Goal: Information Seeking & Learning: Check status

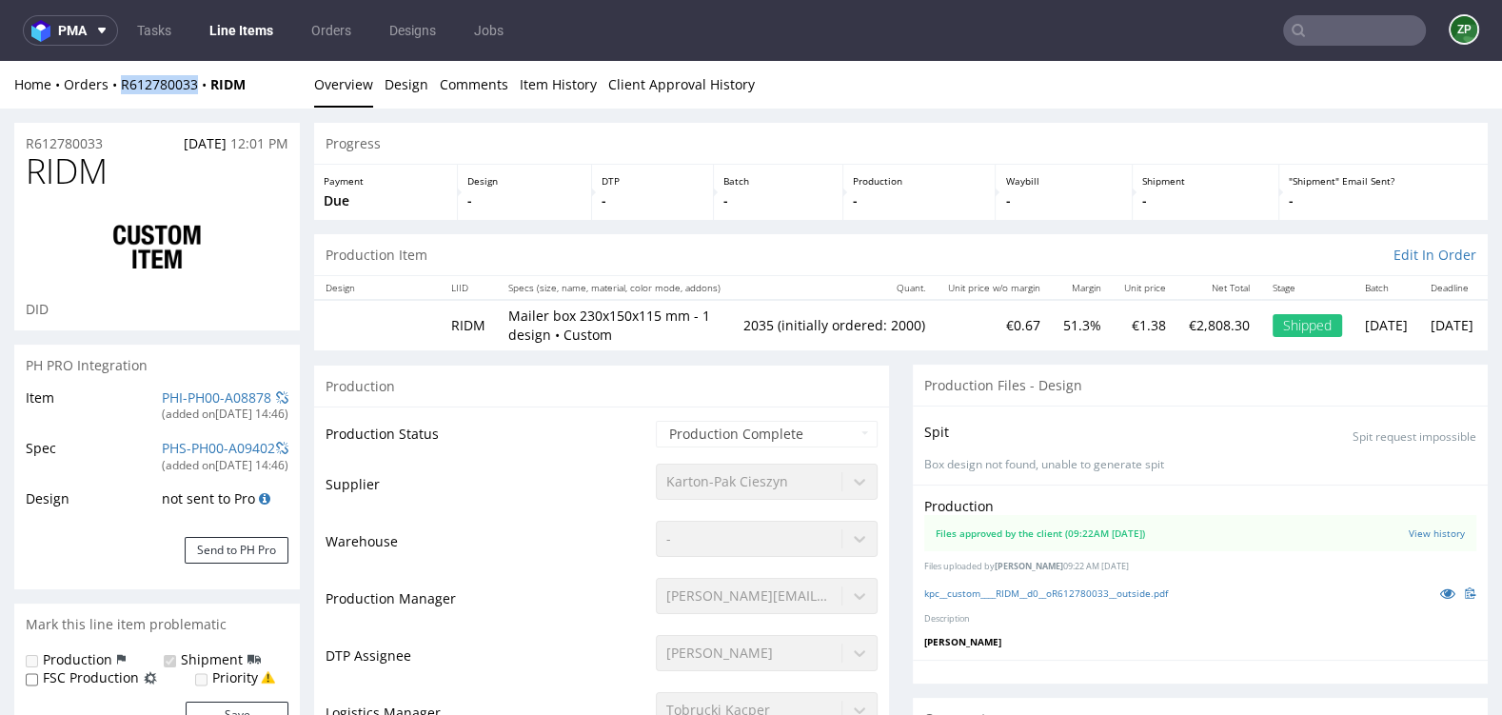
scroll to position [181, 0]
click at [325, 30] on link "Orders" at bounding box center [331, 30] width 63 height 30
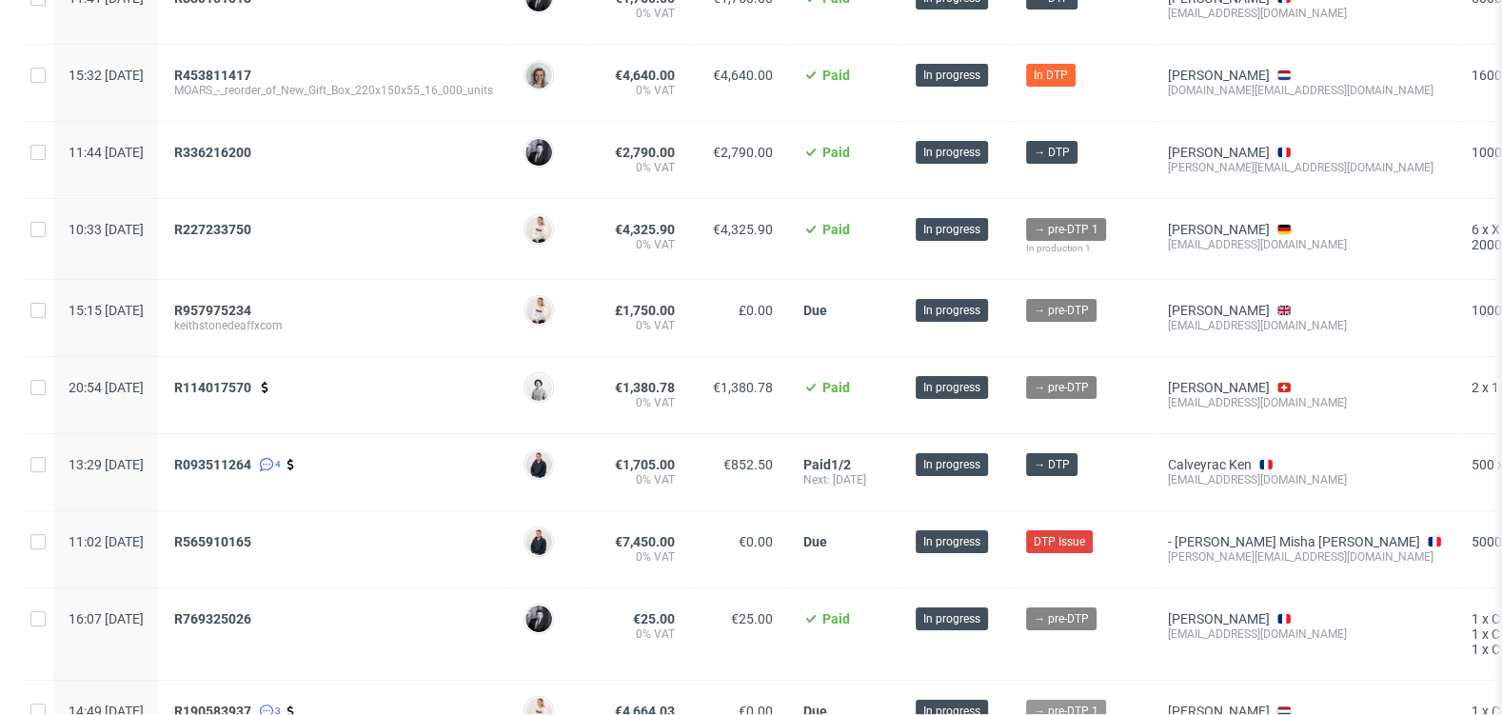
scroll to position [294, 0]
click at [251, 381] on span "R114017570" at bounding box center [212, 388] width 77 height 15
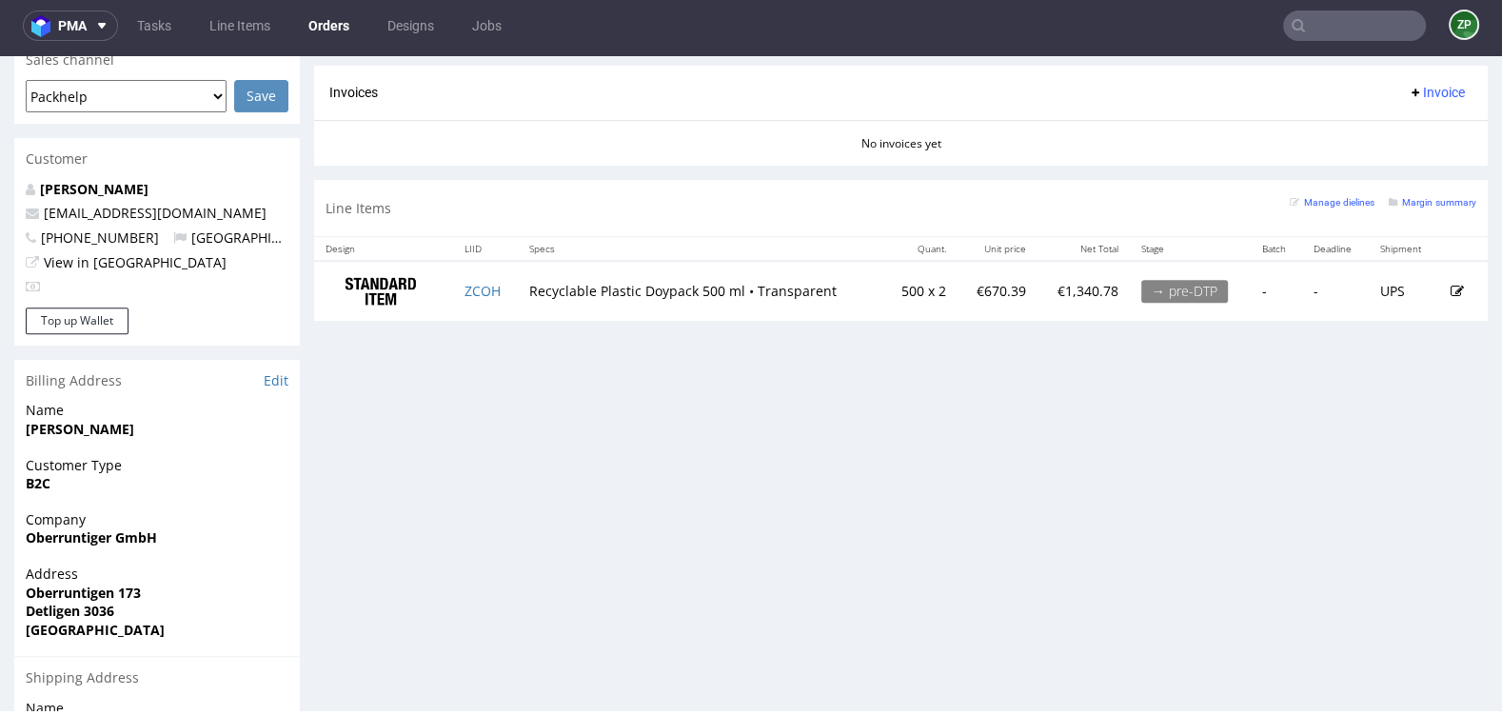
scroll to position [836, 0]
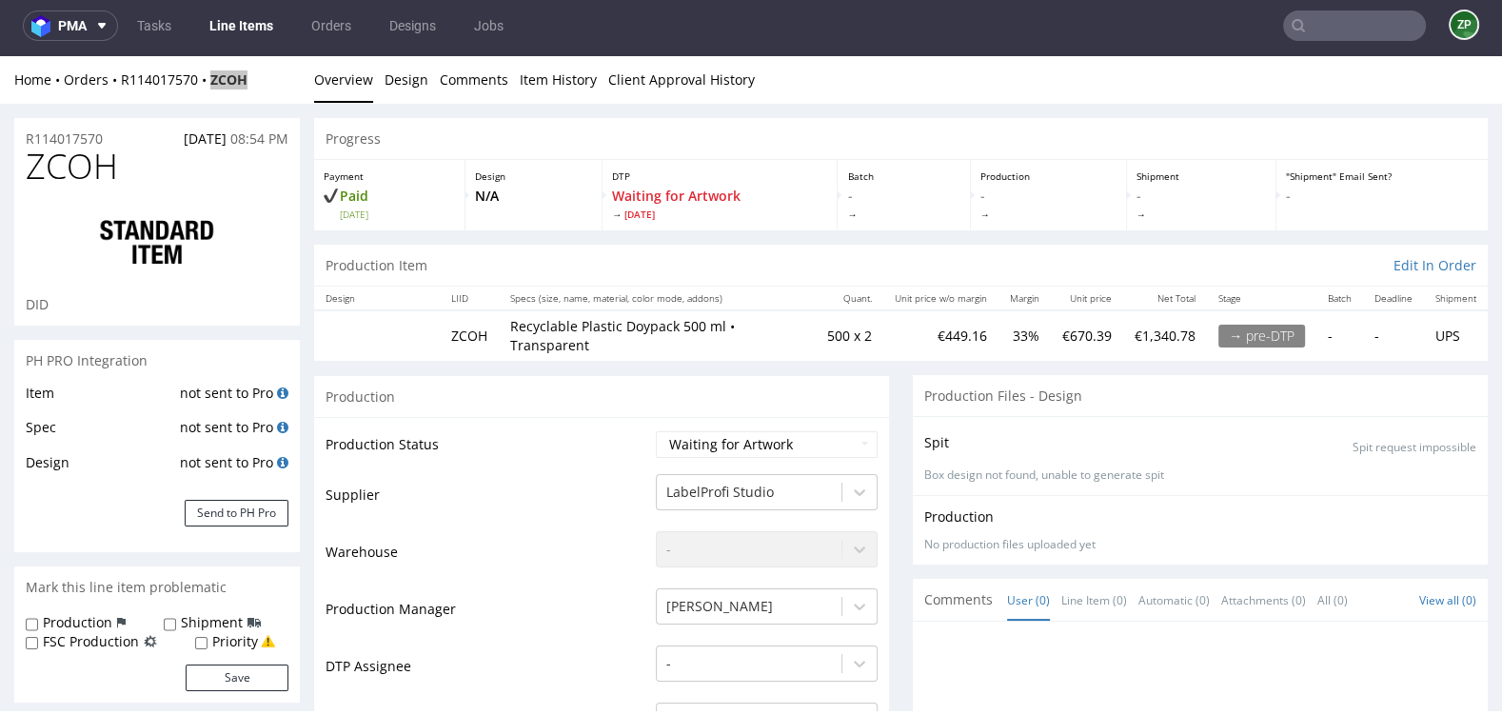
click at [319, 9] on nav "pma Tasks Line Items Orders Designs Jobs ZP" at bounding box center [751, 25] width 1502 height 61
click at [319, 33] on link "Orders" at bounding box center [331, 25] width 63 height 30
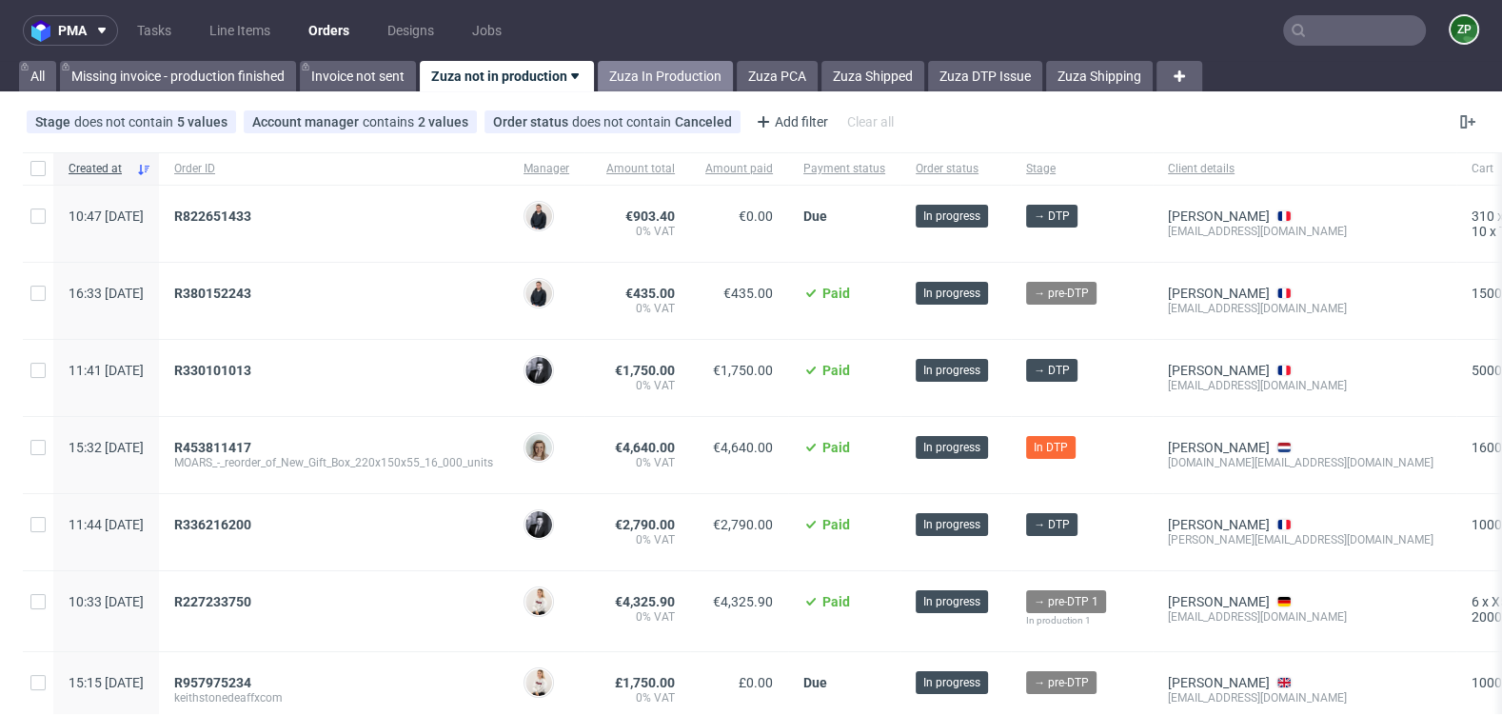
click at [681, 81] on link "Zuza In Production" at bounding box center [665, 76] width 135 height 30
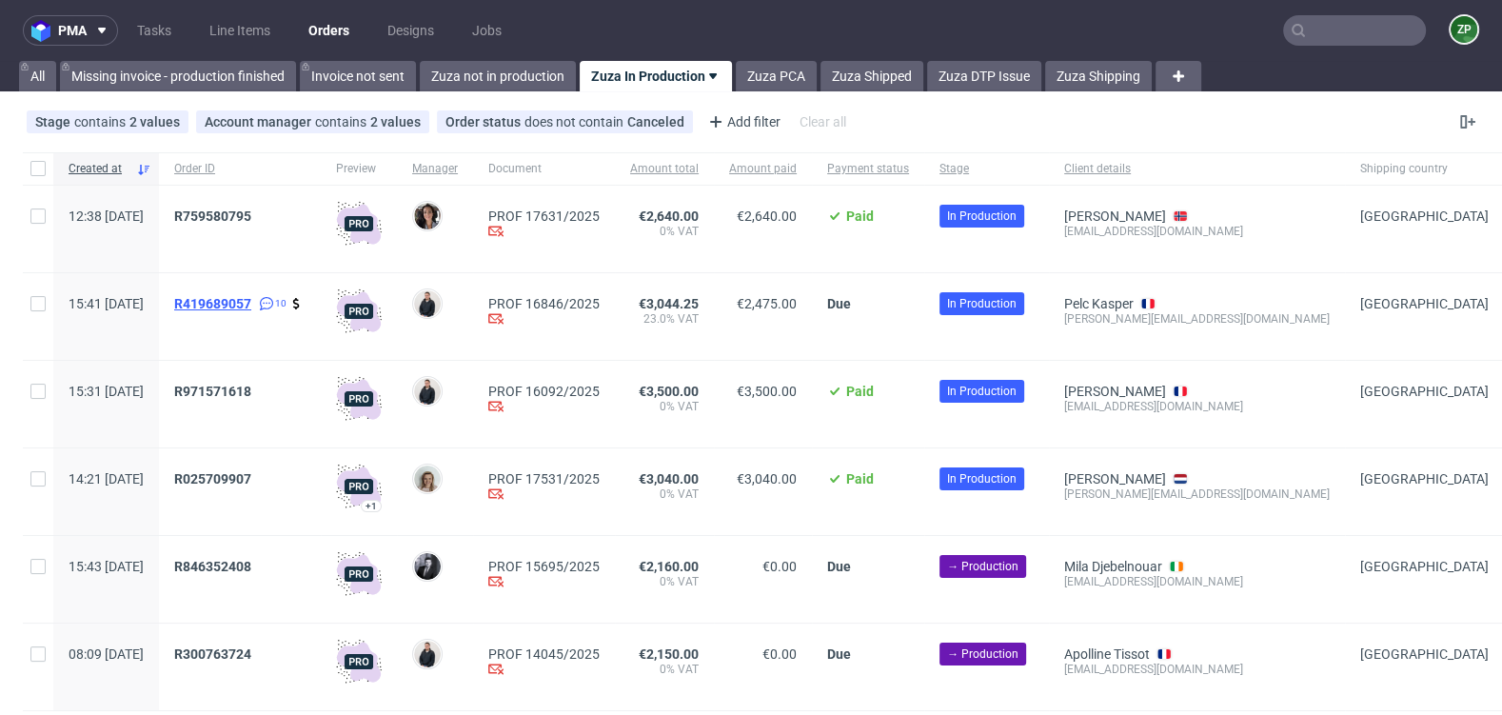
scroll to position [1, 0]
click at [251, 297] on span "R419689057" at bounding box center [212, 302] width 77 height 15
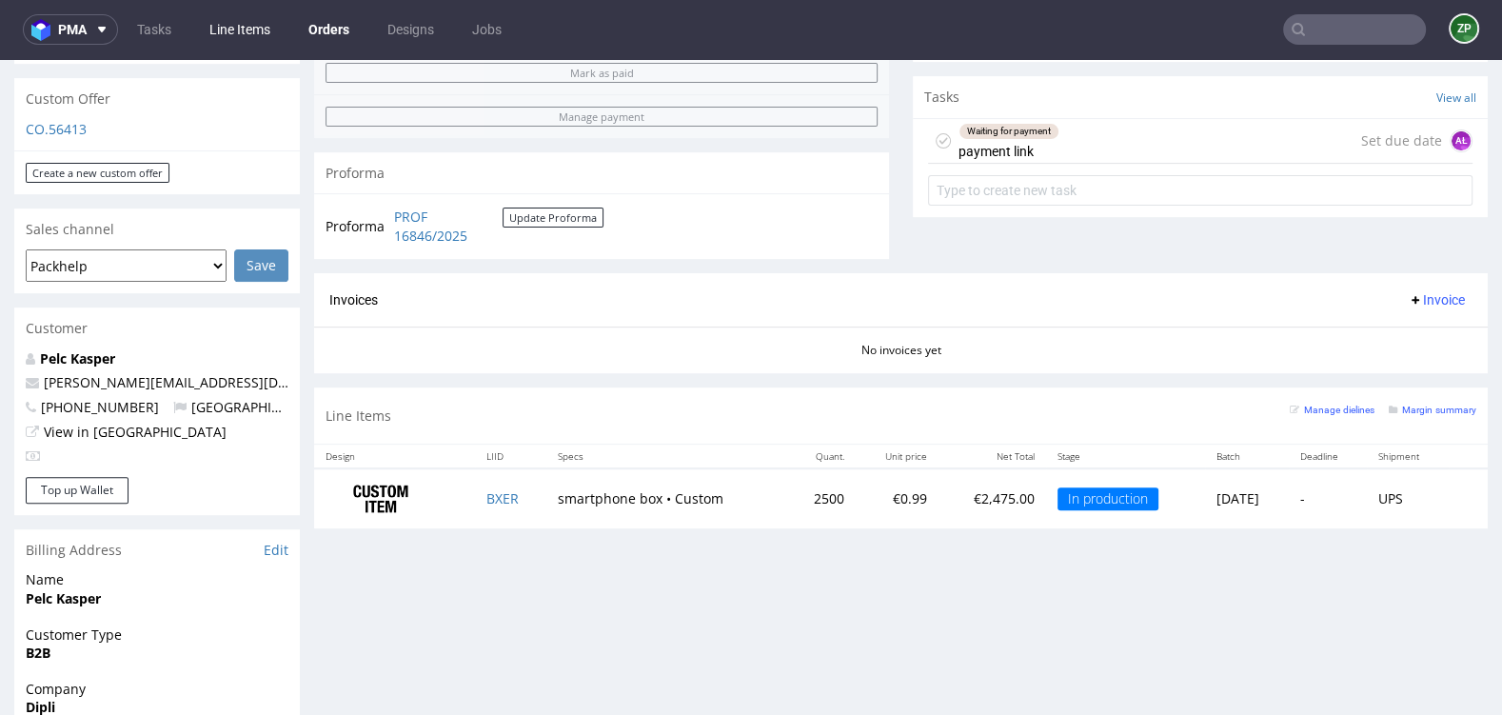
scroll to position [663, 0]
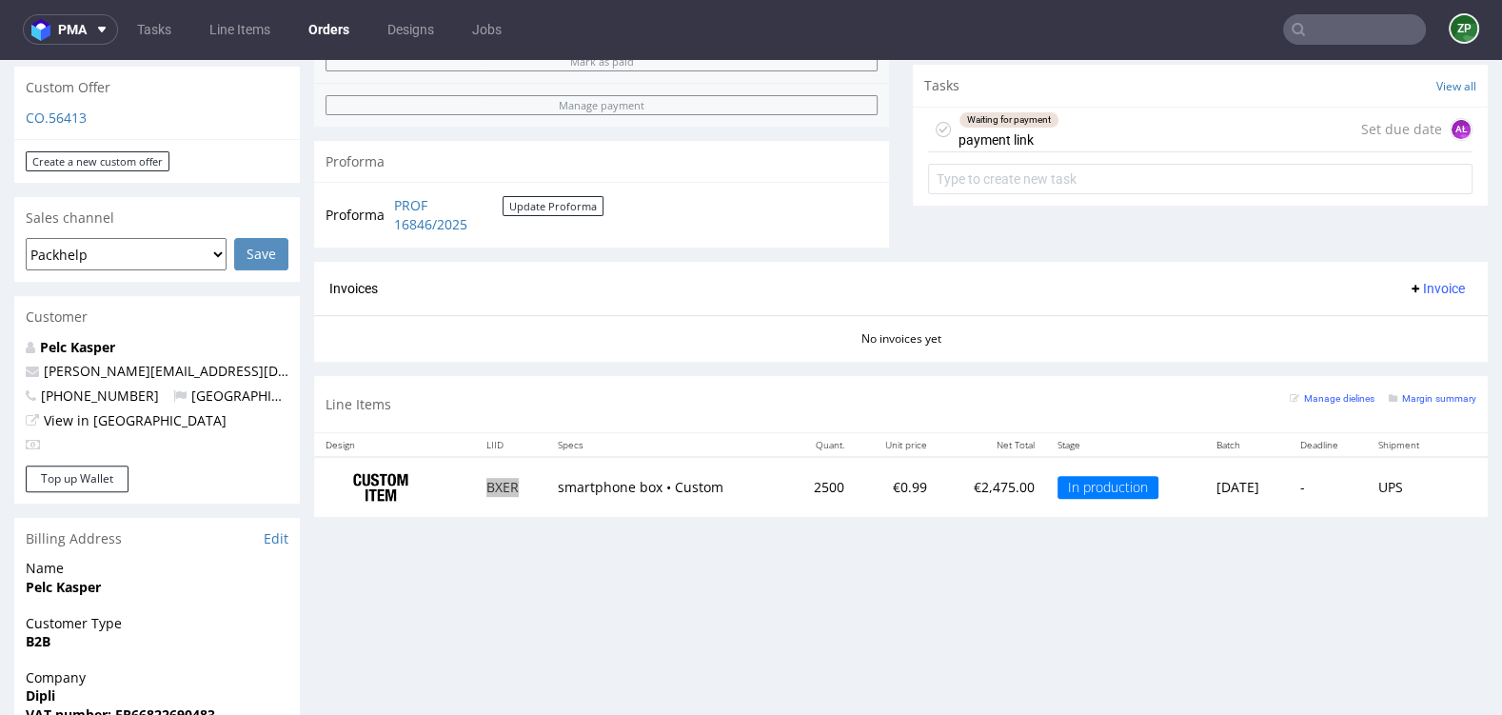
click at [1297, 24] on input "text" at bounding box center [1354, 29] width 143 height 30
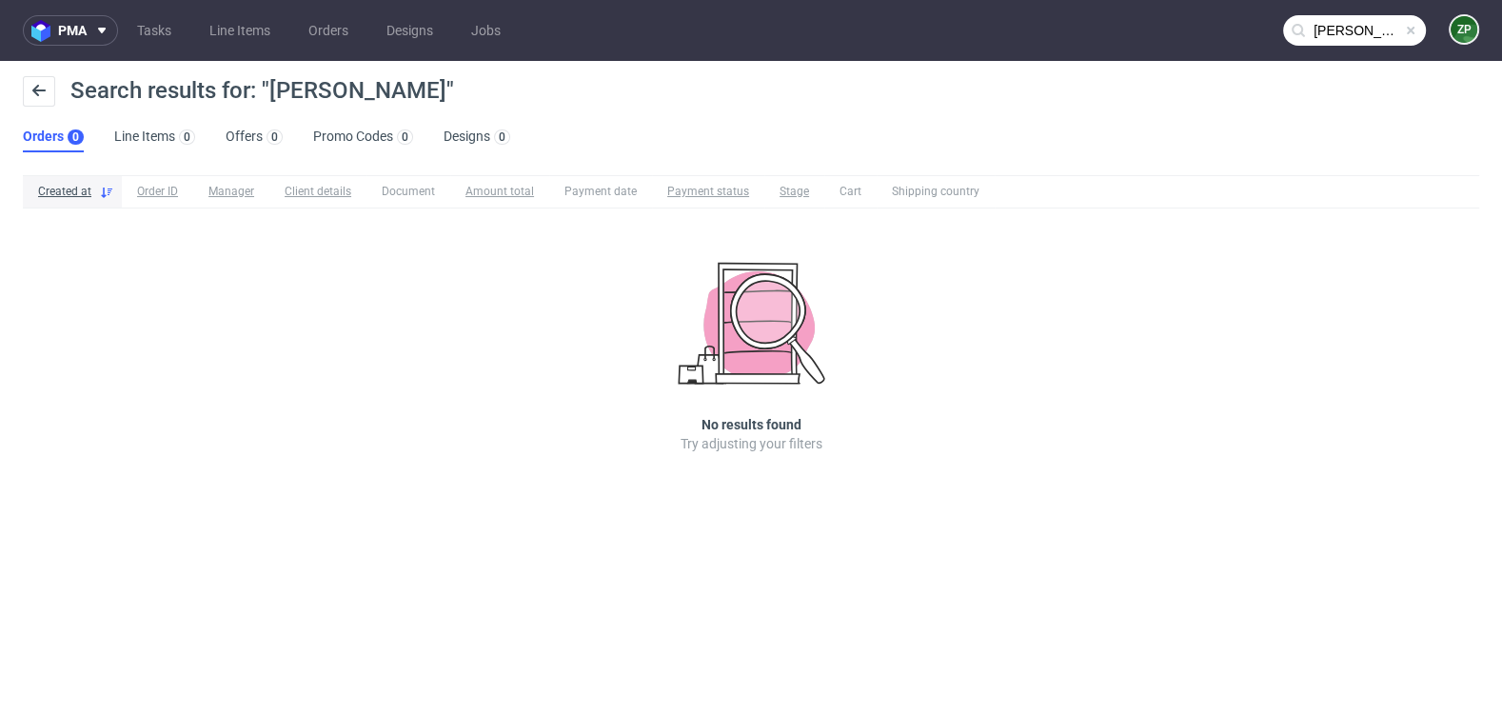
click at [1329, 12] on nav "pma Tasks Line Items Orders Designs Jobs leila maillefer ZP" at bounding box center [751, 30] width 1502 height 61
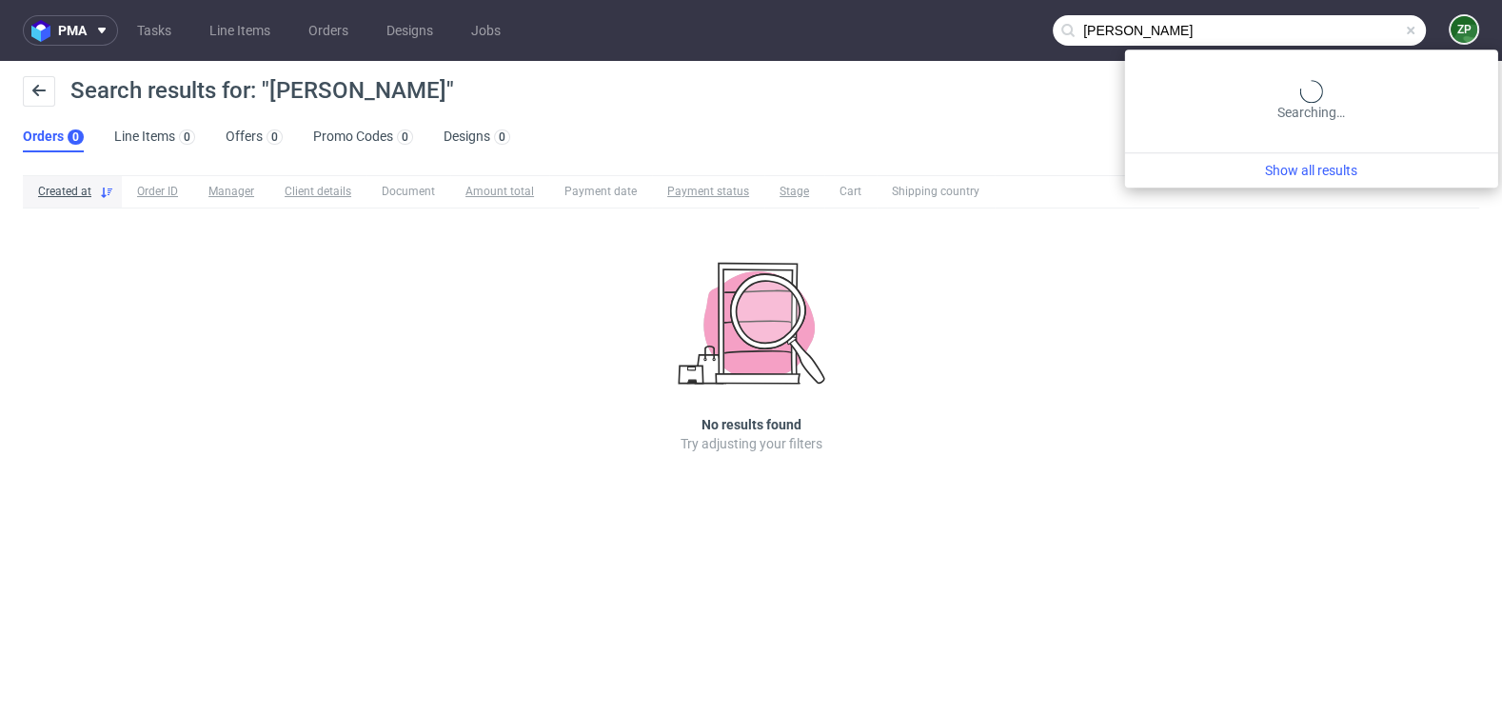
click at [1333, 30] on input "leila maillefer" at bounding box center [1239, 30] width 373 height 30
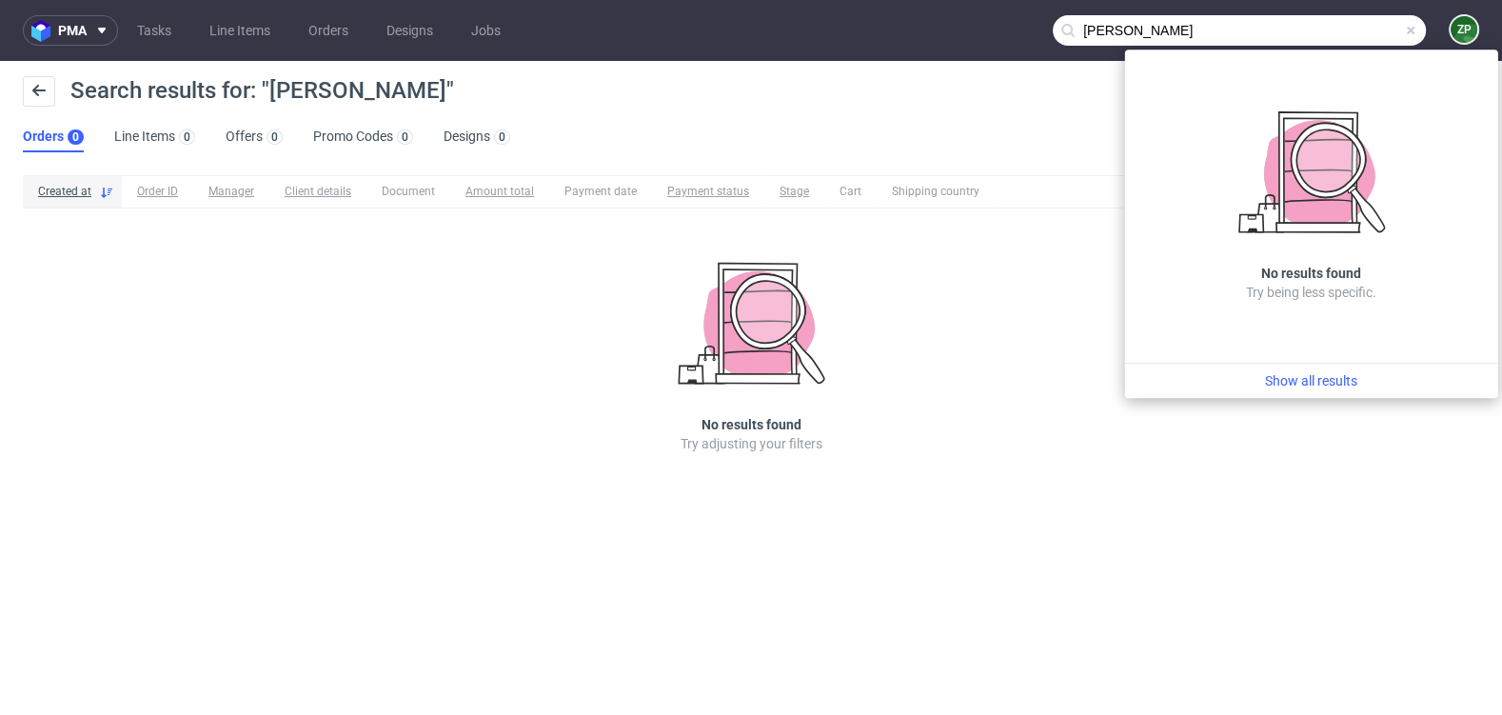
click at [1134, 30] on input "leila maillefer" at bounding box center [1239, 30] width 373 height 30
click at [1193, 36] on input "leila maillefer" at bounding box center [1239, 30] width 373 height 30
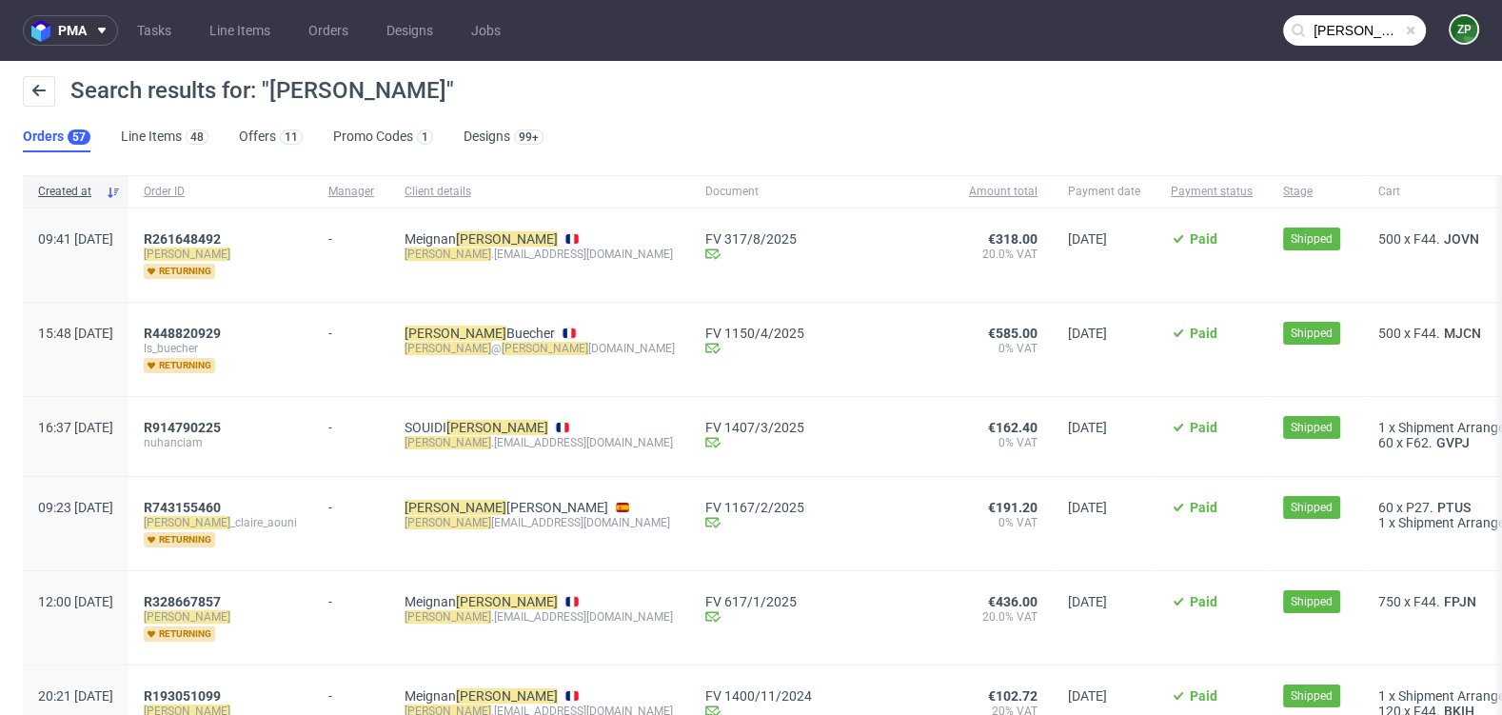
click at [1336, 36] on input "leila" at bounding box center [1354, 30] width 143 height 30
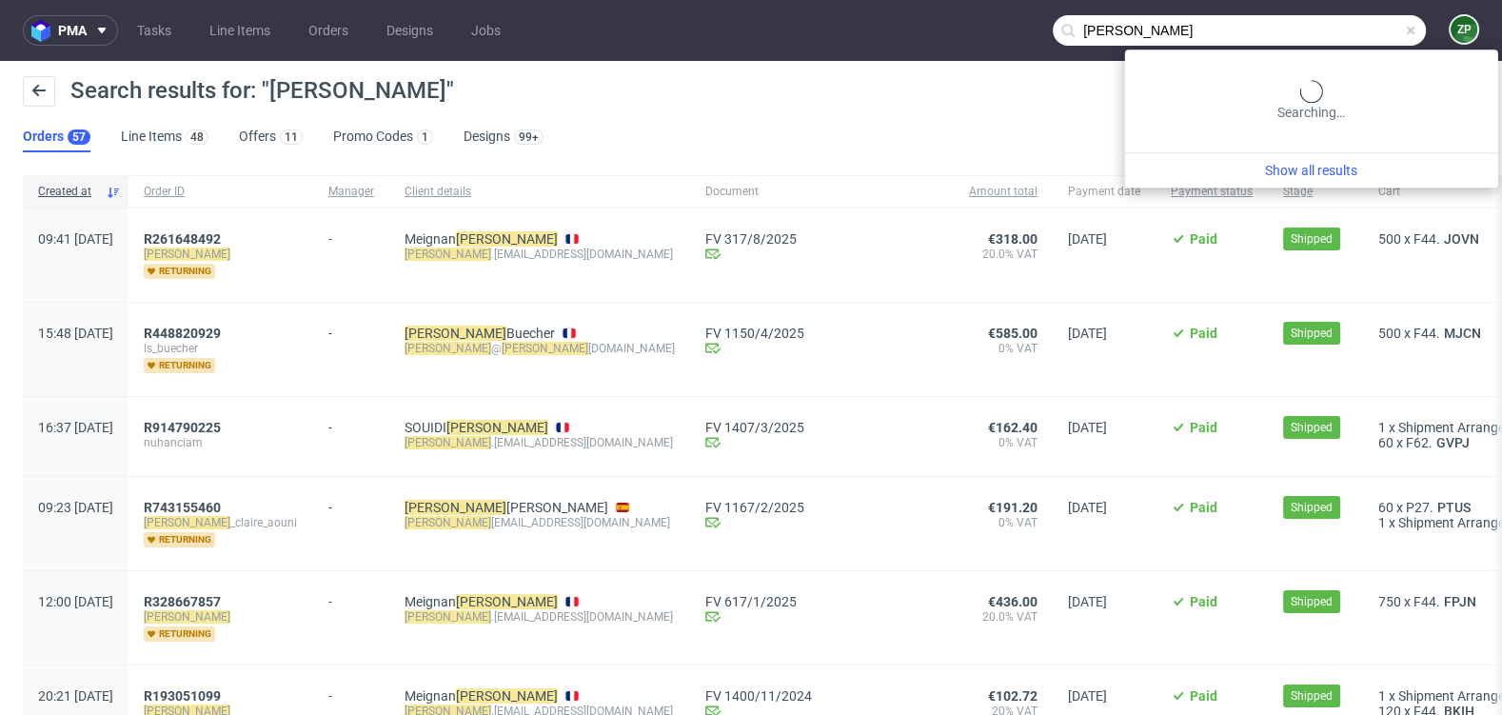
click at [1336, 36] on input "leila" at bounding box center [1239, 30] width 373 height 30
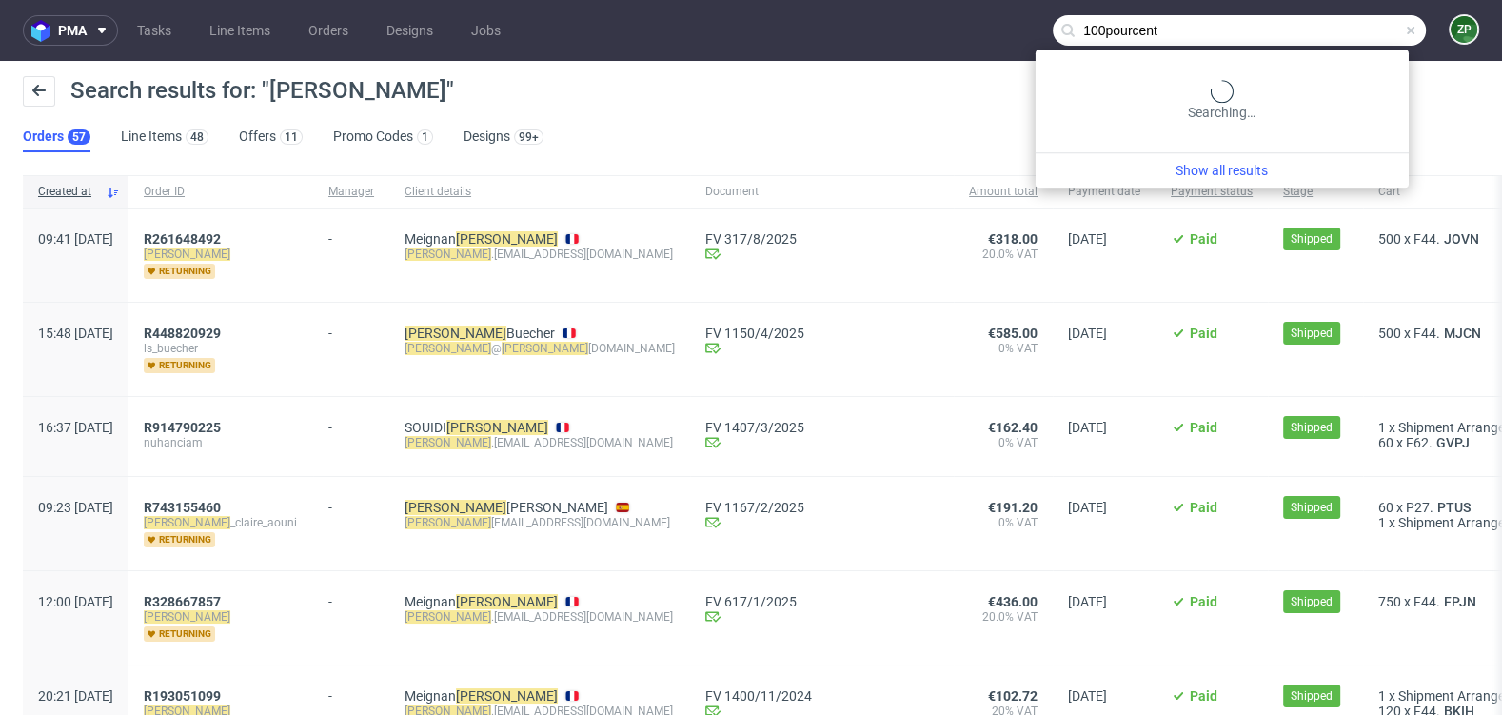
type input "100pourcent"
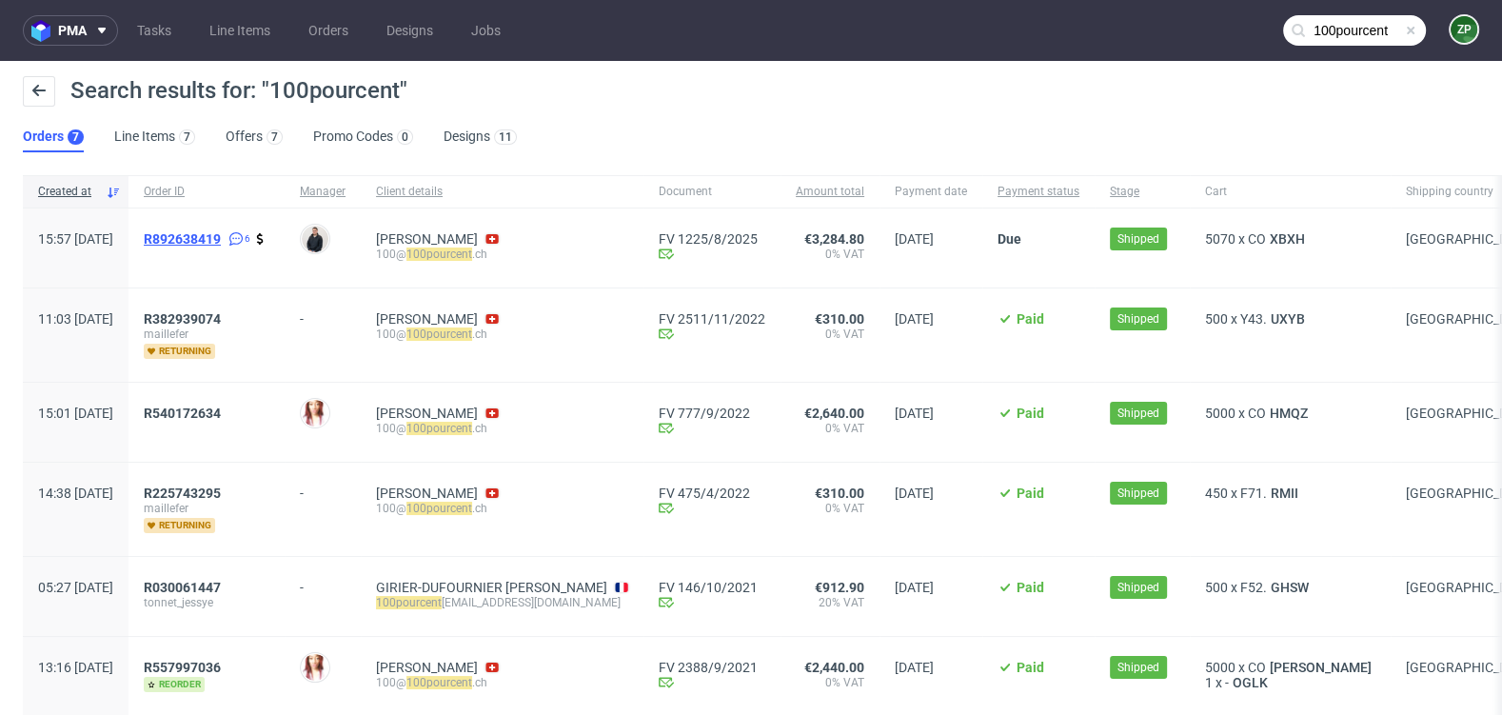
click at [221, 236] on span "R892638419" at bounding box center [182, 238] width 77 height 15
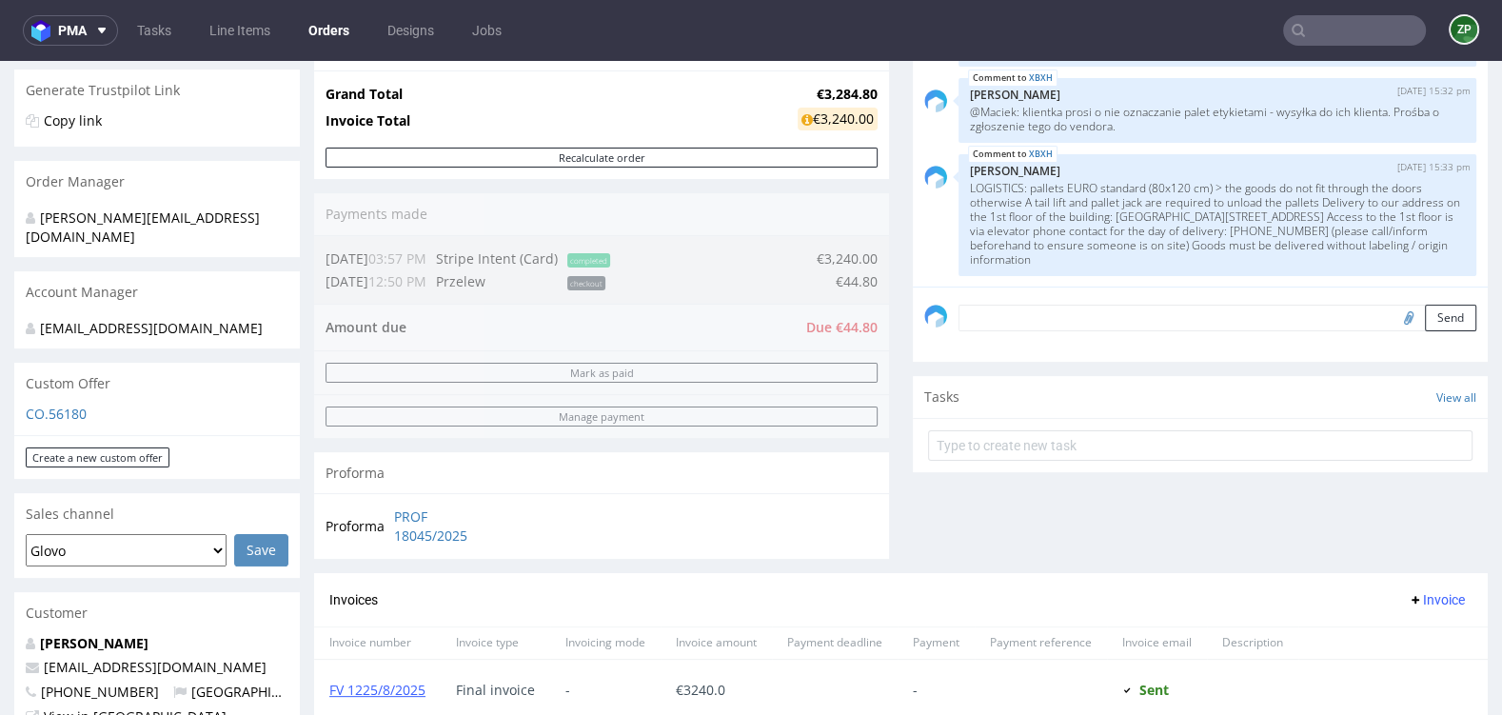
scroll to position [1045, 0]
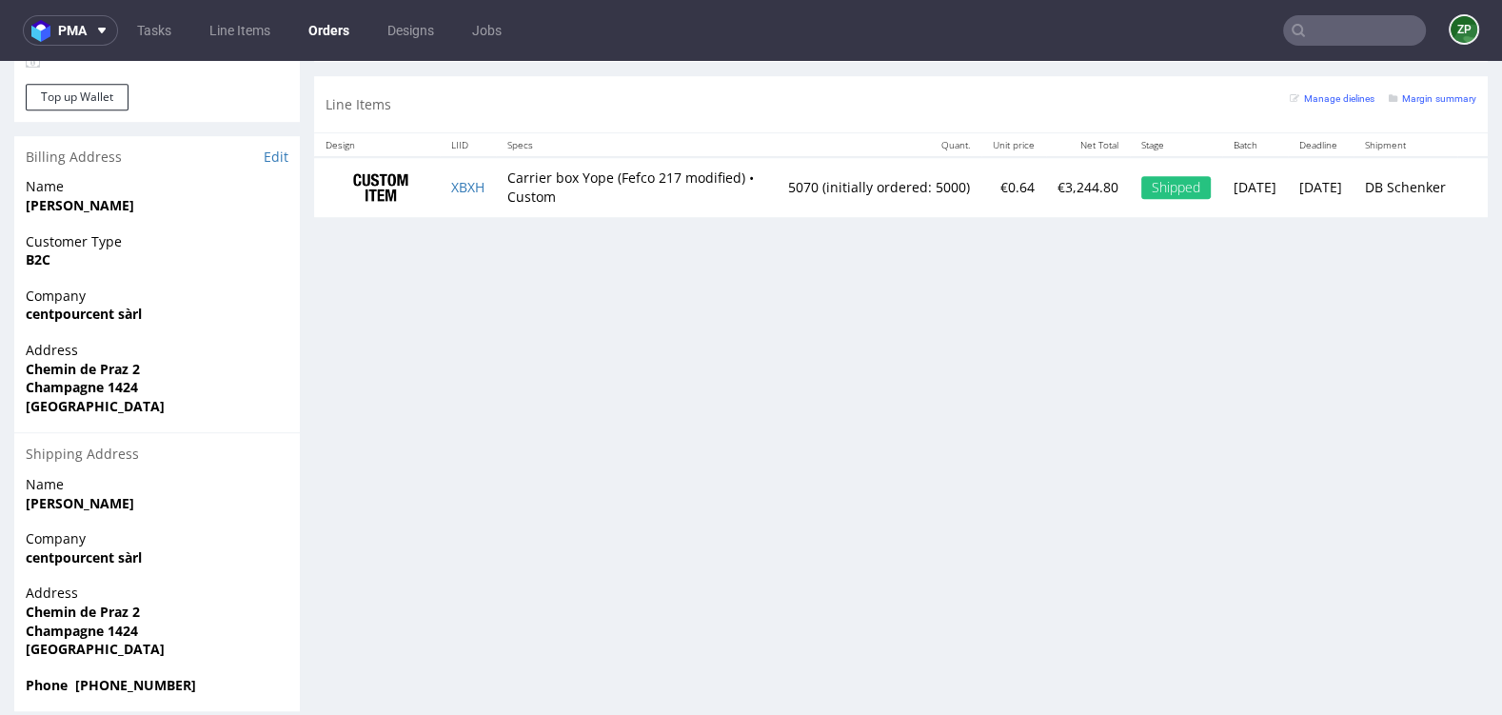
click at [71, 196] on strong "Leïla Maillefer" at bounding box center [80, 205] width 109 height 18
copy strong "Leïla Maillefer"
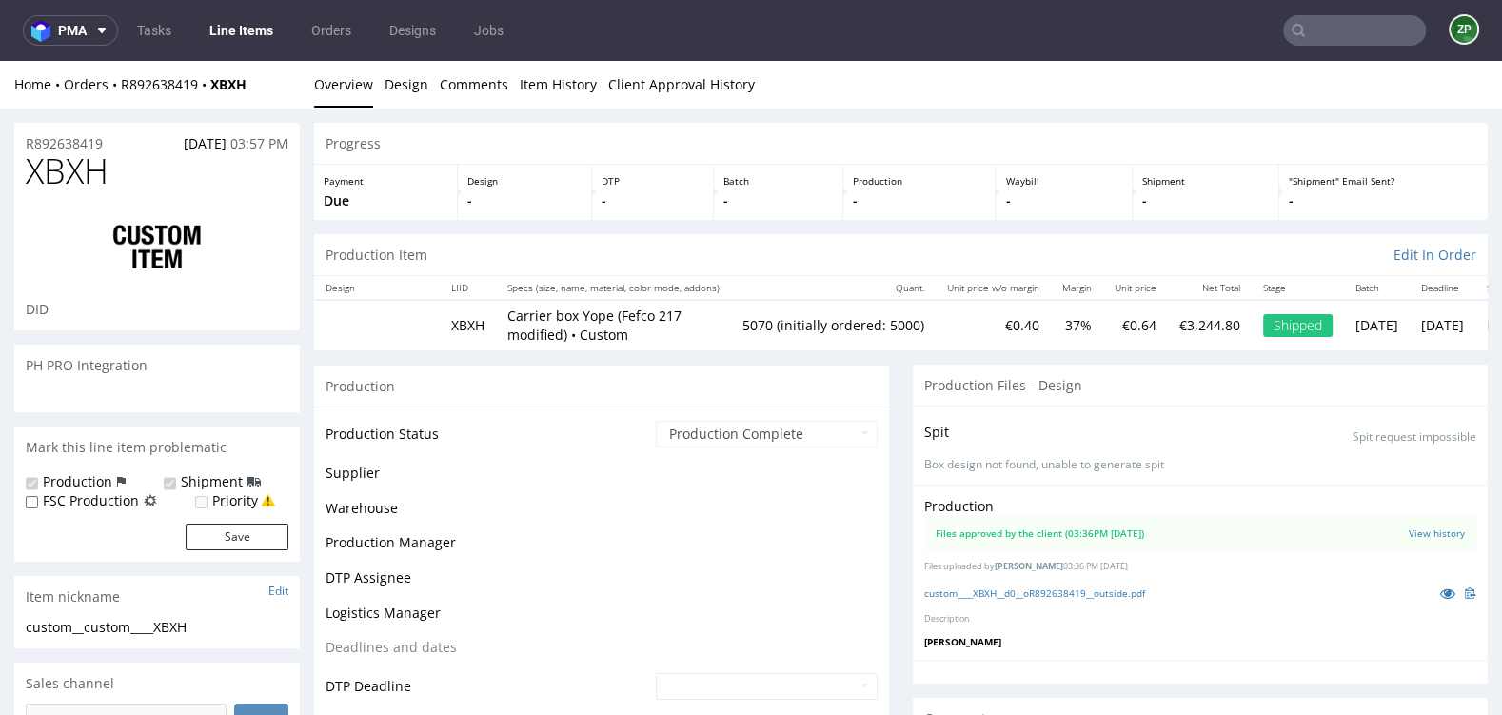
scroll to position [187, 0]
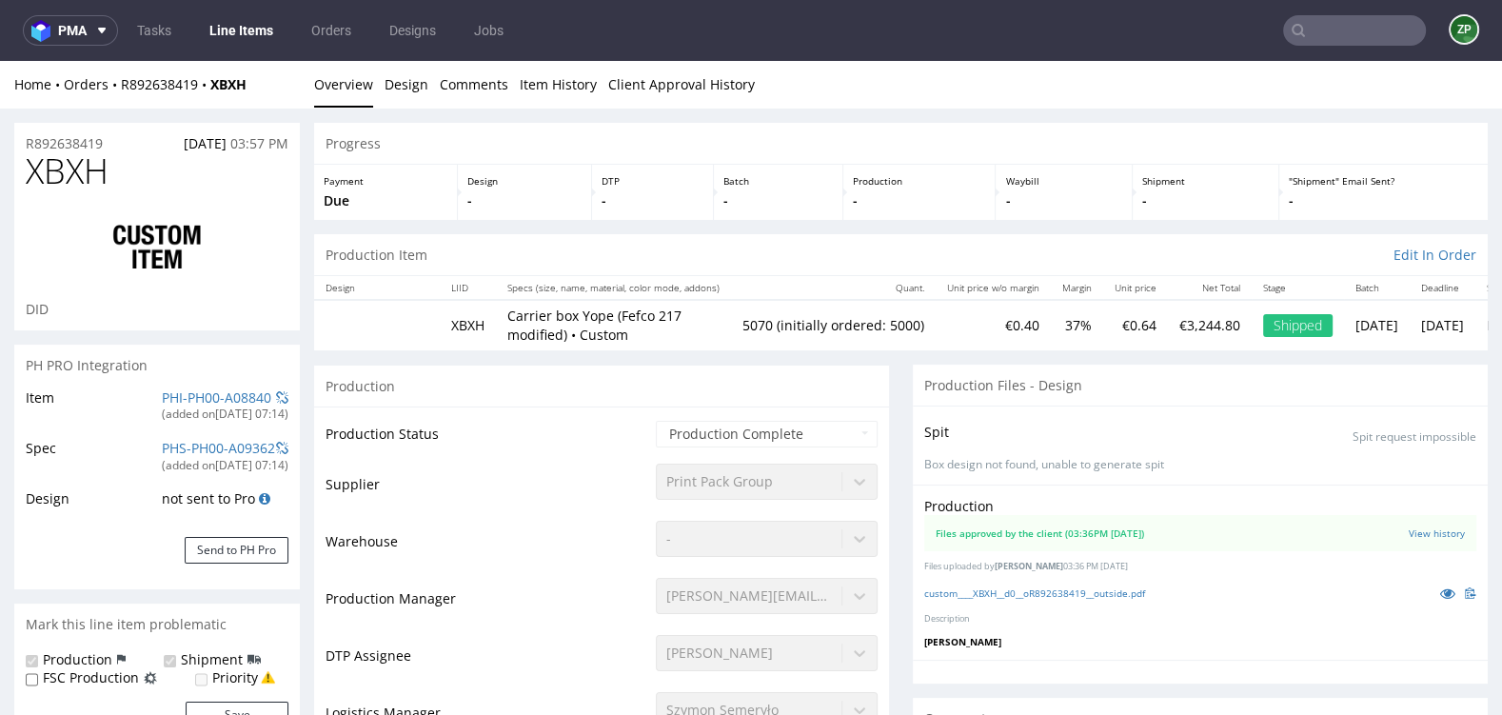
type input "5070"
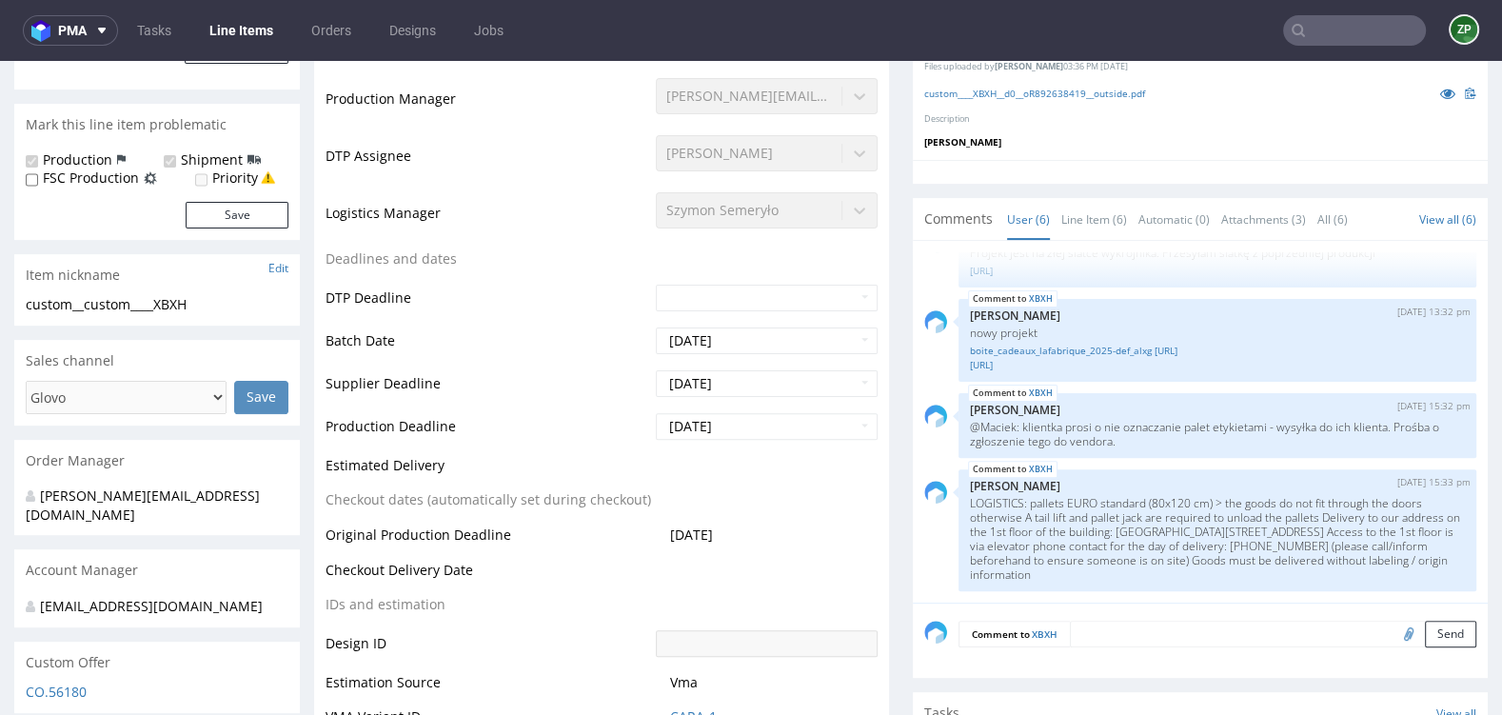
scroll to position [501, 0]
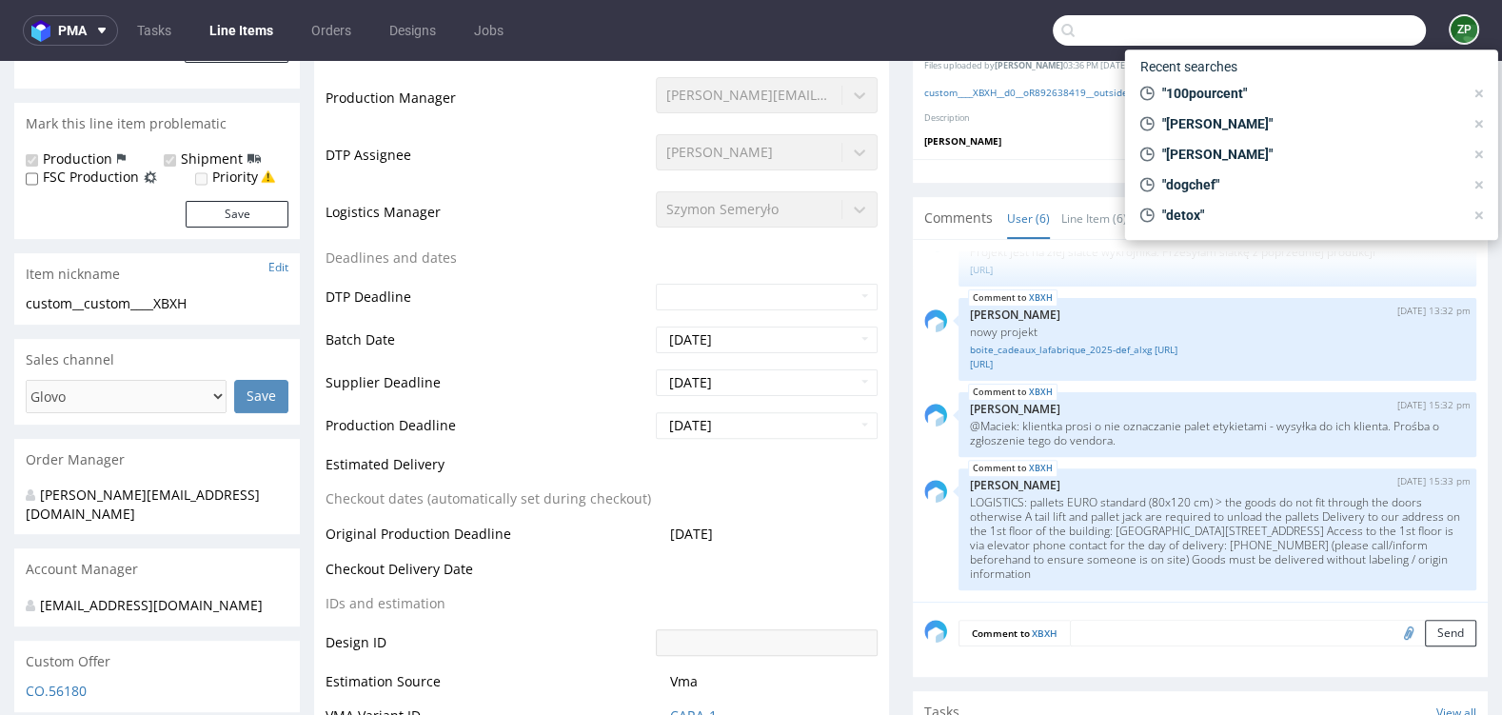
click at [1307, 39] on input "text" at bounding box center [1239, 30] width 373 height 30
paste input "R761486952"
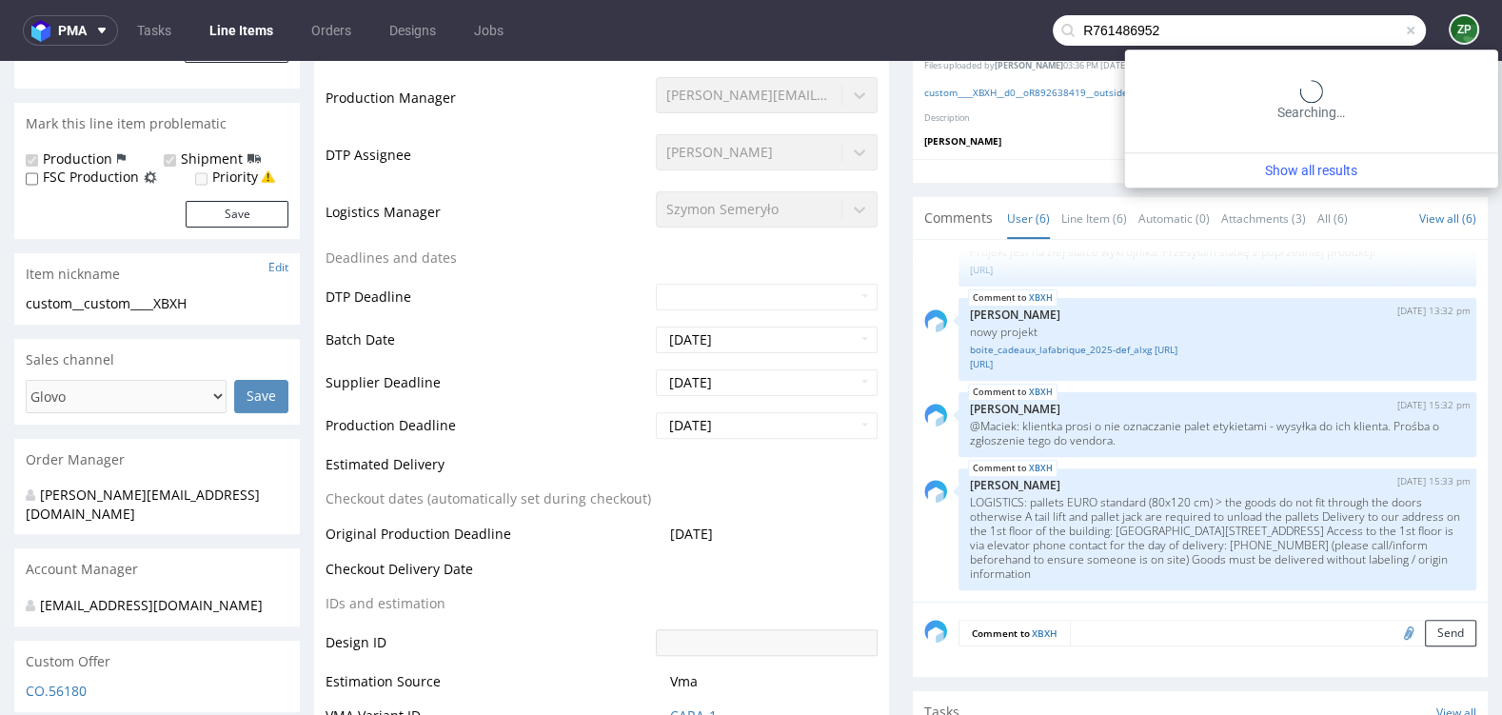
type input "R761486952"
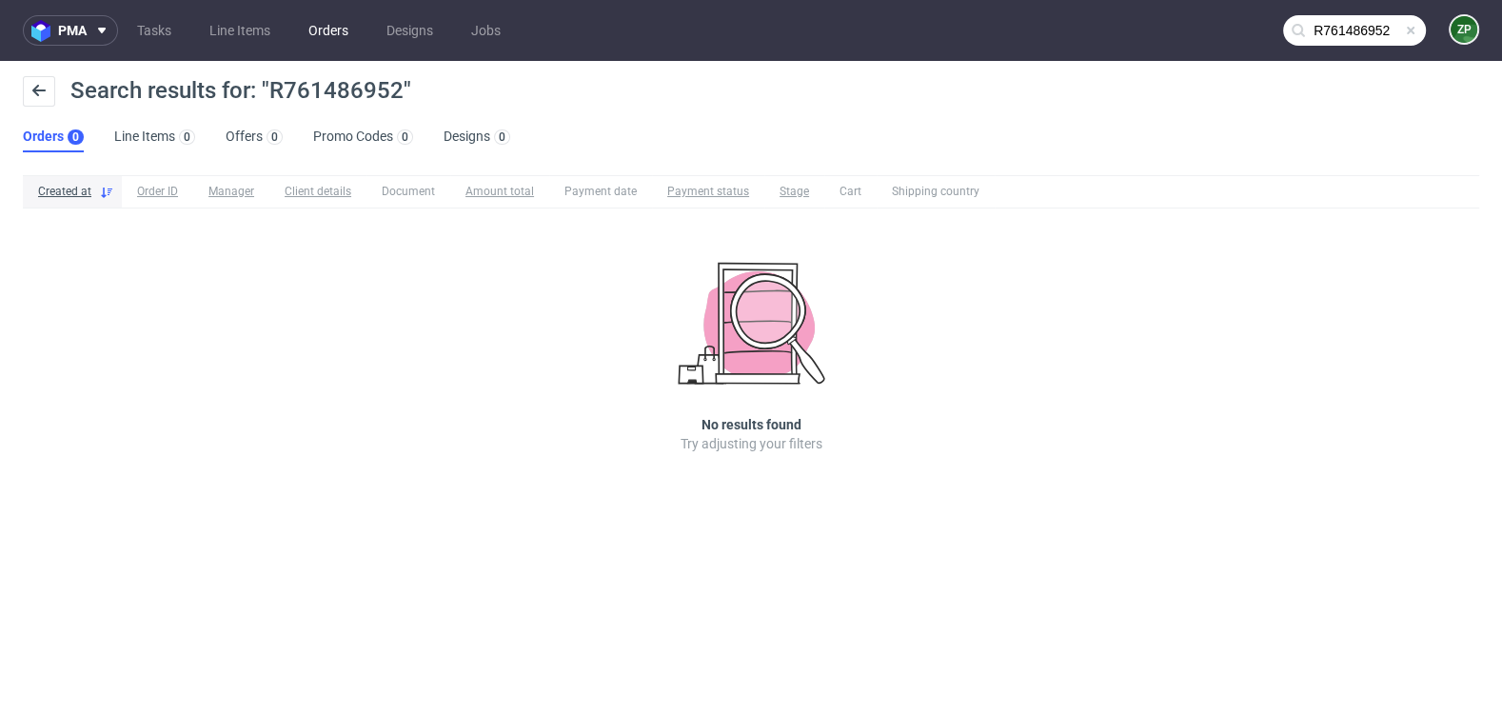
click at [328, 29] on link "Orders" at bounding box center [328, 30] width 63 height 30
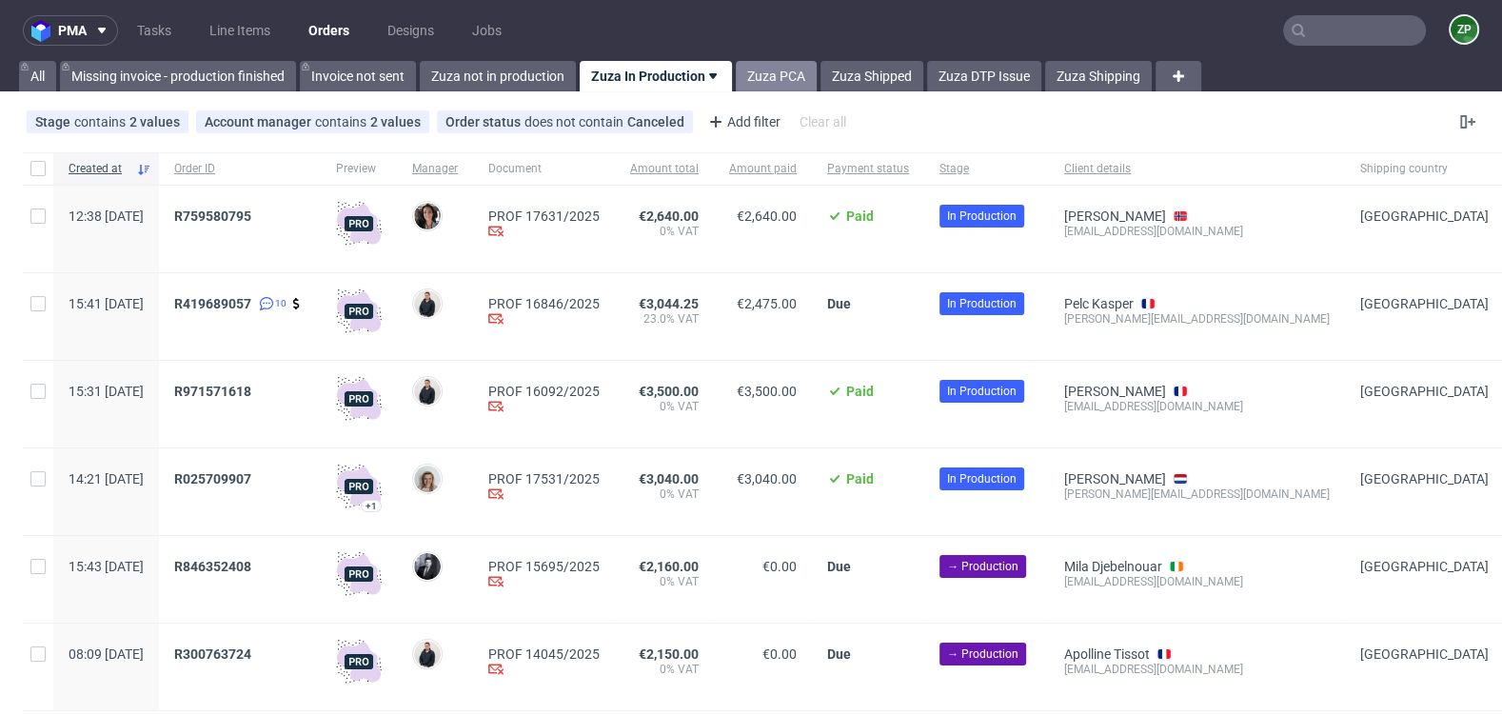
click at [780, 69] on link "Zuza PCA" at bounding box center [776, 76] width 81 height 30
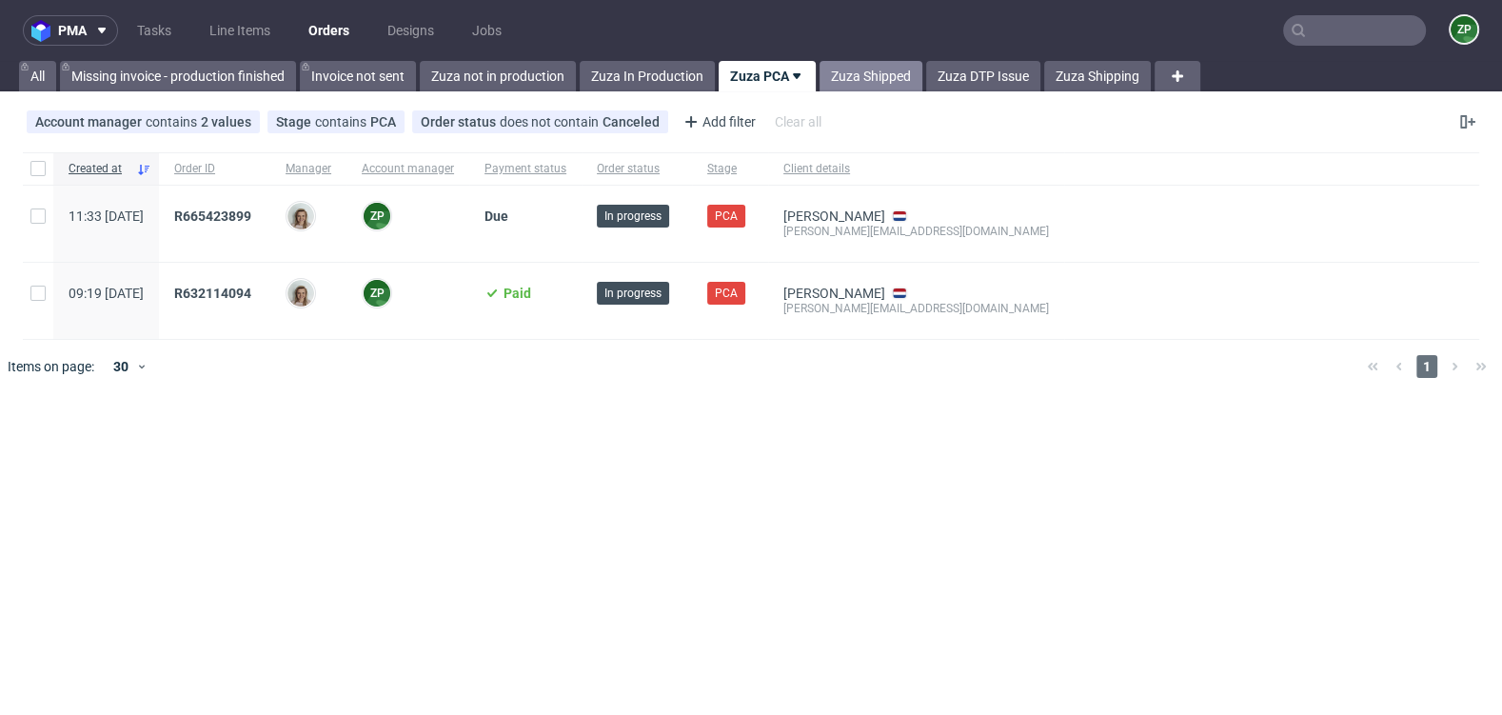
click at [836, 80] on link "Zuza Shipped" at bounding box center [871, 76] width 103 height 30
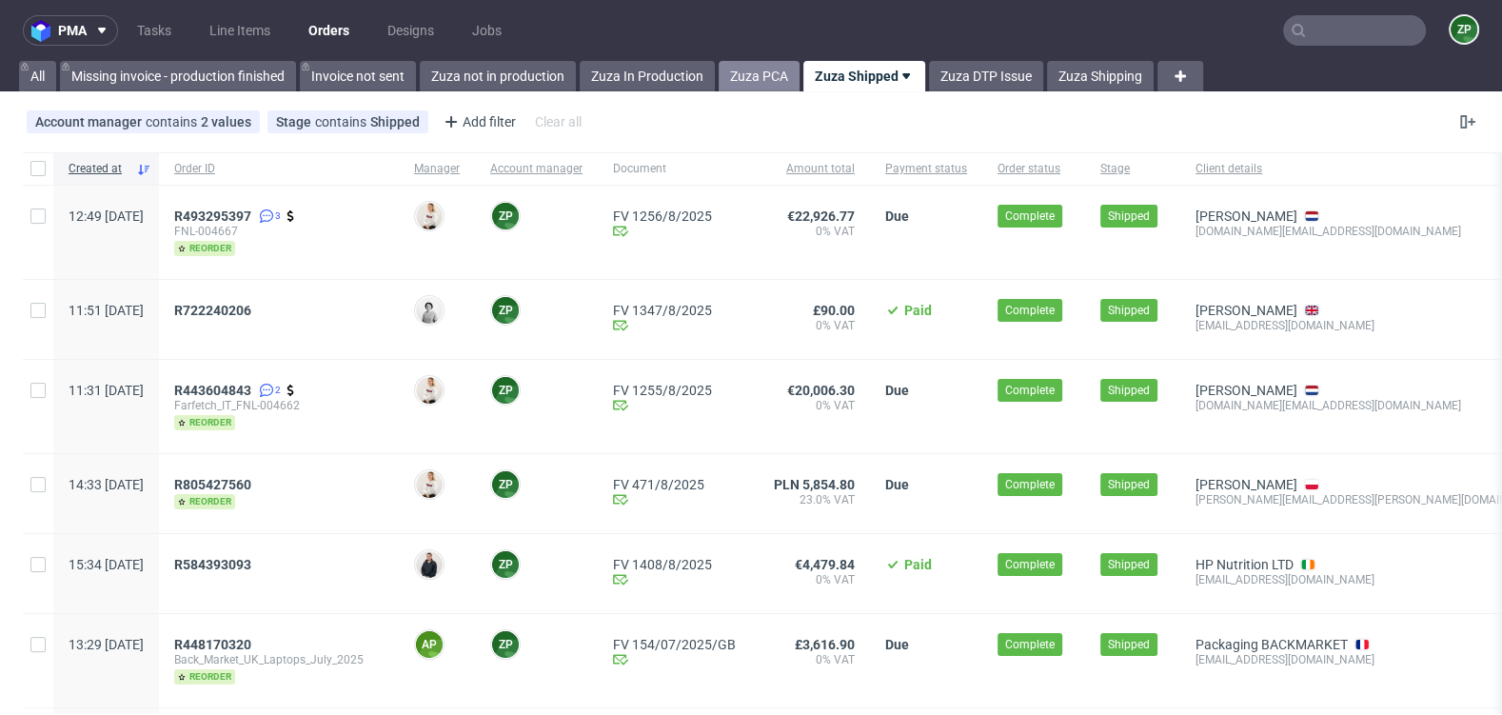
click at [751, 64] on link "Zuza PCA" at bounding box center [759, 76] width 81 height 30
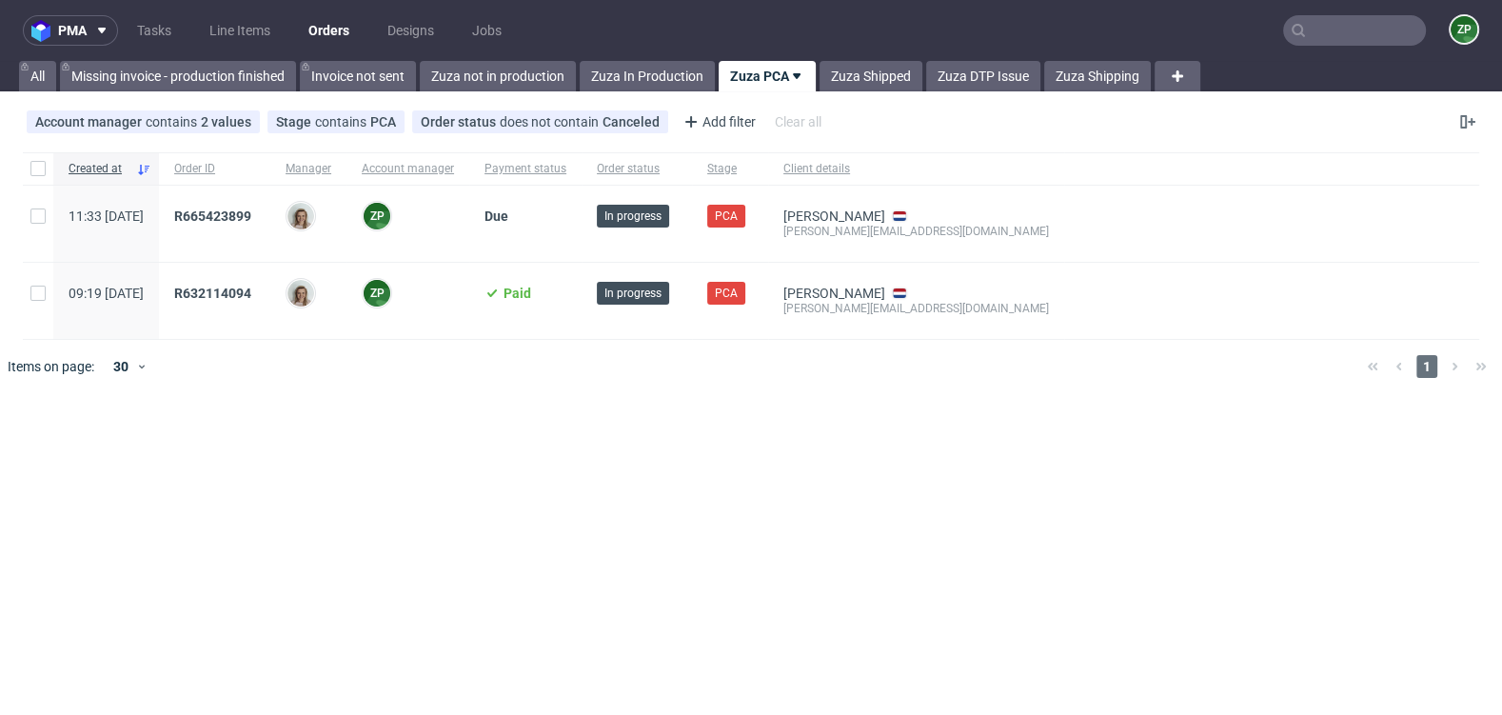
click at [651, 59] on nav "pma Tasks Line Items Orders Designs Jobs ZP" at bounding box center [751, 30] width 1502 height 61
click at [638, 82] on link "Zuza In Production" at bounding box center [647, 76] width 135 height 30
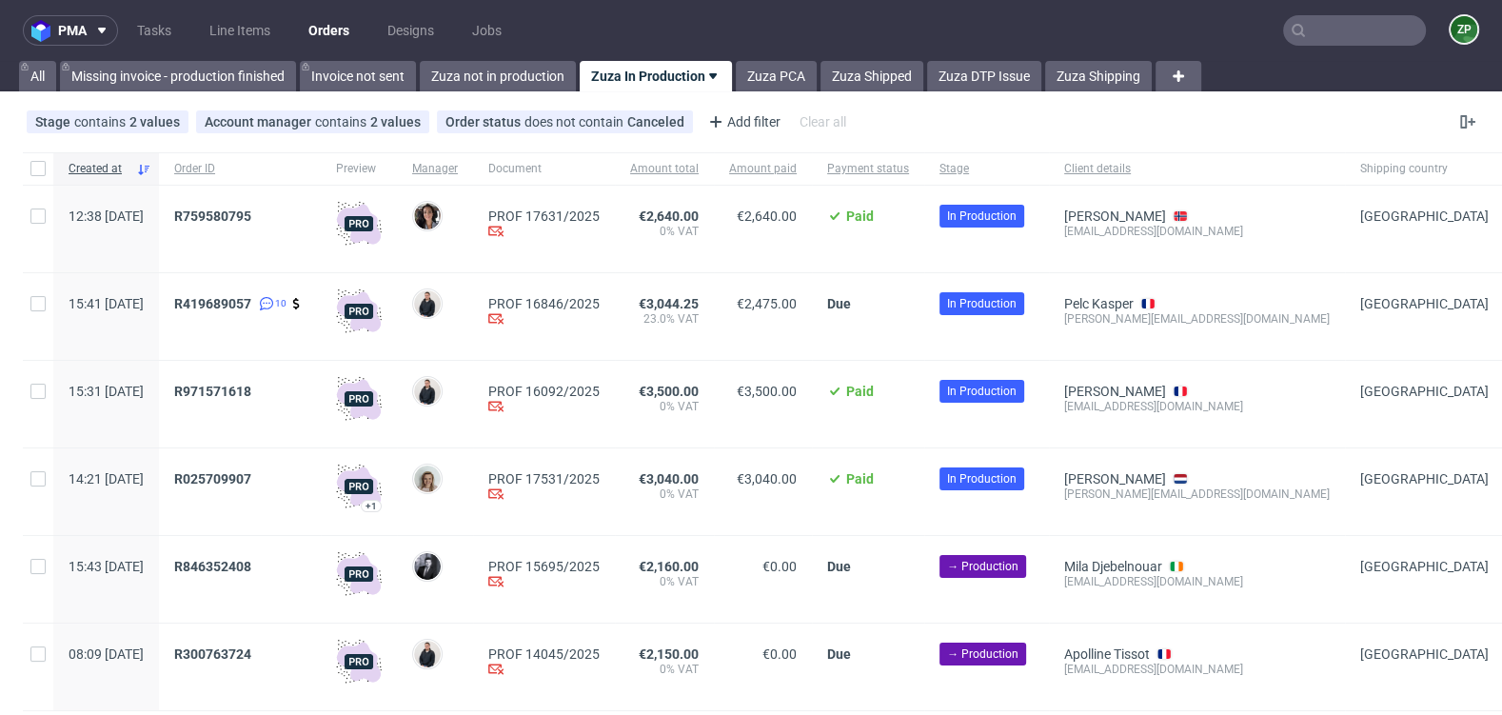
click at [270, 294] on div "R419689057 10" at bounding box center [240, 316] width 162 height 87
click at [251, 299] on span "R419689057" at bounding box center [212, 303] width 77 height 15
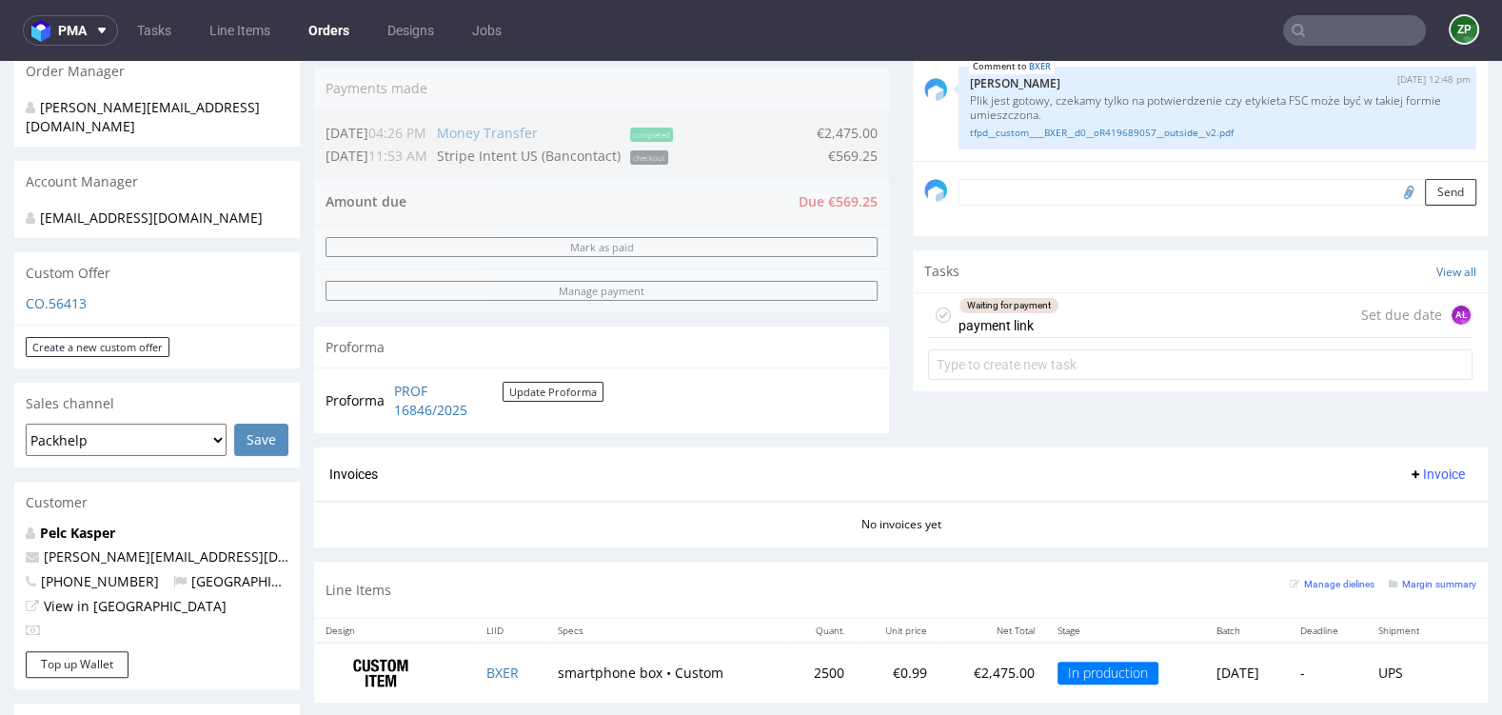
scroll to position [479, 0]
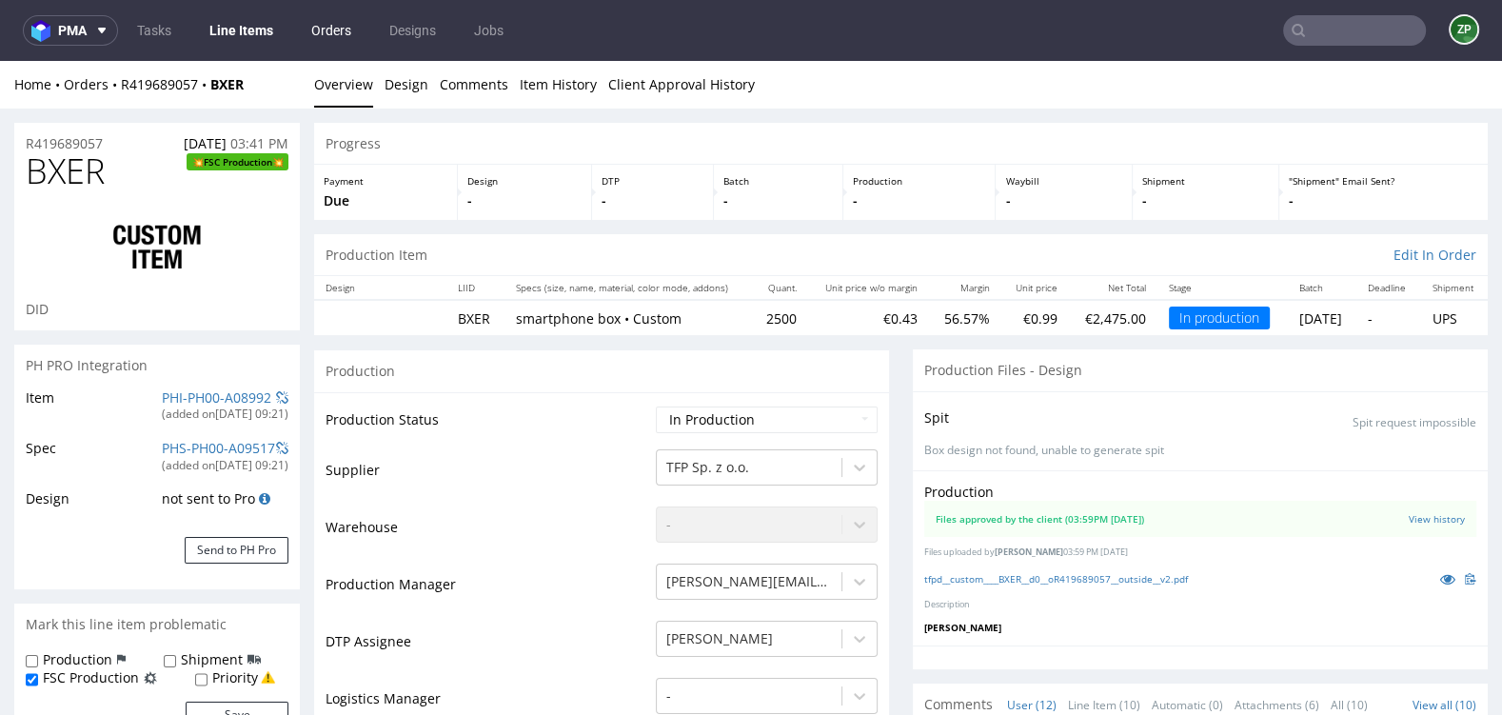
click at [331, 26] on link "Orders" at bounding box center [331, 30] width 63 height 30
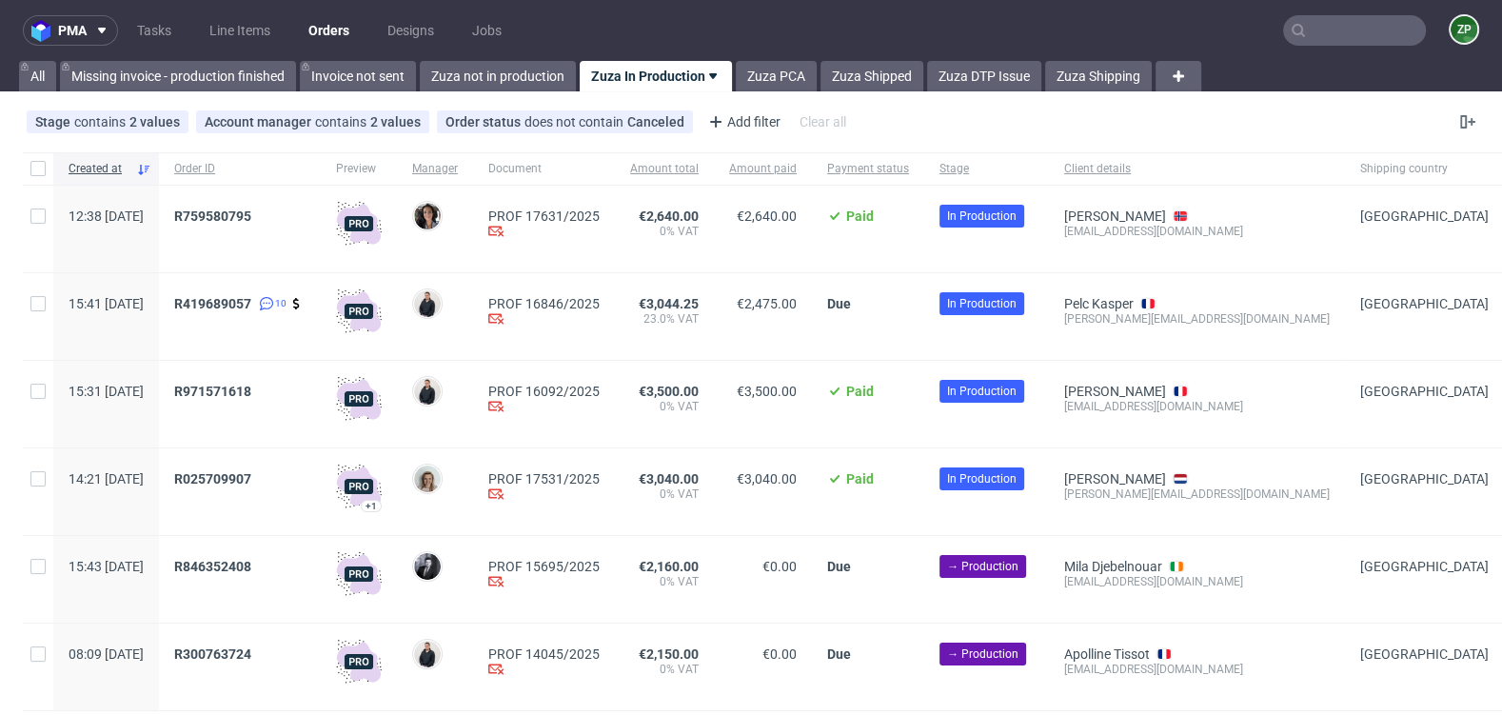
scroll to position [58, 0]
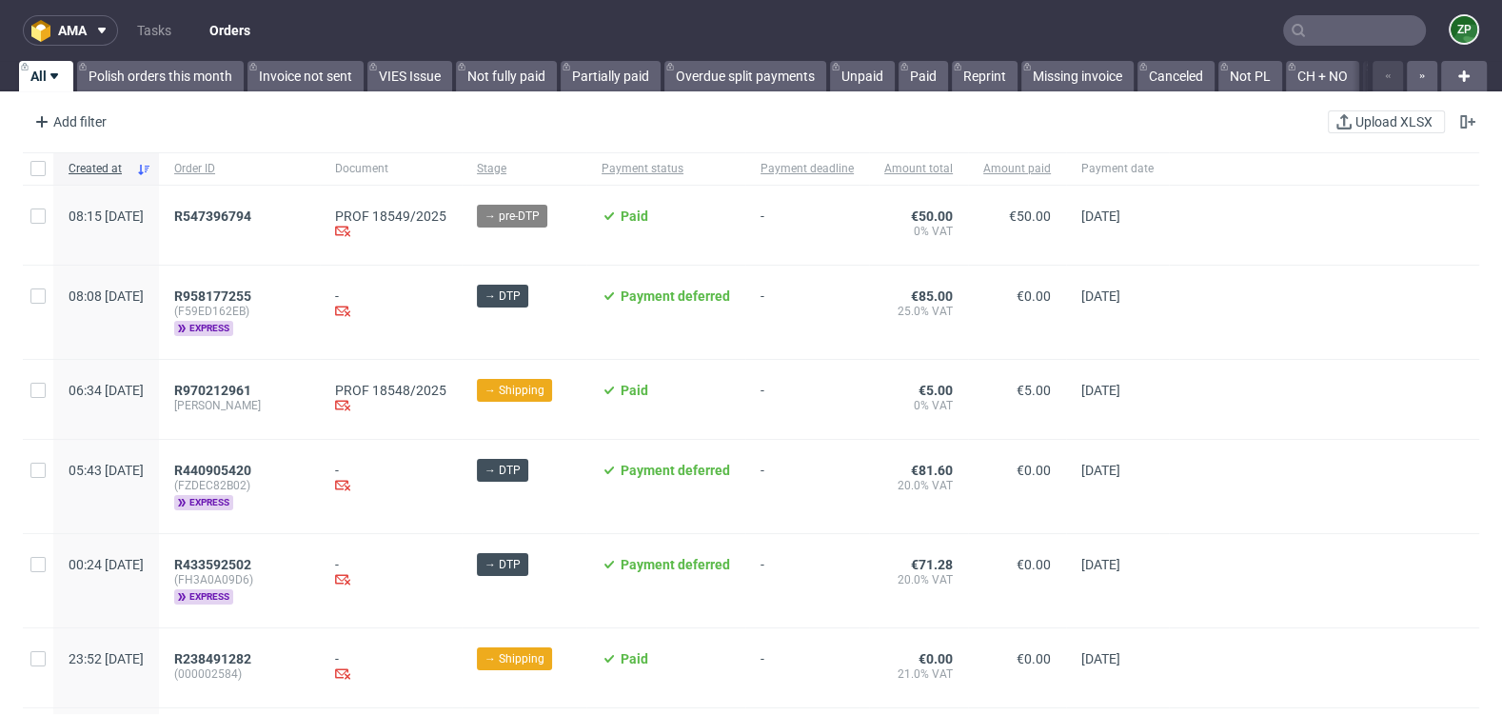
click at [1325, 22] on input "text" at bounding box center [1354, 30] width 143 height 30
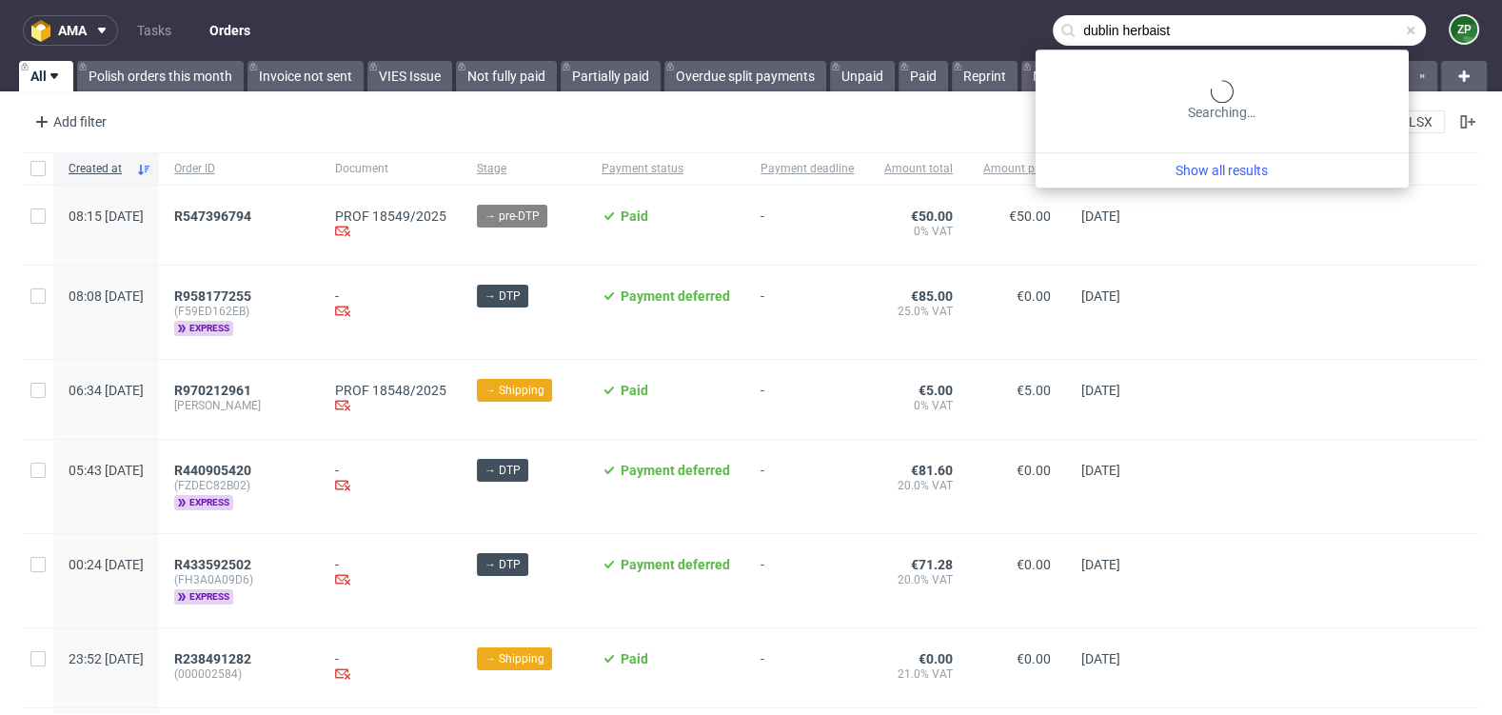
type input "dublin herbaist"
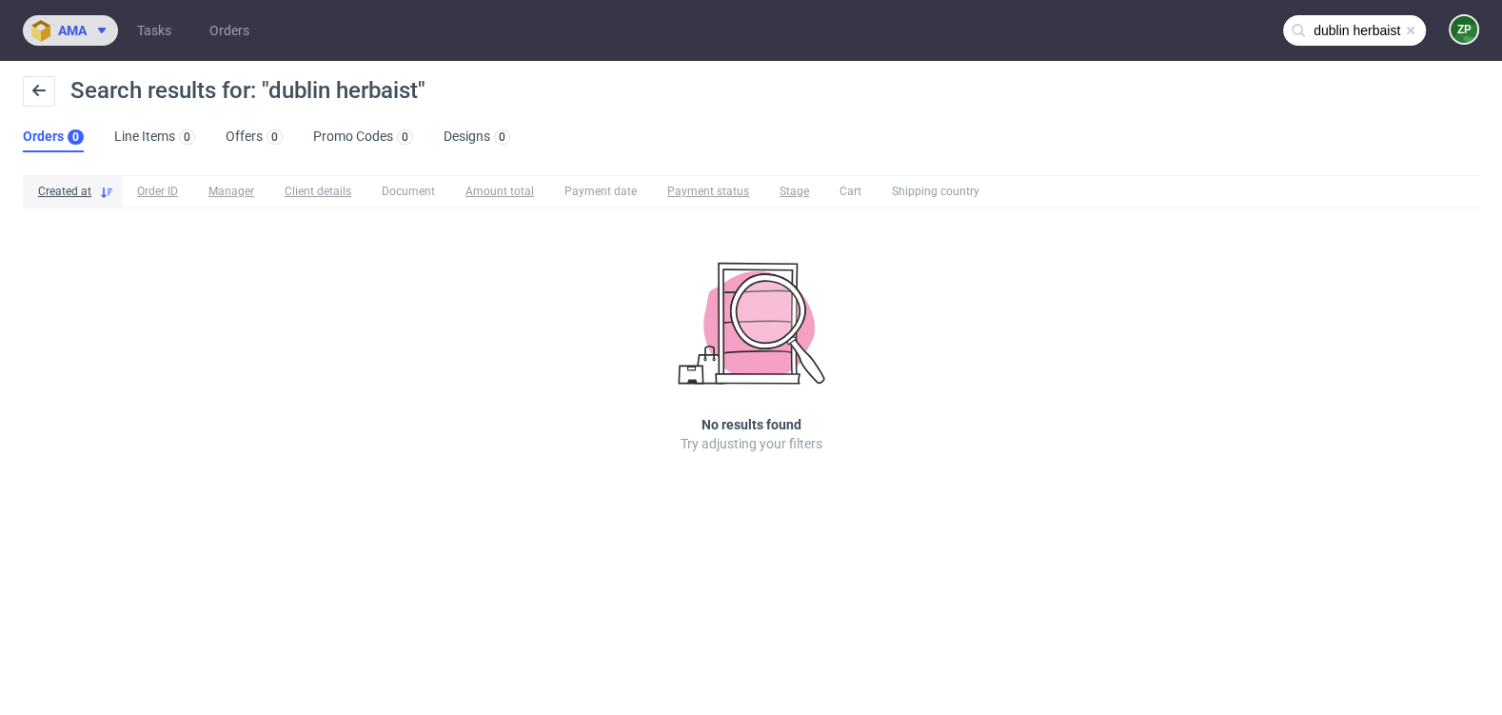
click at [105, 19] on button "ama" at bounding box center [70, 30] width 95 height 30
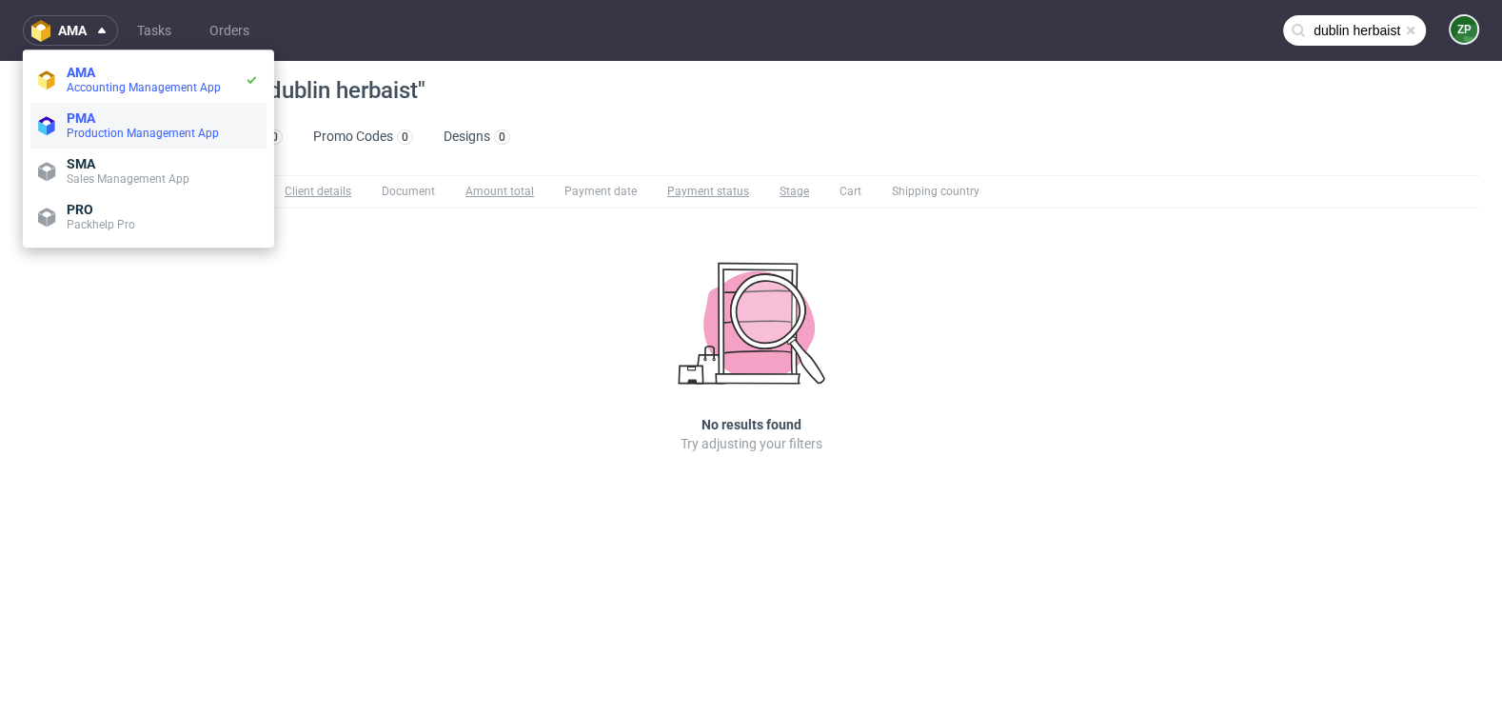
click at [93, 129] on span "Production Management App" at bounding box center [143, 133] width 152 height 13
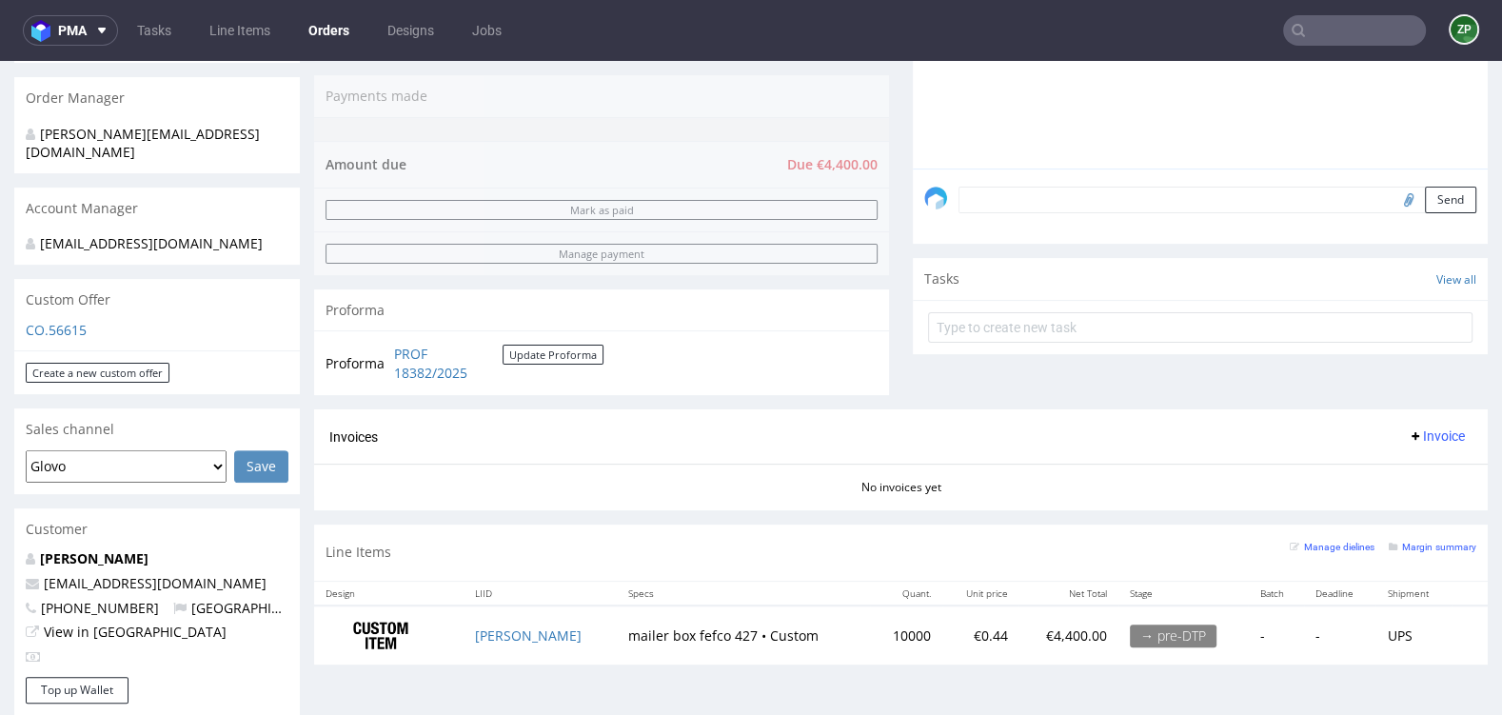
scroll to position [472, 0]
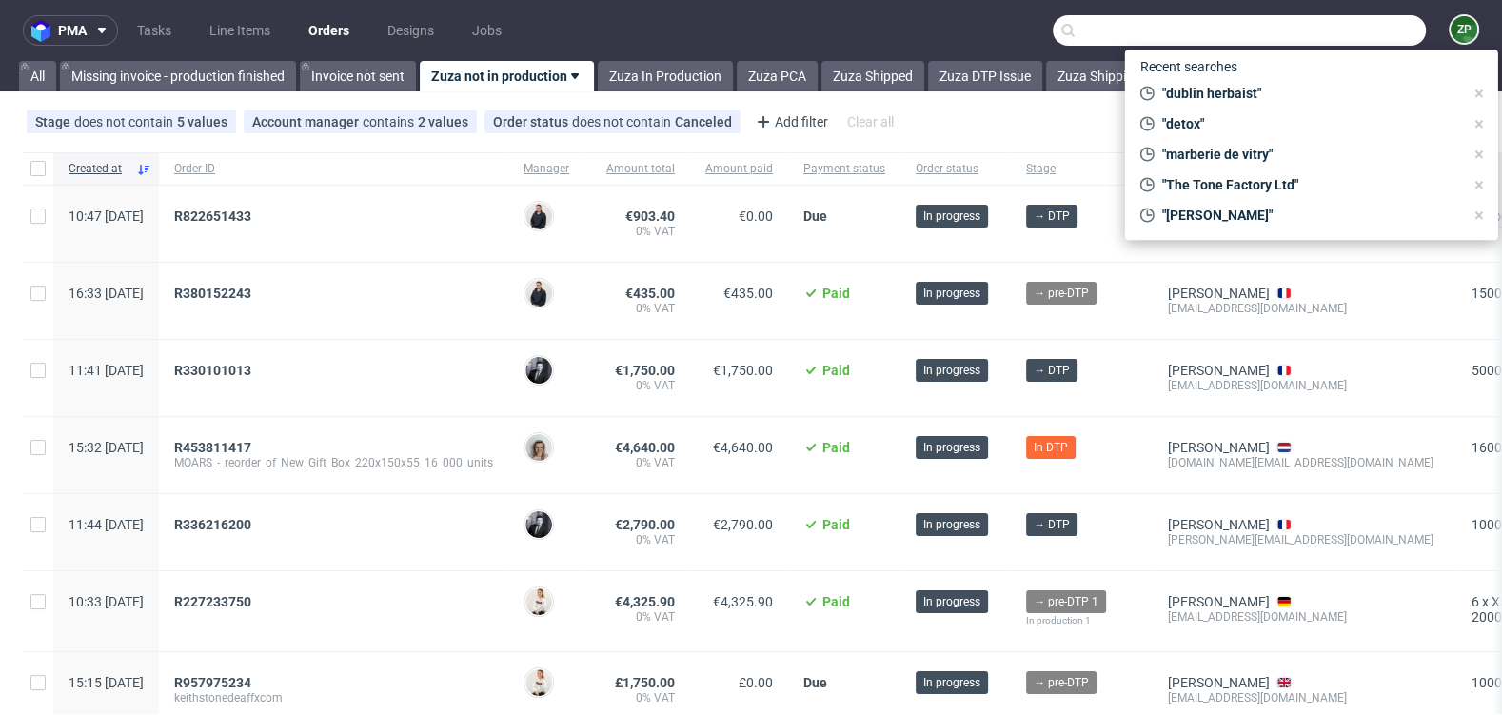
click at [1326, 29] on input "text" at bounding box center [1239, 30] width 373 height 30
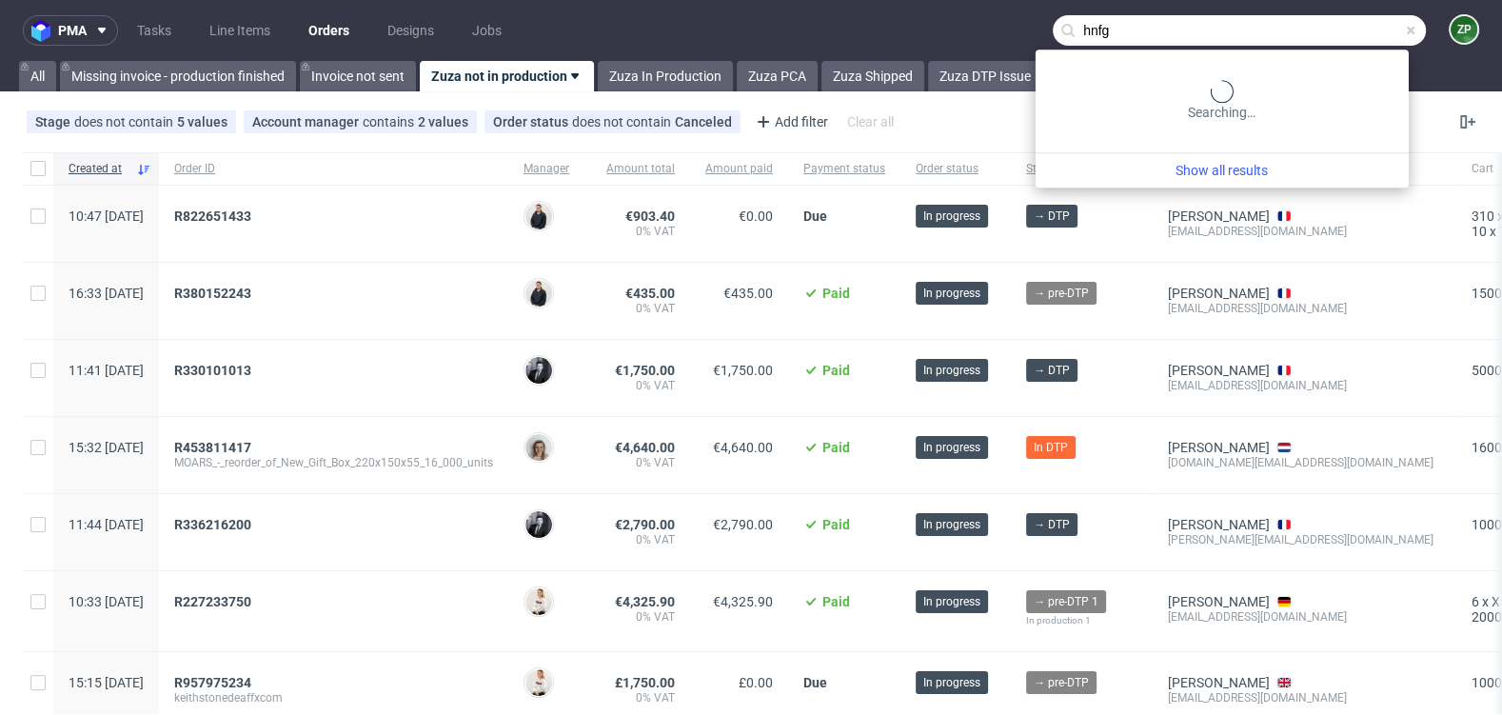
type input "hnfg"
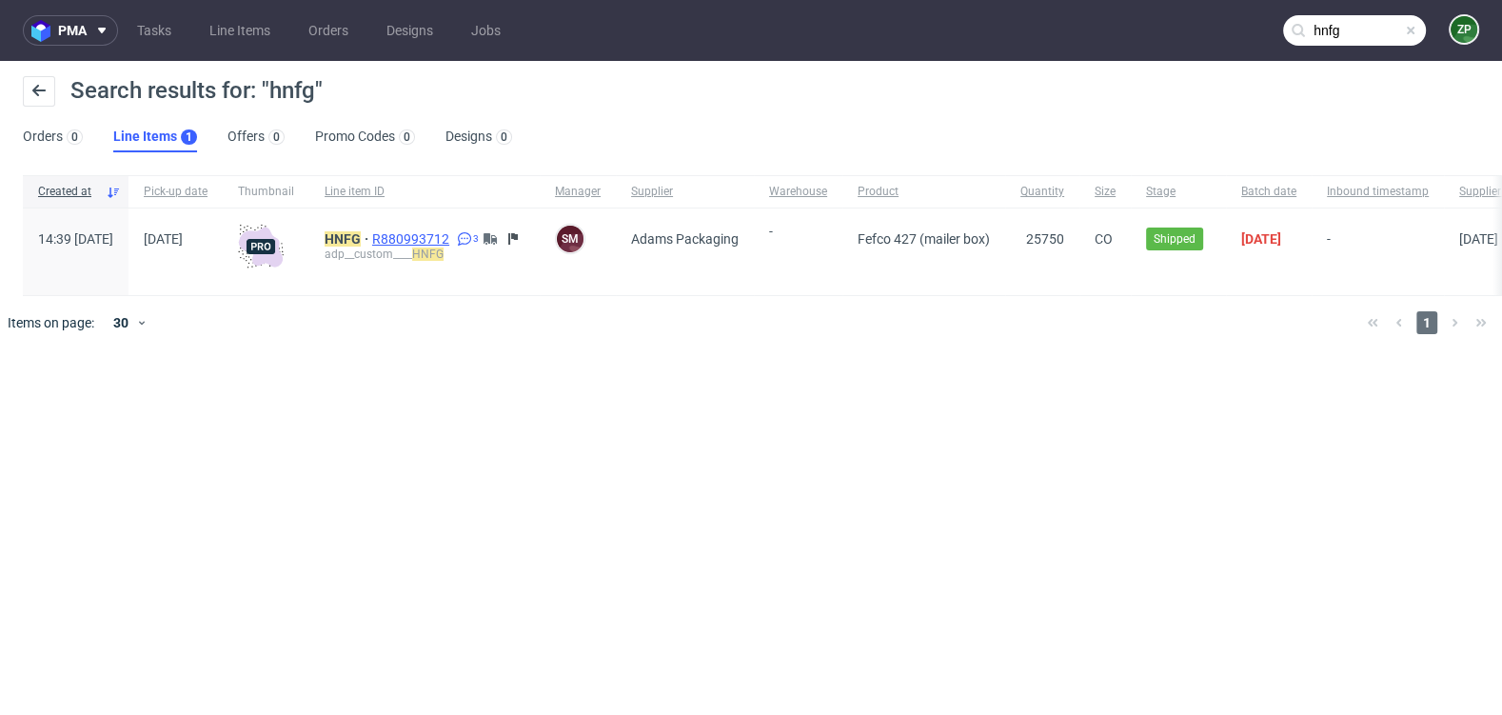
click at [453, 236] on span "R880993712" at bounding box center [412, 238] width 81 height 15
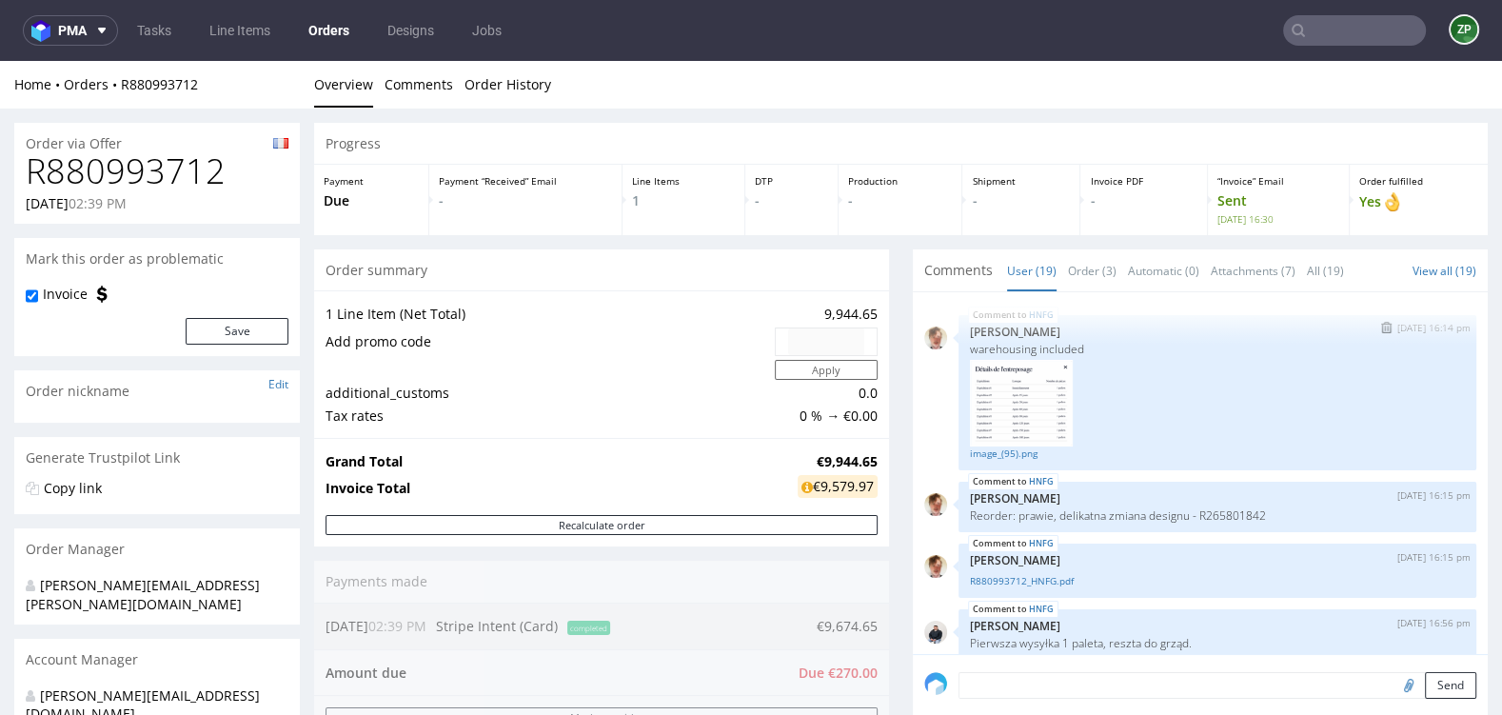
click at [1017, 402] on img at bounding box center [1021, 404] width 103 height 88
click at [1002, 448] on link "image_(95).png" at bounding box center [1217, 453] width 495 height 14
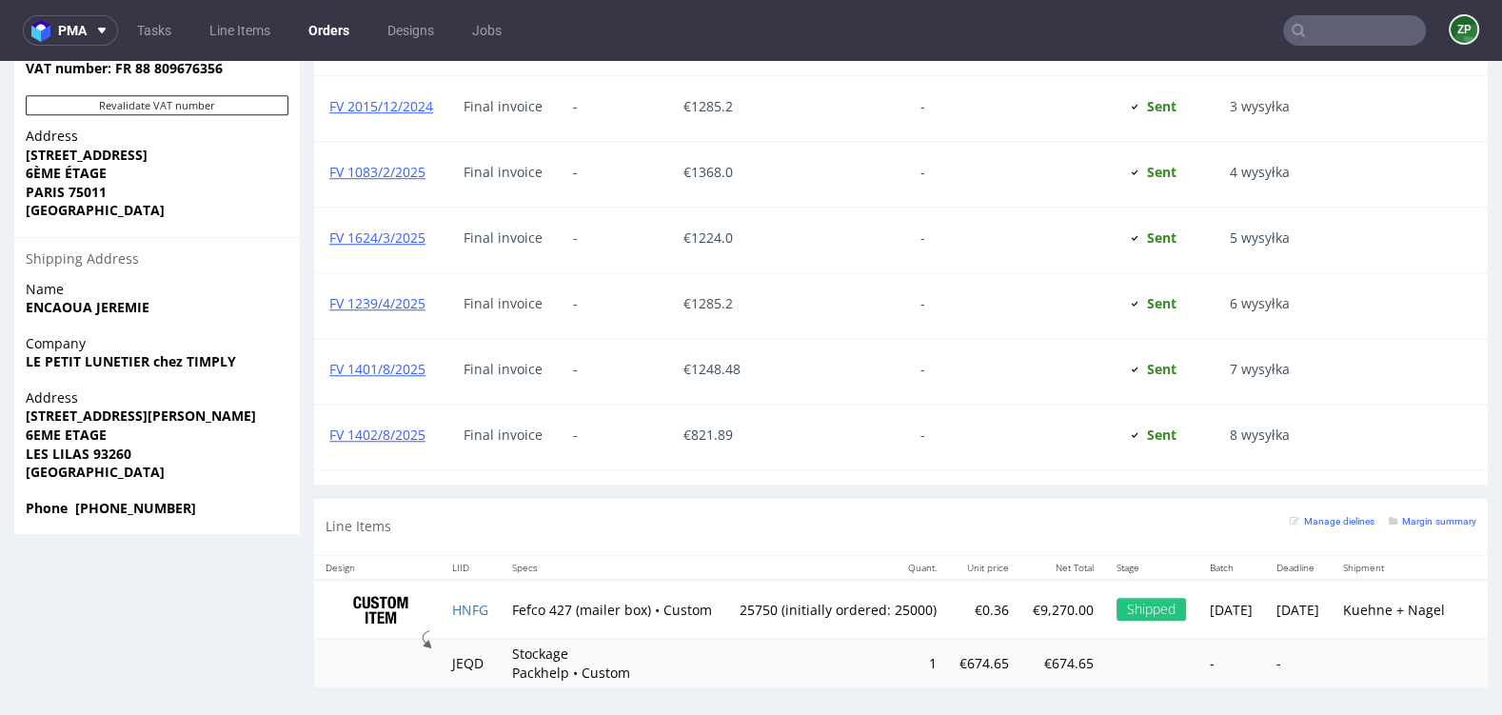
scroll to position [5, 0]
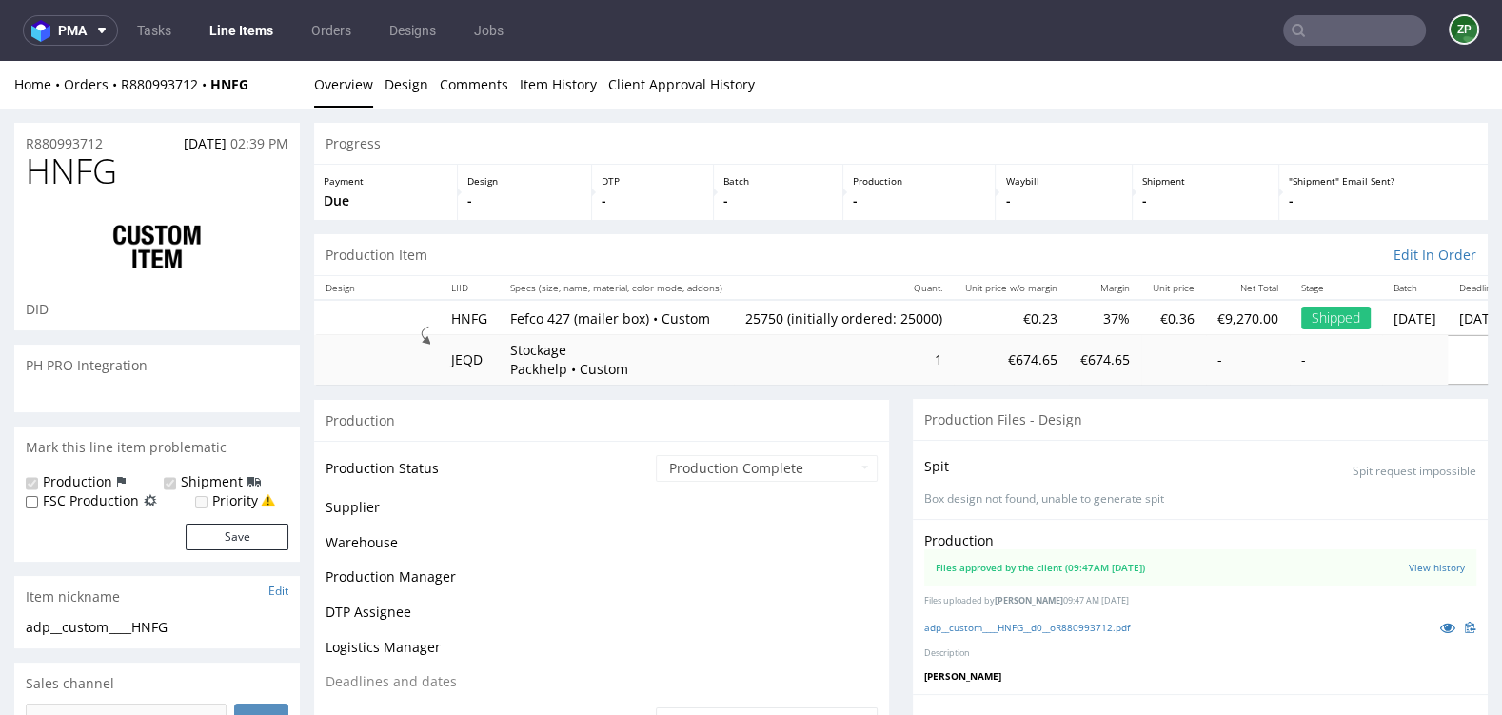
scroll to position [1277, 0]
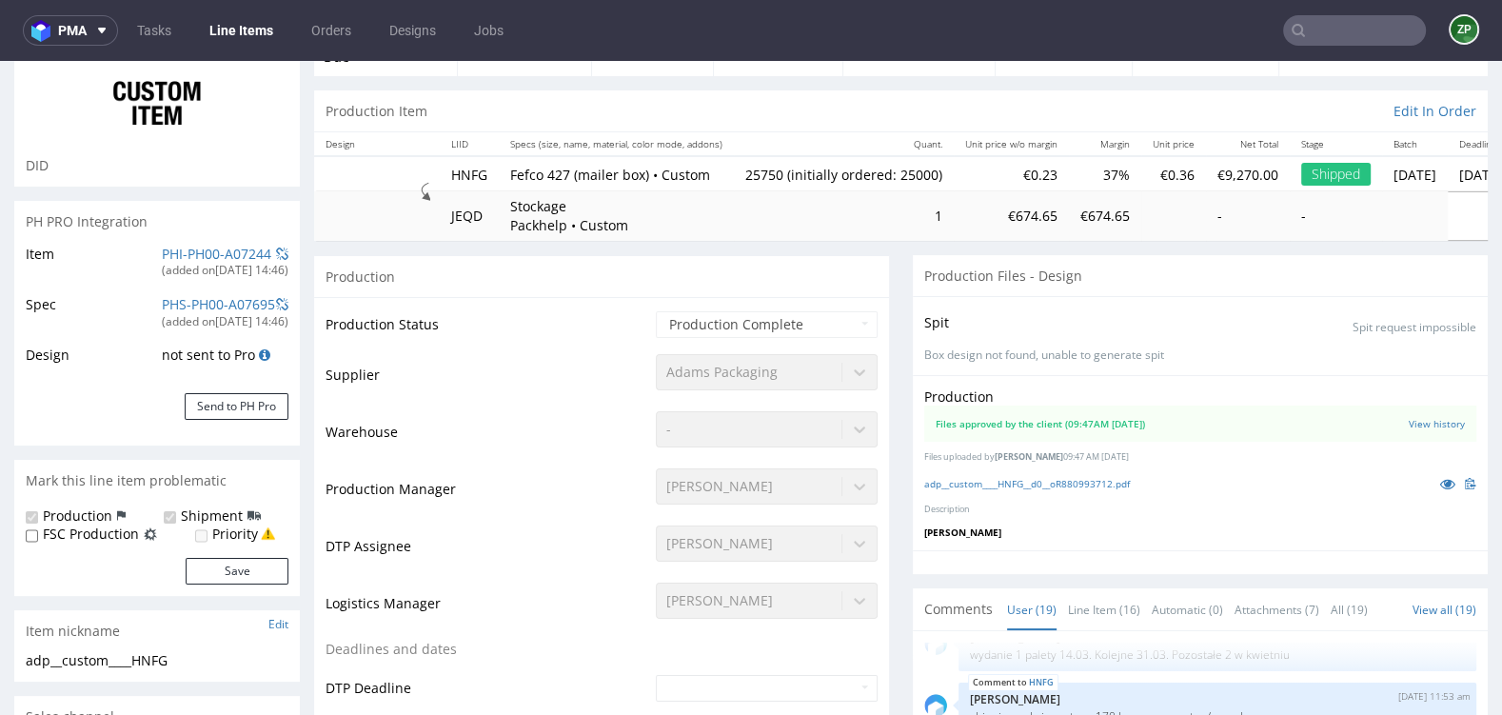
type input "25750"
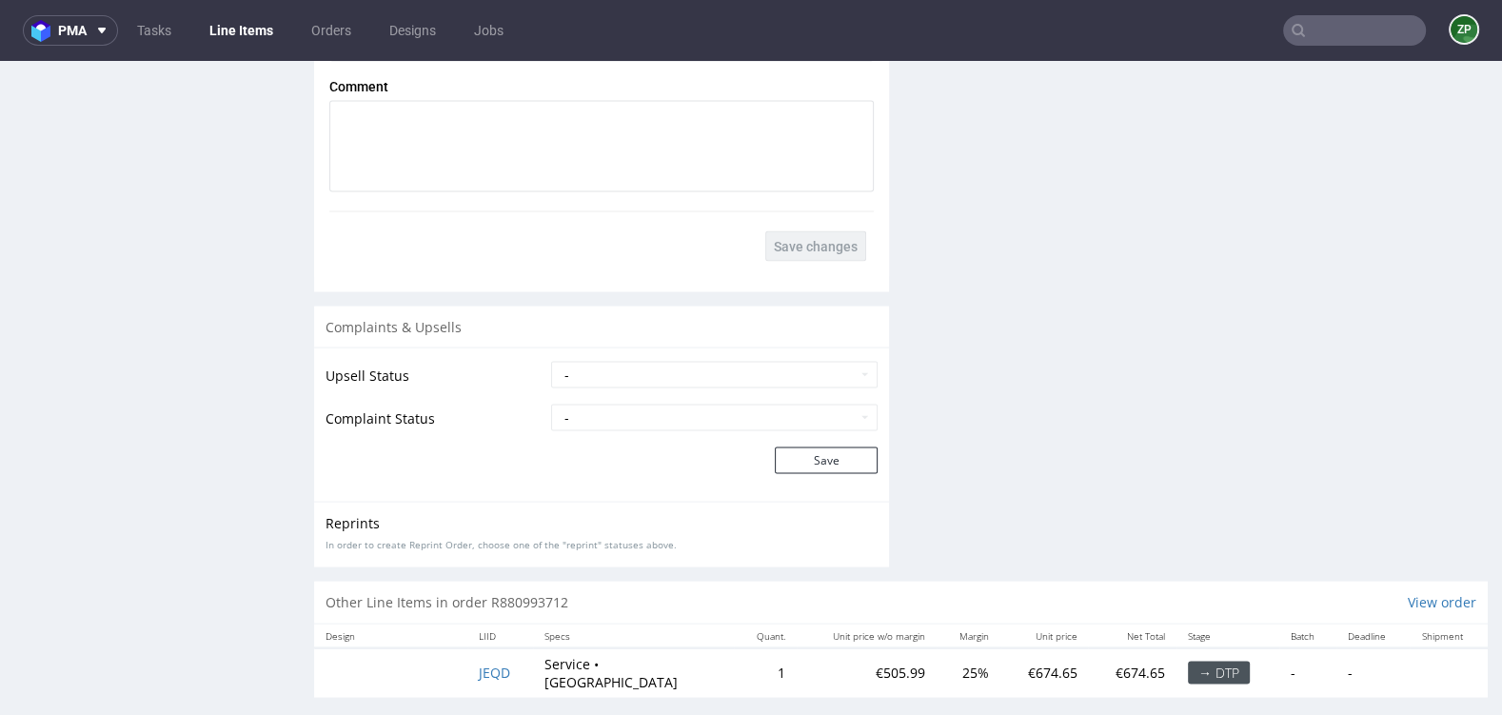
scroll to position [2954, 0]
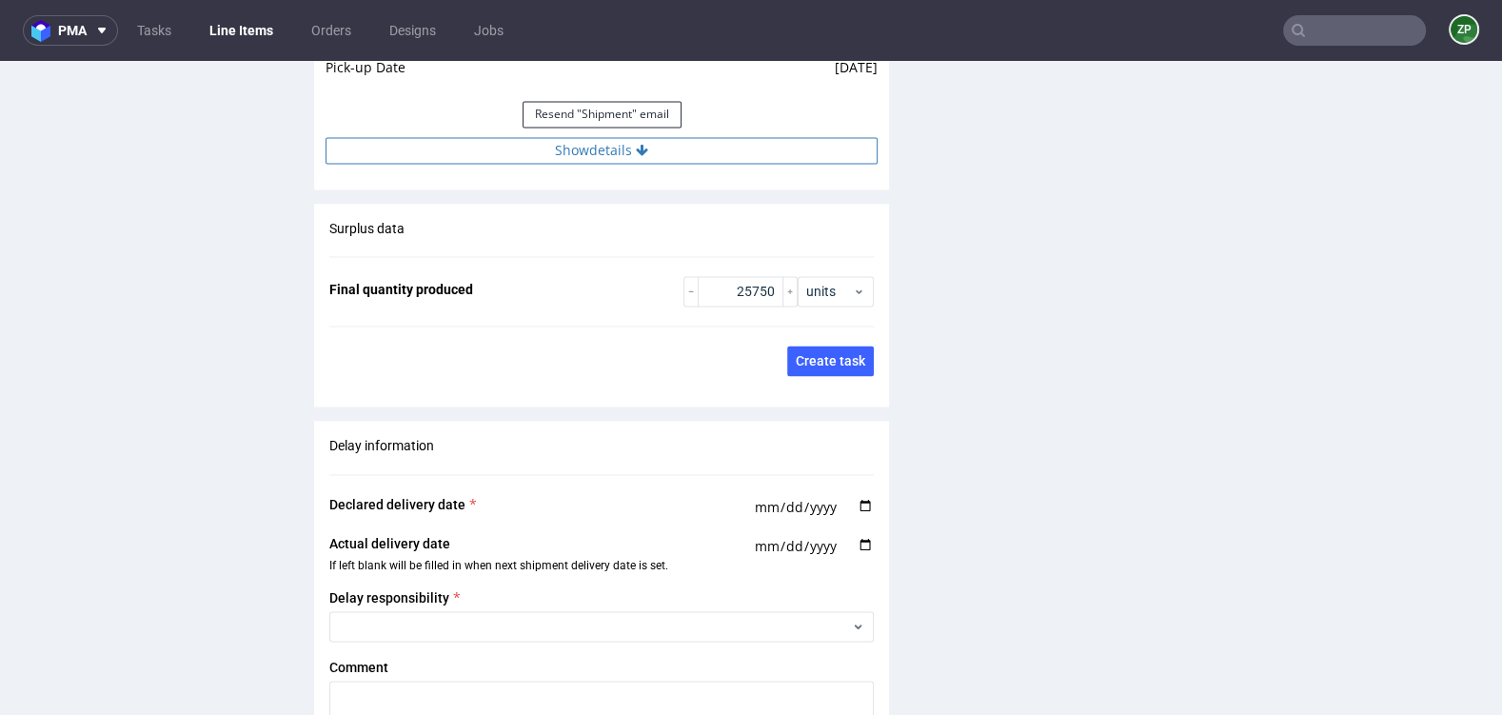
click at [590, 146] on button "Show details" at bounding box center [602, 150] width 552 height 27
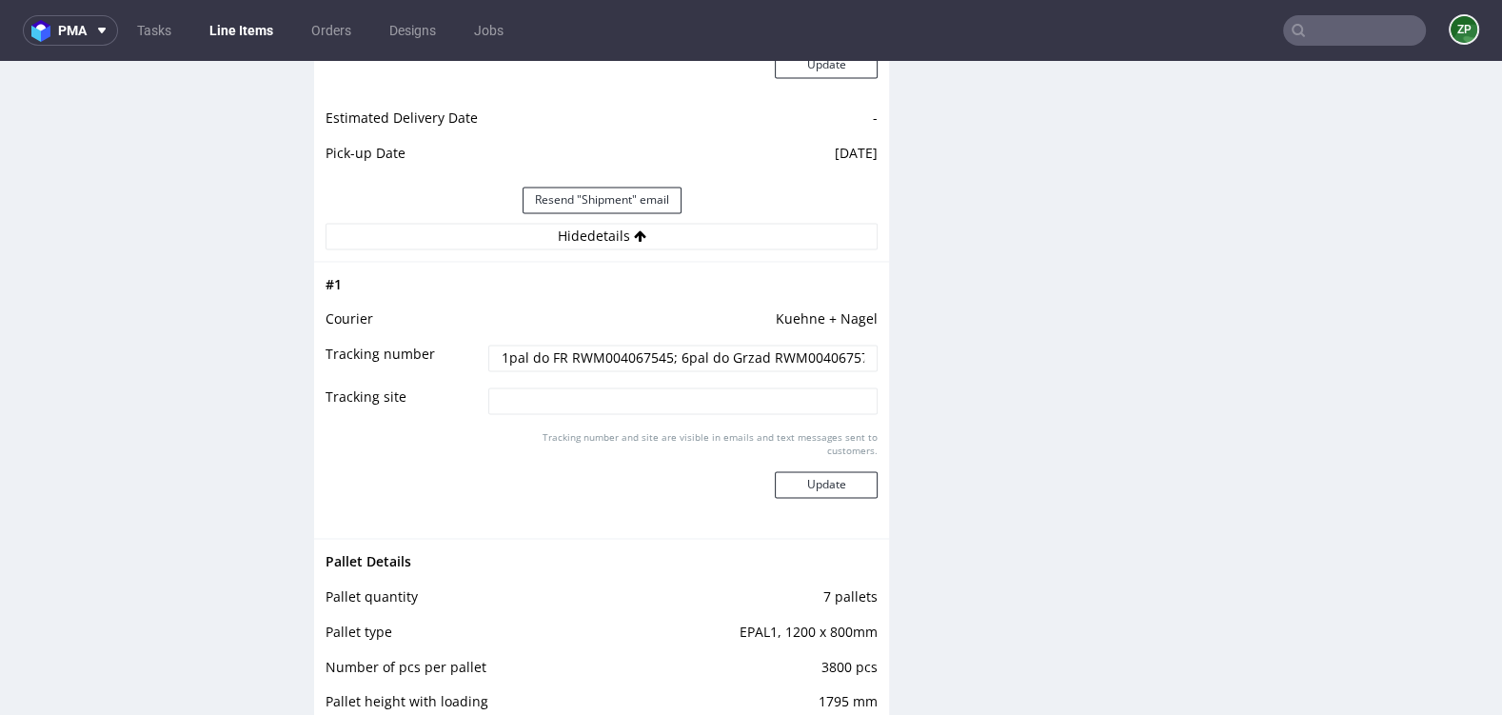
scroll to position [2870, 0]
drag, startPoint x: 560, startPoint y: 346, endPoint x: 666, endPoint y: 349, distance: 106.7
click at [666, 349] on input "1pal do FR RWM004067545; 6pal do Grzad RWM004067571" at bounding box center [682, 356] width 389 height 27
click at [1291, 34] on icon at bounding box center [1298, 30] width 15 height 15
click at [1316, 30] on input "text" at bounding box center [1354, 30] width 143 height 30
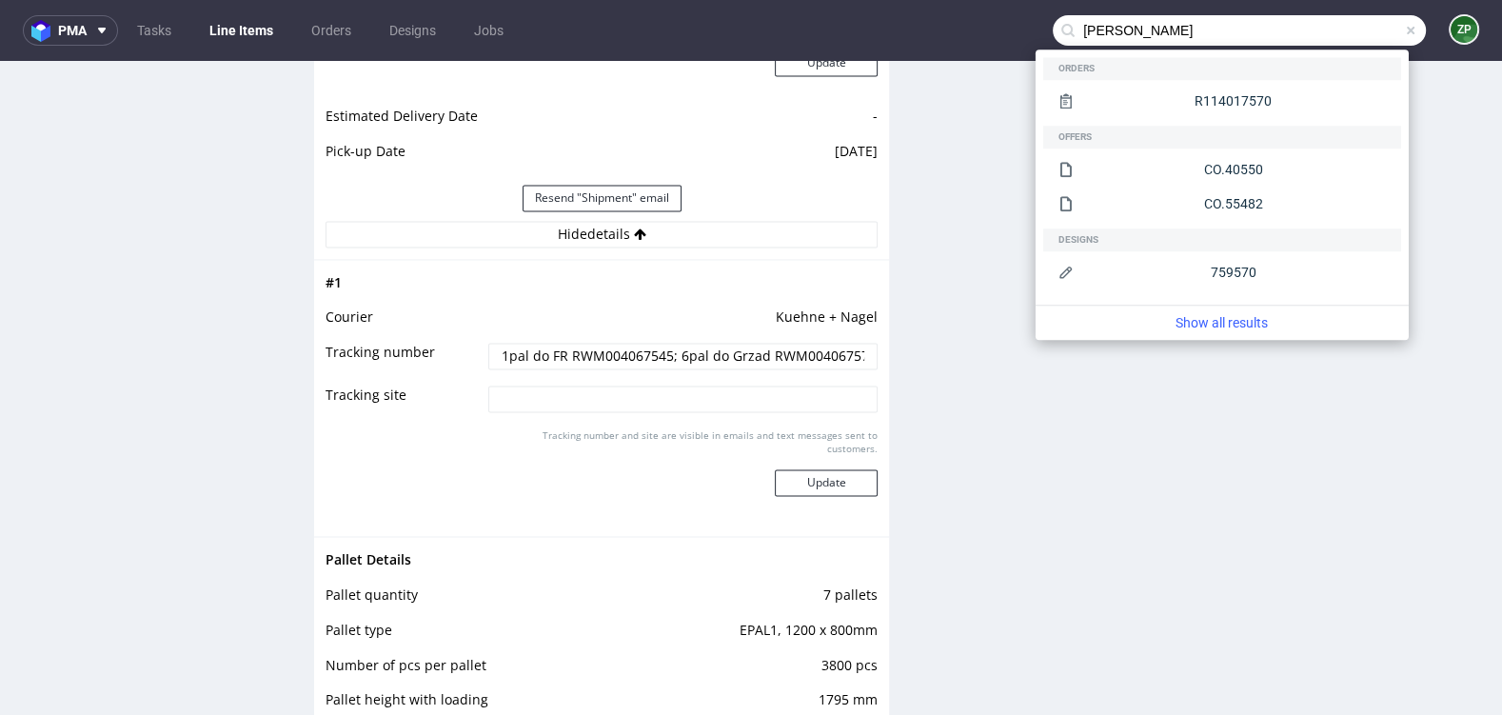
type input "[PERSON_NAME]"
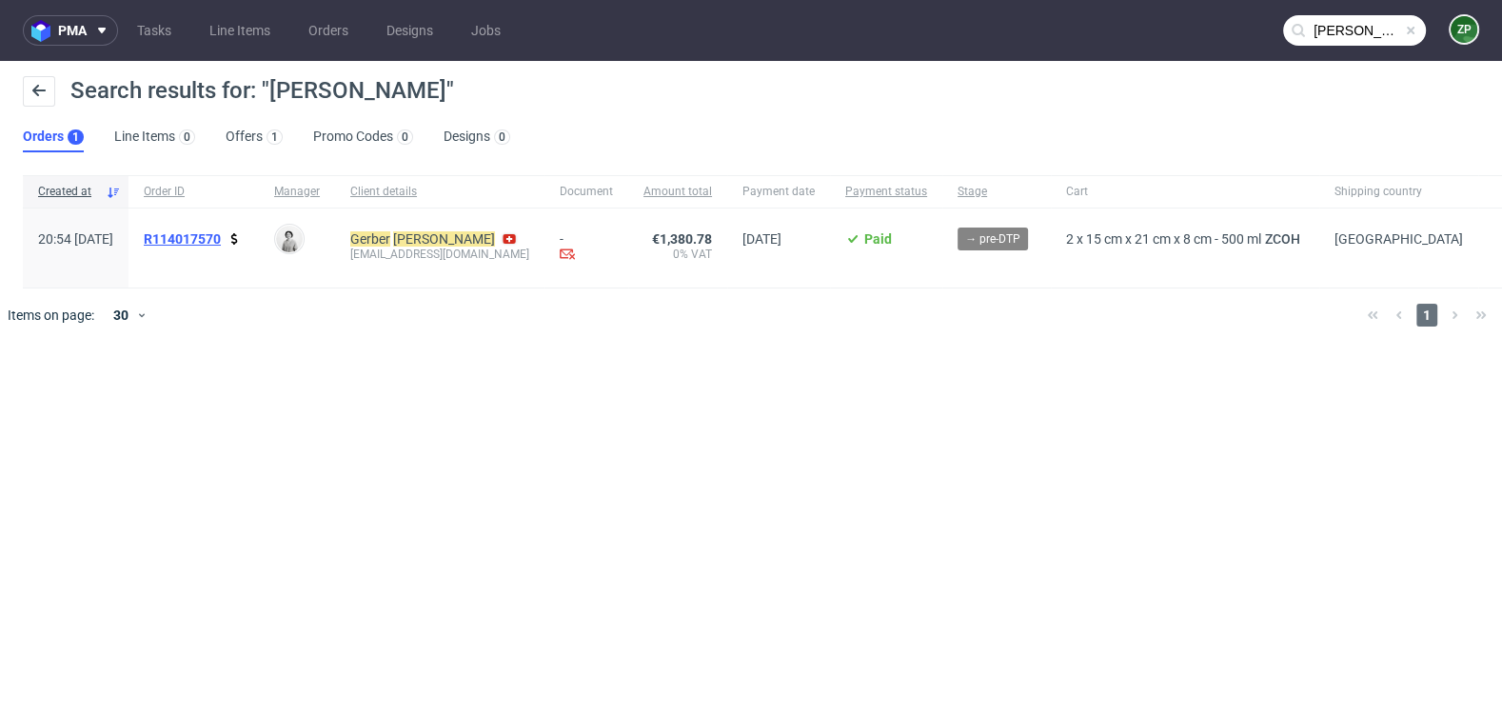
click at [221, 233] on span "R114017570" at bounding box center [182, 238] width 77 height 15
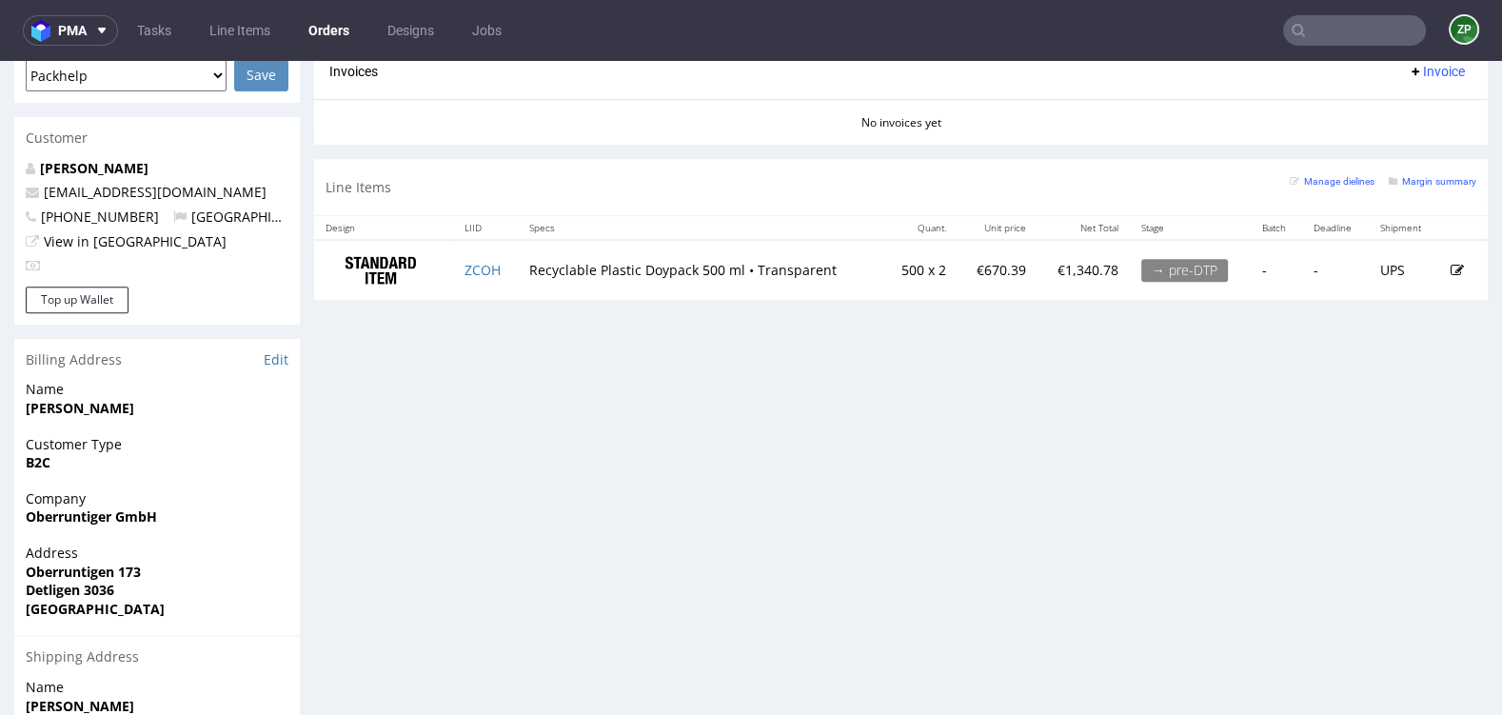
scroll to position [863, 0]
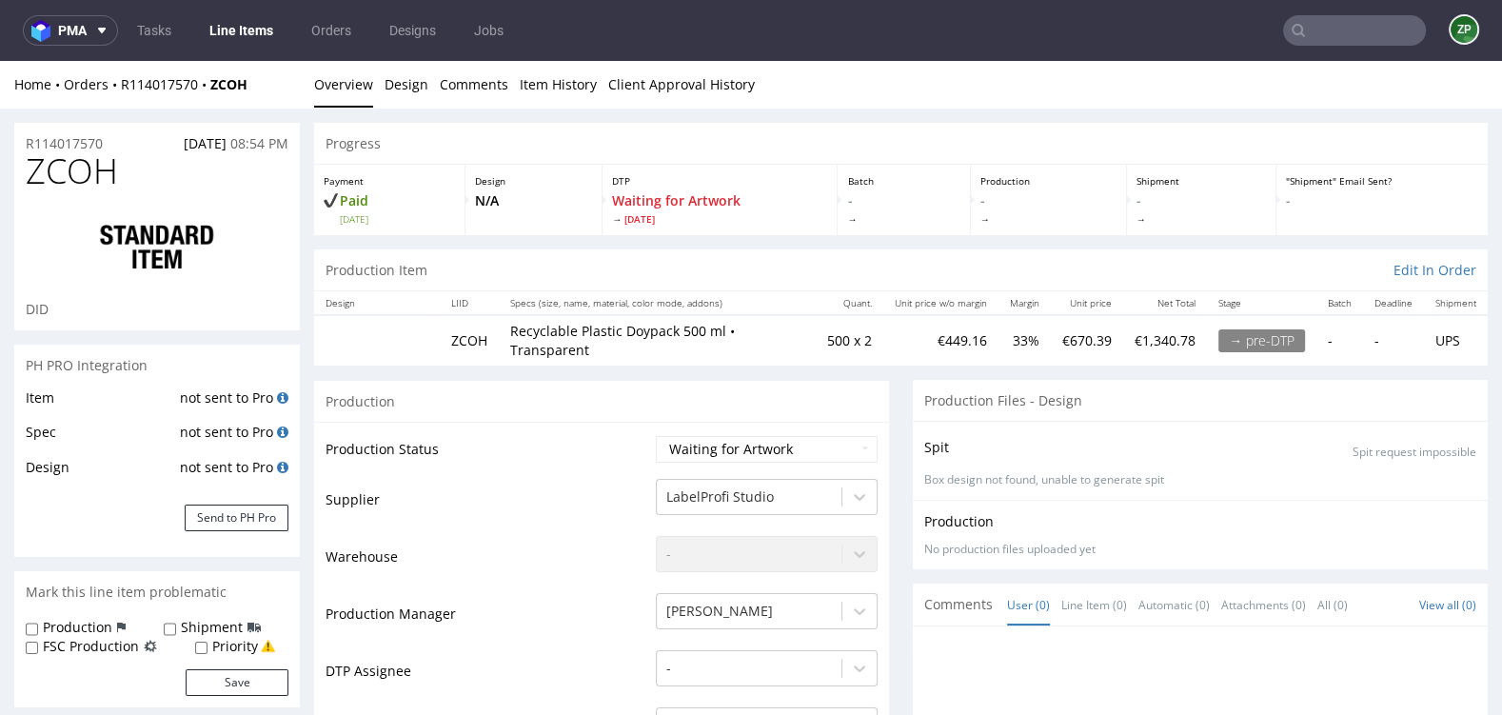
click at [1350, 45] on input "text" at bounding box center [1354, 30] width 143 height 30
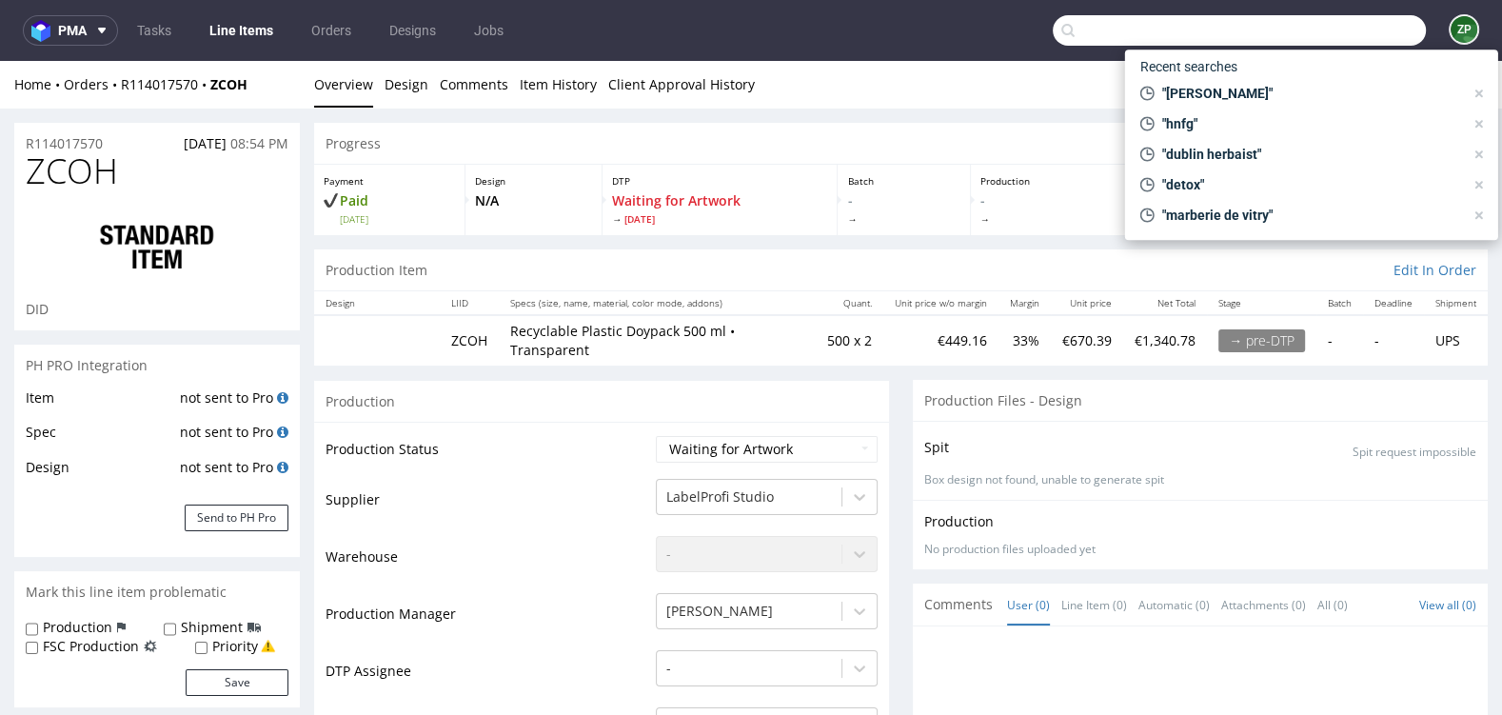
paste input "R700526939"
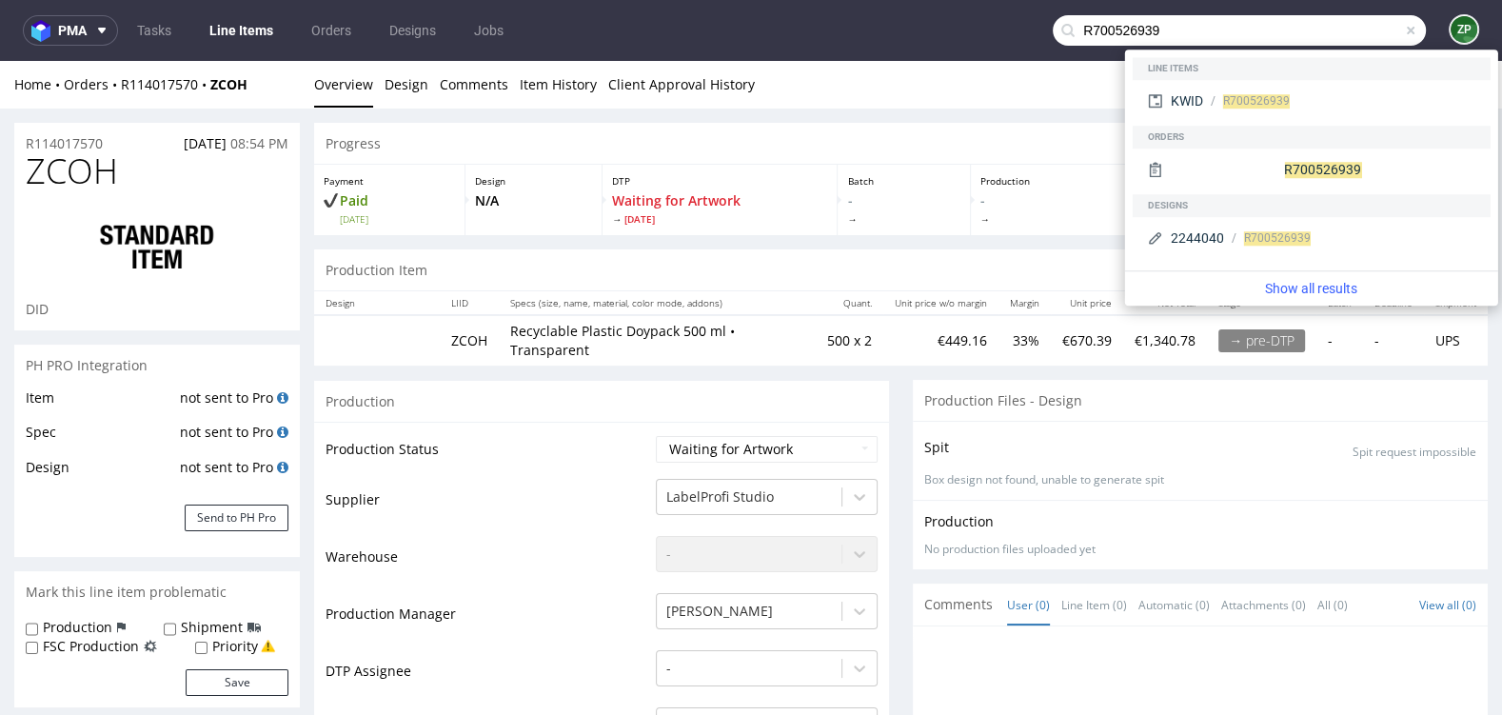
type input "R700526939"
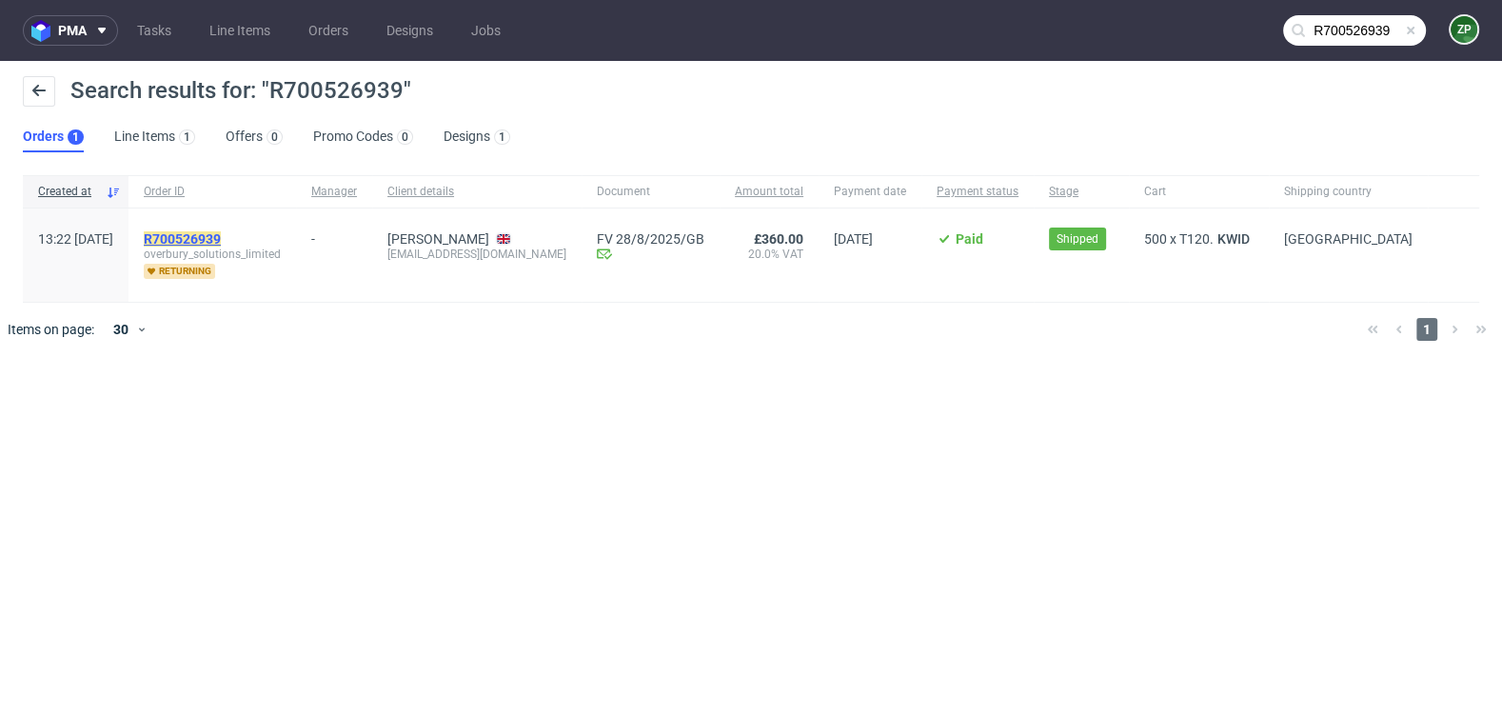
click at [221, 231] on mark "R700526939" at bounding box center [182, 238] width 77 height 15
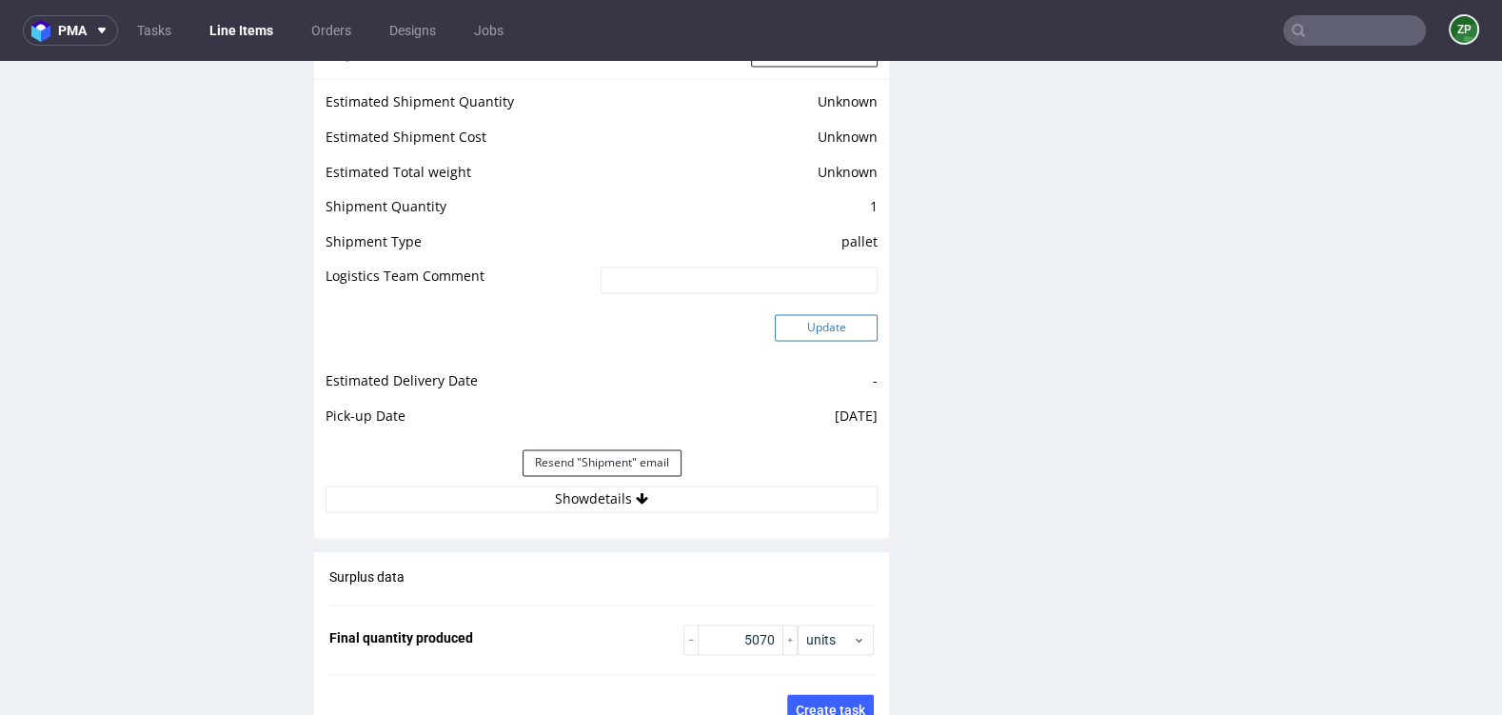
scroll to position [2749, 0]
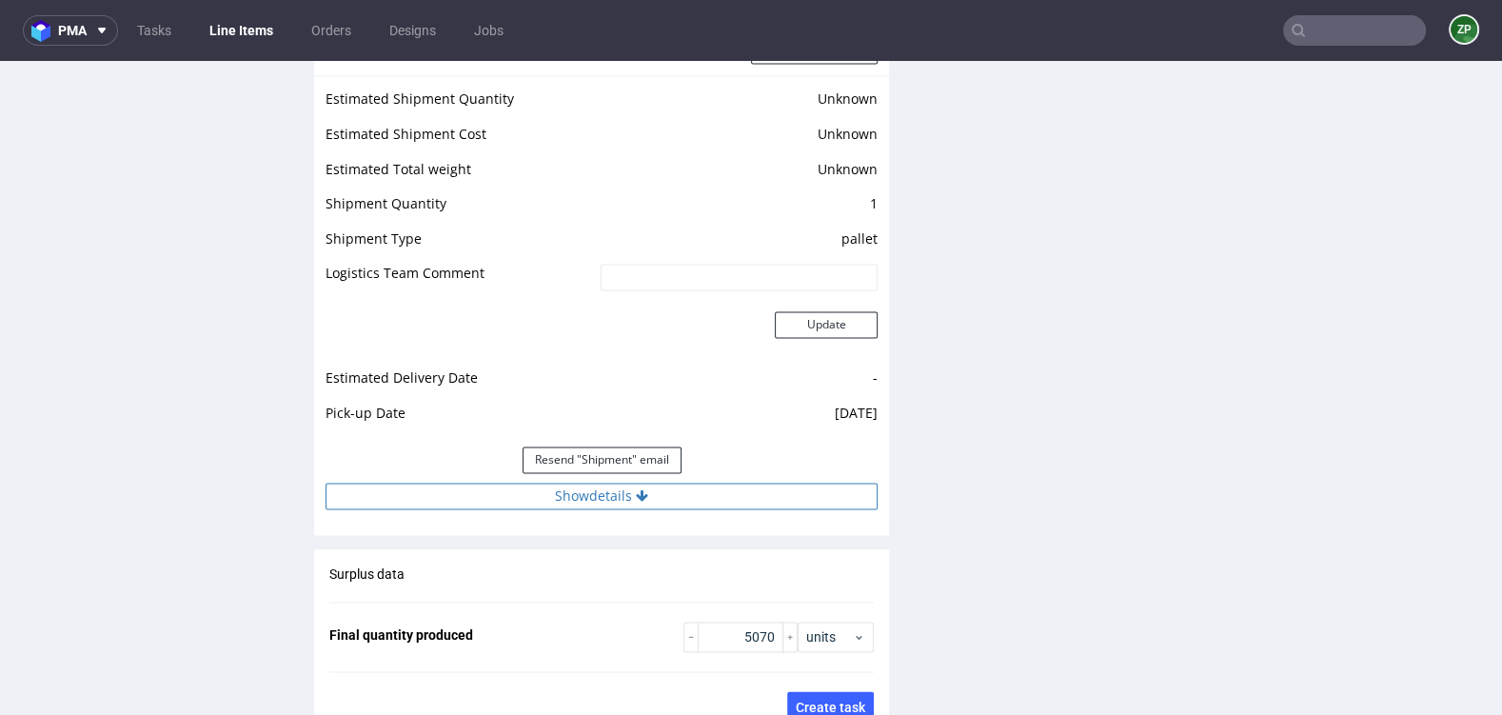
click at [622, 483] on button "Show details" at bounding box center [602, 496] width 552 height 27
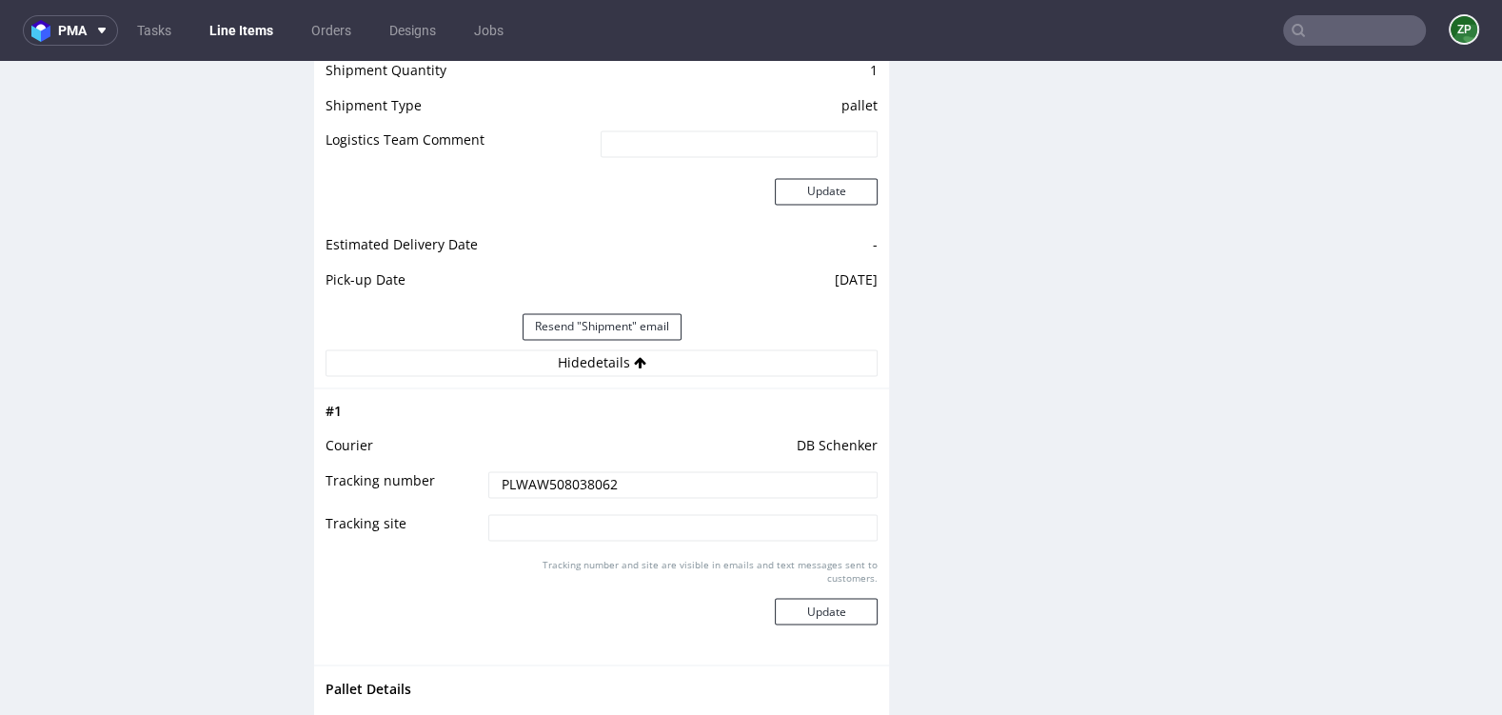
scroll to position [2880, 0]
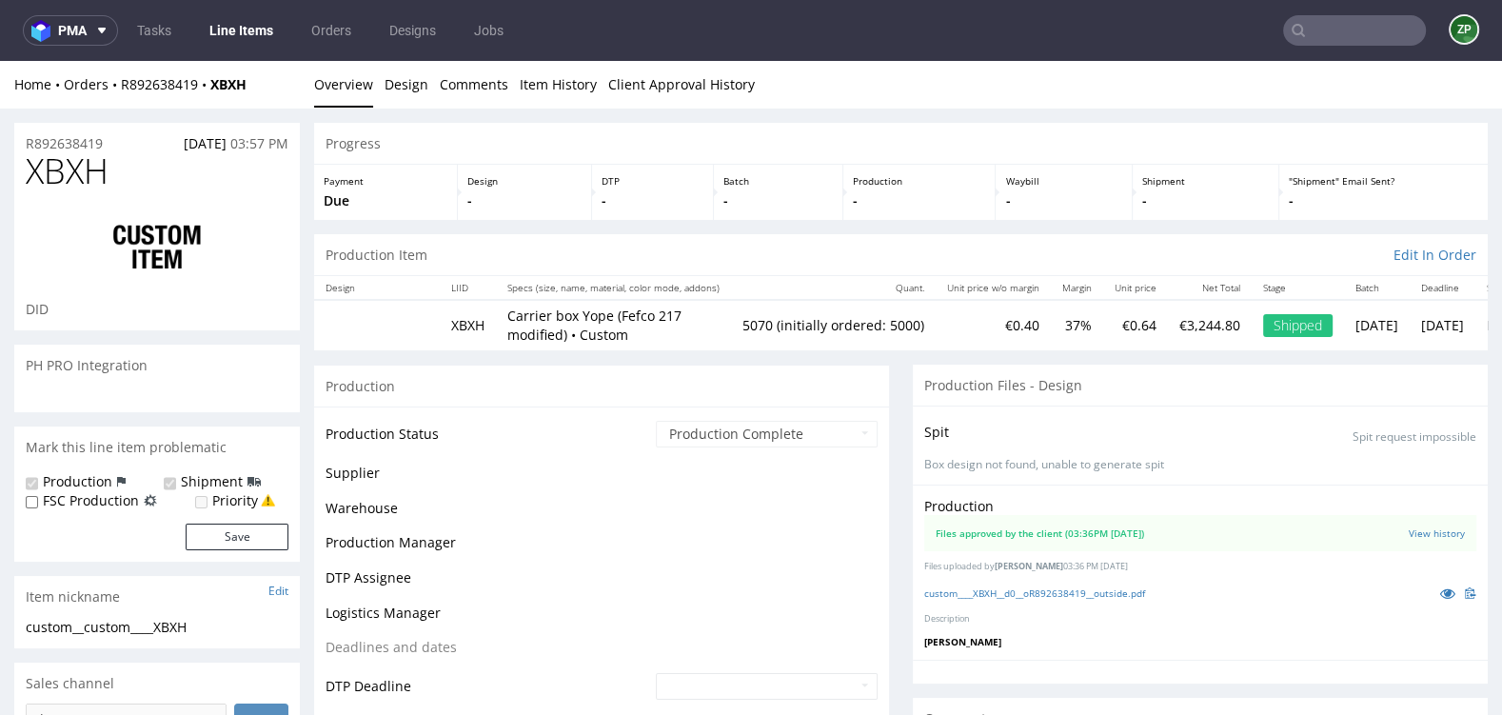
scroll to position [187, 0]
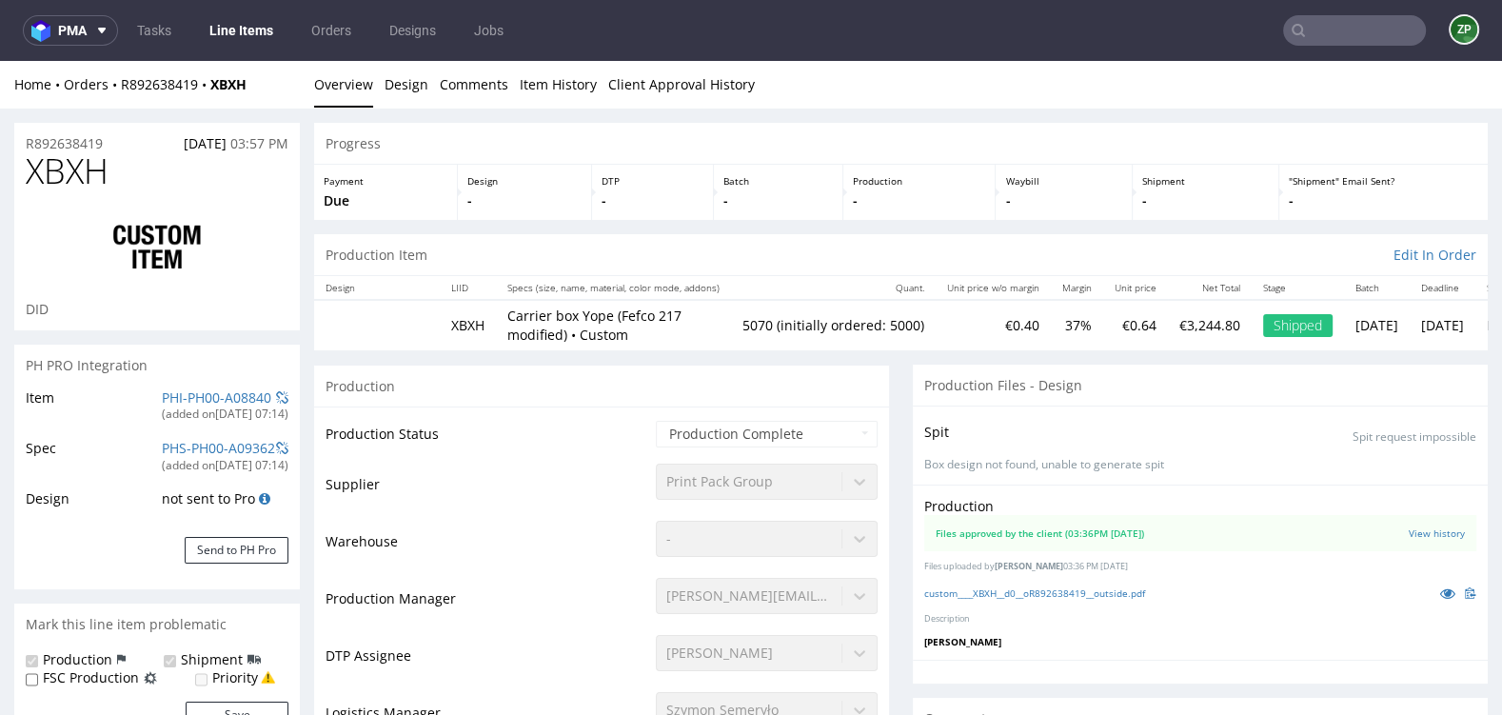
type input "5070"
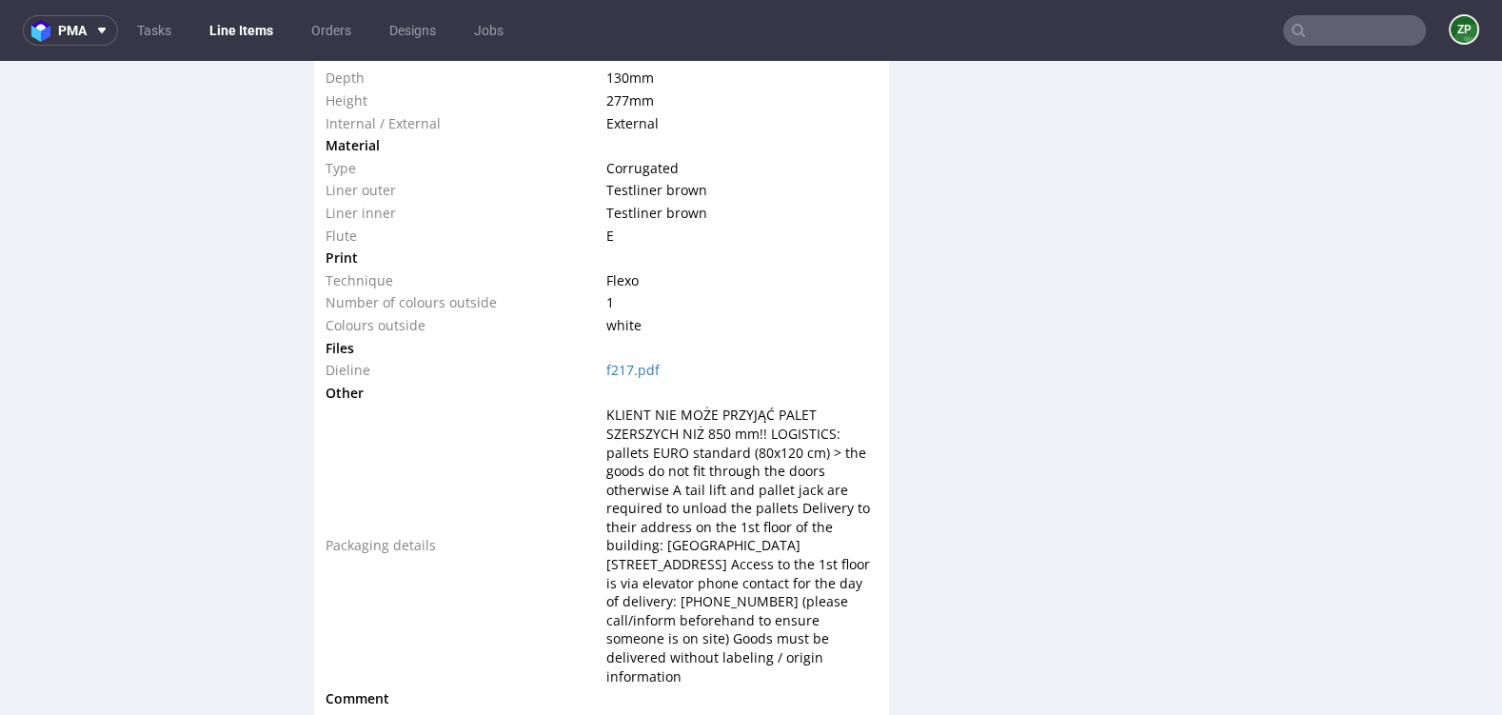
scroll to position [1965, 0]
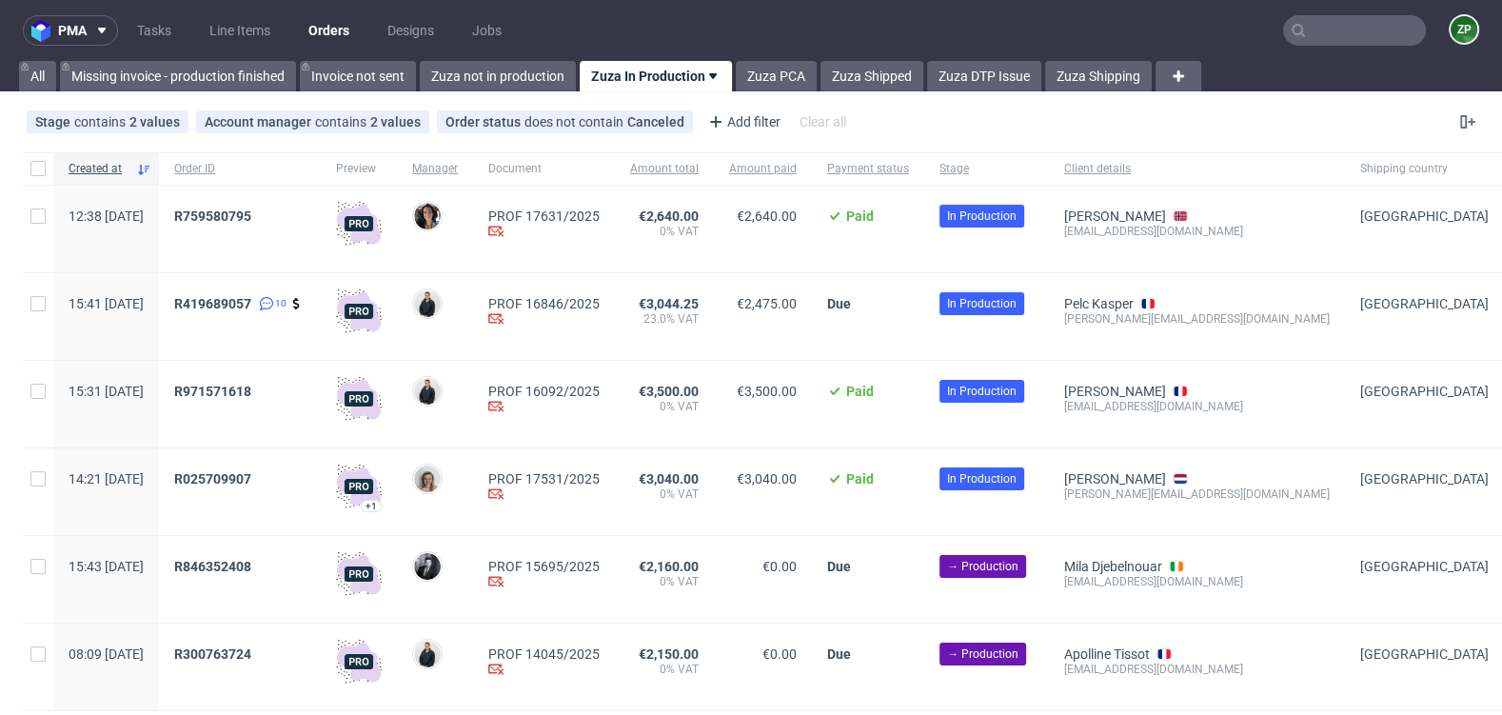
click at [1303, 22] on input "text" at bounding box center [1354, 30] width 143 height 30
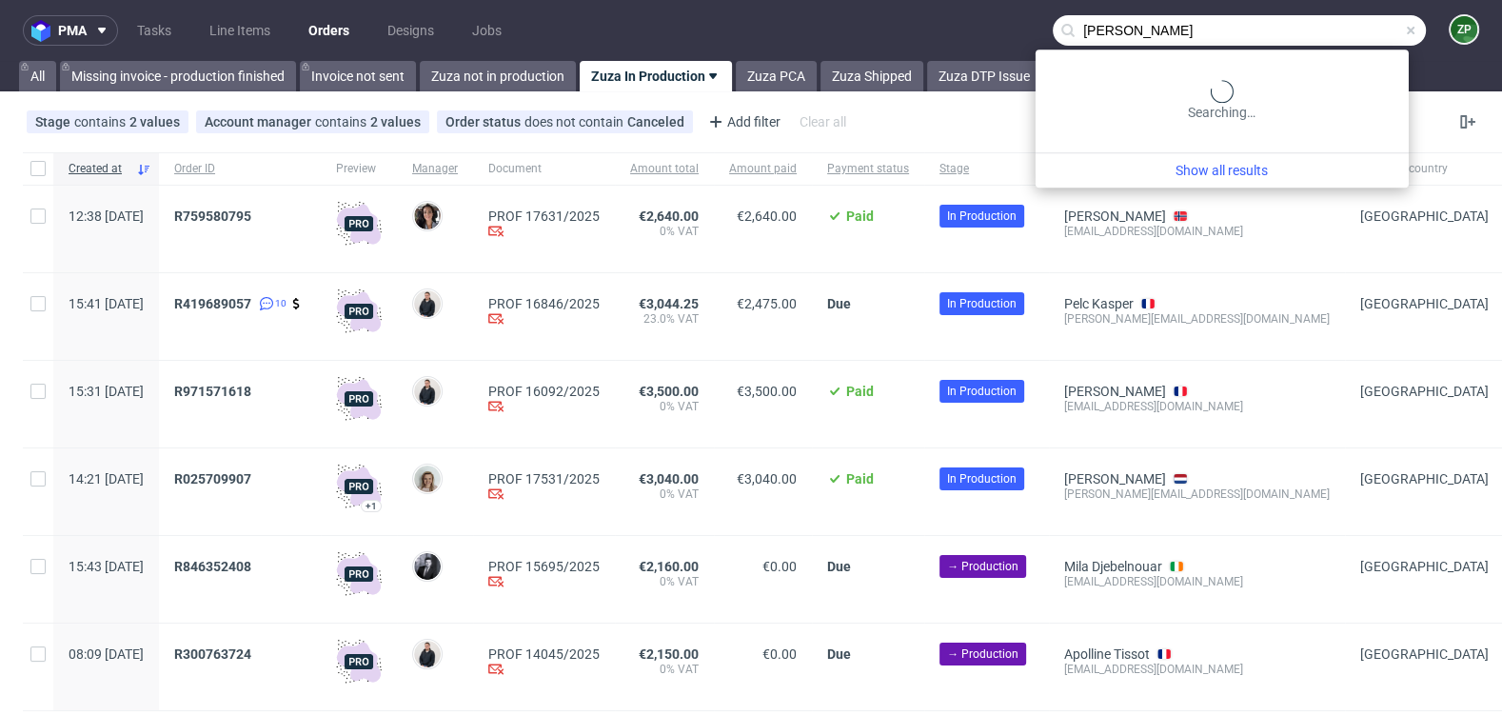
type input "[PERSON_NAME]"
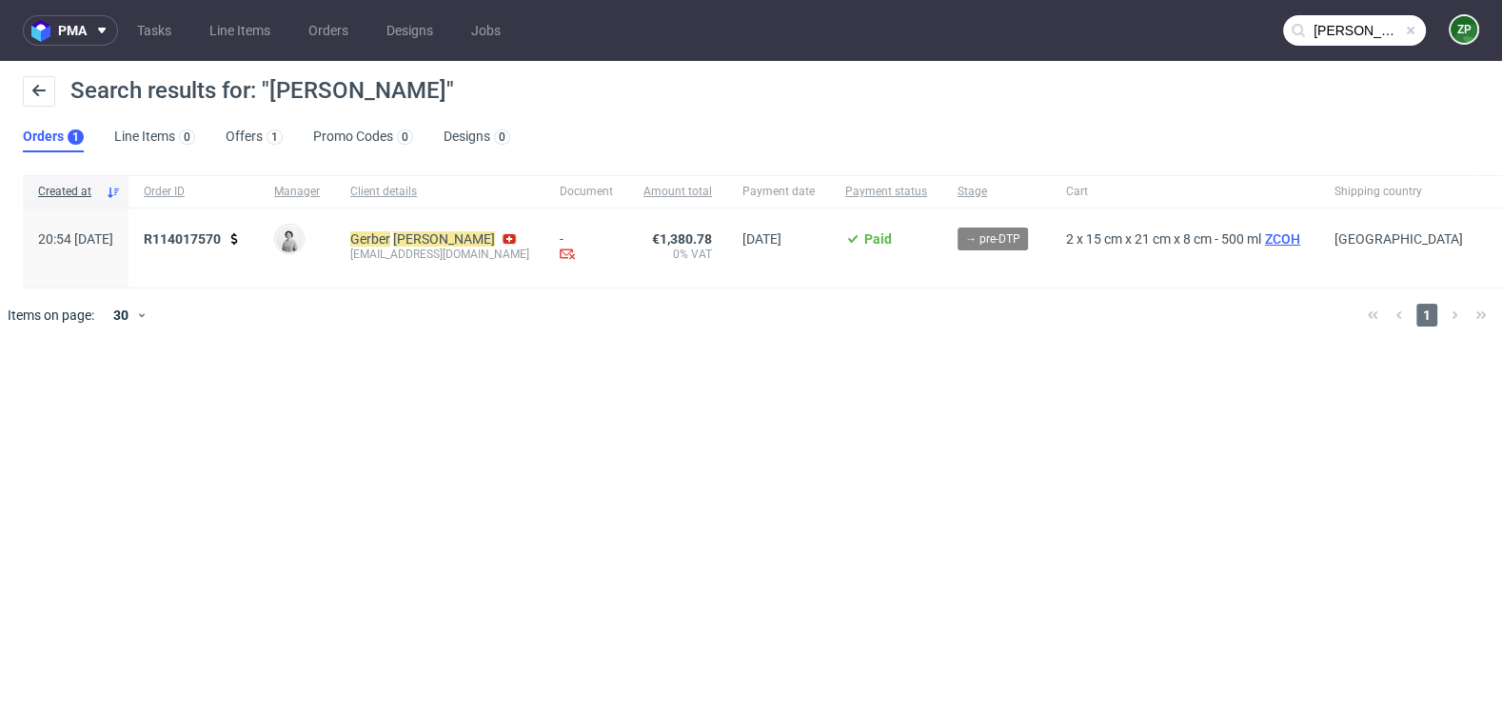
click at [1261, 237] on span "ZCOH" at bounding box center [1282, 238] width 43 height 15
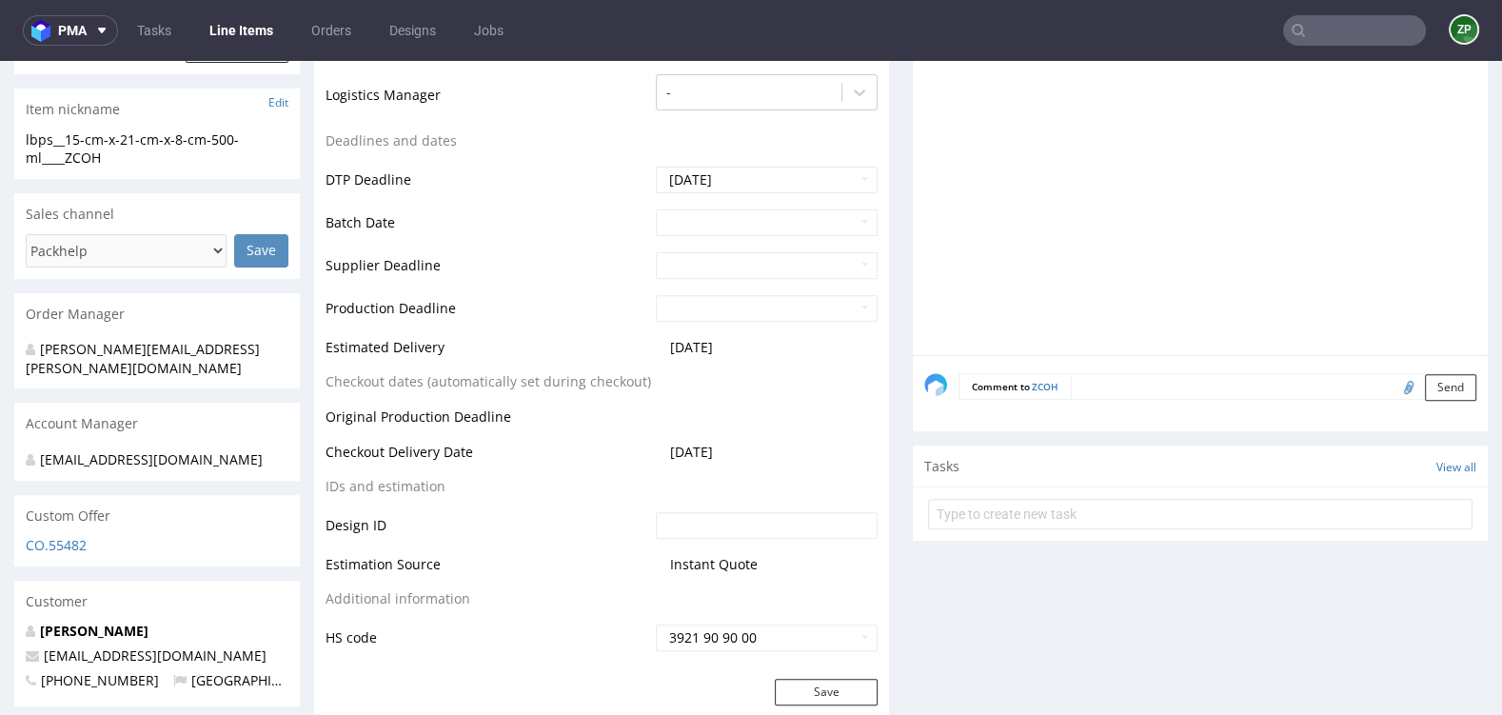
scroll to position [632, 0]
click at [1115, 374] on textarea at bounding box center [1274, 387] width 406 height 27
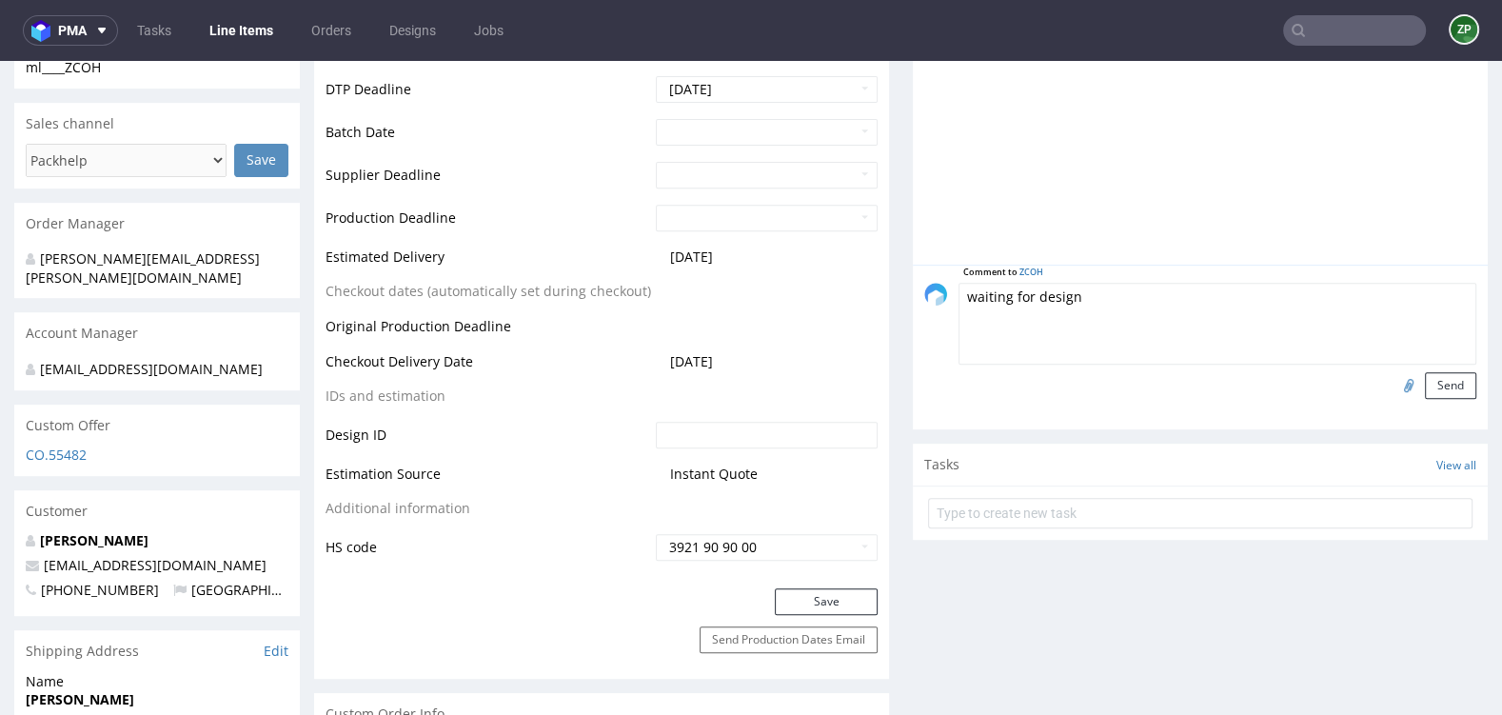
scroll to position [742, 0]
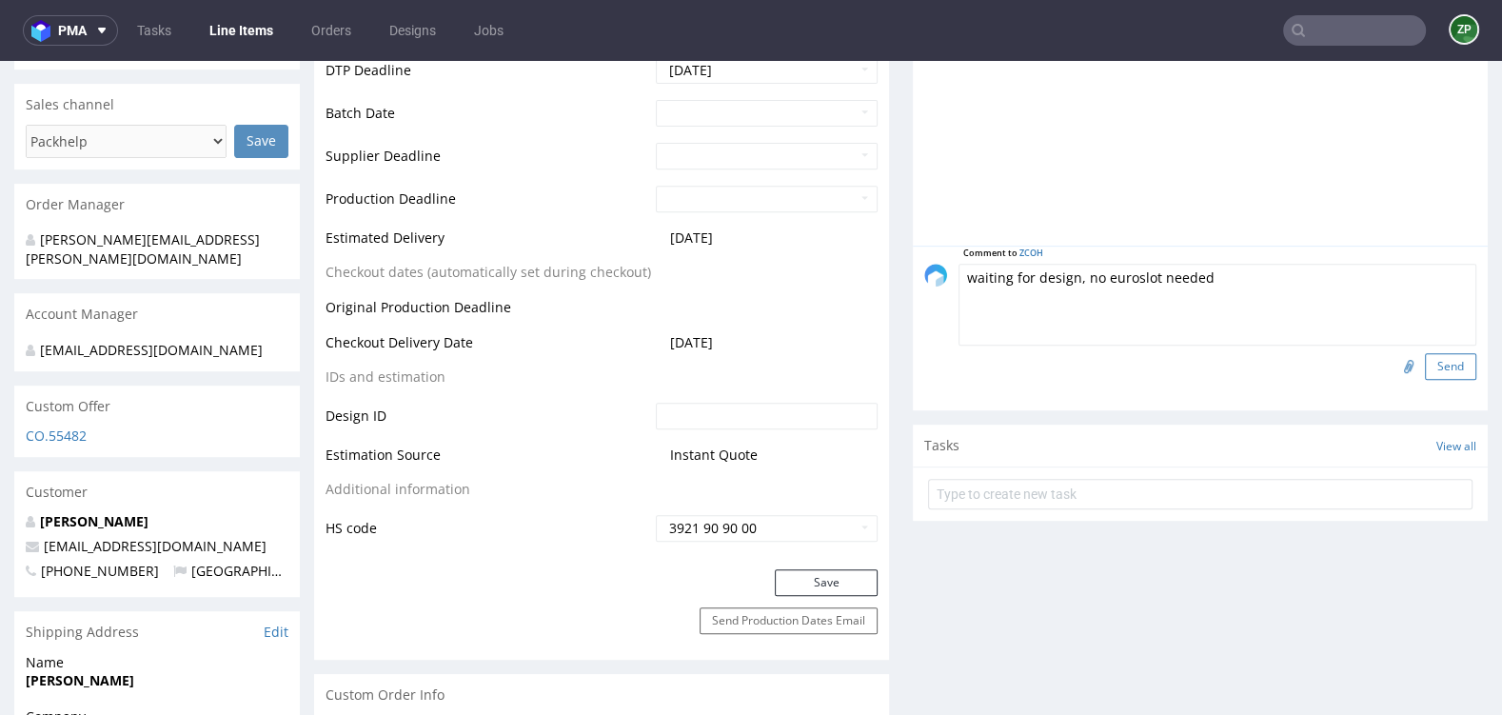
type textarea "waiting for design, no euroslot needed"
click at [1440, 359] on button "Send" at bounding box center [1450, 366] width 51 height 27
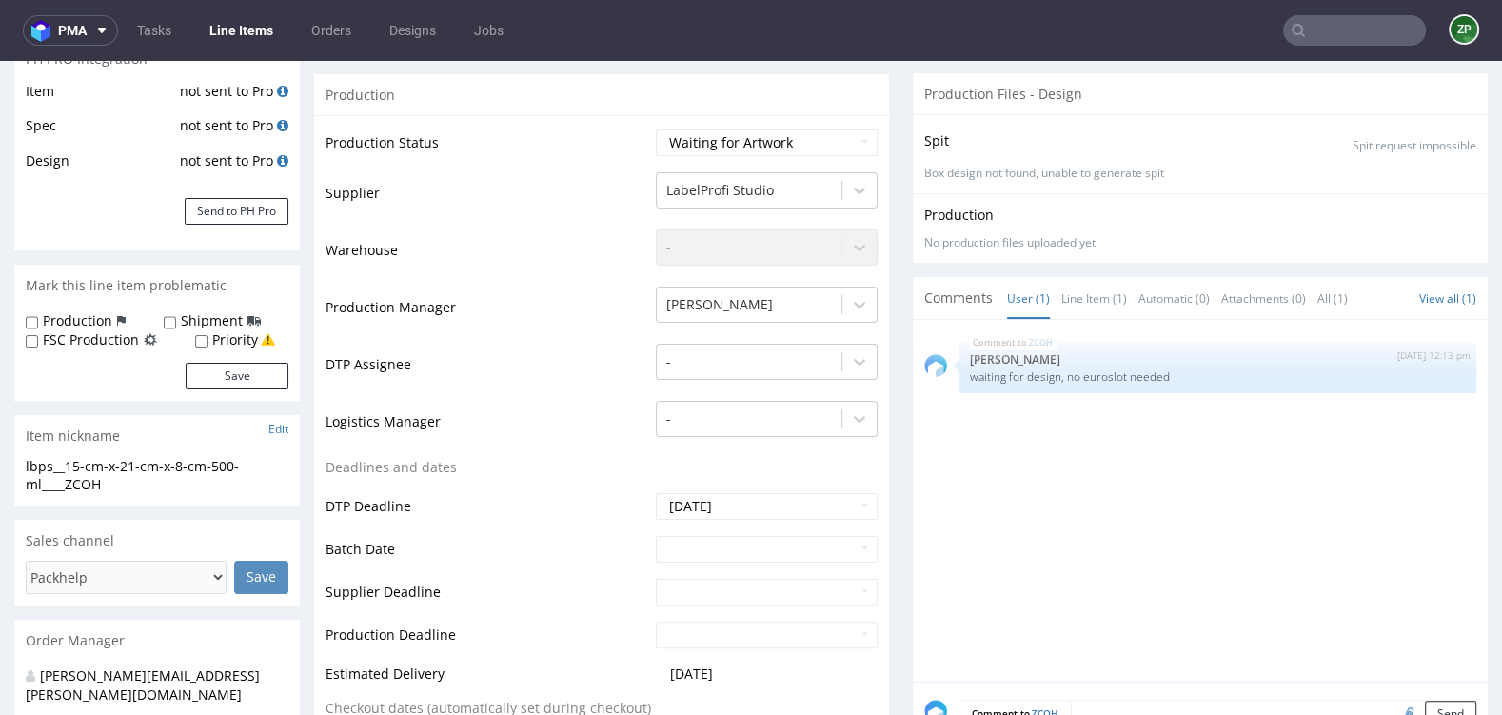
scroll to position [0, 0]
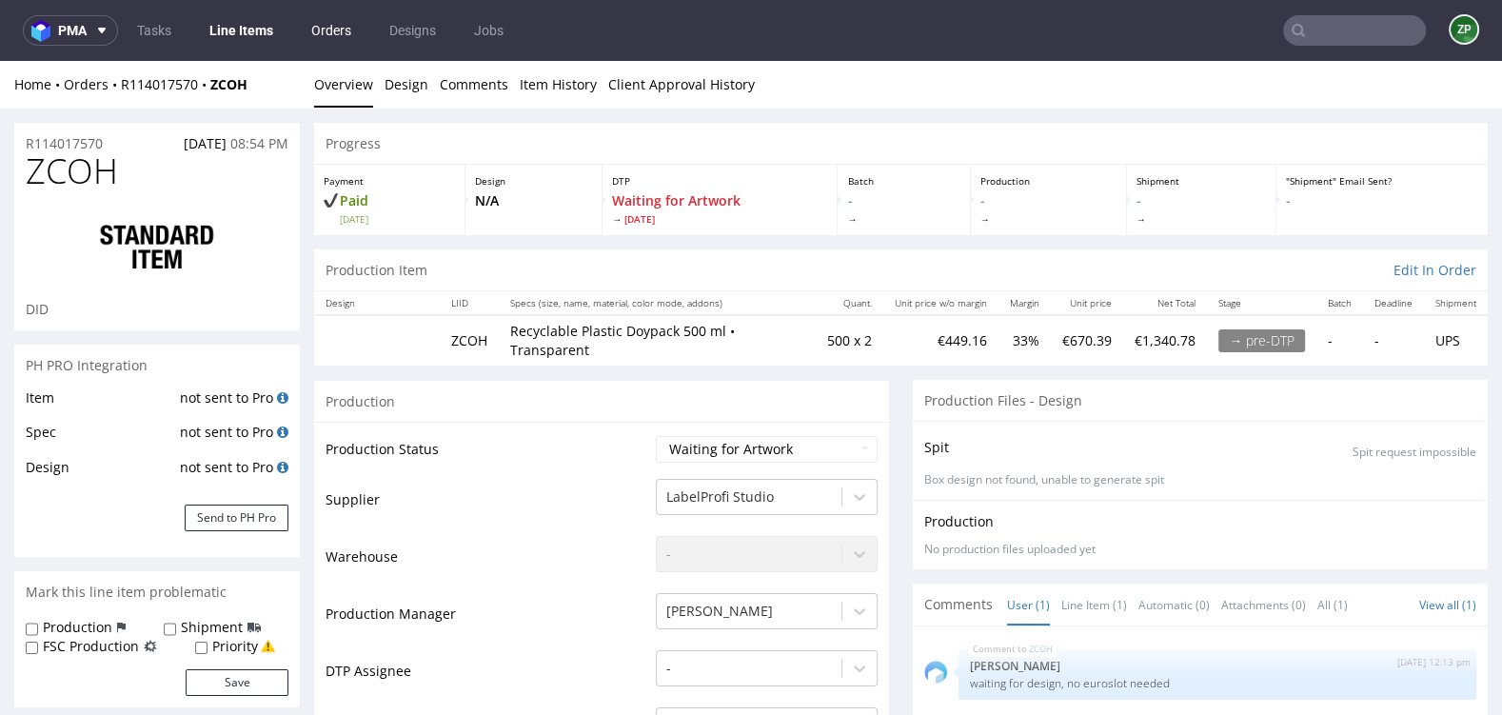
click at [329, 37] on link "Orders" at bounding box center [331, 30] width 63 height 30
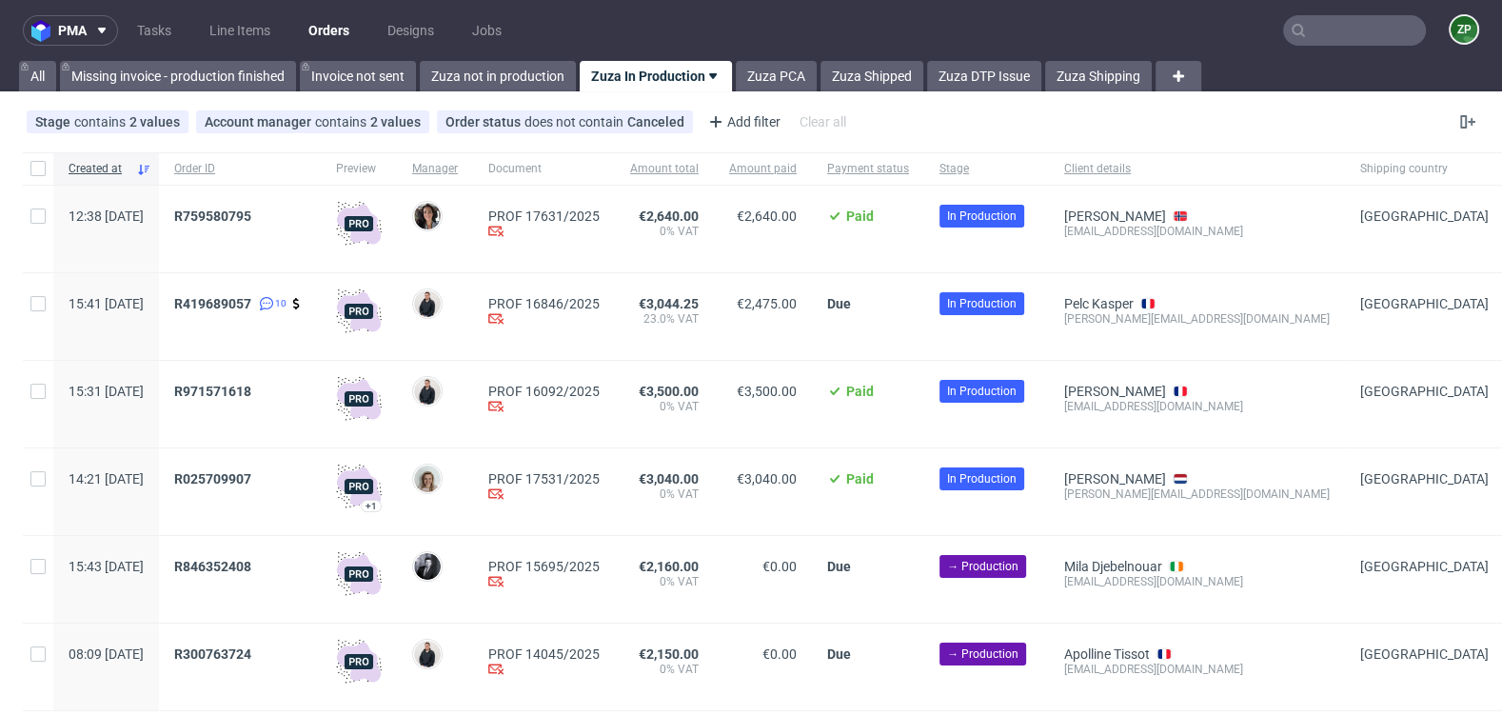
scroll to position [58, 0]
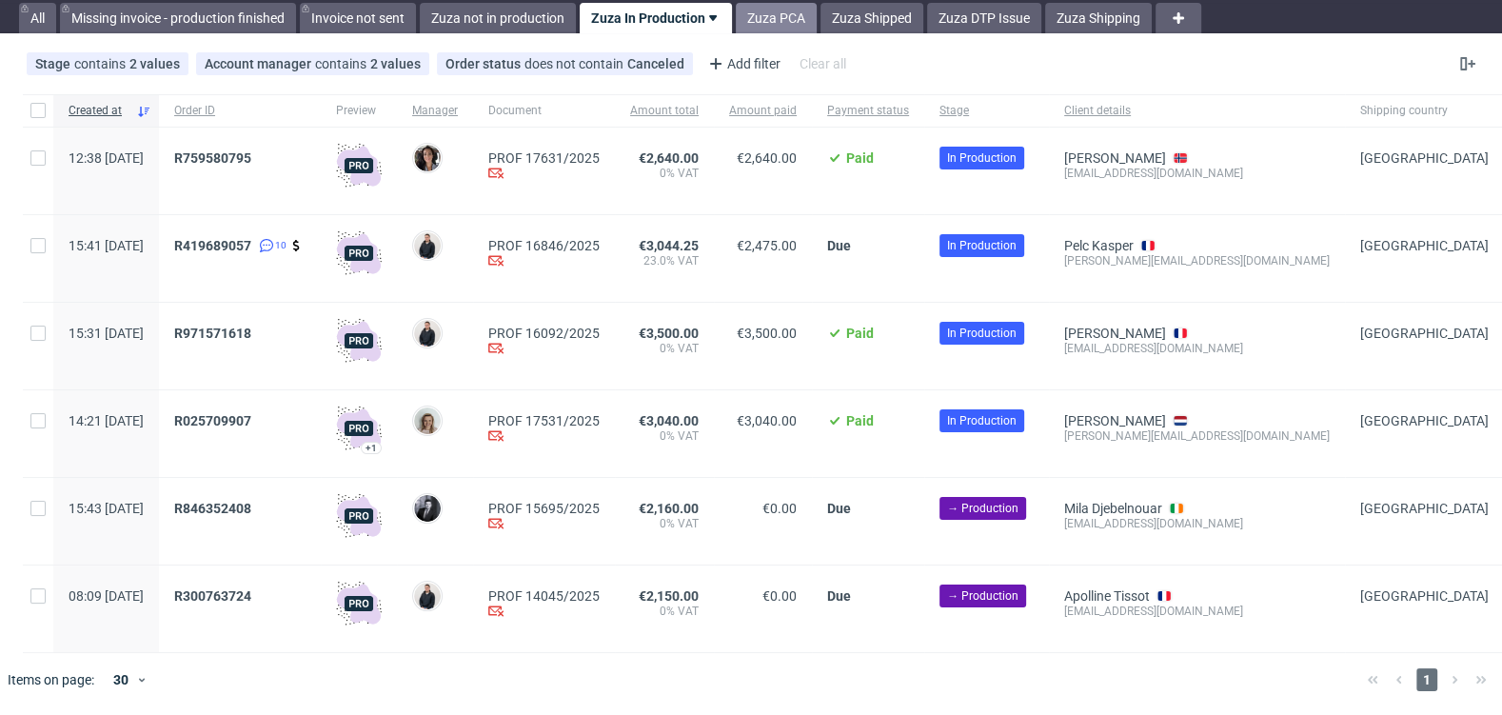
click at [793, 30] on link "Zuza PCA" at bounding box center [776, 18] width 81 height 30
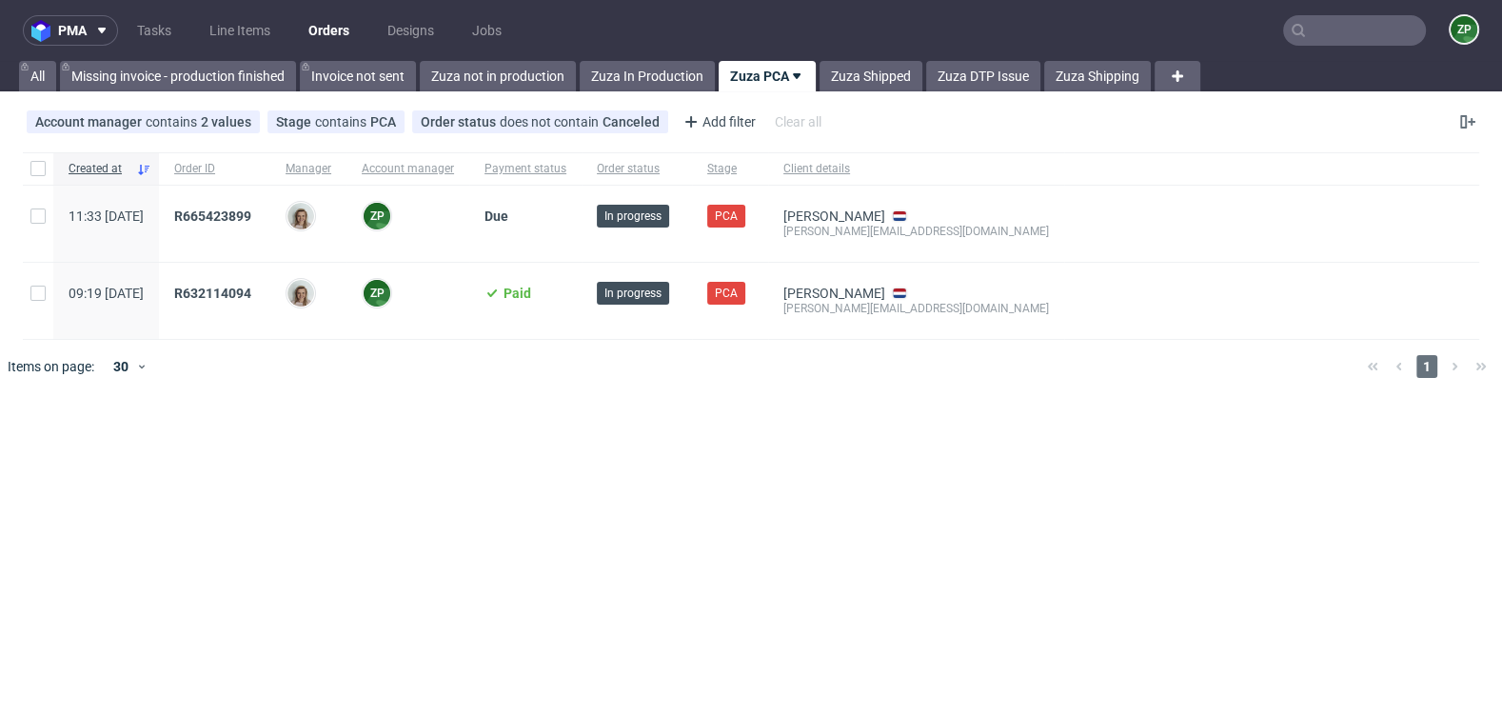
click at [865, 49] on nav "pma Tasks Line Items Orders Designs Jobs ZP" at bounding box center [751, 30] width 1502 height 61
click at [842, 83] on link "Zuza Shipped" at bounding box center [871, 76] width 103 height 30
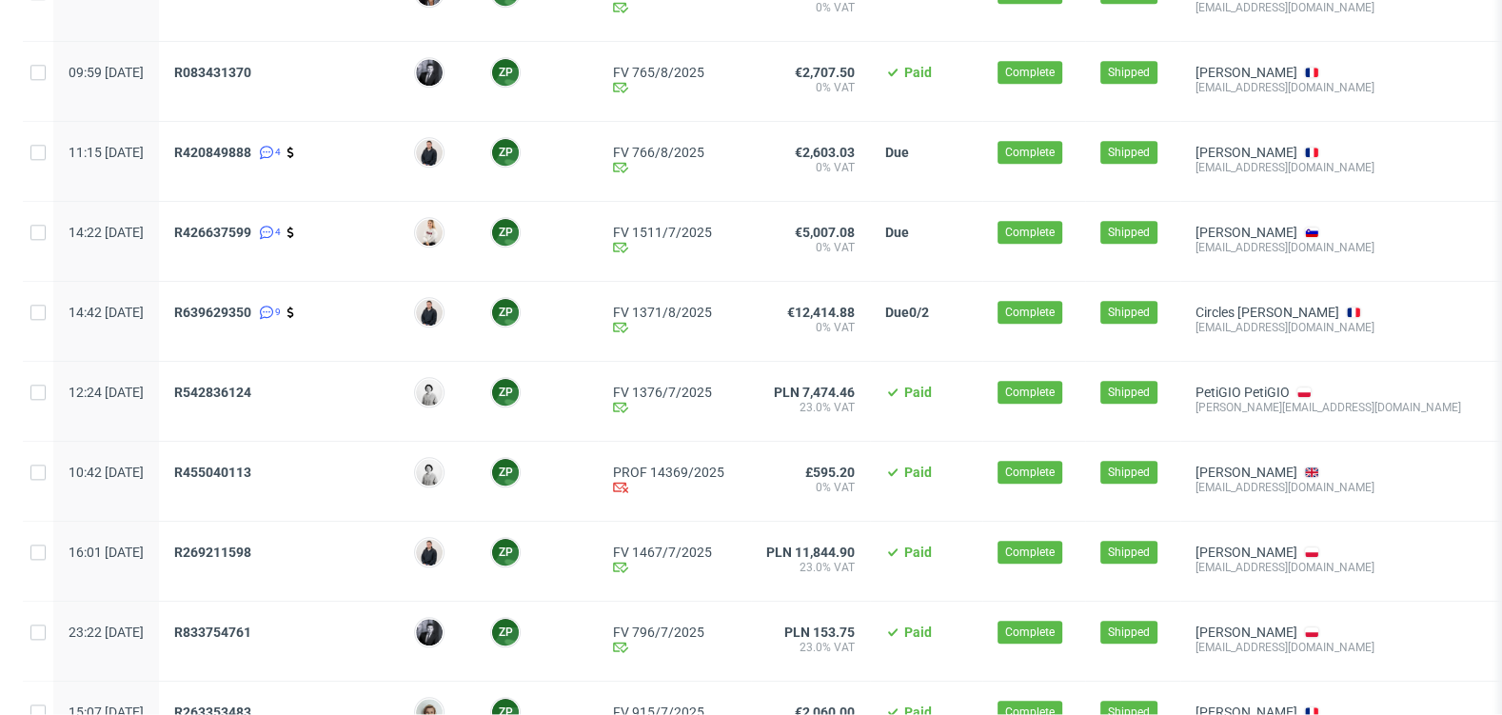
scroll to position [1990, 0]
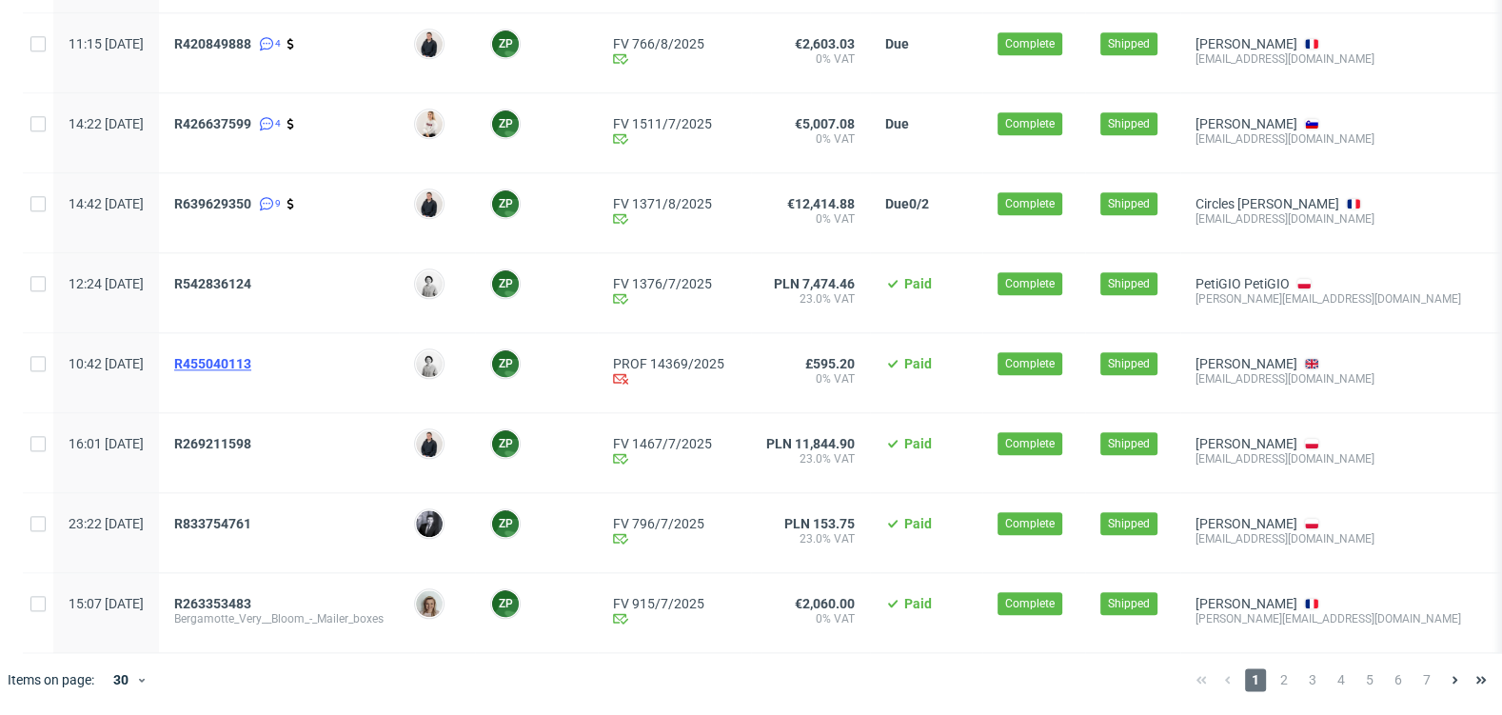
click at [248, 362] on span "R455040113" at bounding box center [212, 363] width 77 height 15
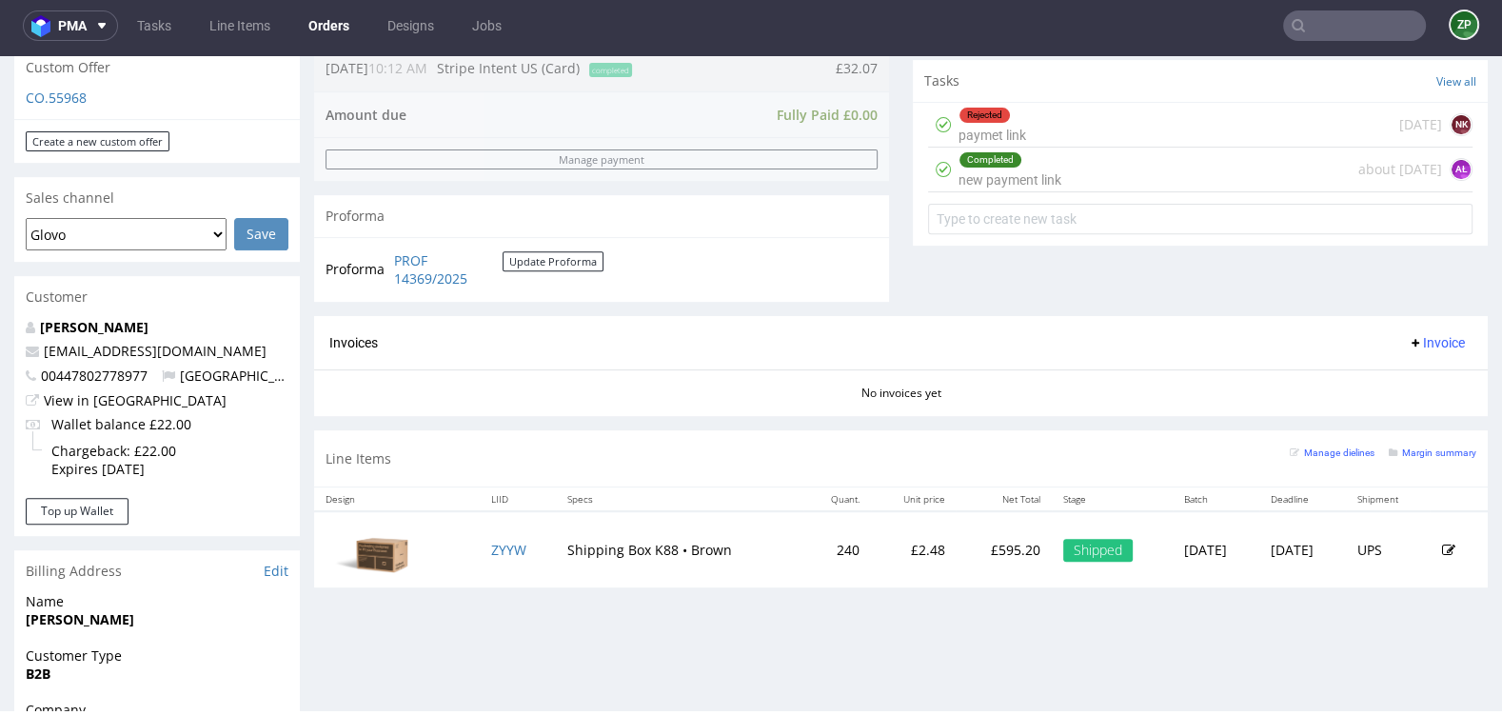
scroll to position [678, 0]
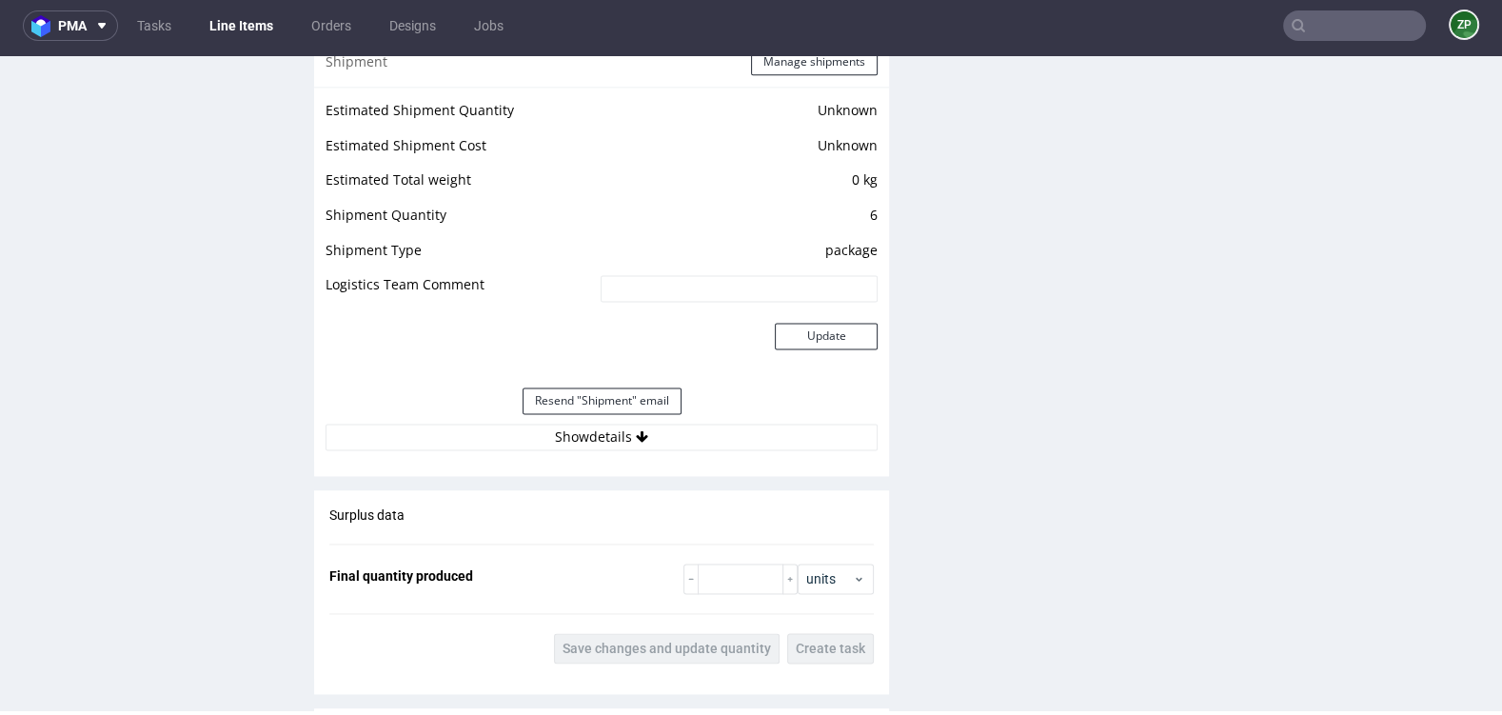
scroll to position [2427, 0]
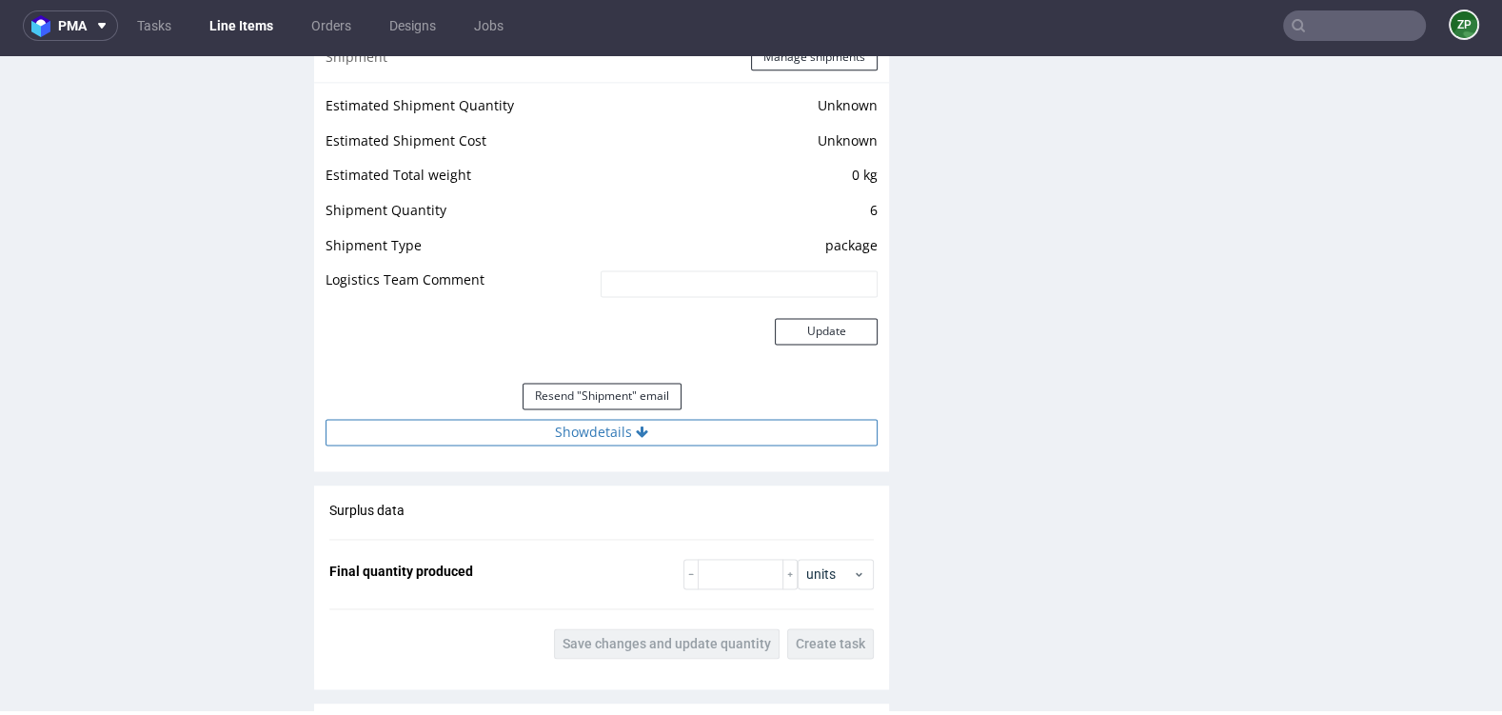
click at [636, 426] on icon at bounding box center [642, 432] width 12 height 13
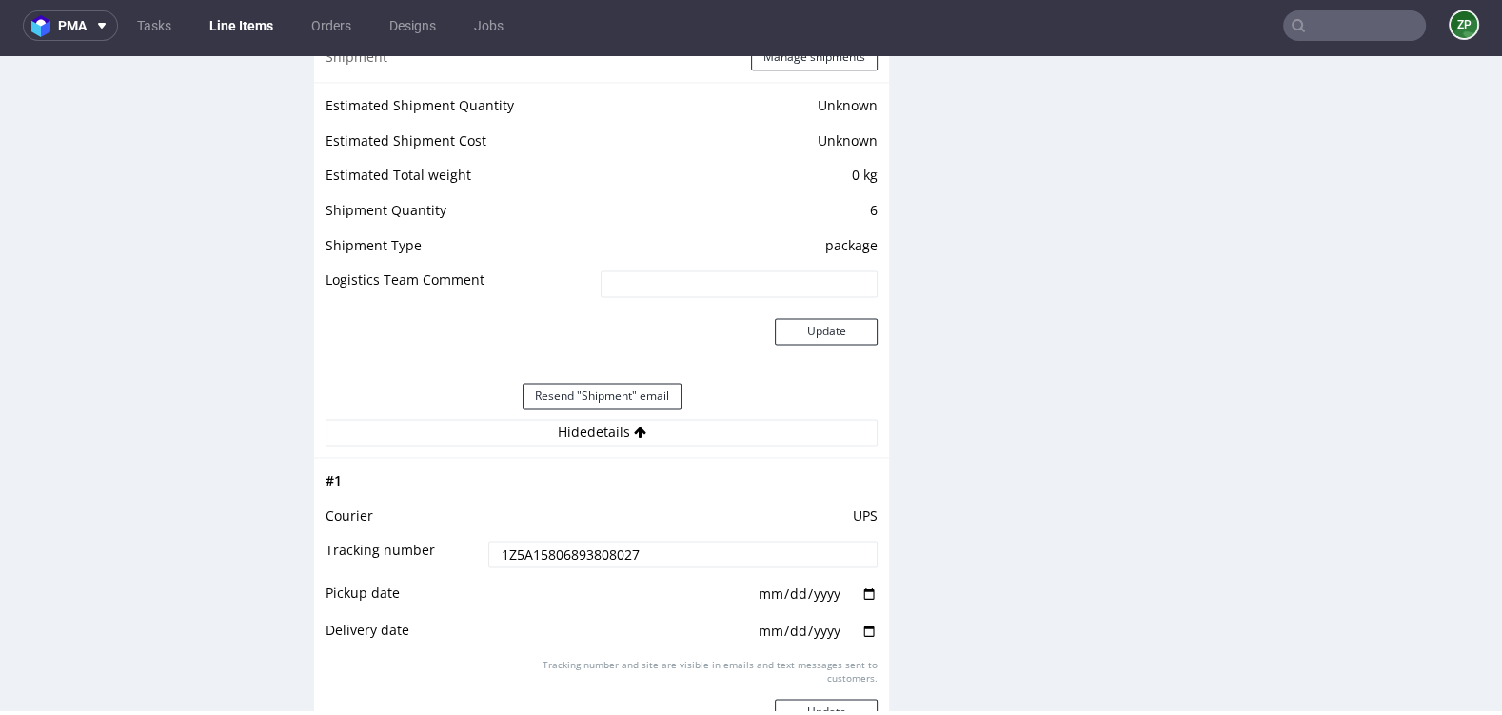
click at [561, 545] on input "1Z5A15806893808027" at bounding box center [682, 554] width 389 height 27
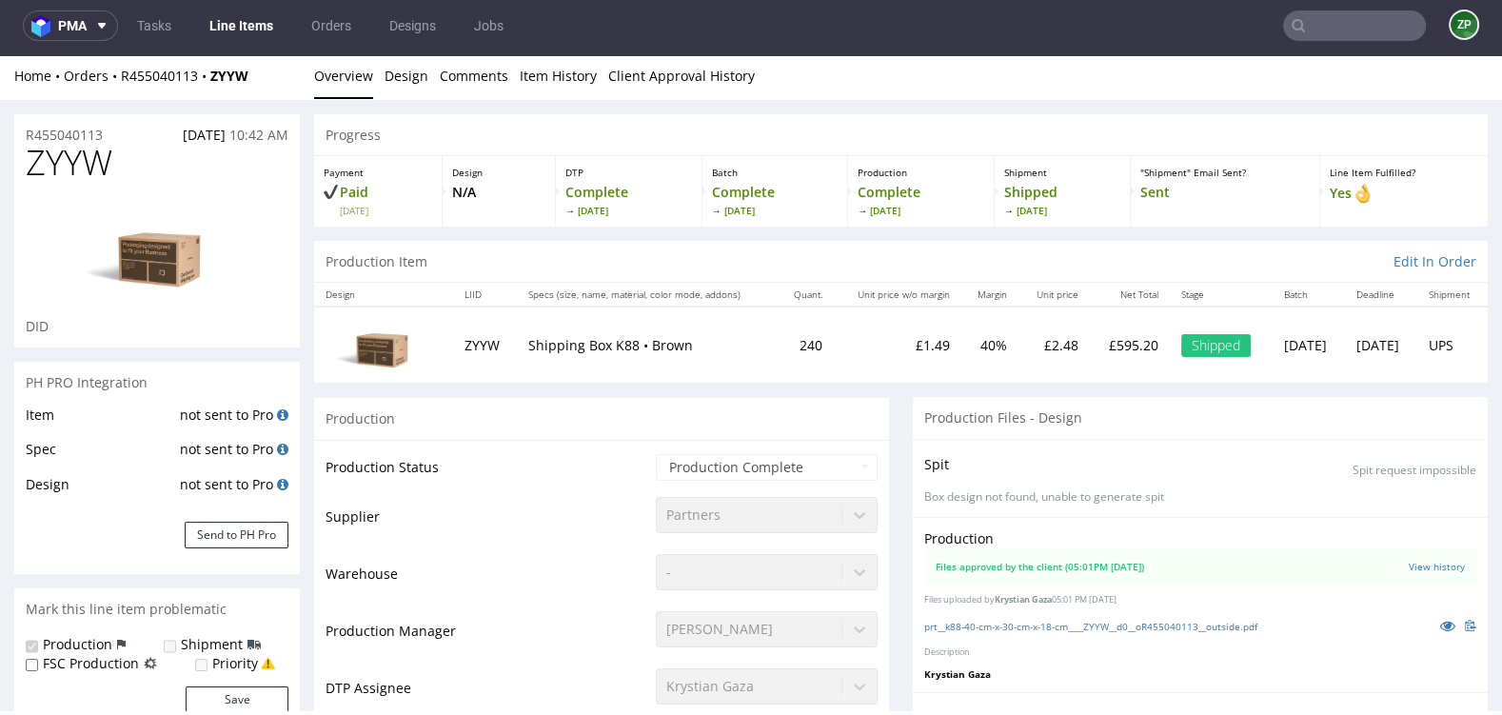
scroll to position [0, 0]
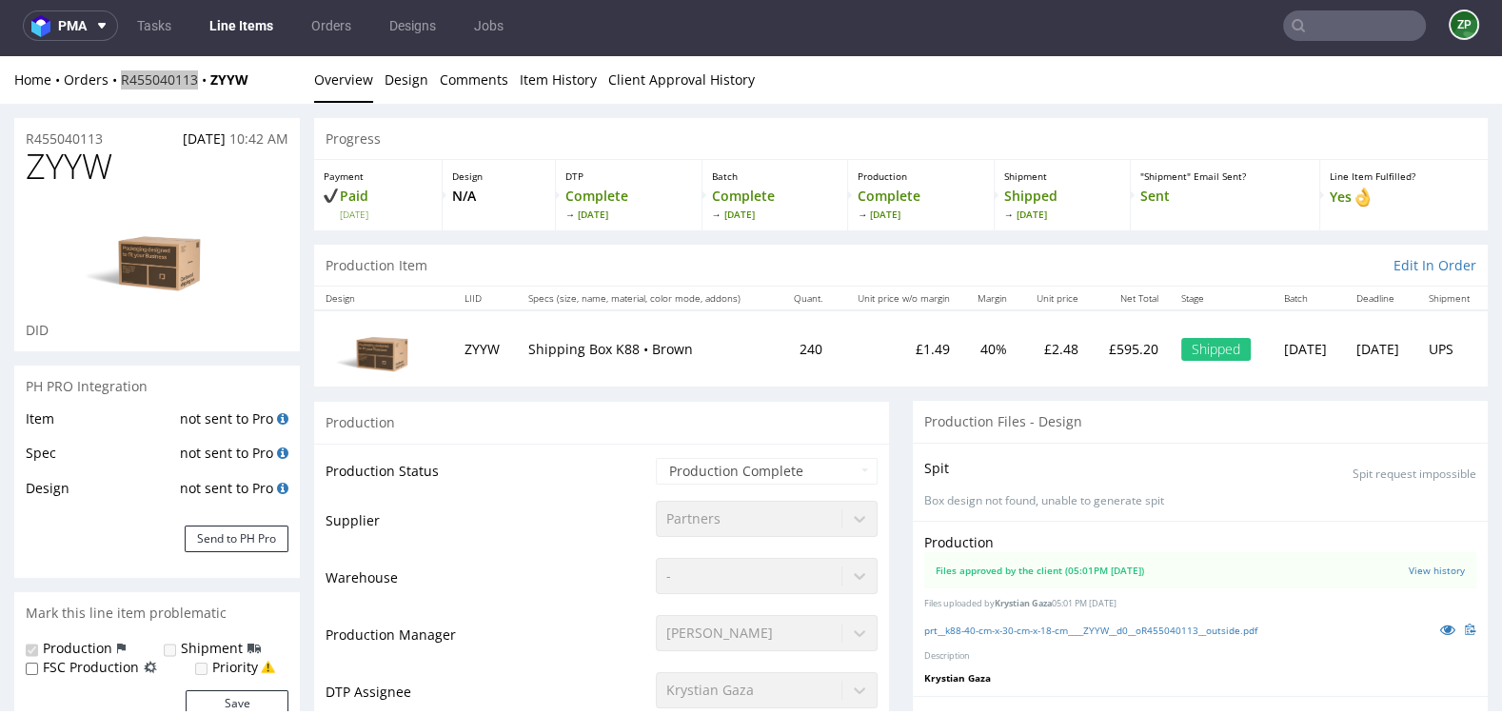
click at [1329, 36] on input "text" at bounding box center [1354, 25] width 143 height 30
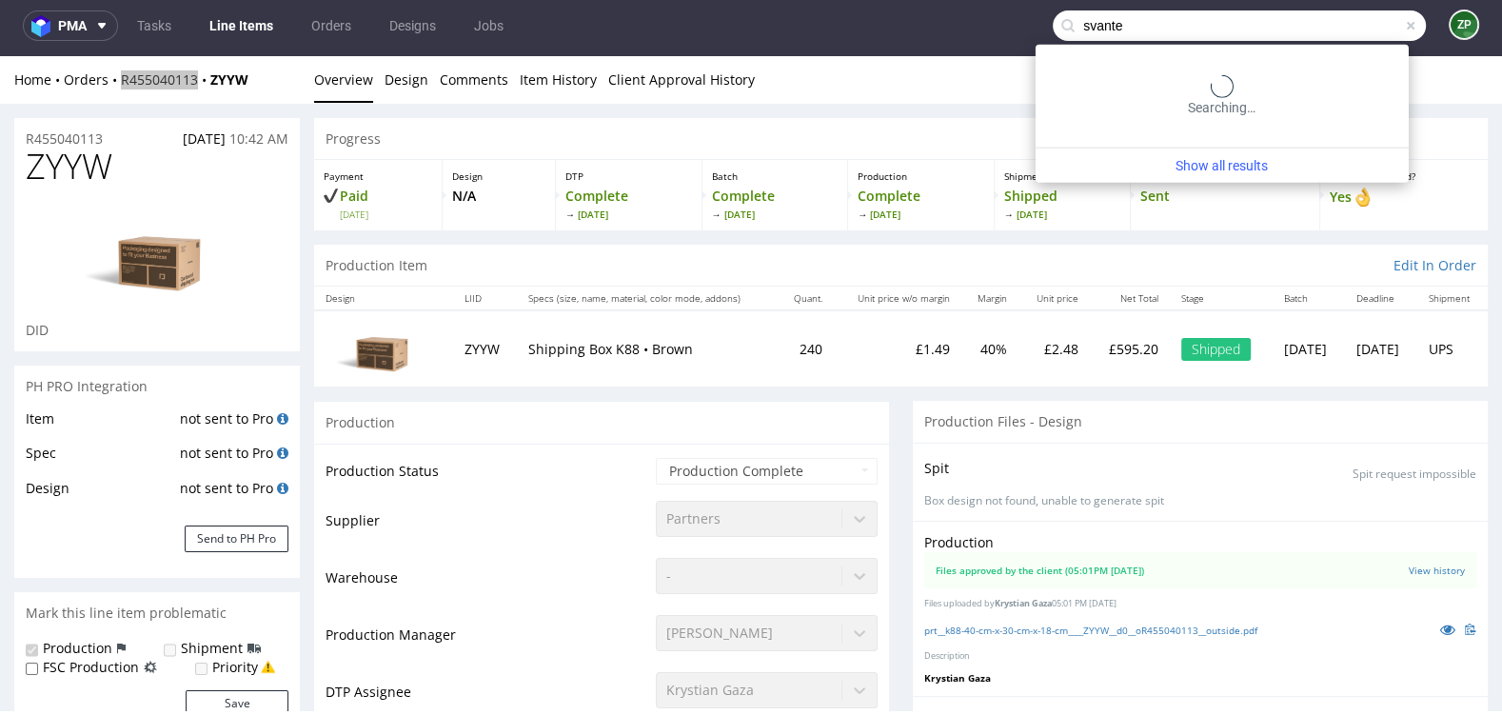
type input "svante"
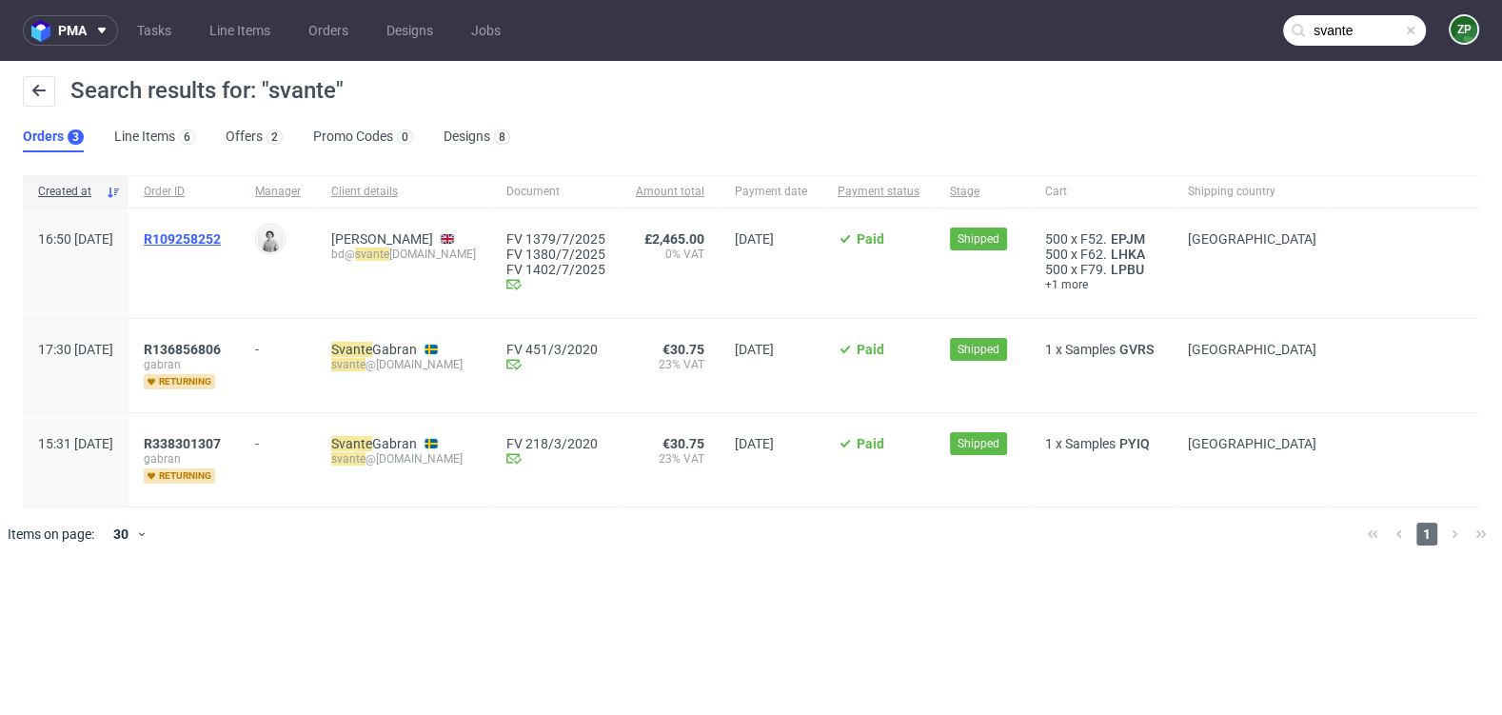
click at [221, 238] on span "R109258252" at bounding box center [182, 238] width 77 height 15
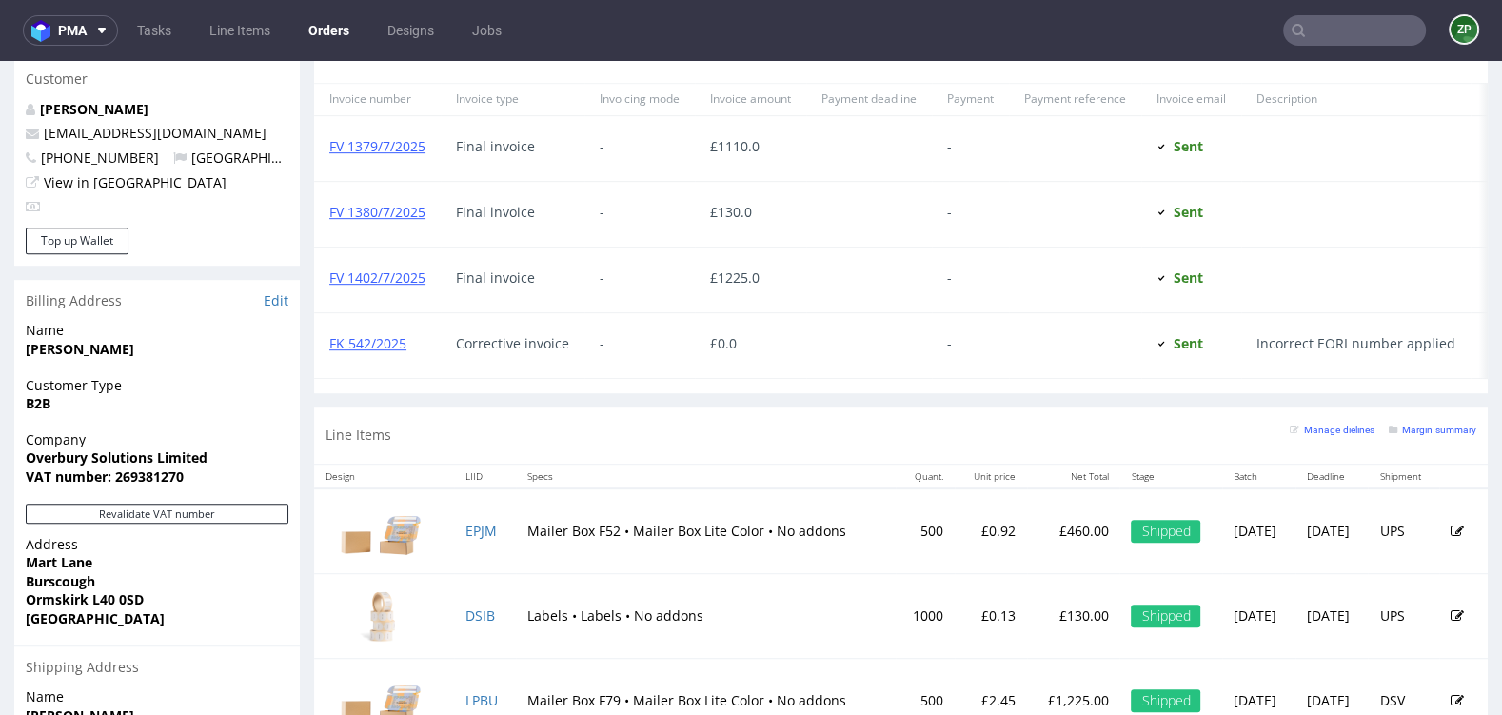
scroll to position [902, 0]
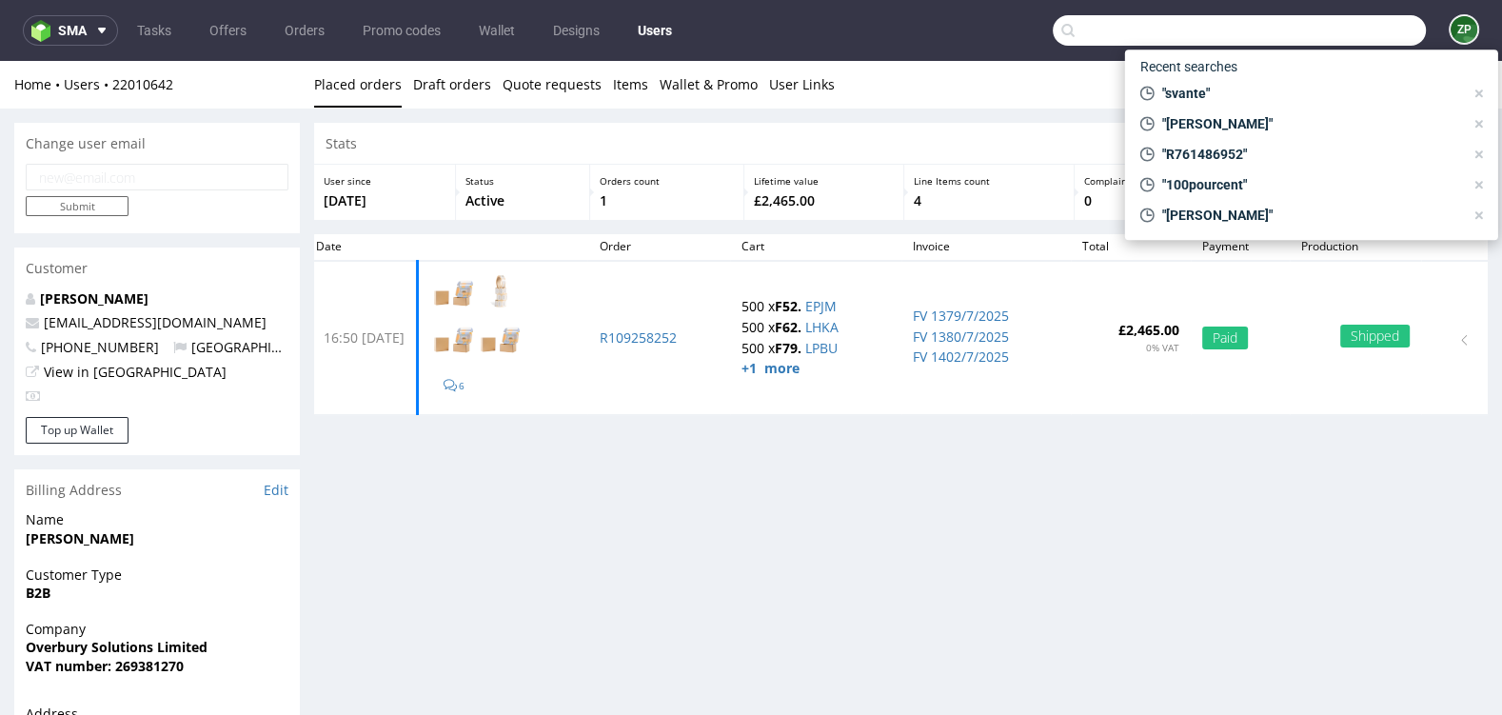
click at [1314, 27] on input "text" at bounding box center [1239, 30] width 373 height 30
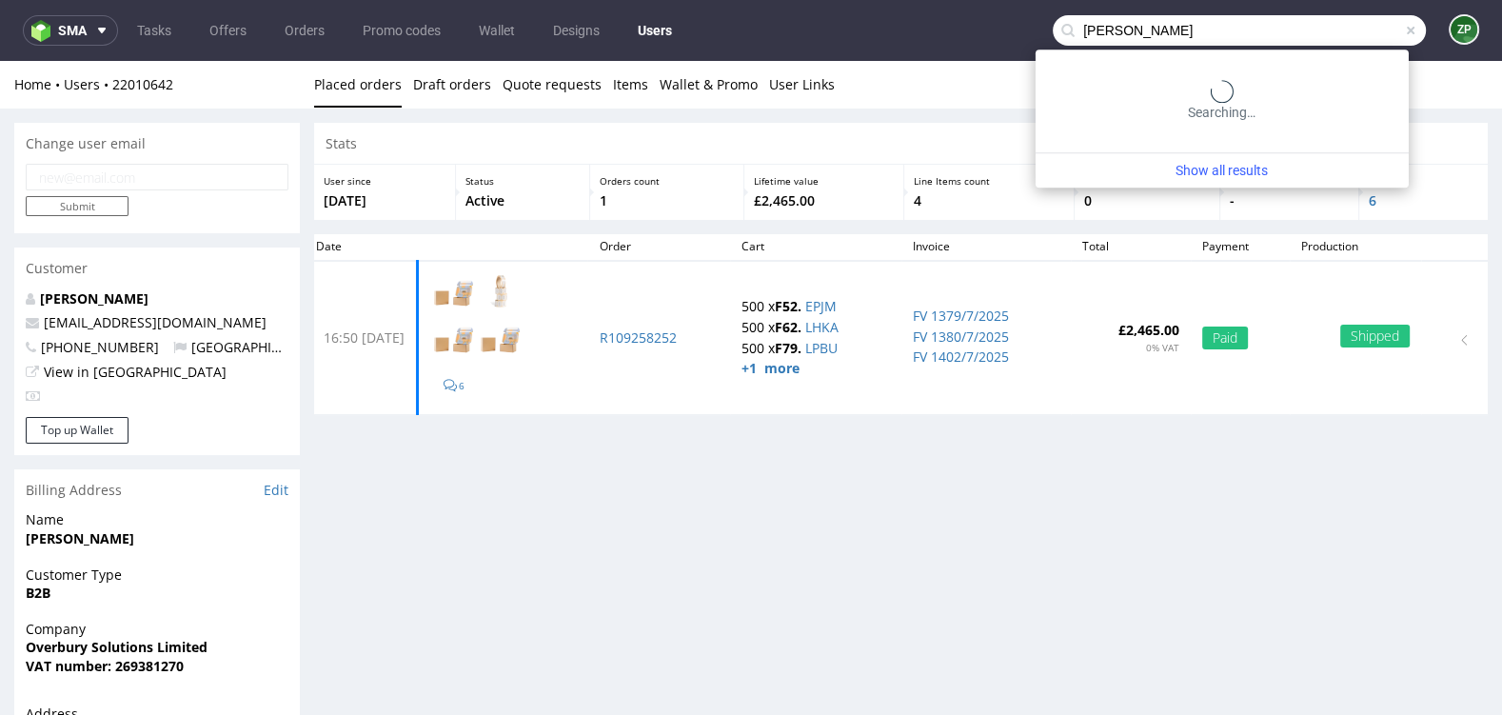
type input "jennifer donnelly"
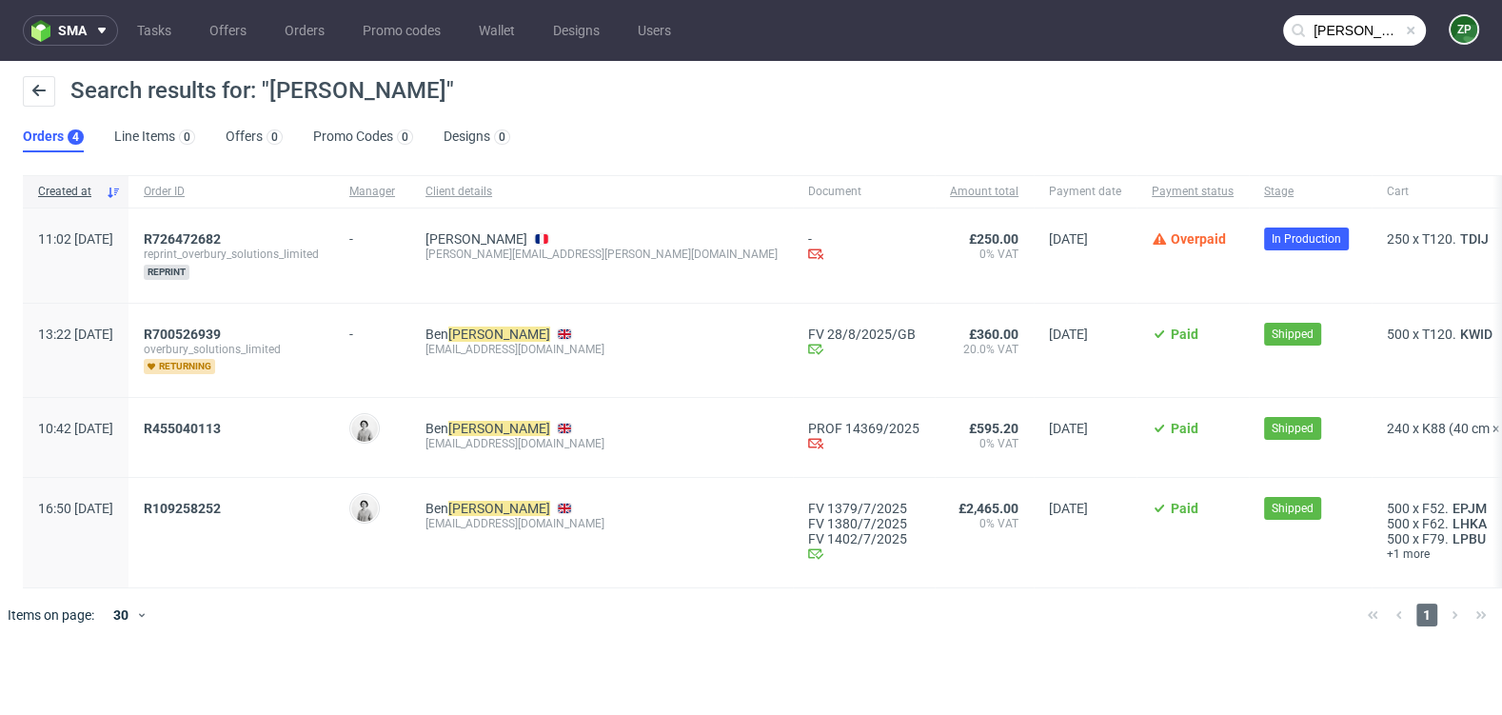
click at [217, 228] on div "R726472682 reprint_overbury_solutions_limited reprint" at bounding box center [232, 255] width 206 height 94
click at [217, 238] on span "R726472682" at bounding box center [182, 238] width 77 height 15
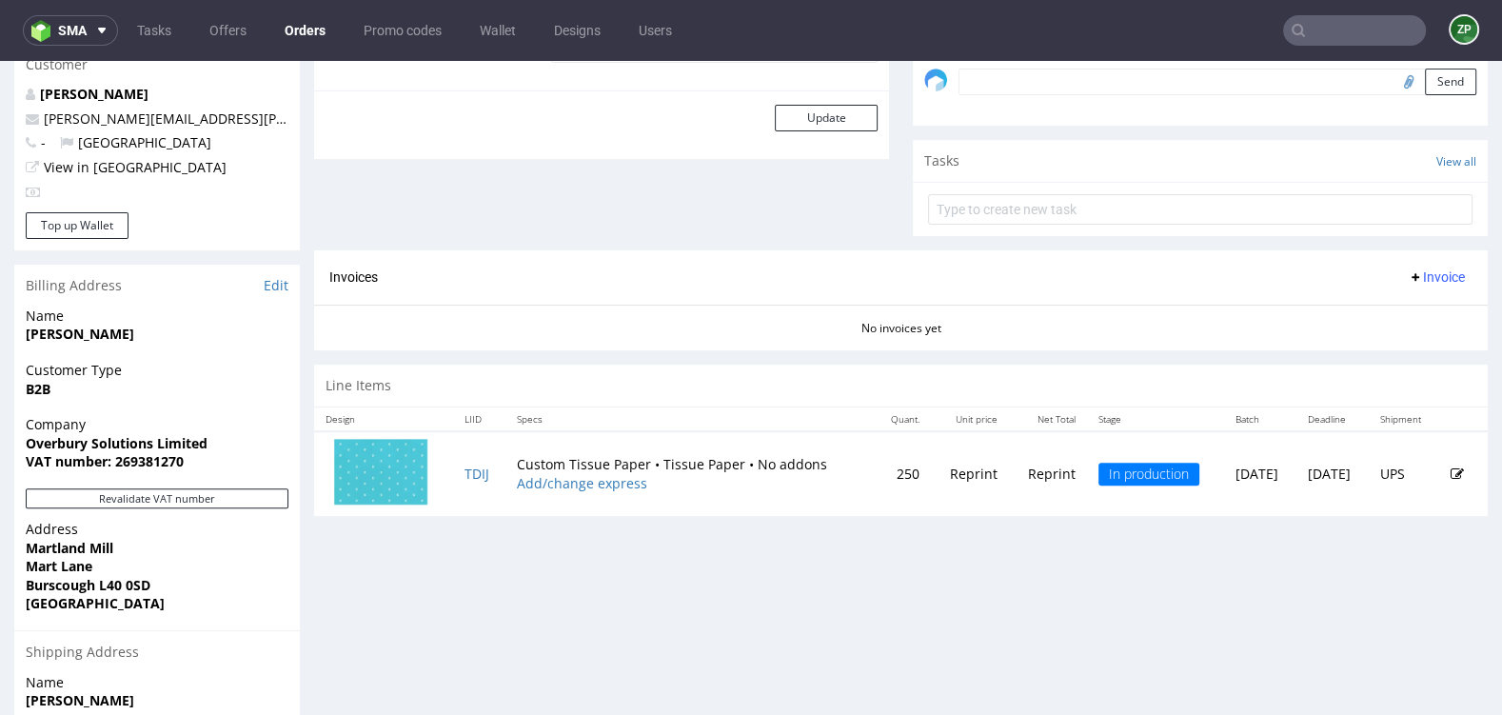
scroll to position [692, 0]
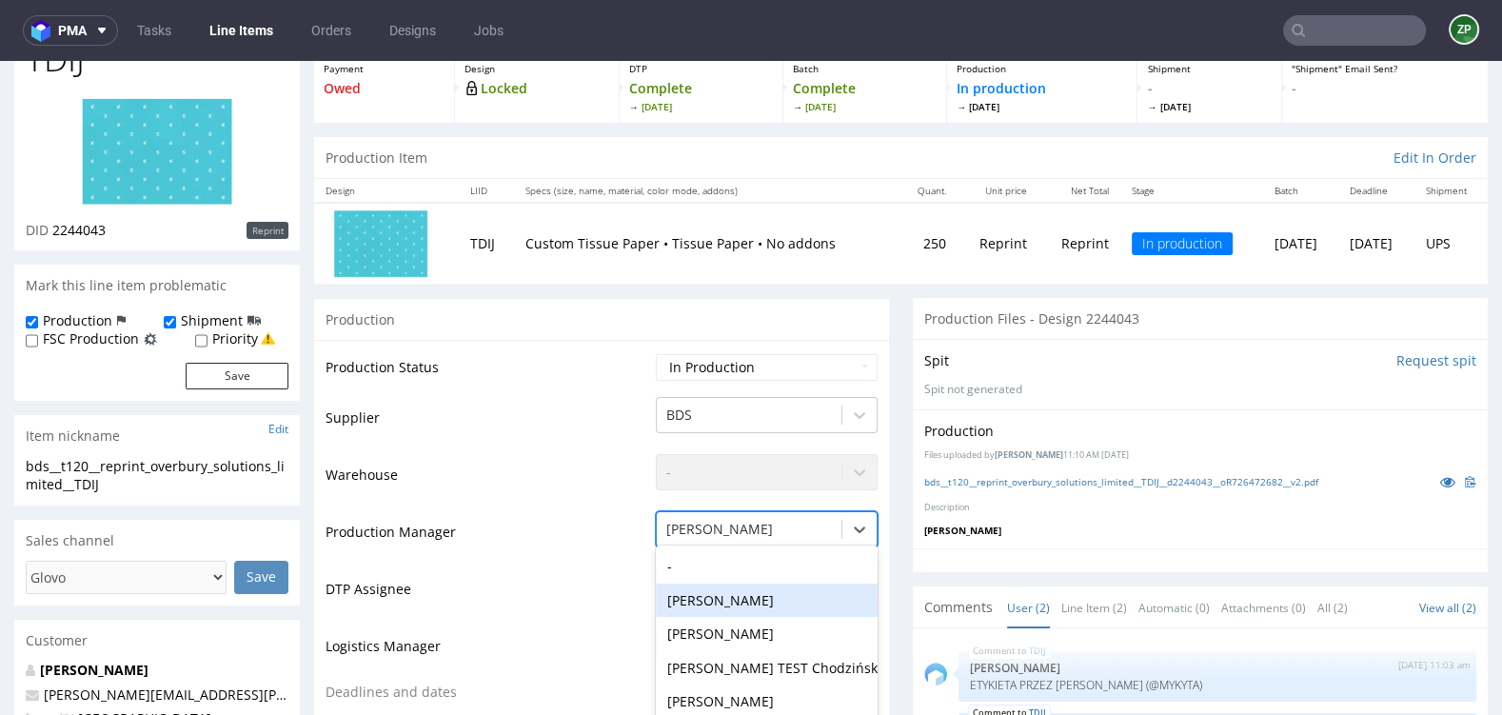
scroll to position [275, 0]
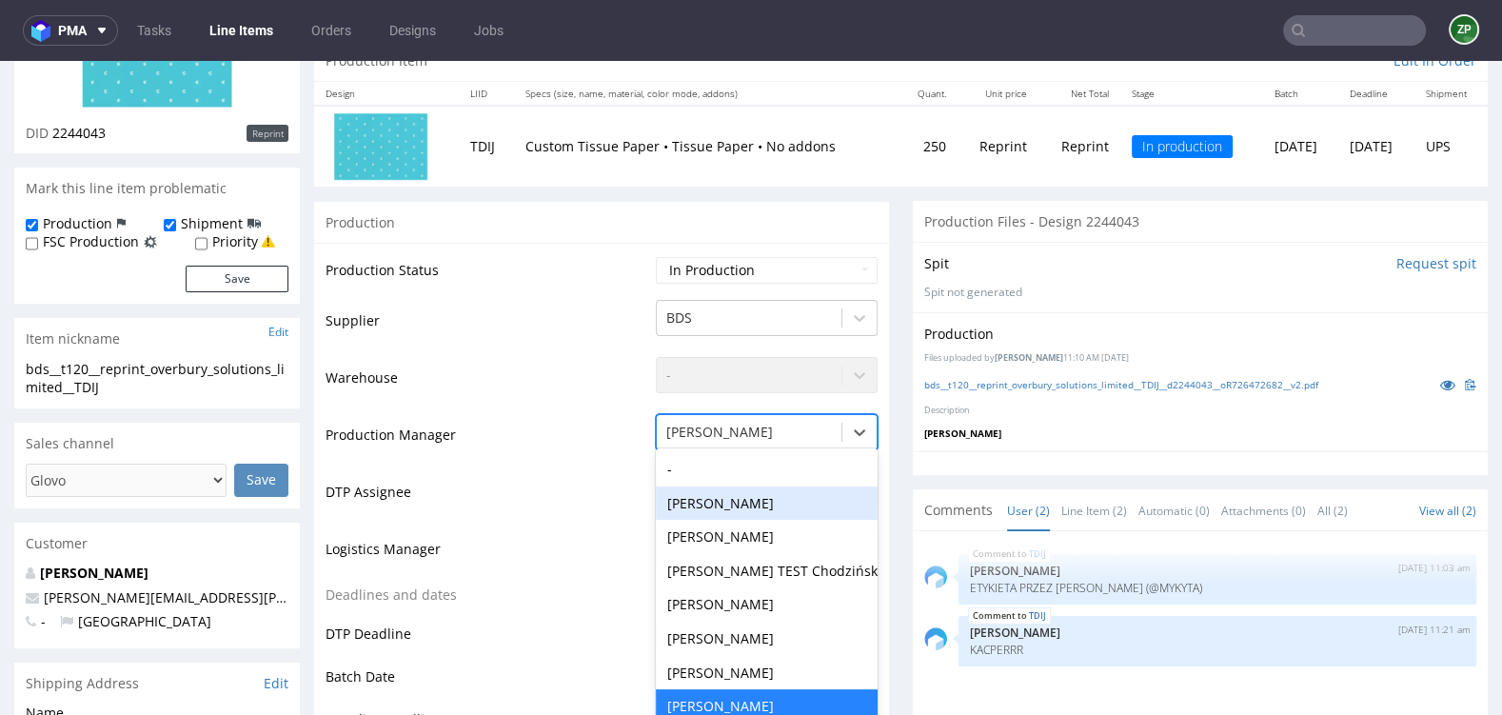
click at [713, 441] on div "Tołoczko Agata, 2 of 61. 61 results available. Use Up and Down to choose option…" at bounding box center [767, 427] width 222 height 27
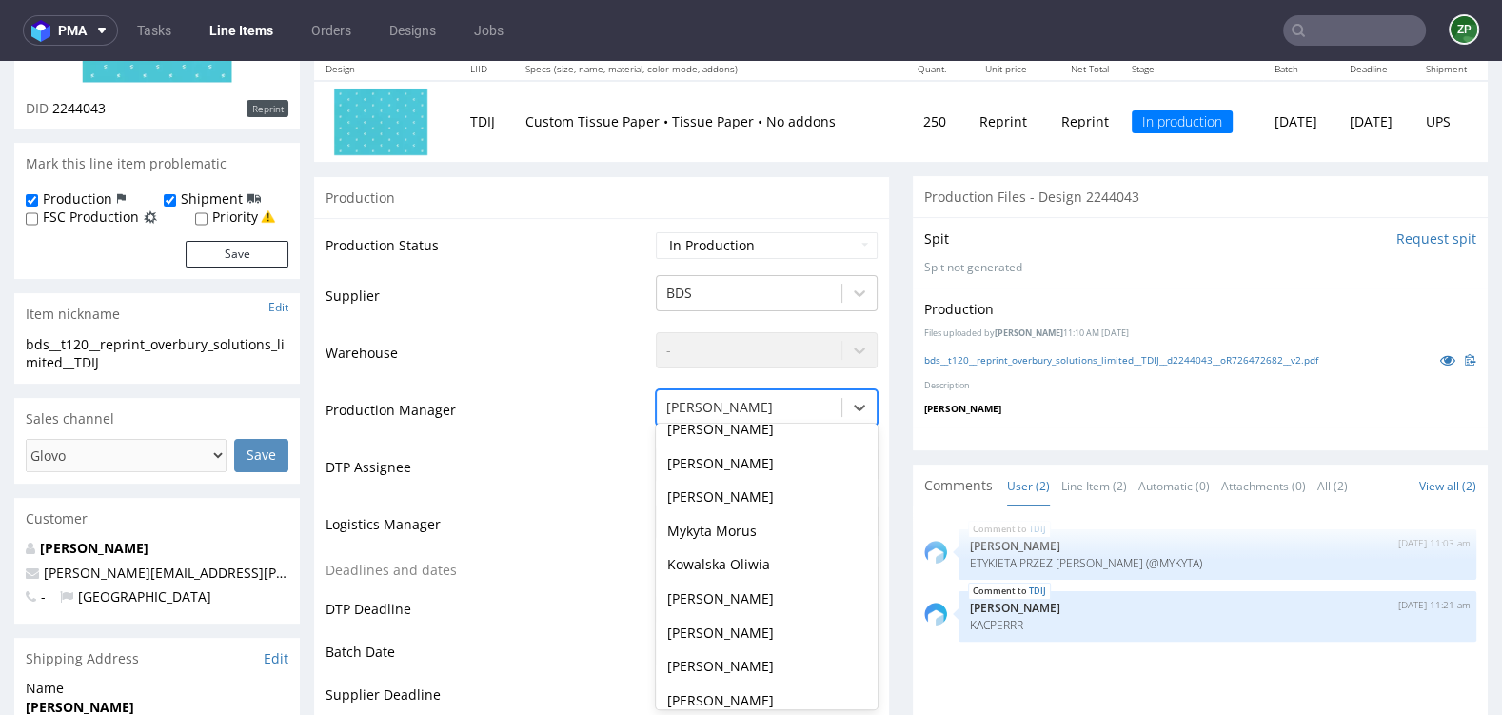
scroll to position [733, 0]
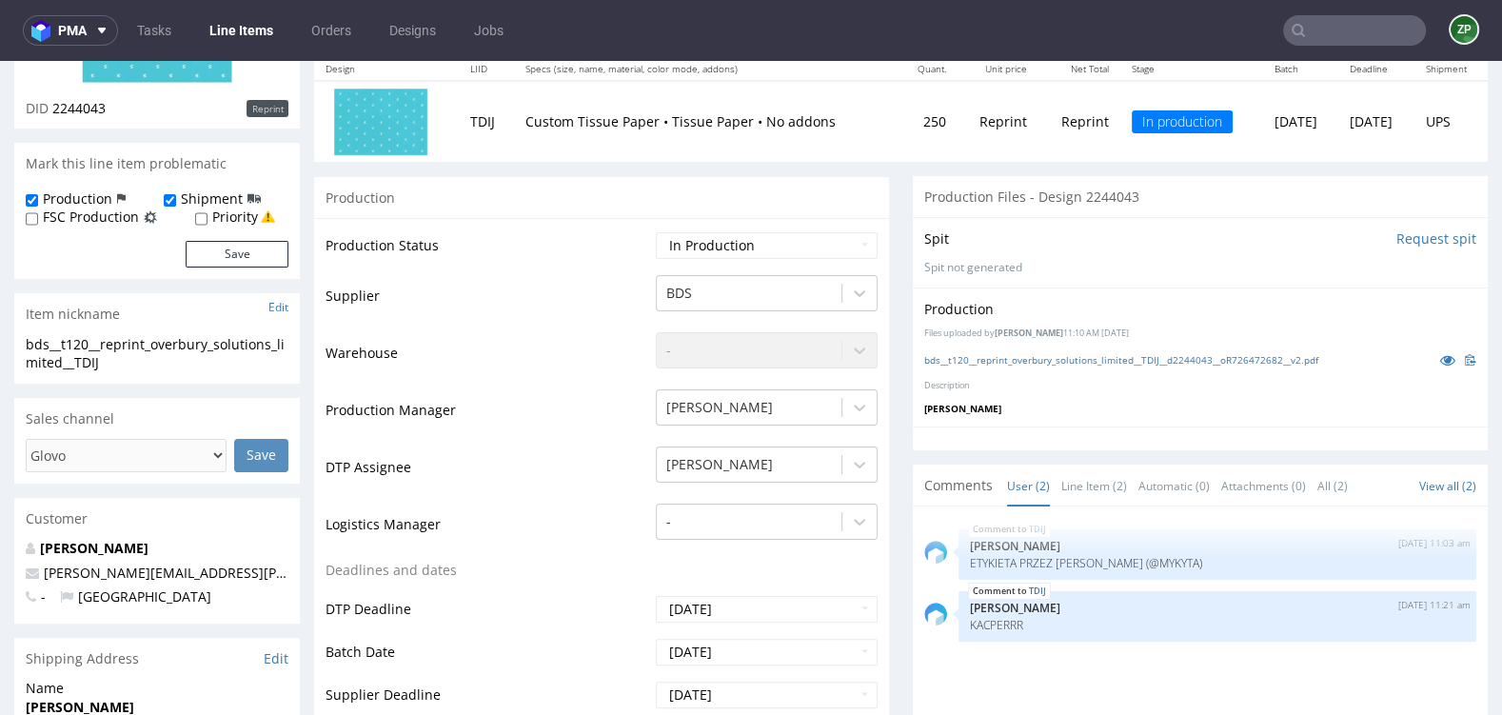
click at [1032, 660] on div "TDIJ 1st Sep 25 | 11:03 am Ewa Prus ETYKIETA PRZEZ ZLECENIA (@MYKYTA) TDIJ 1st …" at bounding box center [1206, 693] width 564 height 350
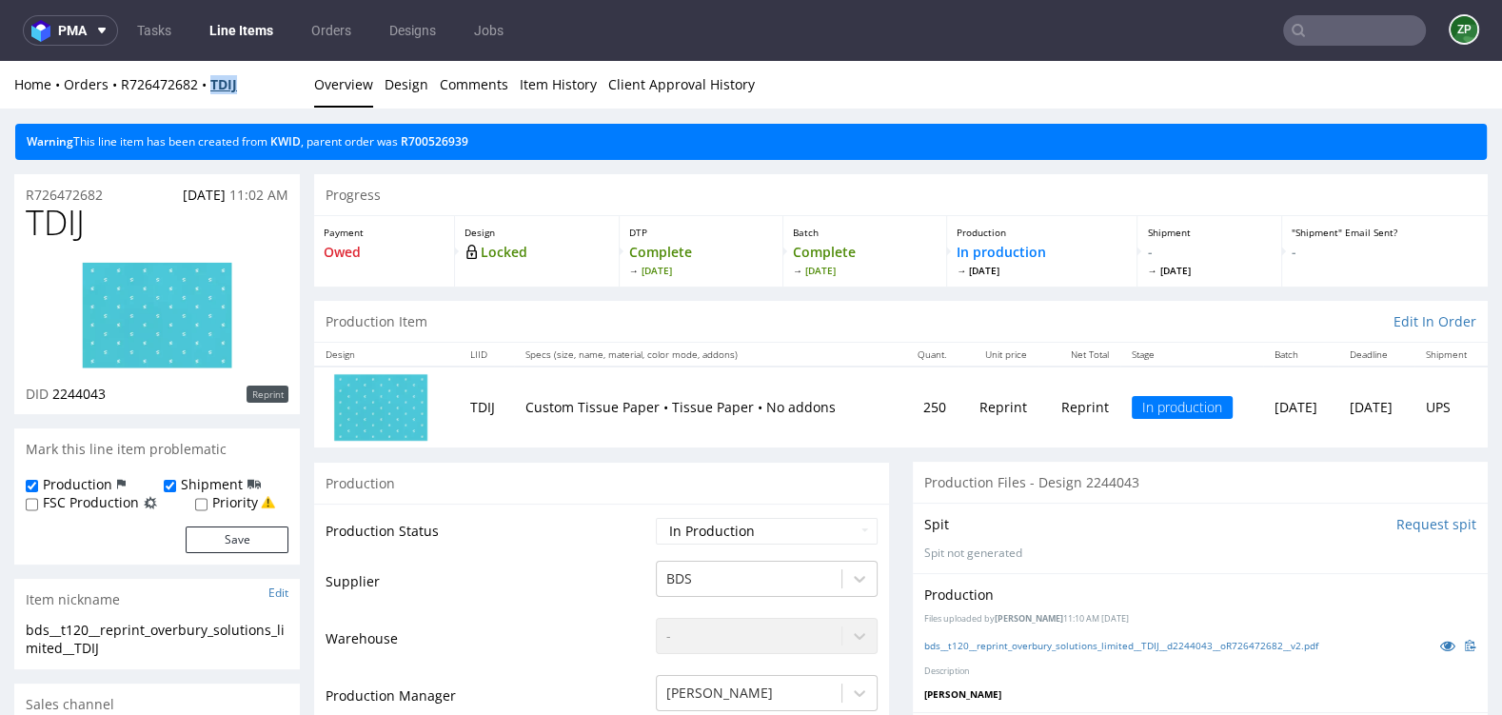
copy strong "TDIJ"
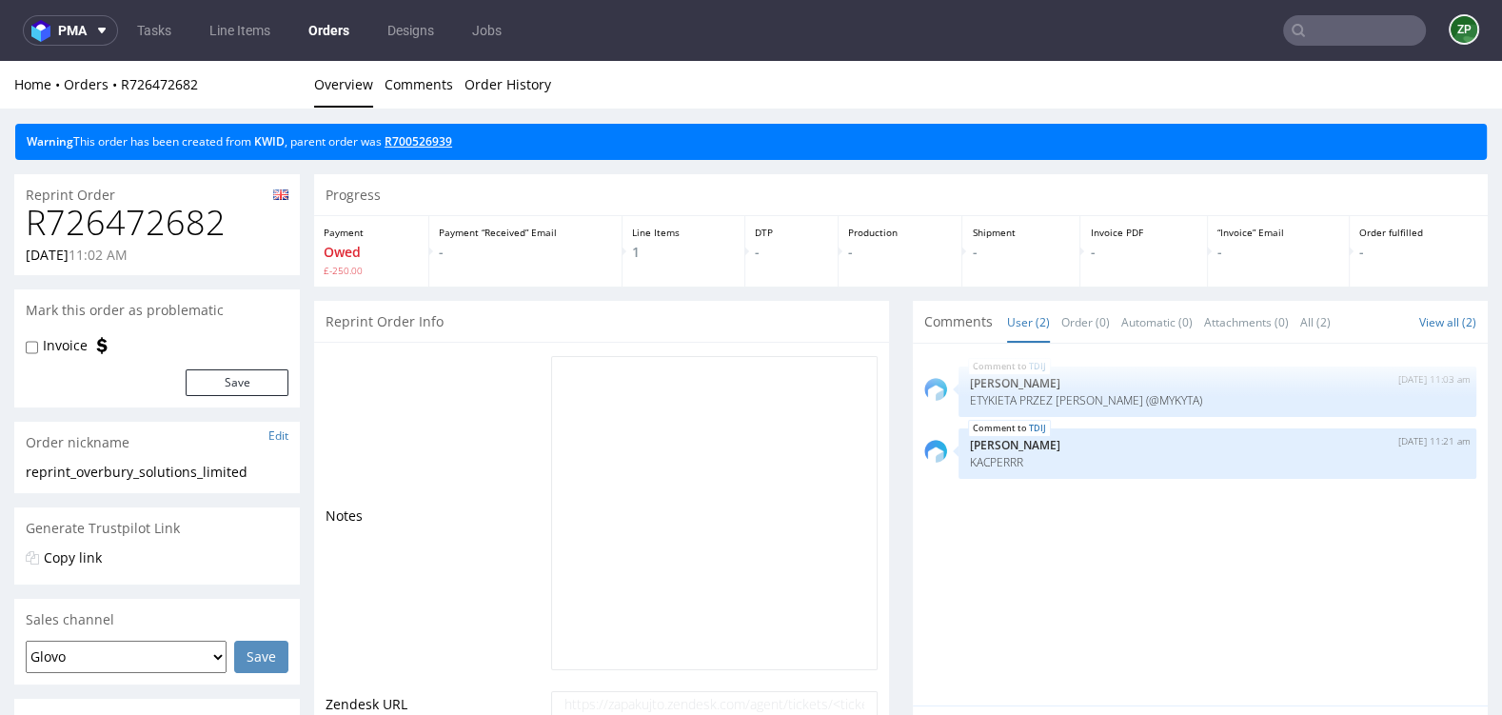
click at [424, 138] on link "R700526939" at bounding box center [419, 141] width 68 height 16
click at [401, 141] on link "R700526939" at bounding box center [419, 141] width 68 height 16
click at [452, 137] on link "R700526939" at bounding box center [419, 141] width 68 height 16
click at [416, 188] on div "Progress" at bounding box center [901, 195] width 1174 height 42
click at [417, 138] on link "R700526939" at bounding box center [419, 141] width 68 height 16
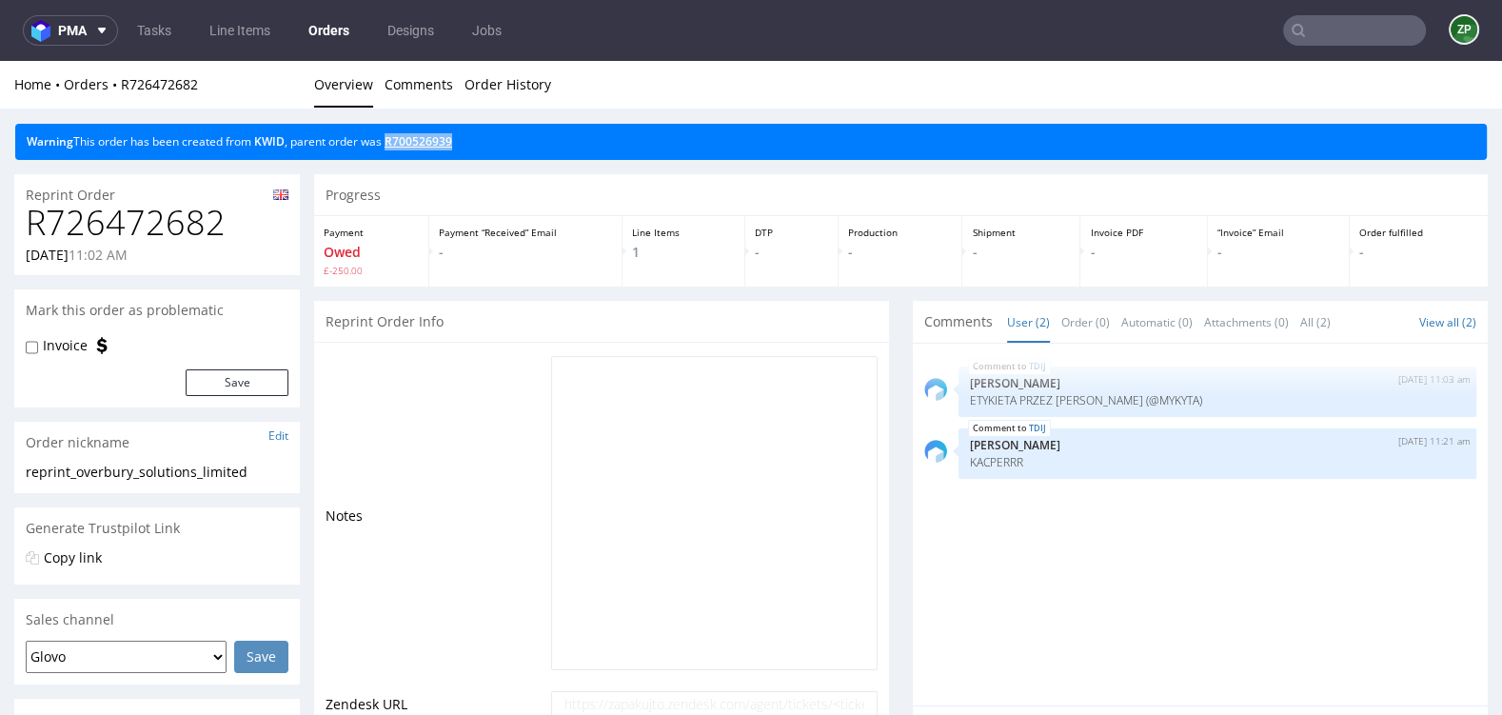
drag, startPoint x: 496, startPoint y: 141, endPoint x: 389, endPoint y: 141, distance: 106.6
click at [389, 141] on div "Warning This order has been created from KWID , parent order was R700526939" at bounding box center [751, 142] width 1472 height 36
copy link "R700526939"
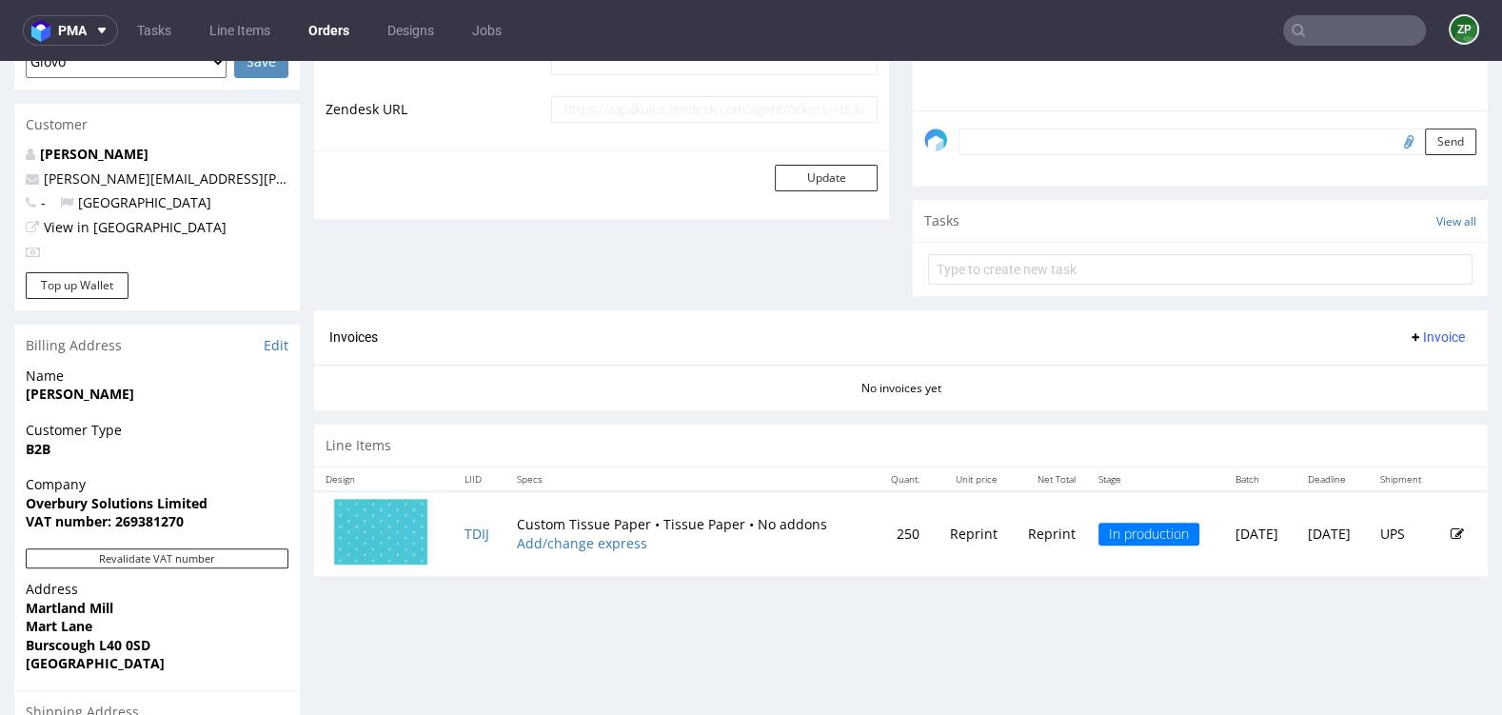
scroll to position [600, 0]
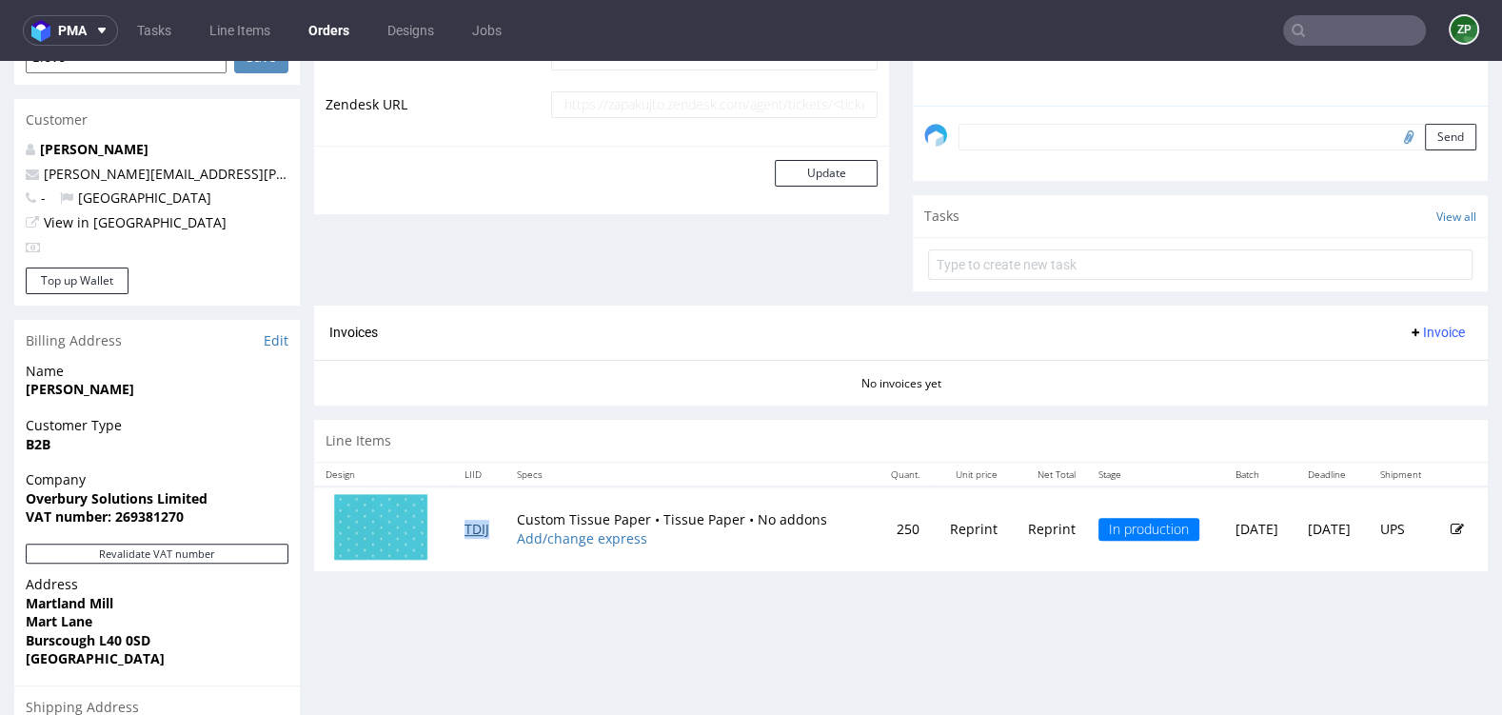
copy link "TDIJ"
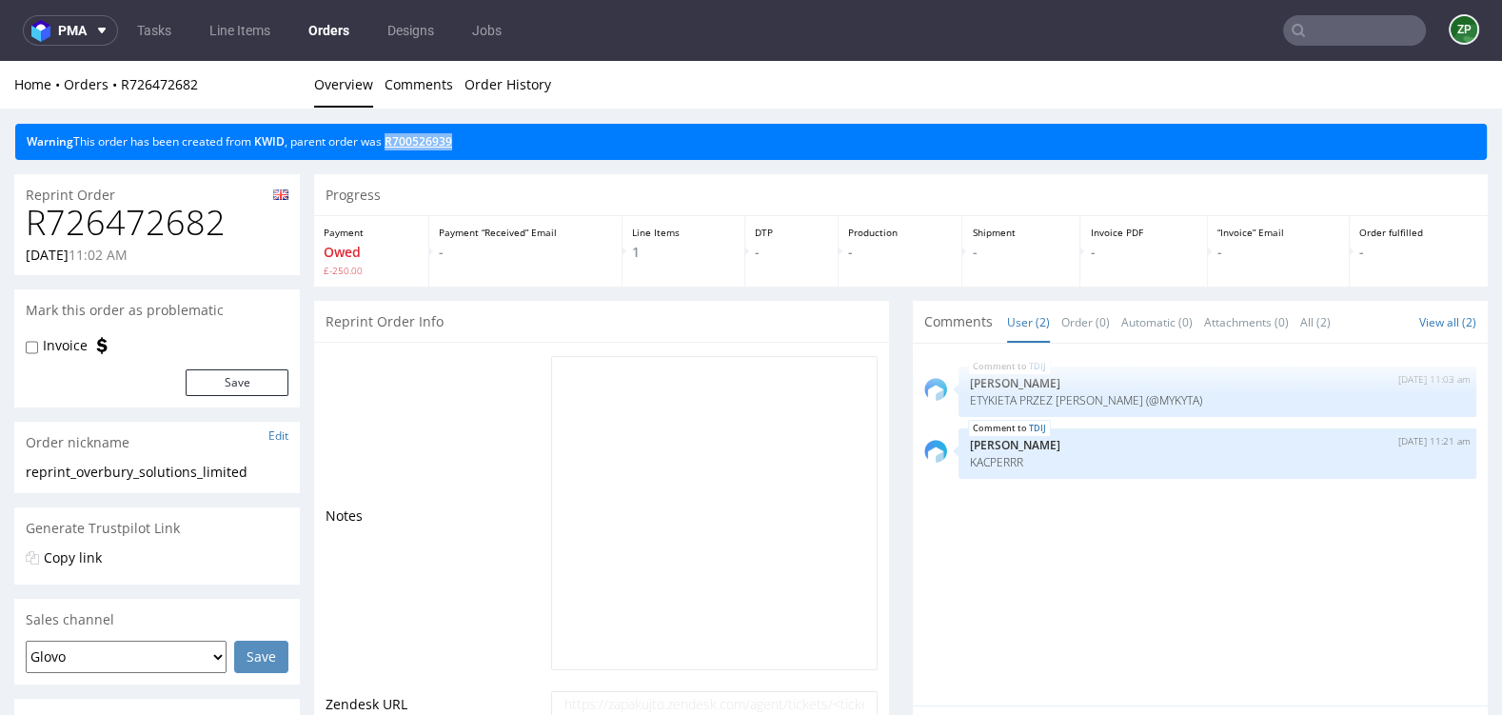
copy link "R700526939"
click at [1311, 45] on input "text" at bounding box center [1354, 30] width 143 height 30
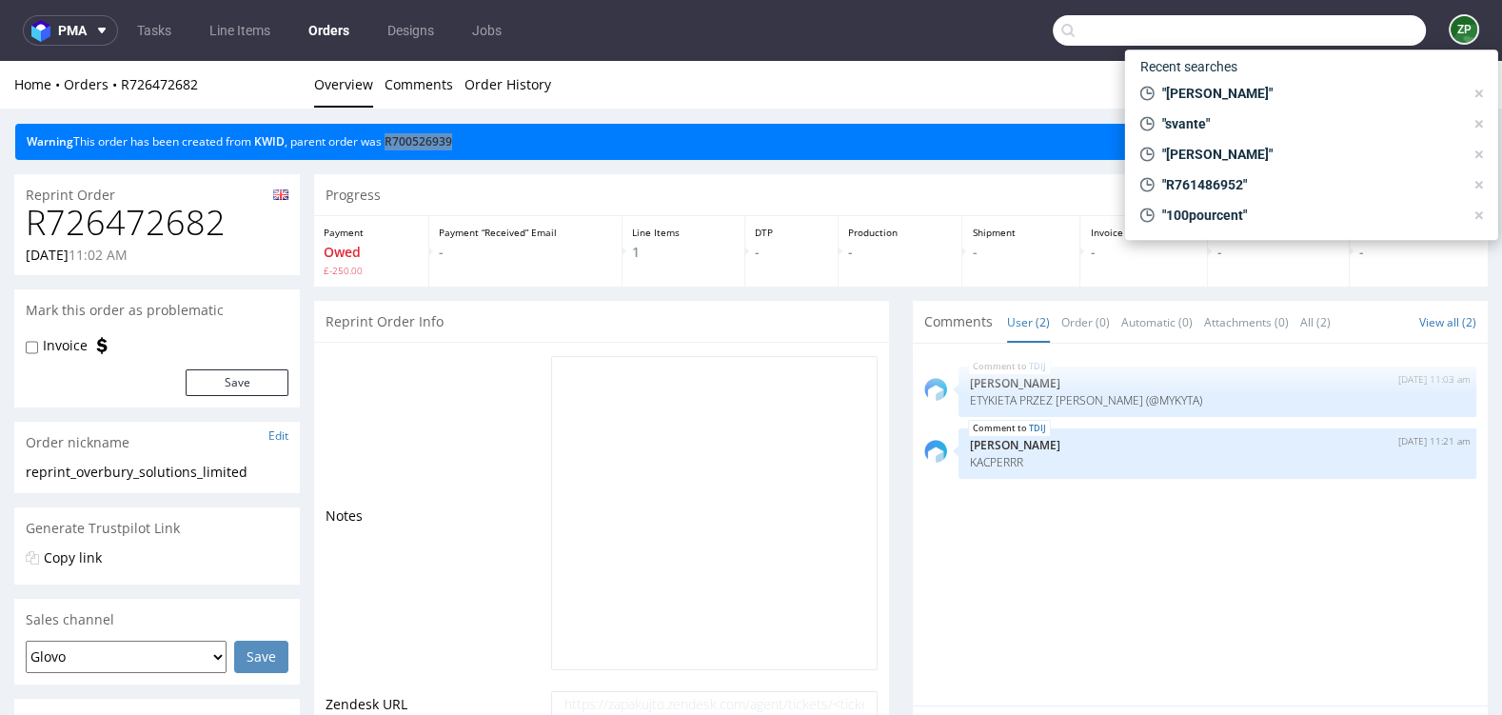
type input "s"
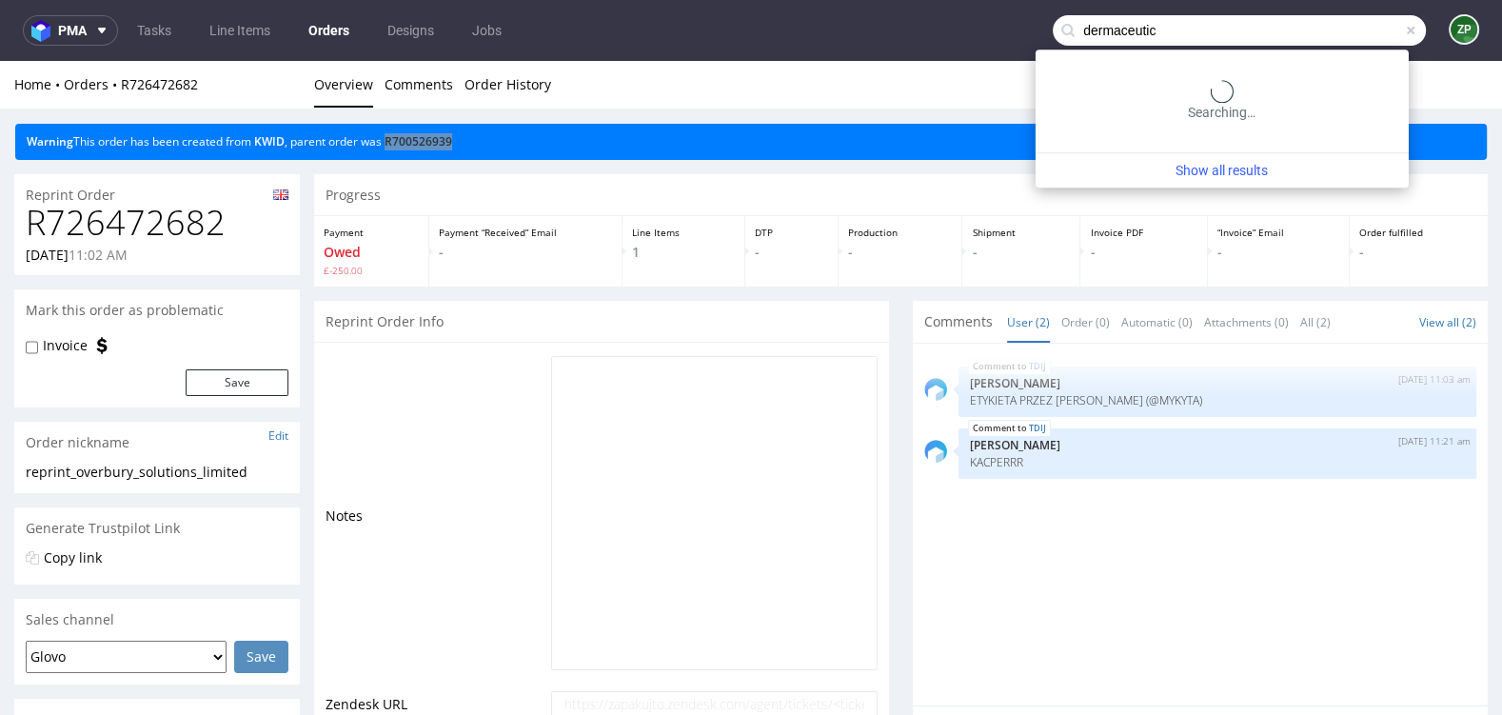
type input "dermaceutic"
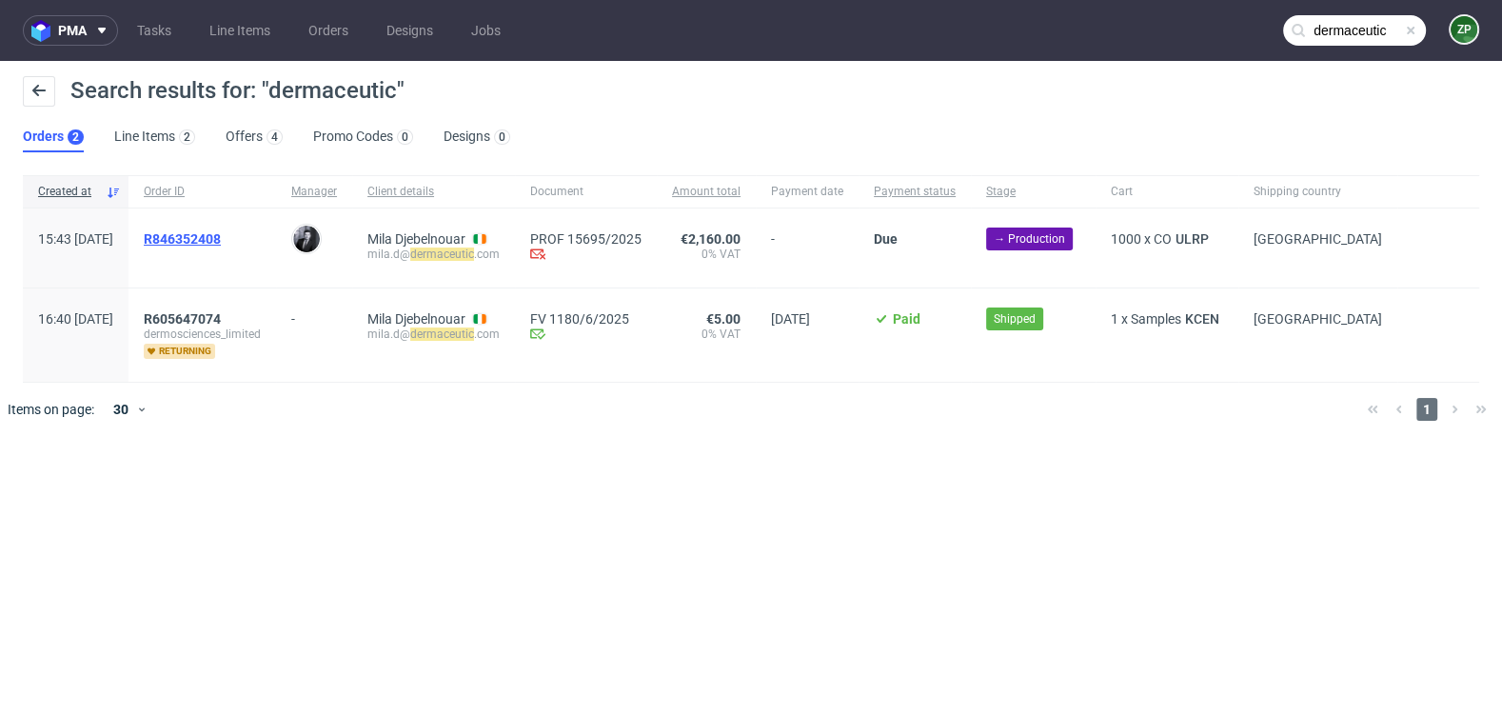
click at [221, 240] on span "R846352408" at bounding box center [182, 238] width 77 height 15
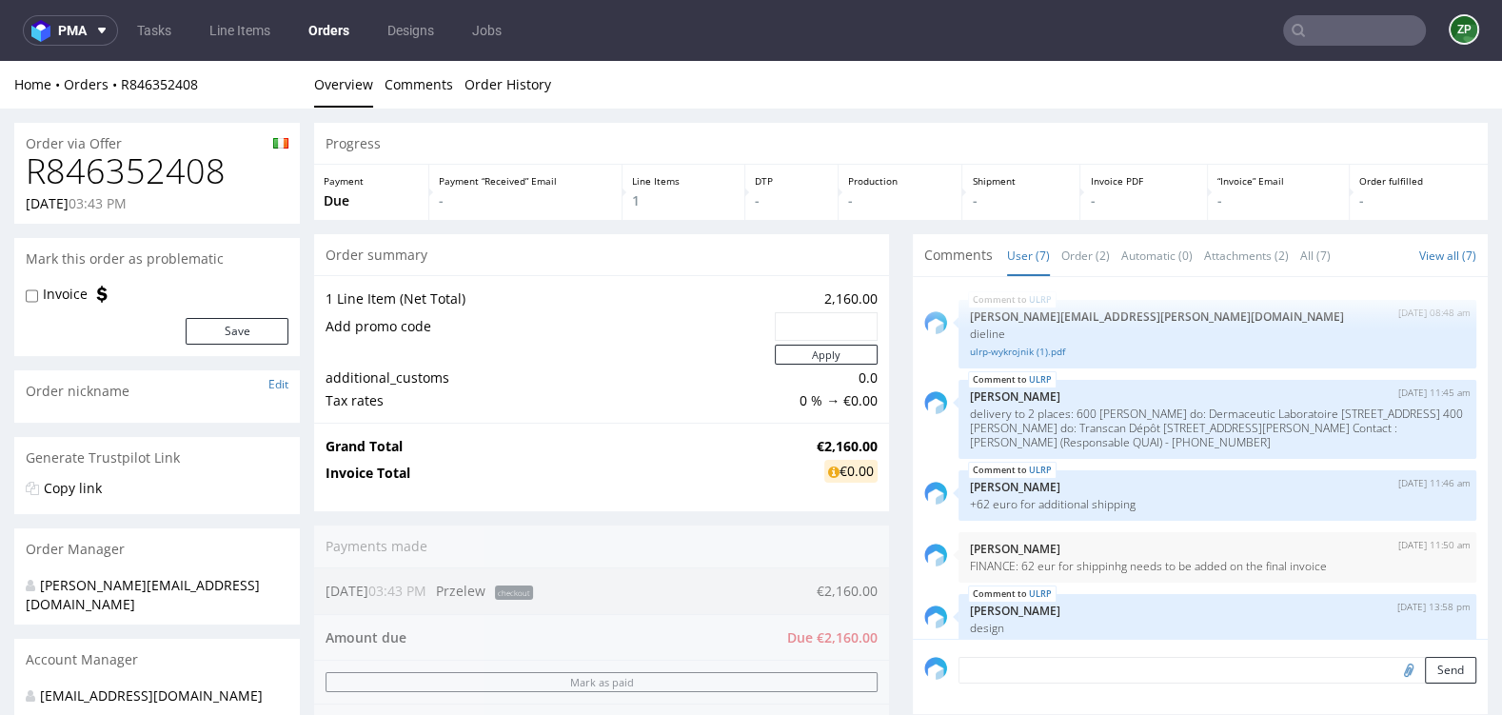
scroll to position [159, 0]
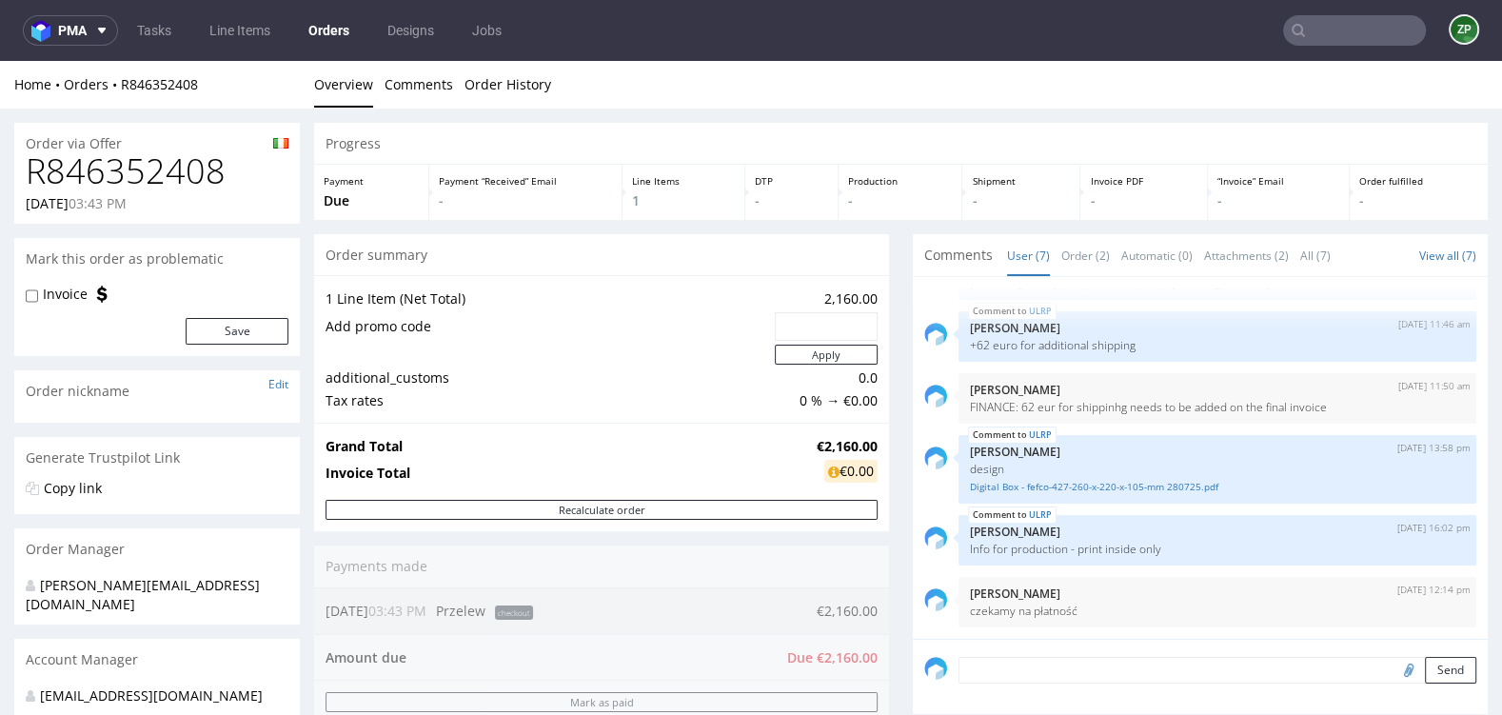
type input "dermaceutic"
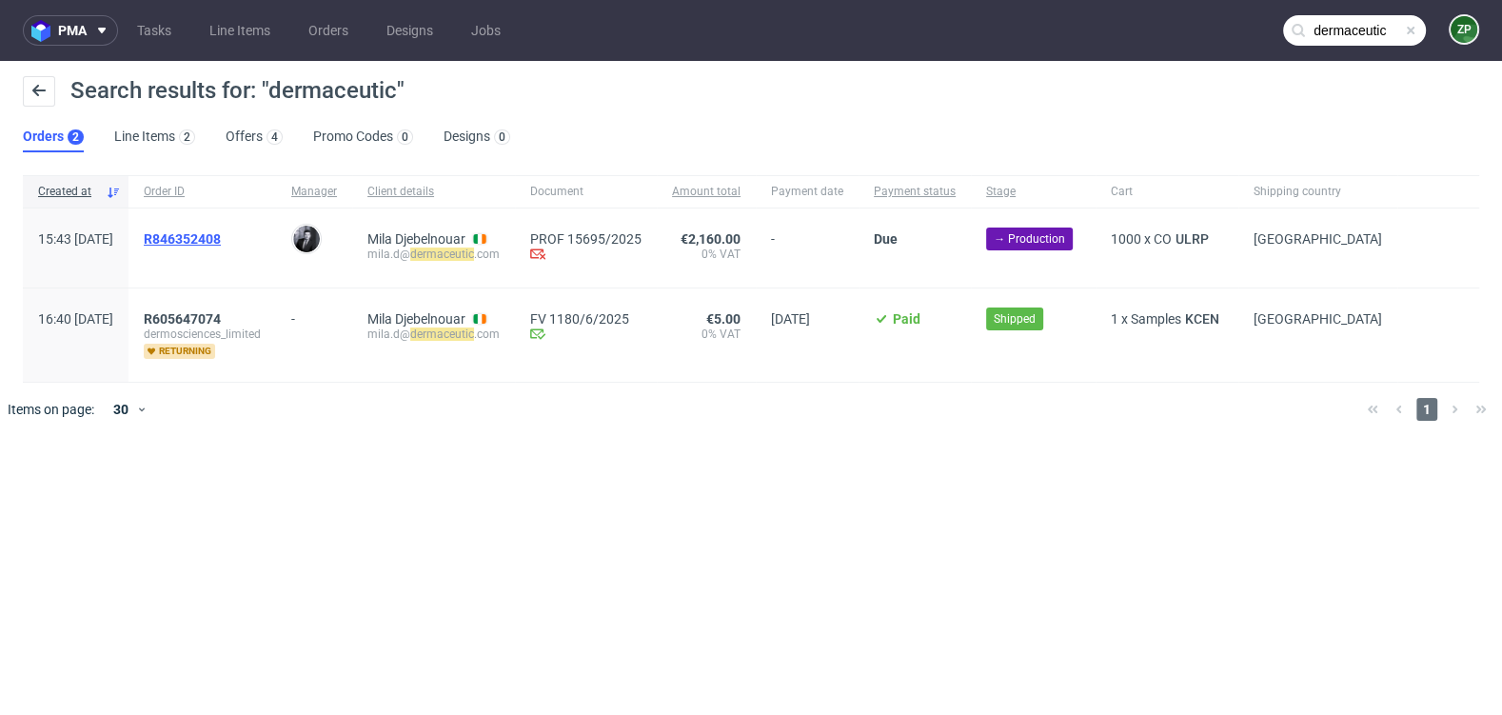
click at [221, 237] on span "R846352408" at bounding box center [182, 238] width 77 height 15
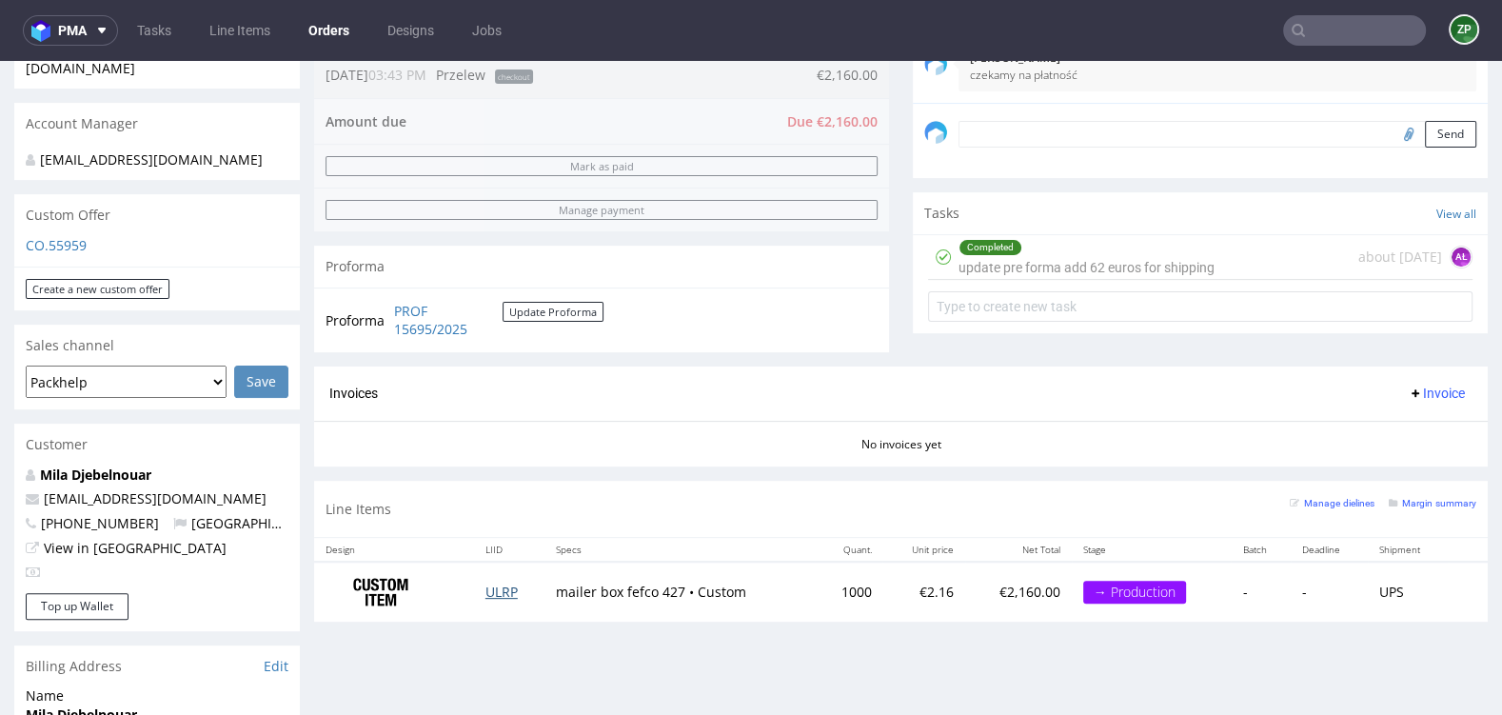
scroll to position [537, 0]
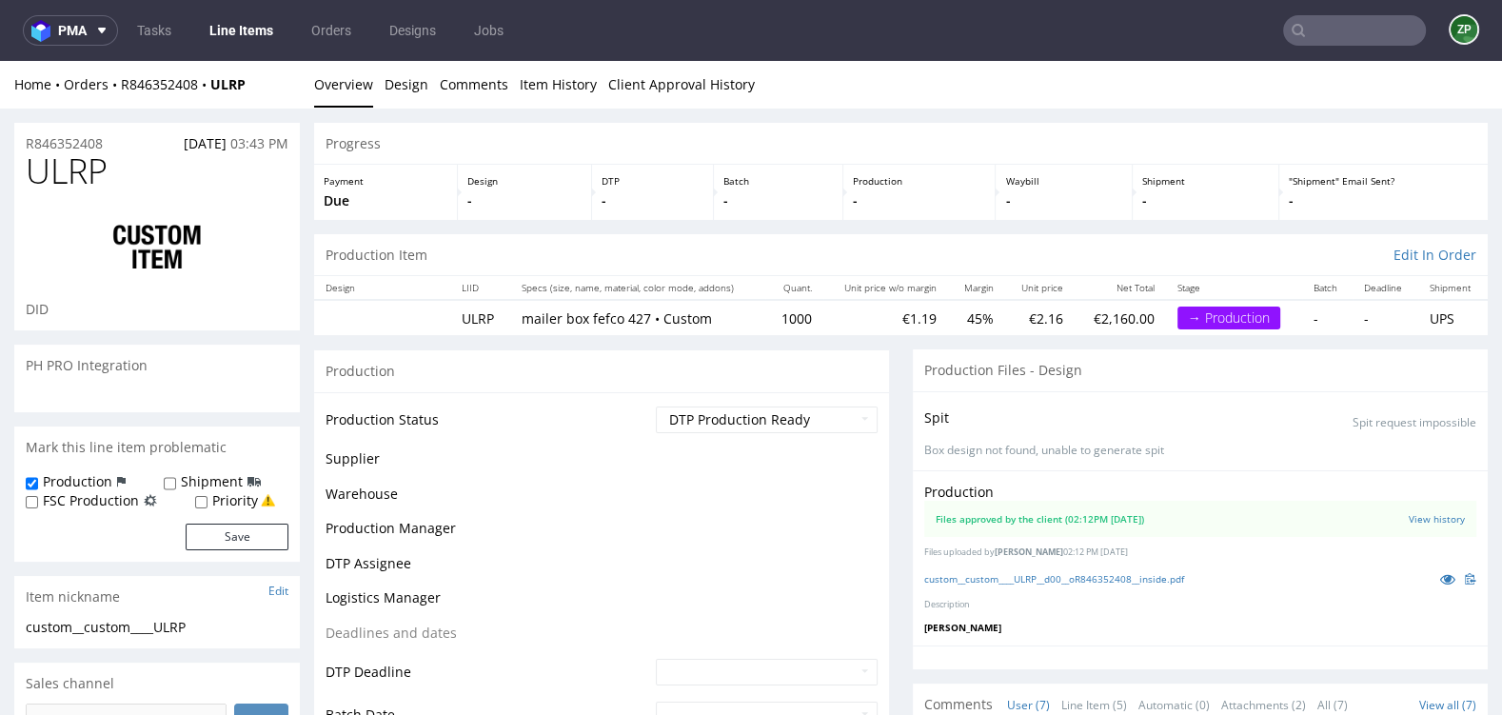
scroll to position [159, 0]
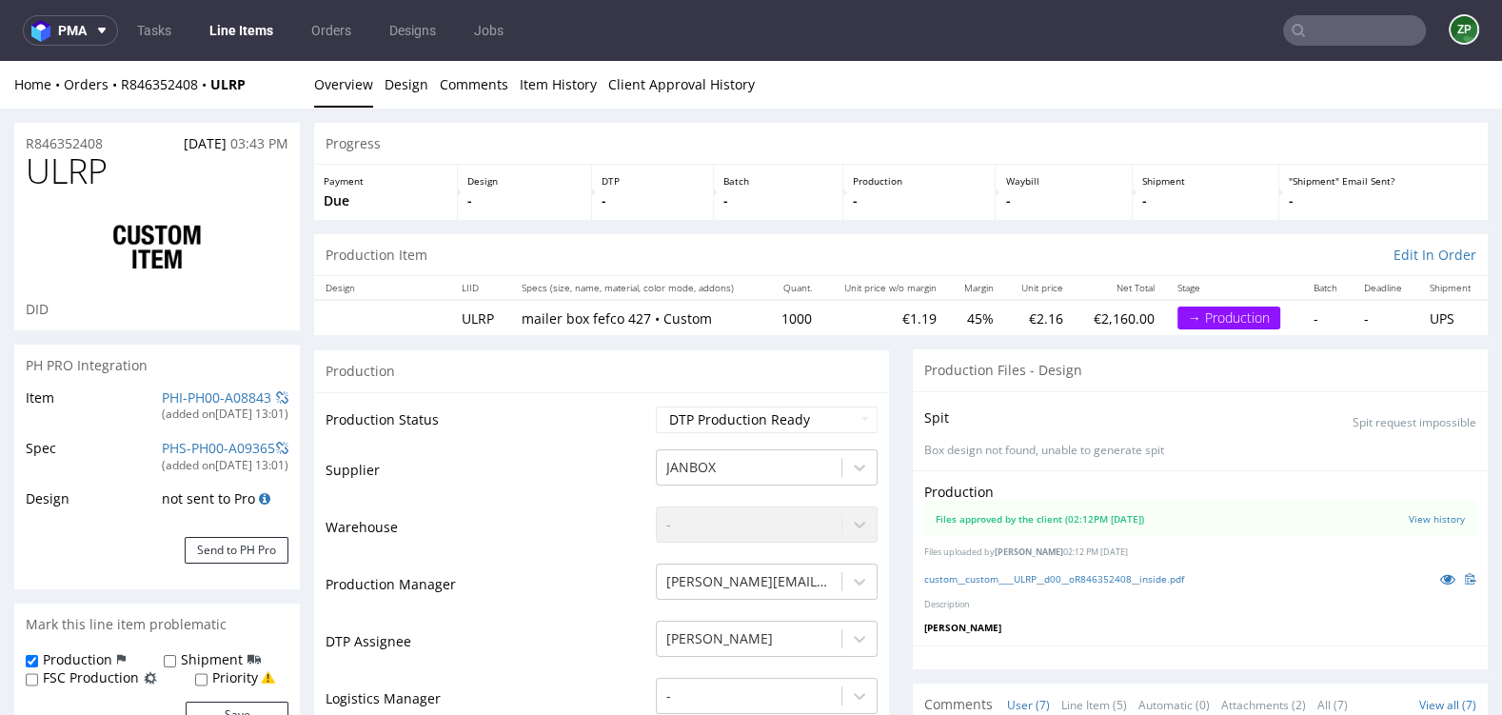
select select "in_progress"
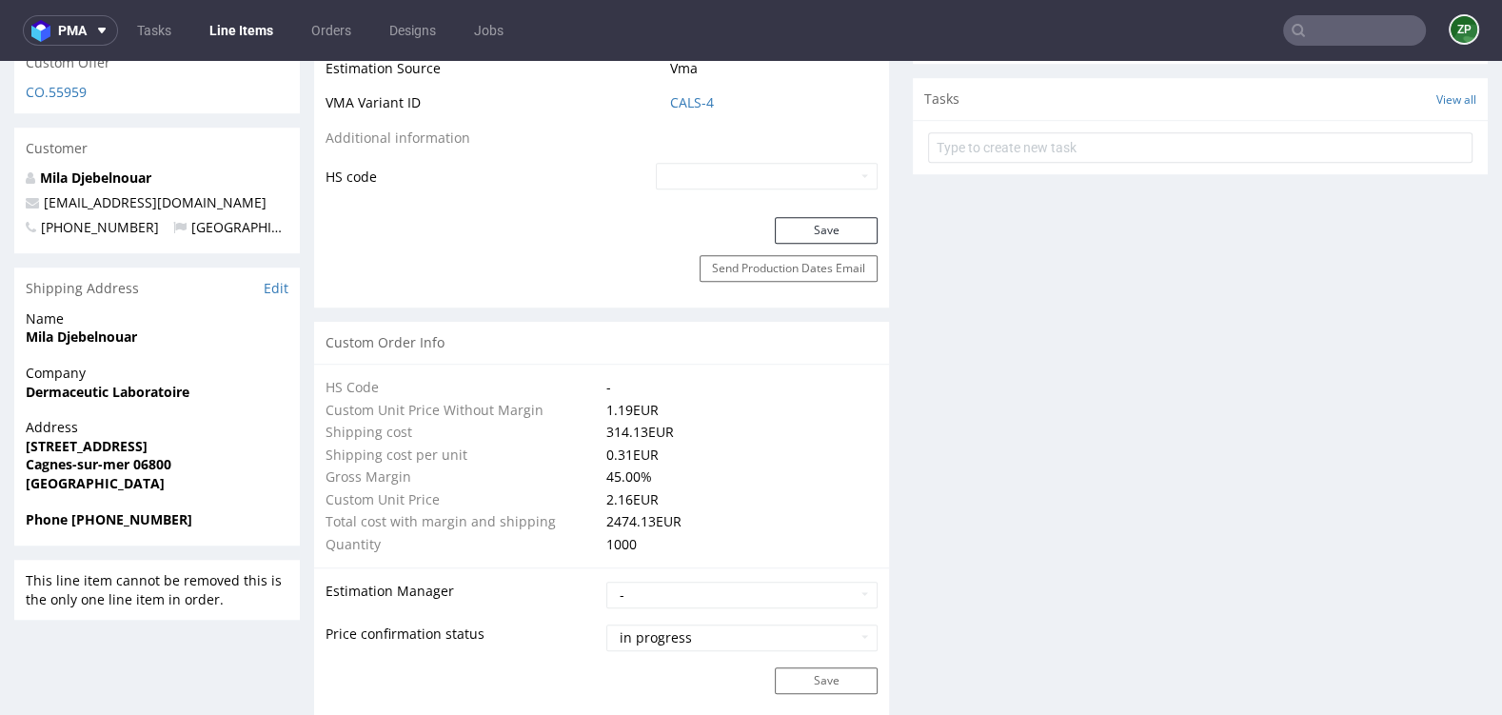
scroll to position [1106, 0]
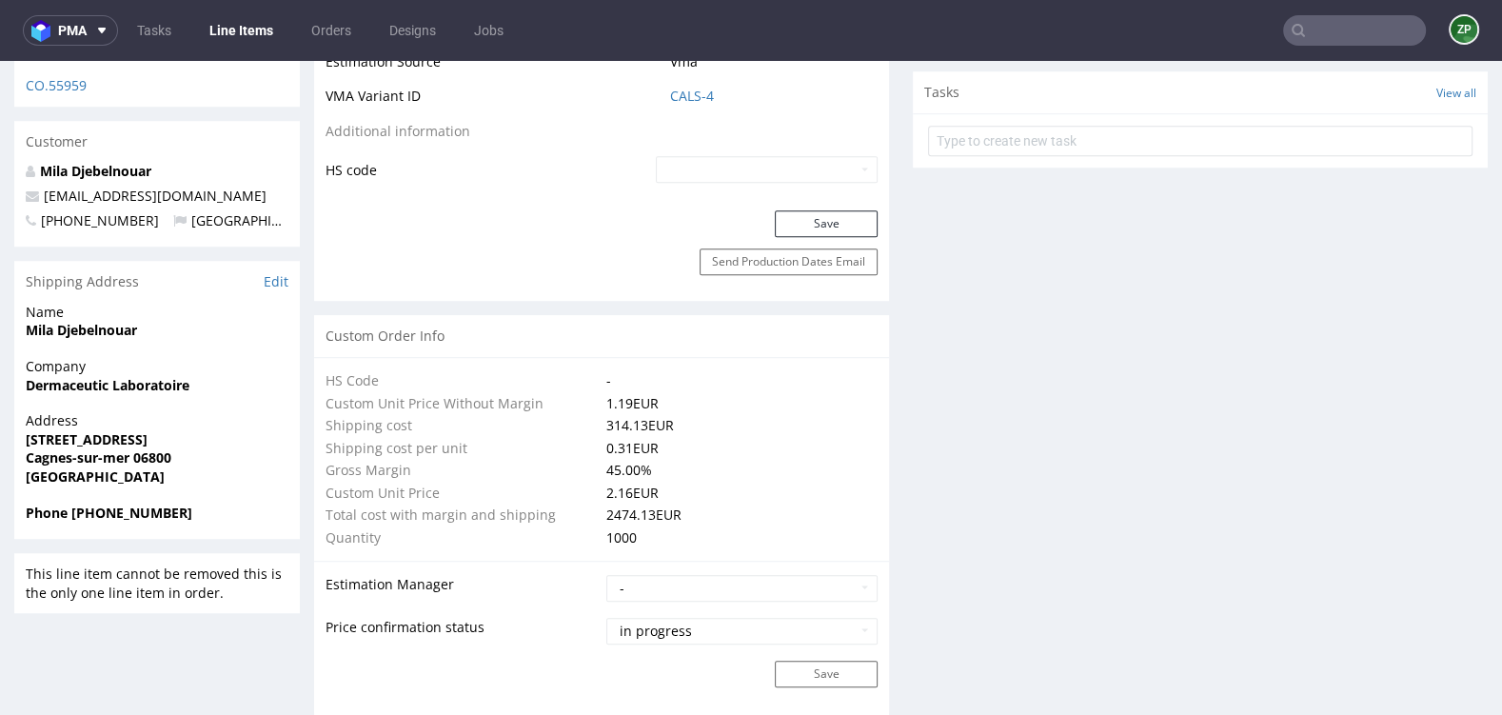
click at [193, 219] on span "Ireland" at bounding box center [248, 220] width 151 height 18
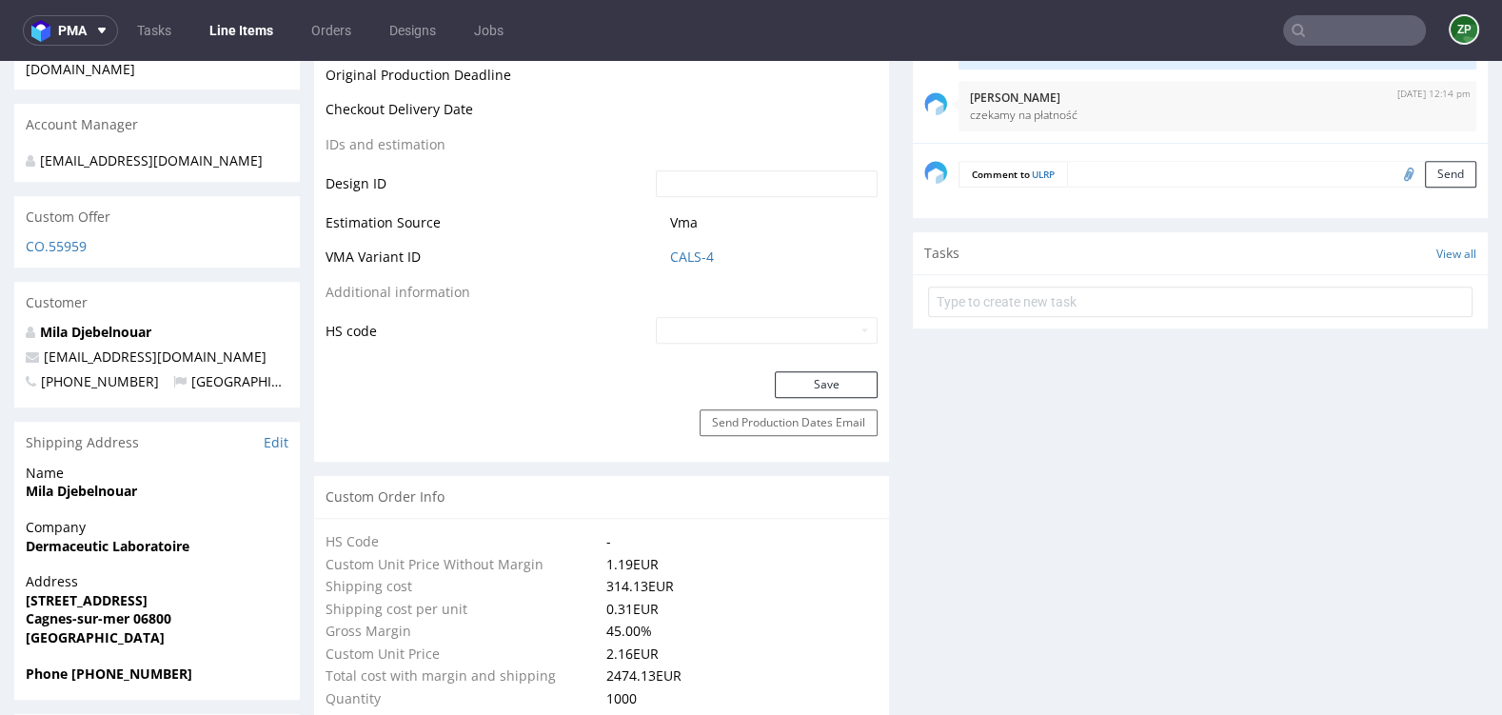
scroll to position [955, 0]
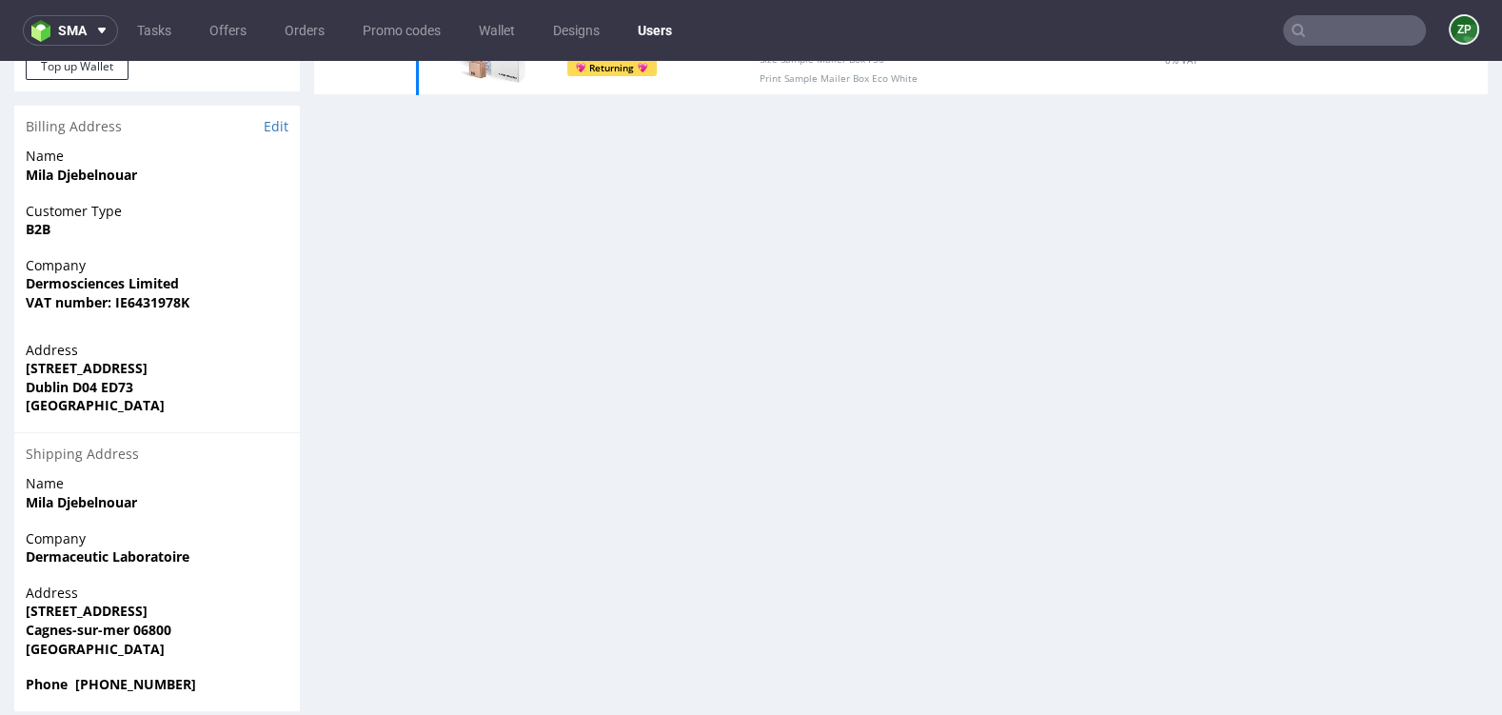
scroll to position [383, 0]
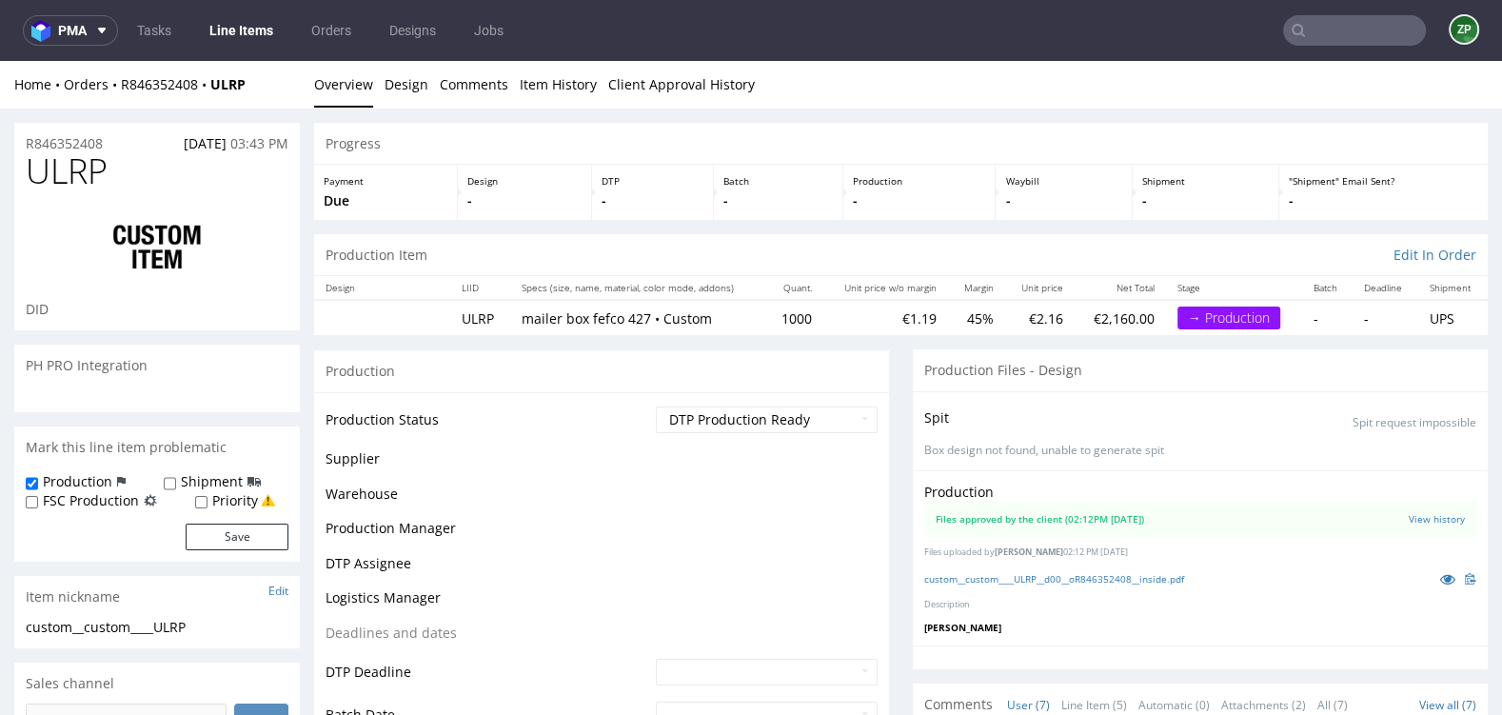
scroll to position [159, 0]
select select "in_progress"
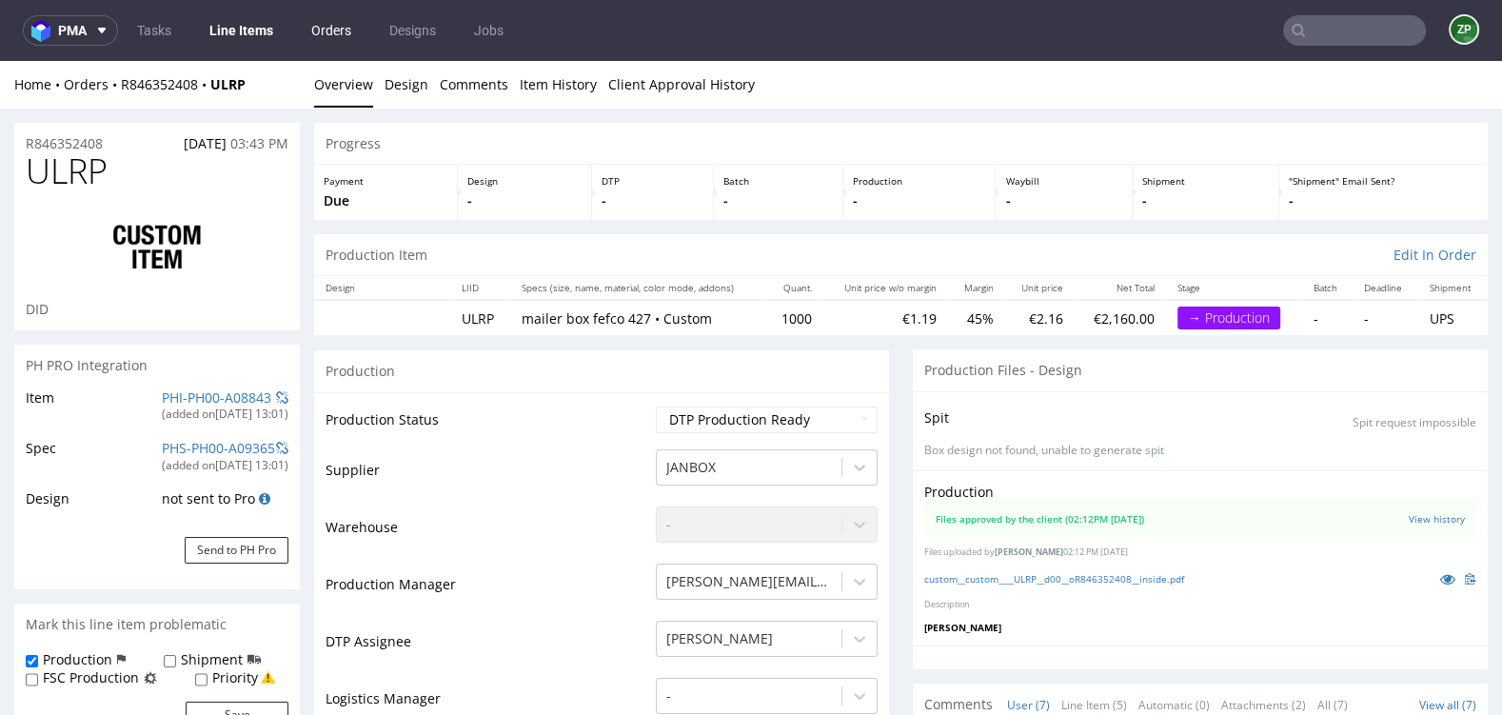
click at [328, 34] on link "Orders" at bounding box center [331, 30] width 63 height 30
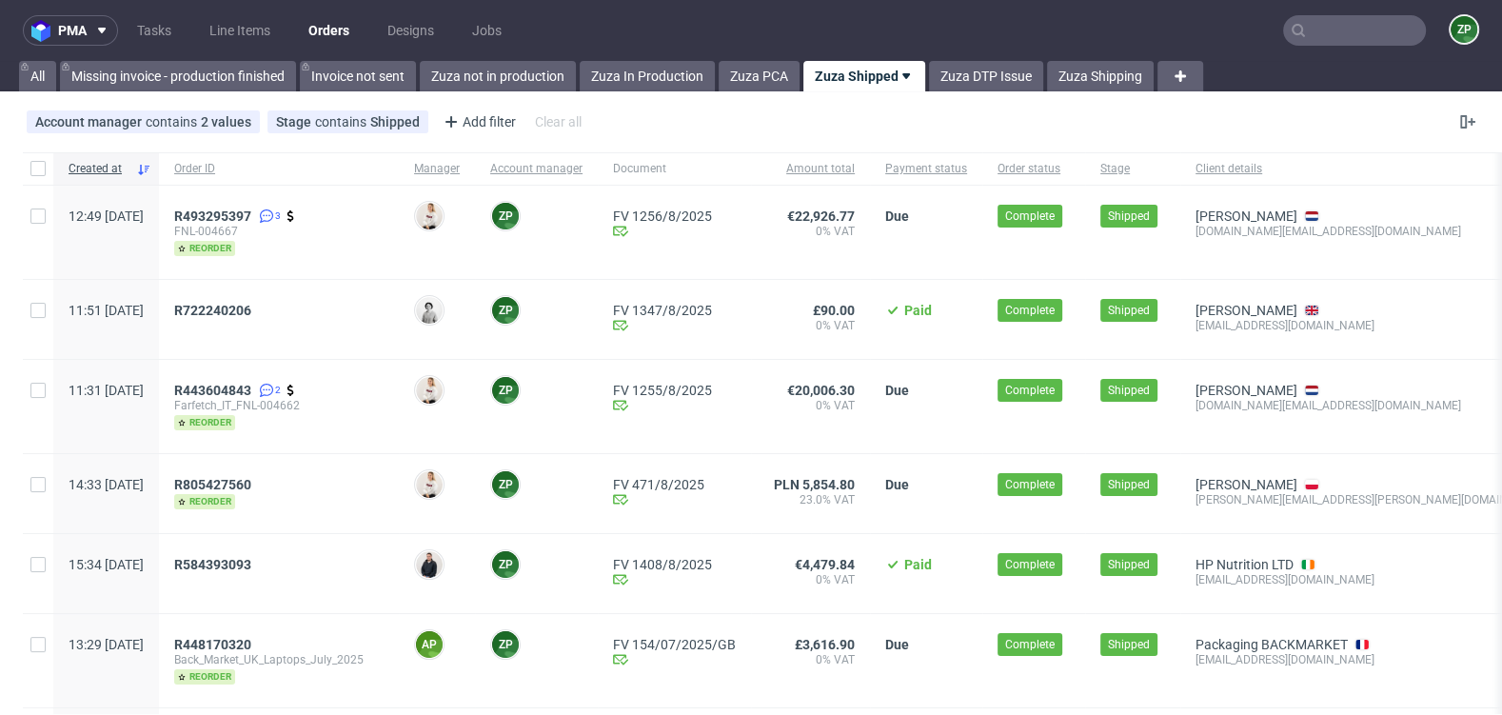
click at [336, 32] on link "Orders" at bounding box center [329, 30] width 64 height 30
click at [624, 64] on link "Zuza In Production" at bounding box center [647, 76] width 135 height 30
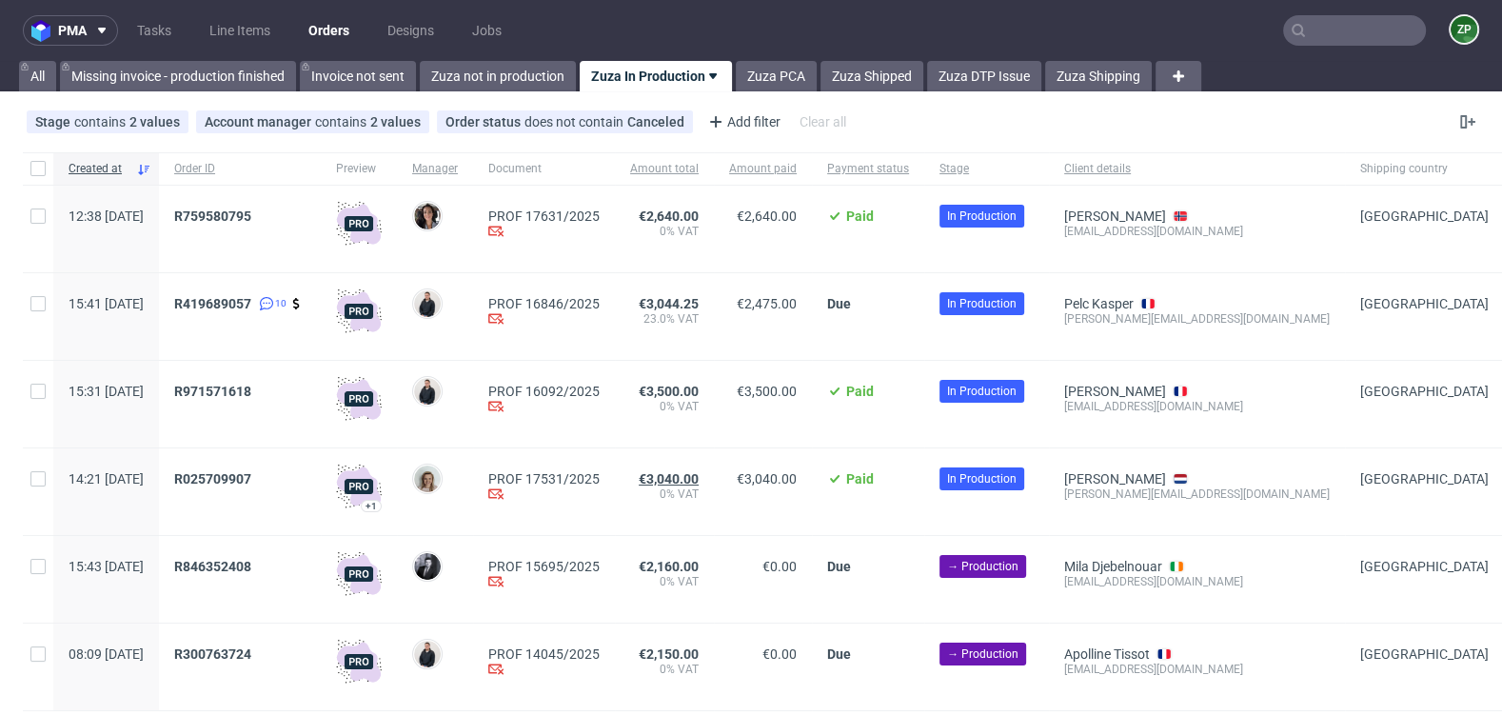
scroll to position [58, 0]
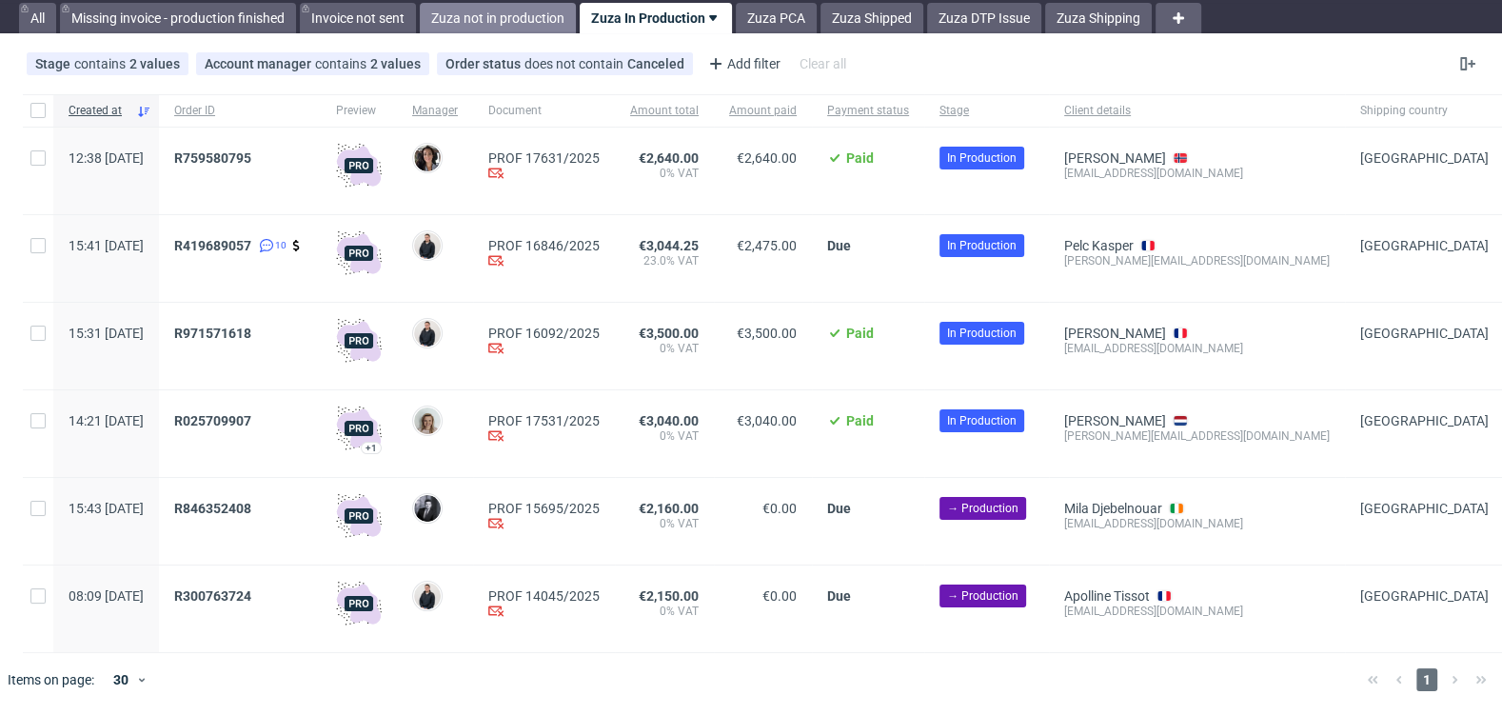
click at [521, 13] on link "Zuza not in production" at bounding box center [498, 18] width 156 height 30
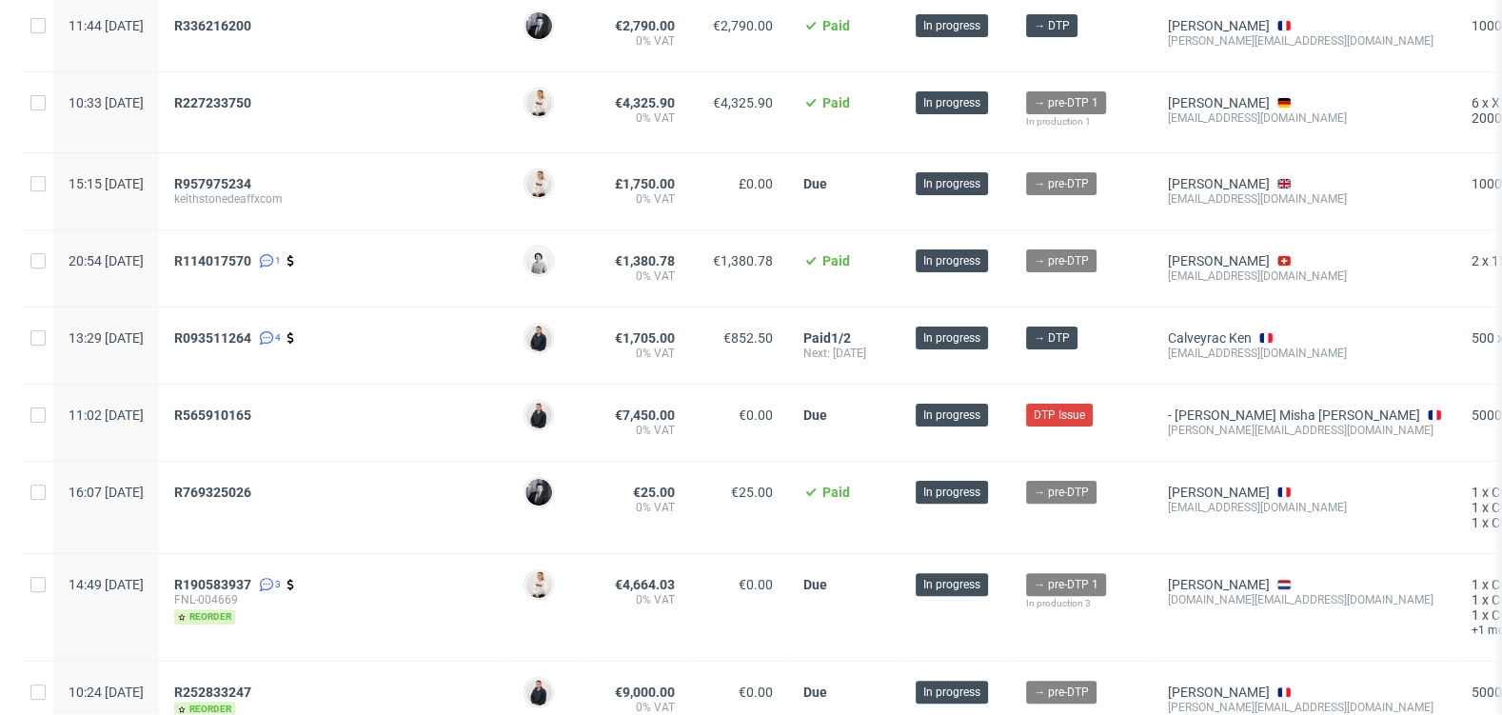
scroll to position [500, 0]
click at [251, 329] on span "R093511264" at bounding box center [212, 336] width 77 height 15
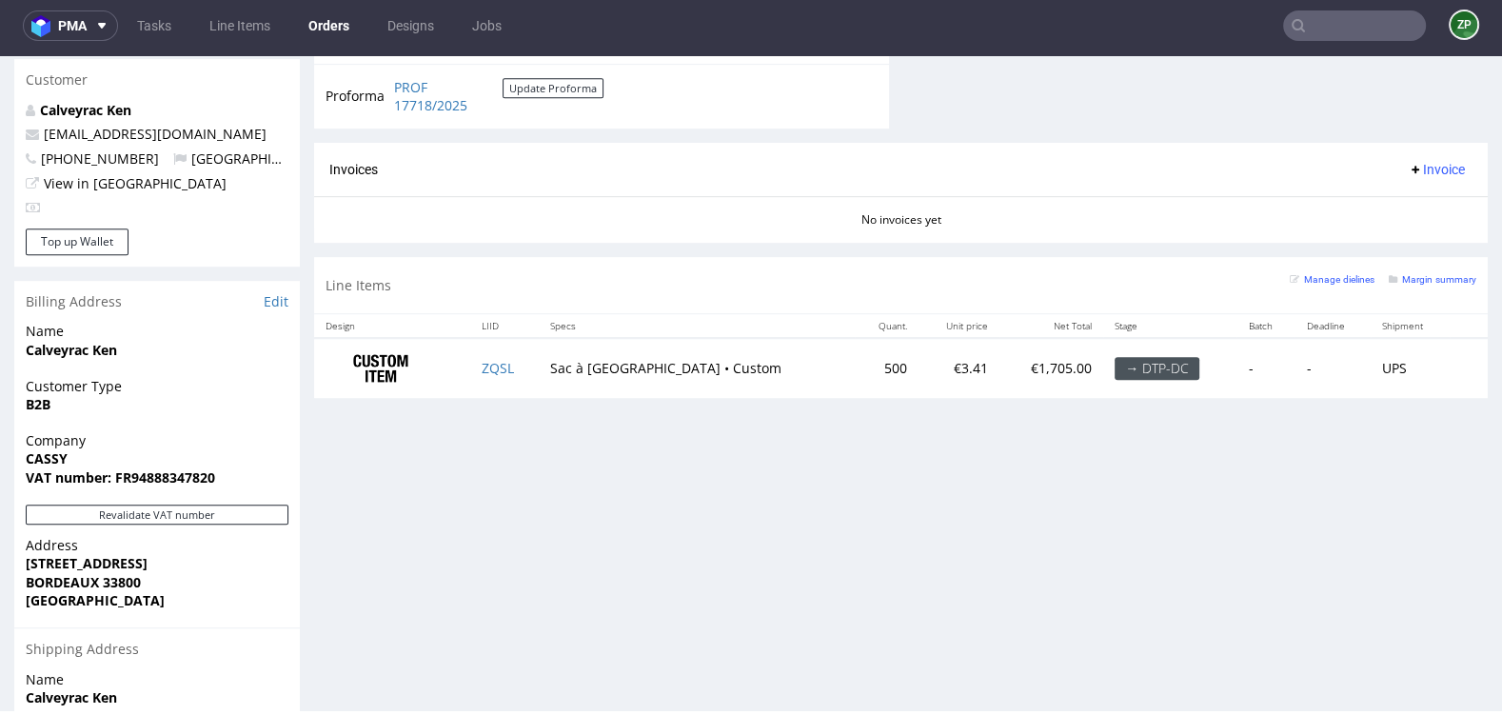
scroll to position [898, 0]
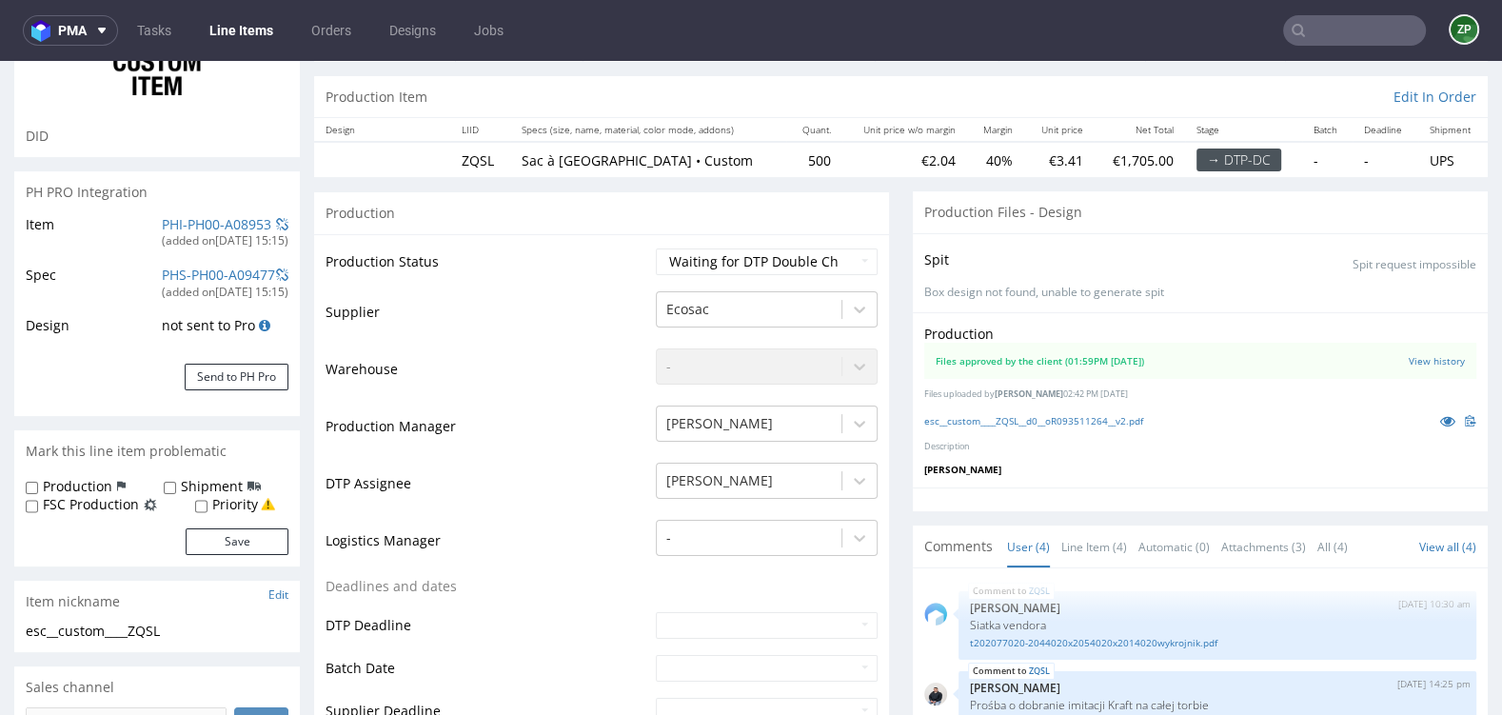
scroll to position [172, 0]
click at [1066, 419] on link "esc__custom____ZQSL__d0__oR093511264__v2.pdf" at bounding box center [1033, 421] width 219 height 13
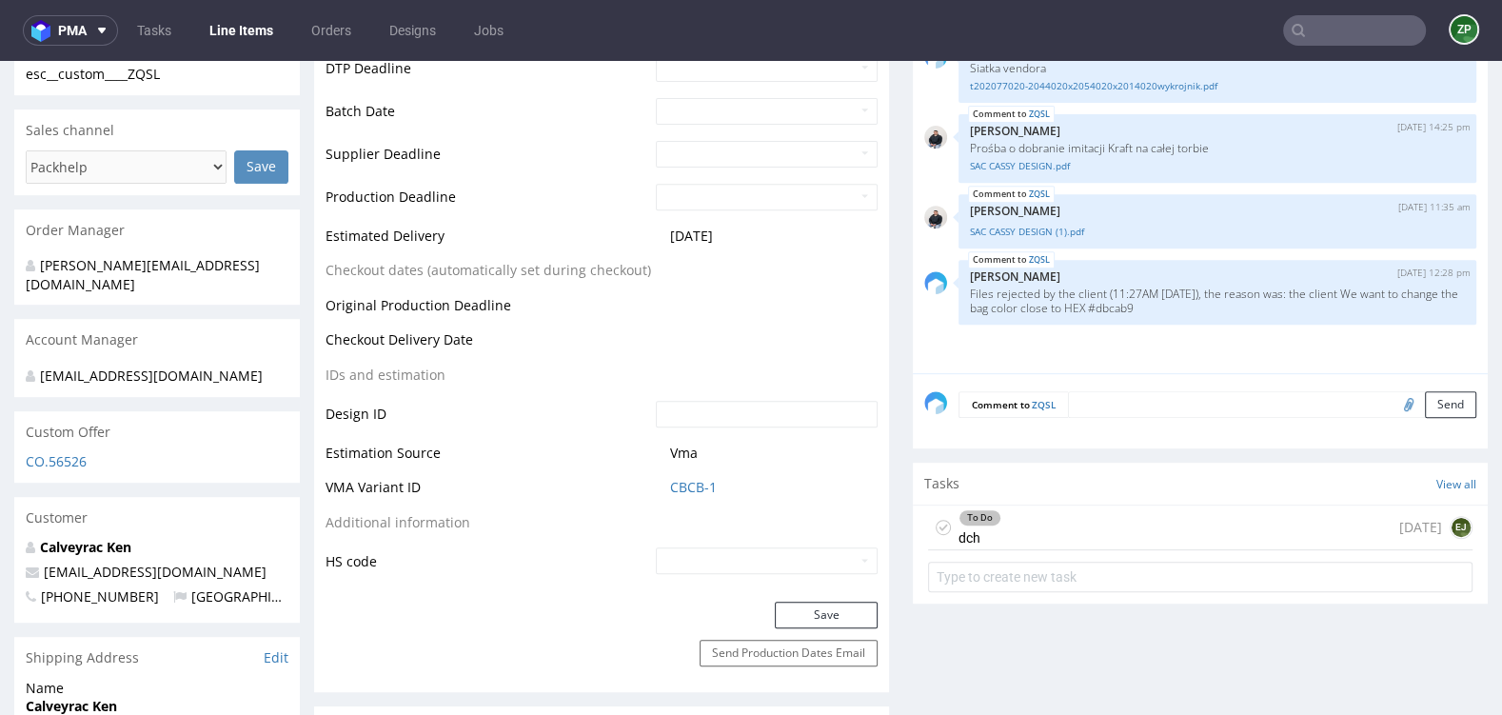
scroll to position [0, 0]
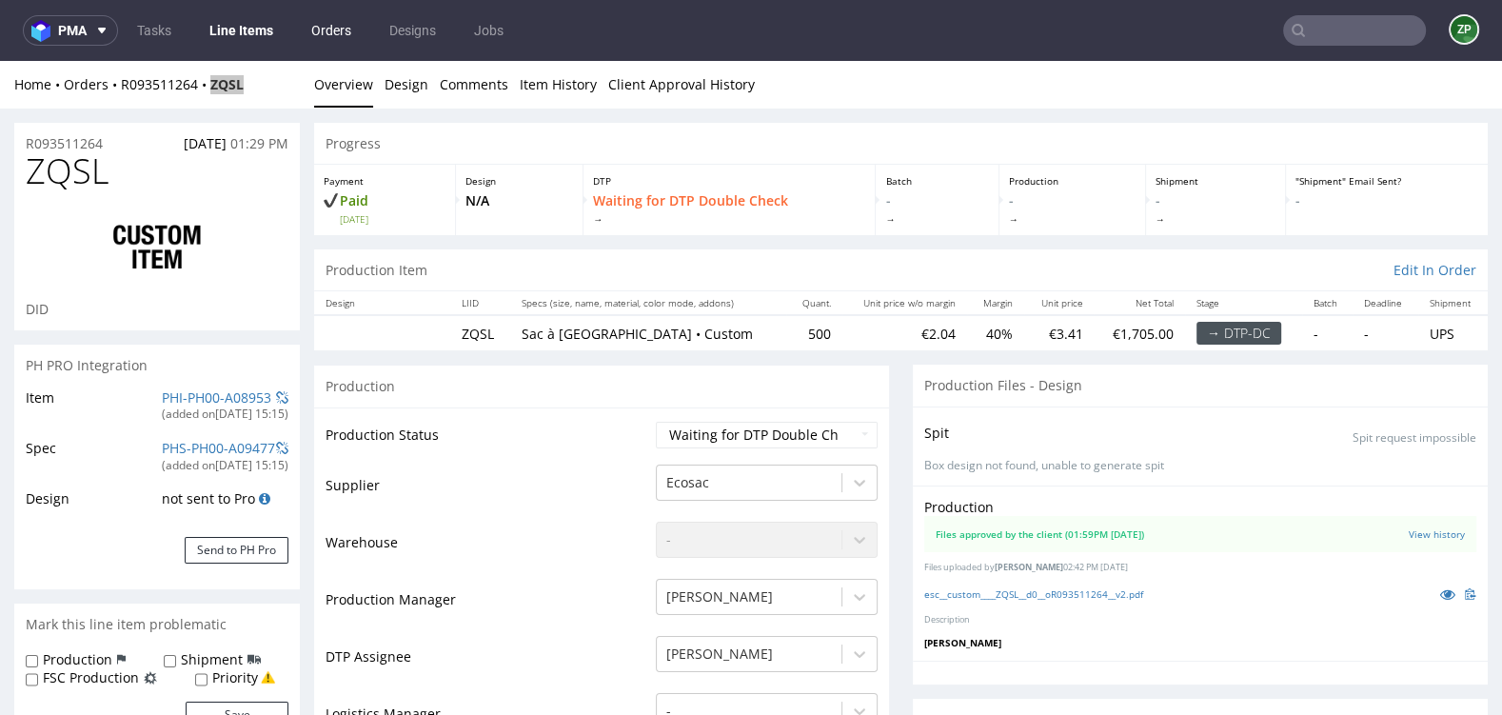
click at [328, 43] on link "Orders" at bounding box center [331, 30] width 63 height 30
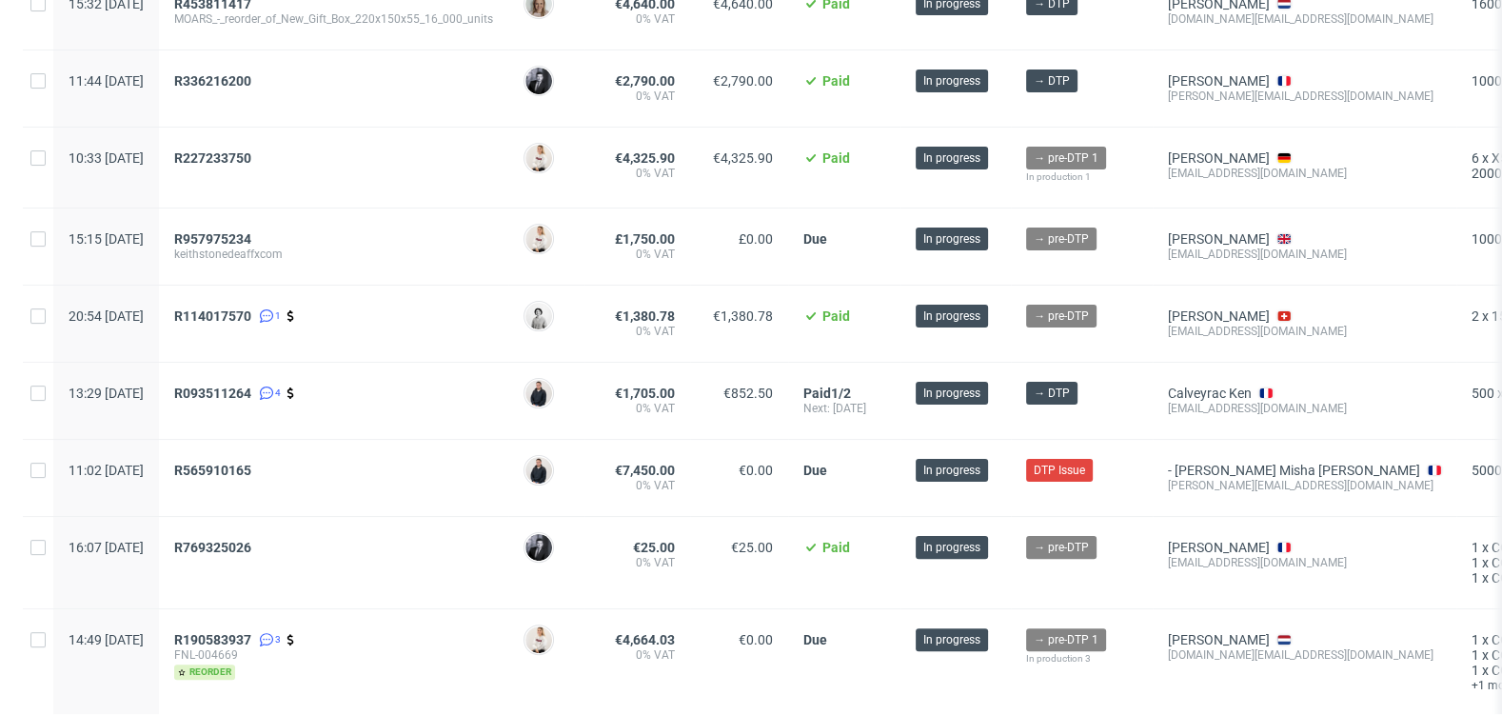
scroll to position [448, 0]
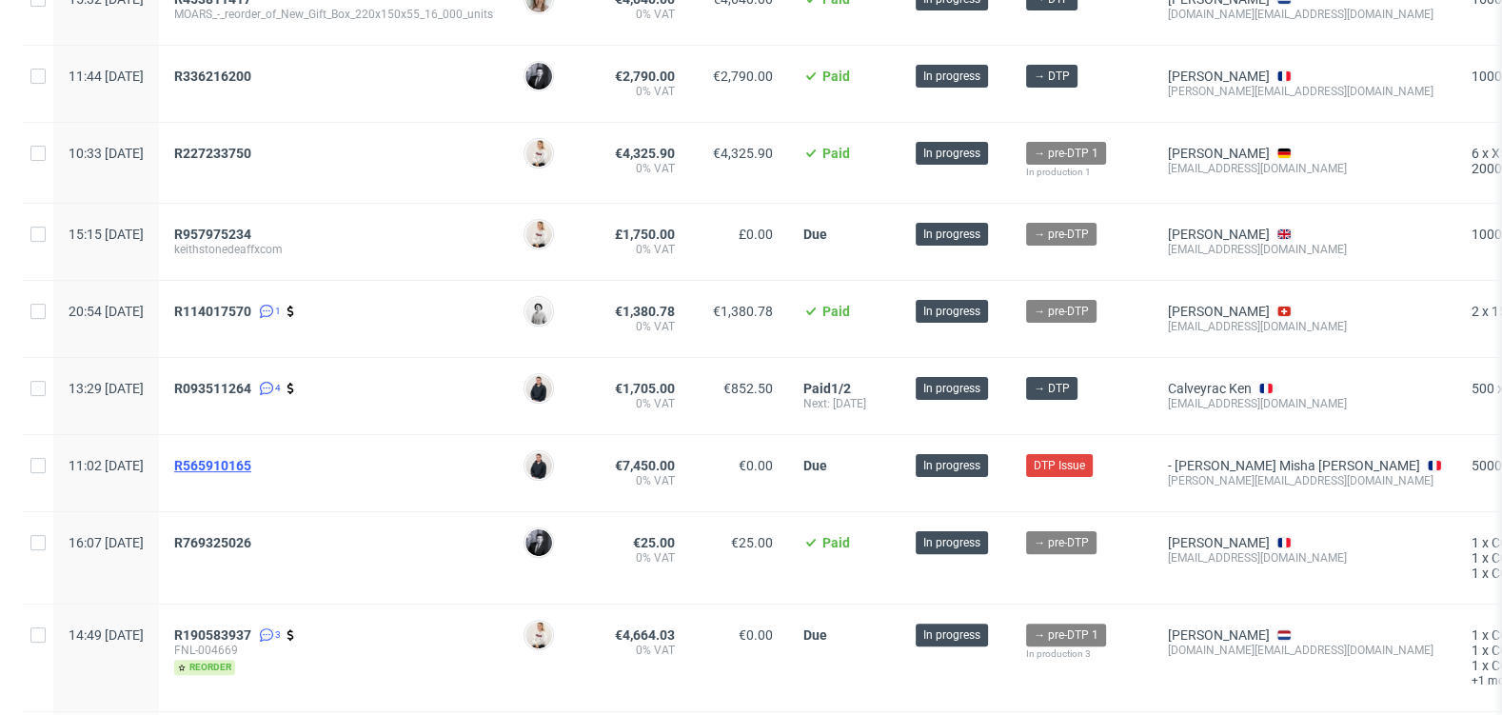
click at [251, 462] on span "R565910165" at bounding box center [212, 465] width 77 height 15
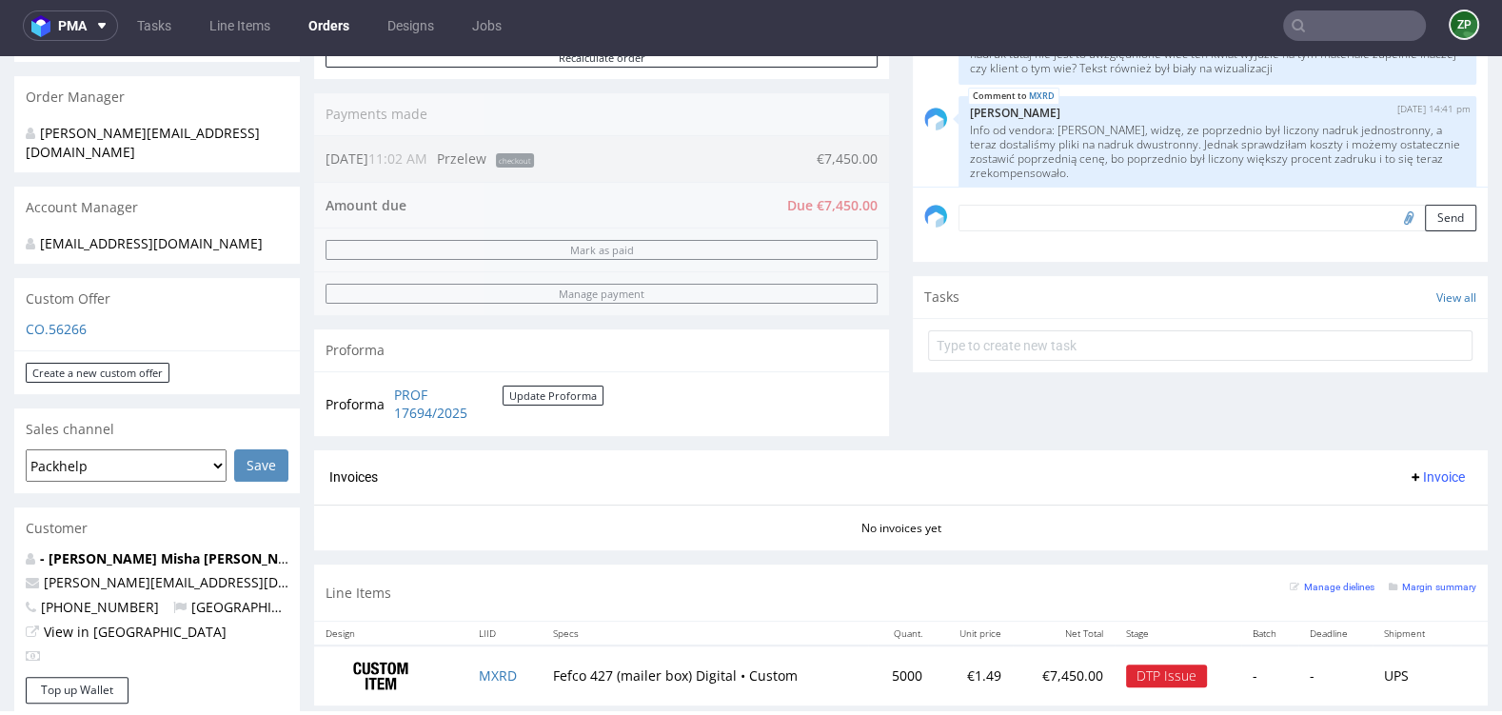
scroll to position [450, 0]
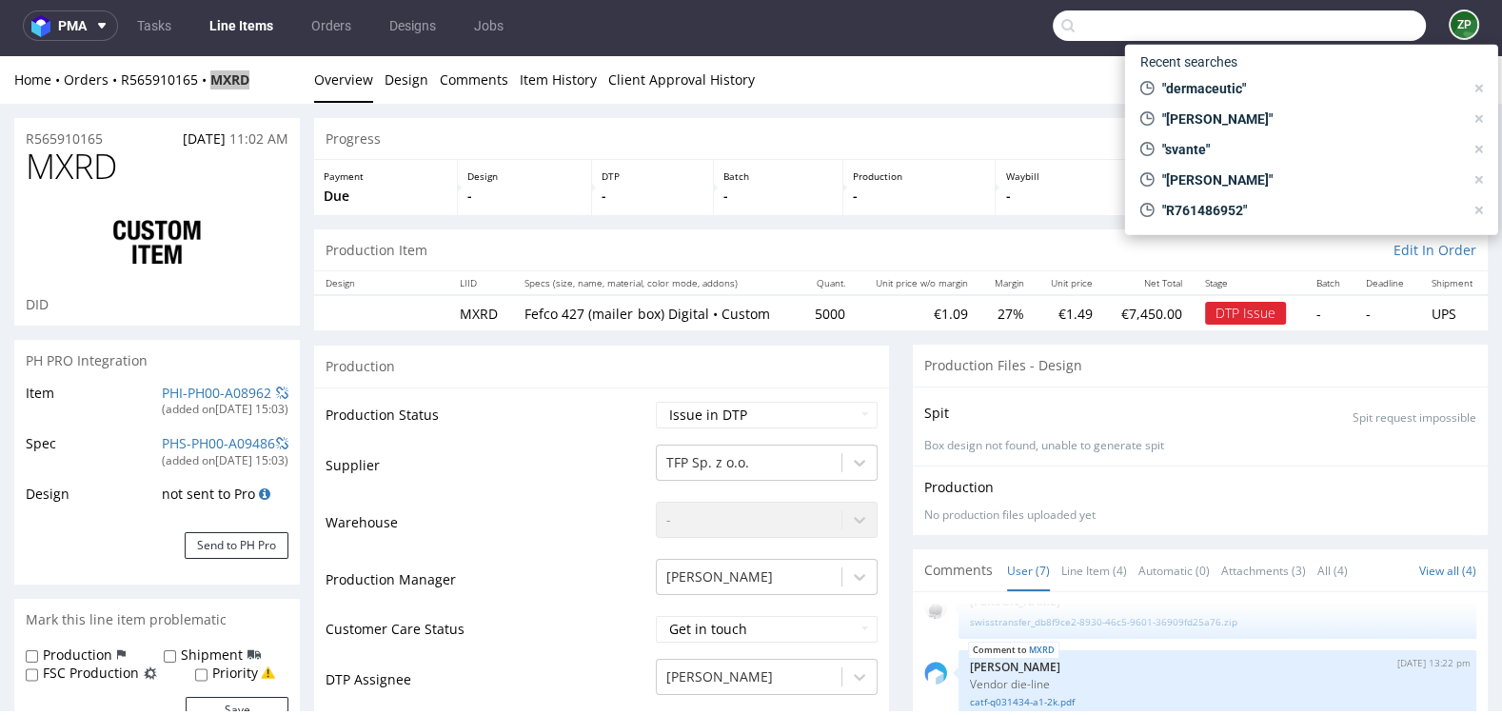
click at [1319, 20] on input "text" at bounding box center [1239, 25] width 373 height 30
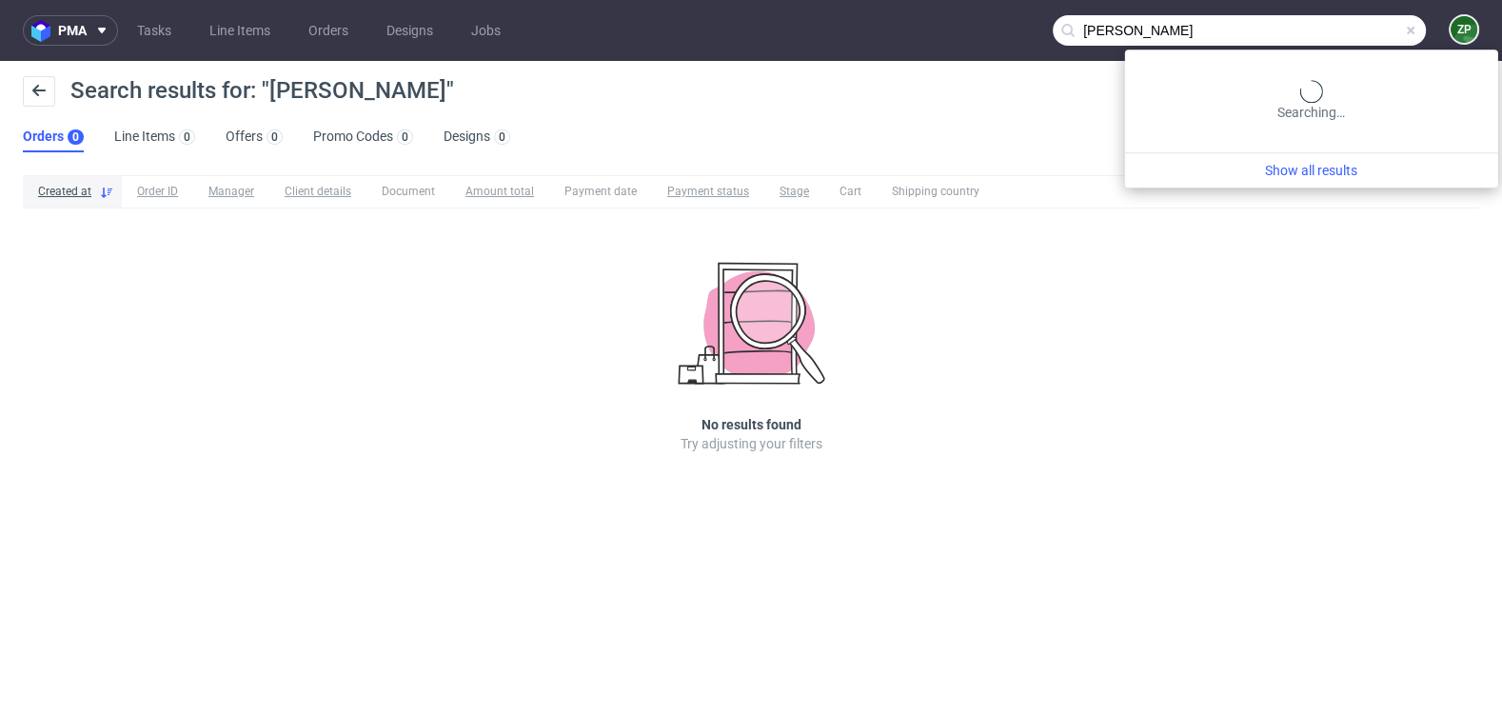
click at [1320, 38] on input "zakara bousset" at bounding box center [1239, 30] width 373 height 30
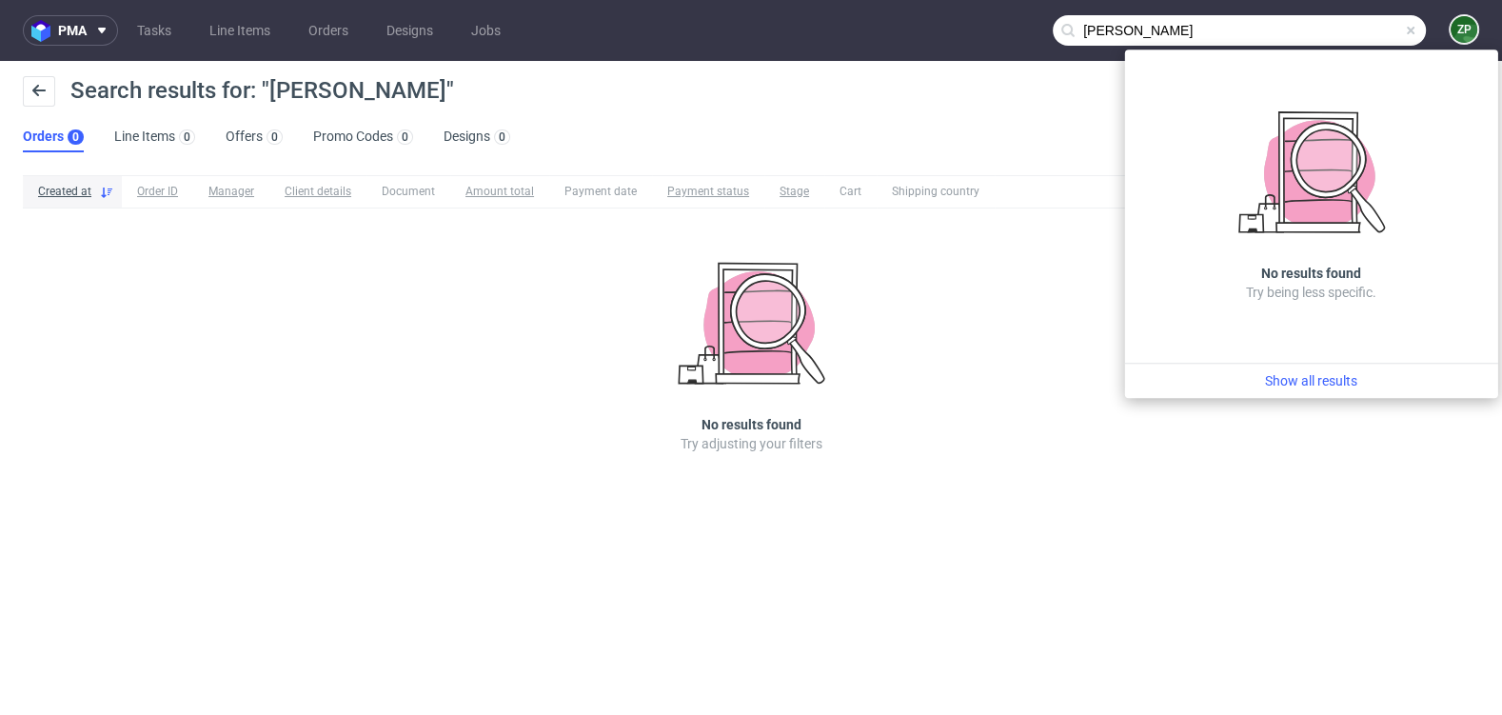
click at [1118, 29] on input "zakara bousset" at bounding box center [1239, 30] width 373 height 30
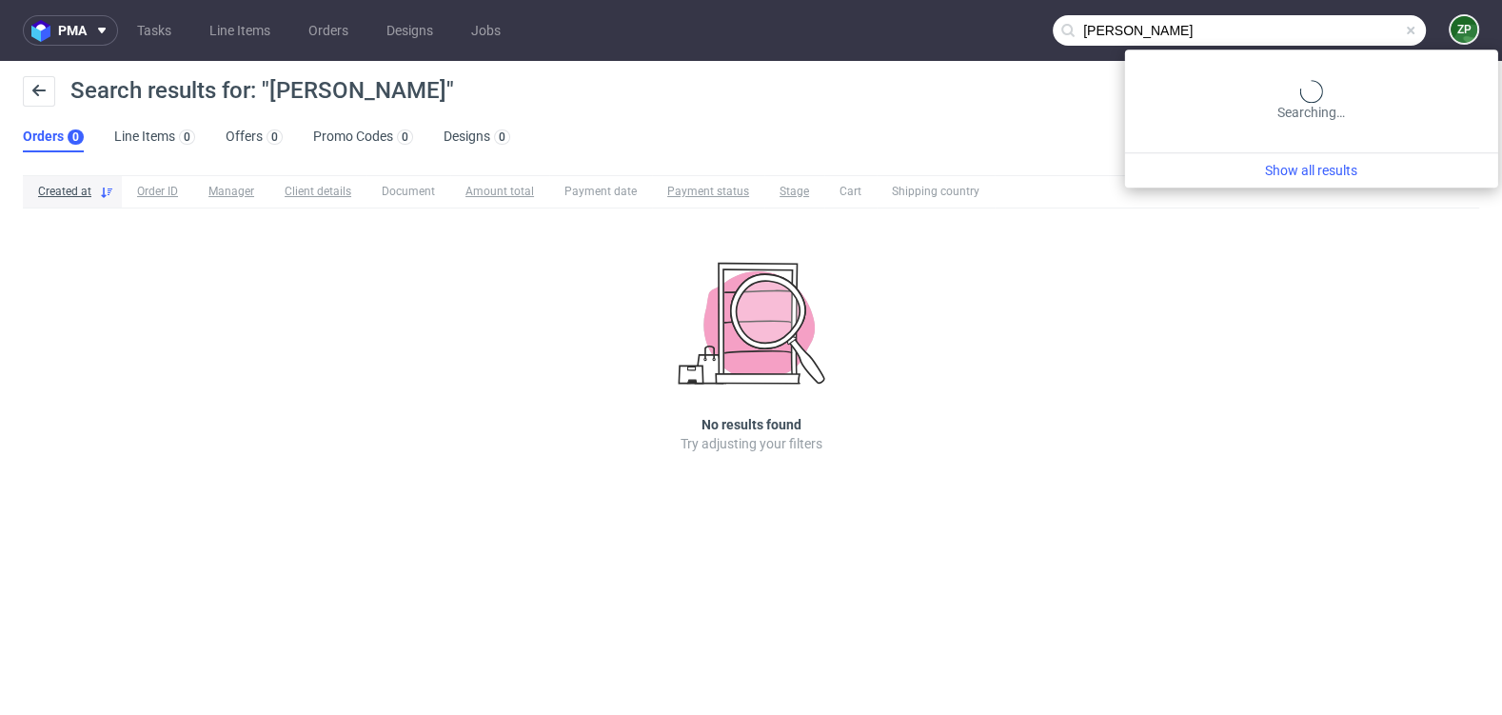
type input "zakaria bousset"
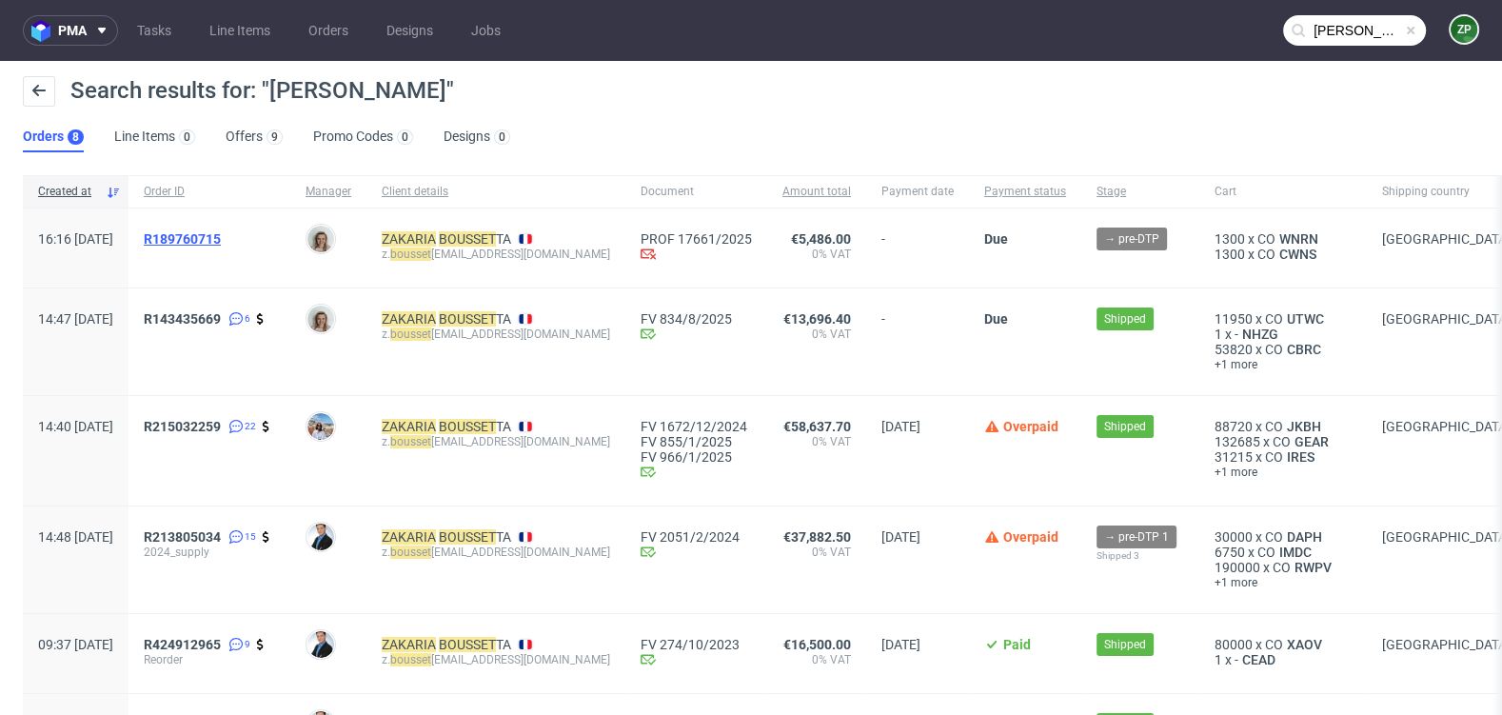
click at [221, 245] on span "R189760715" at bounding box center [182, 238] width 77 height 15
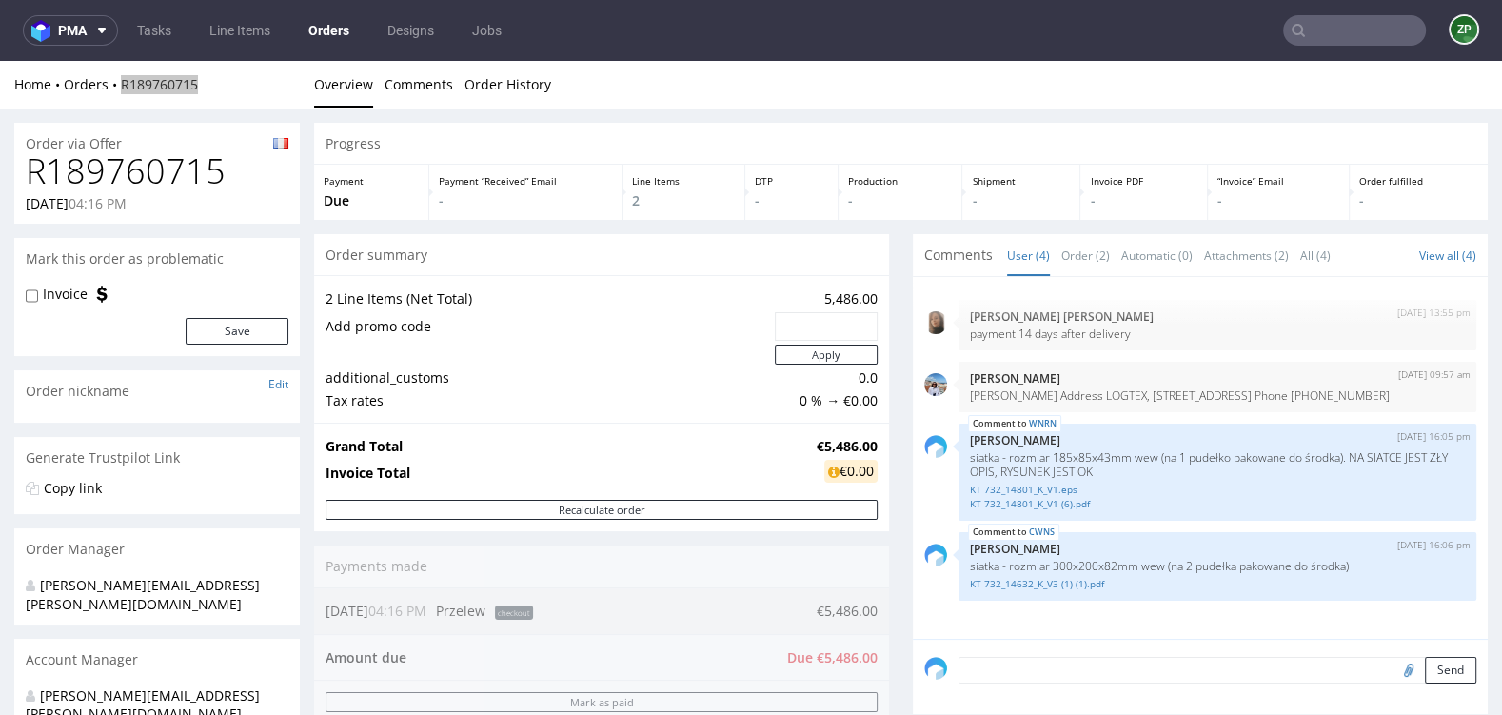
click at [340, 25] on link "Orders" at bounding box center [329, 30] width 64 height 30
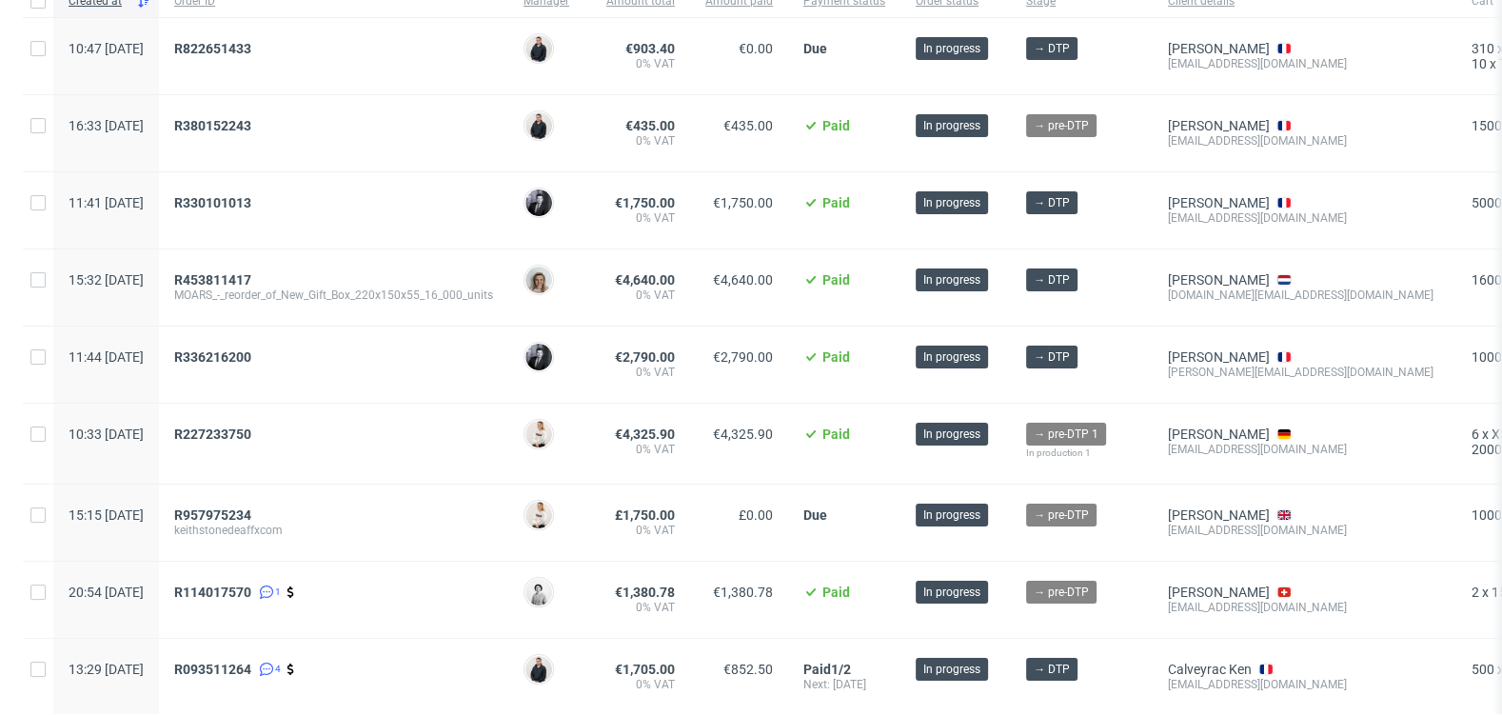
scroll to position [355, 0]
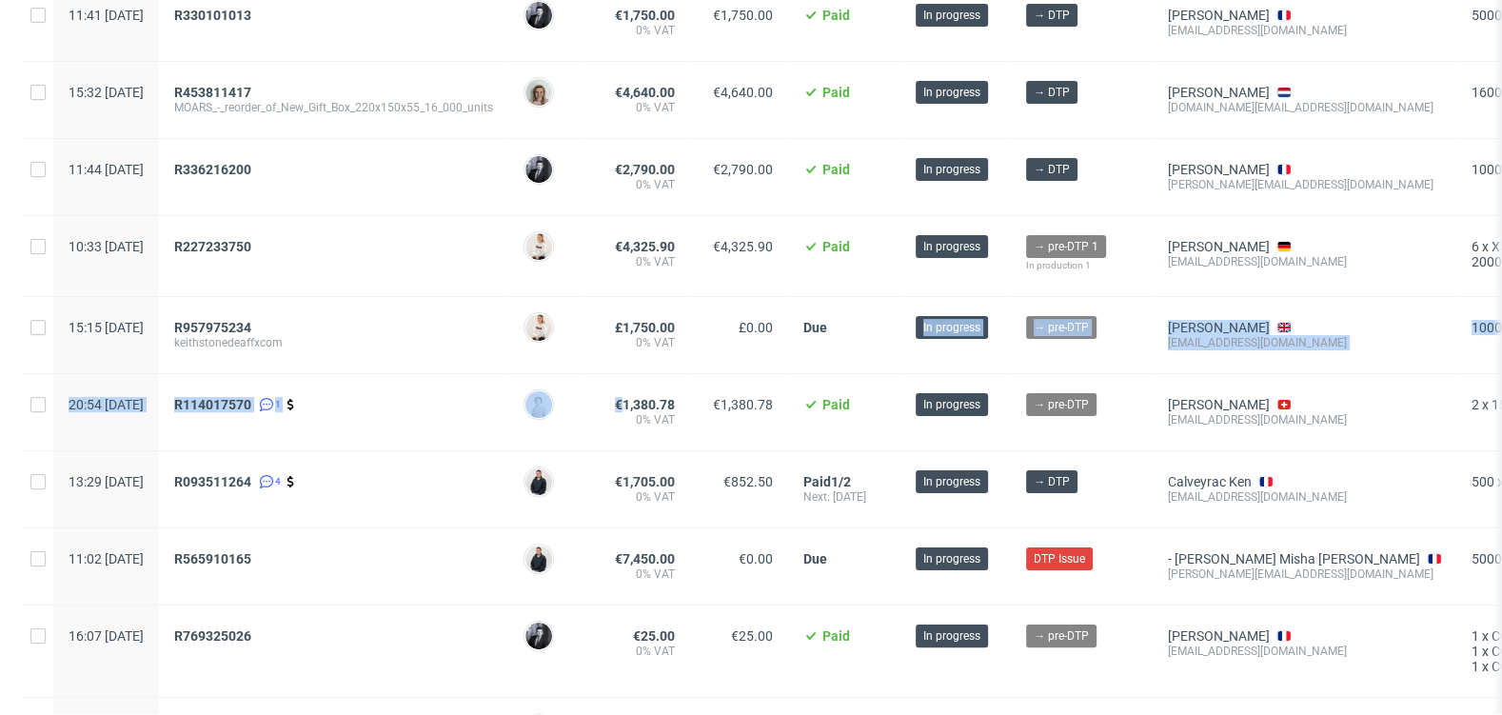
drag, startPoint x: 683, startPoint y: 399, endPoint x: 956, endPoint y: 344, distance: 277.8
click at [956, 344] on div "Created at Order ID Manager Amount total Amount paid Payment status Order statu…" at bounding box center [889, 702] width 1732 height 1811
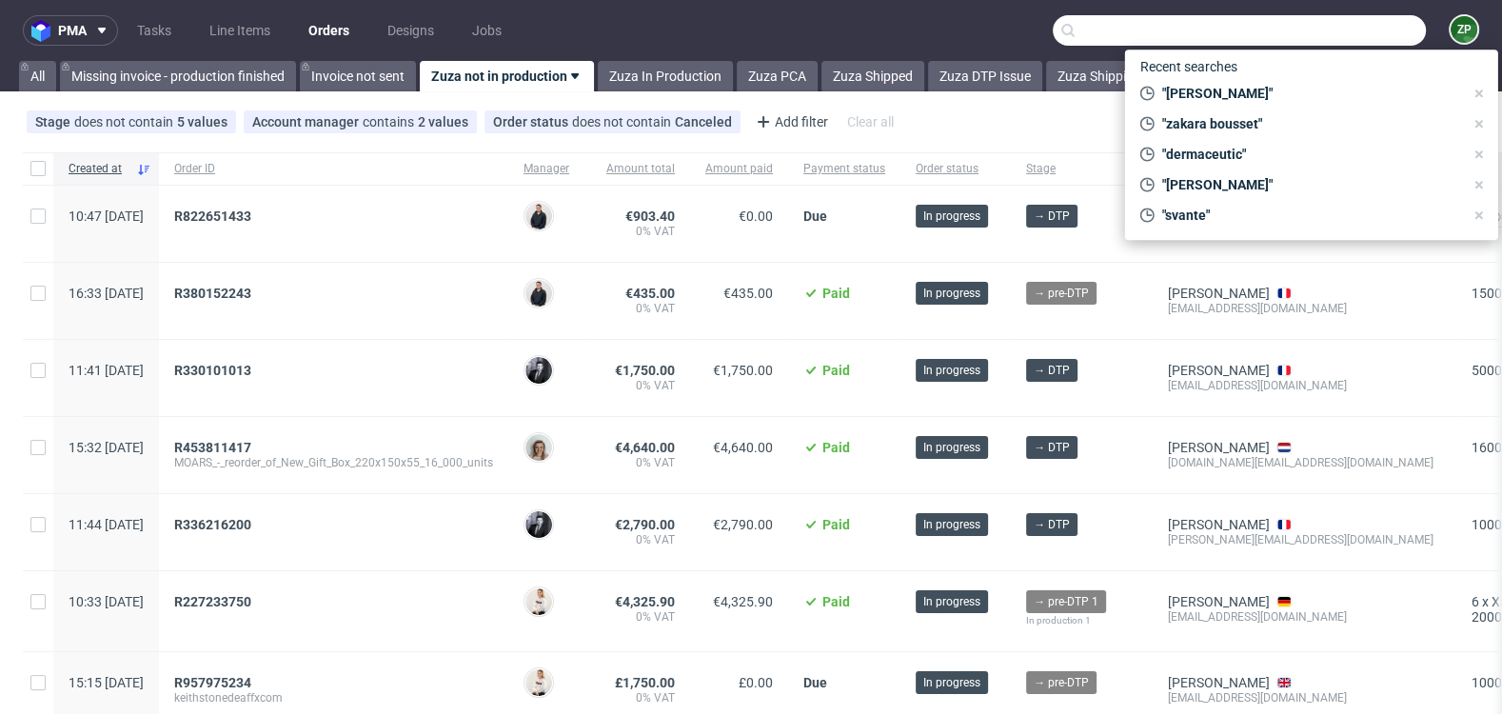
click at [1317, 34] on input "text" at bounding box center [1239, 30] width 373 height 30
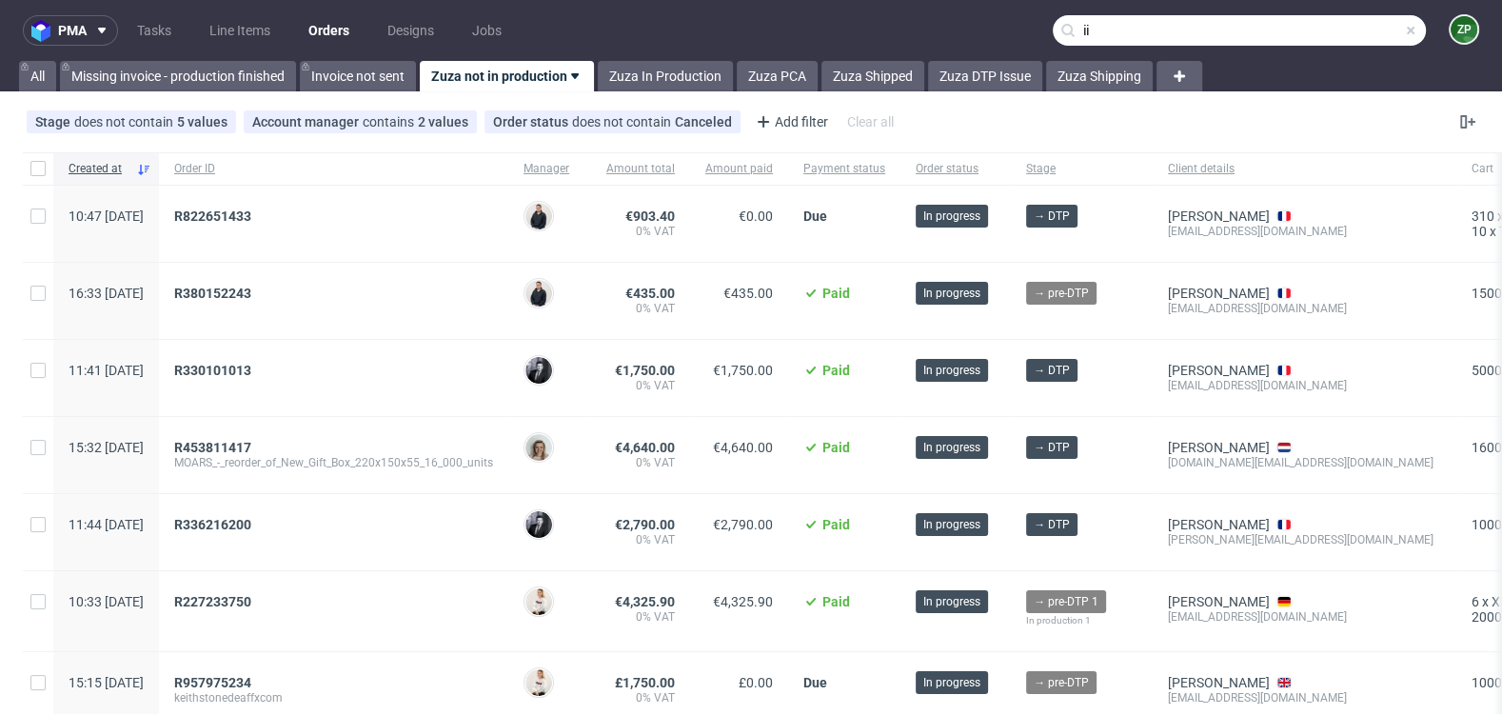
type input "i"
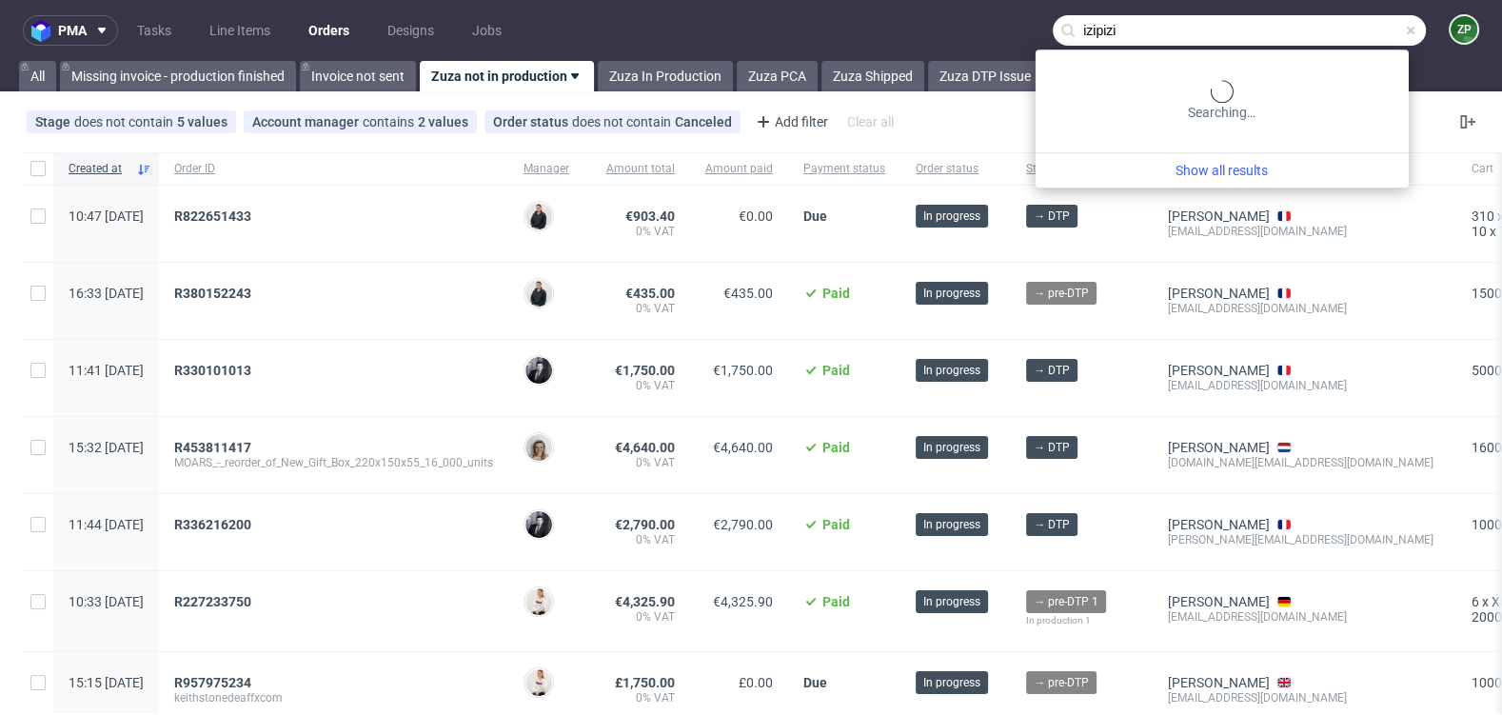
type input "izipizi"
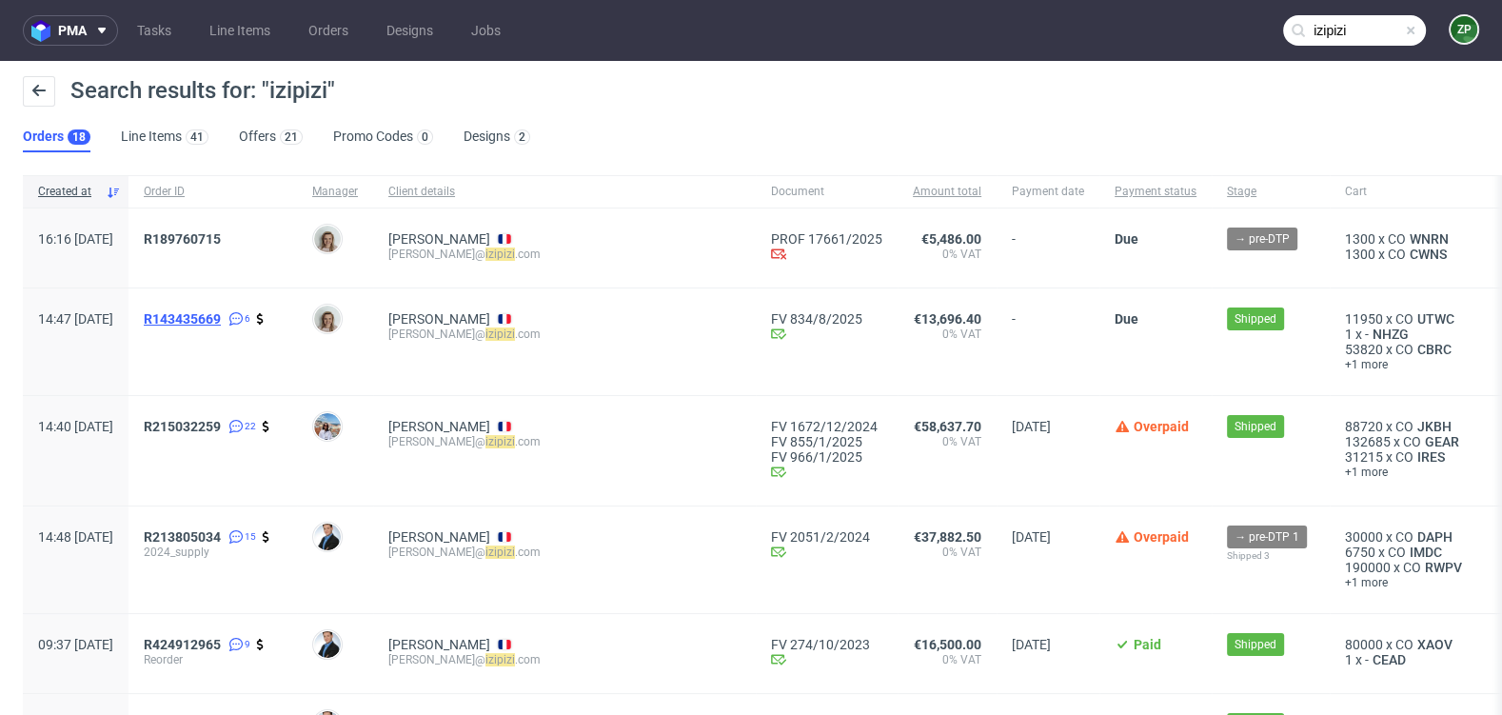
click at [221, 320] on span "R143435669" at bounding box center [182, 318] width 77 height 15
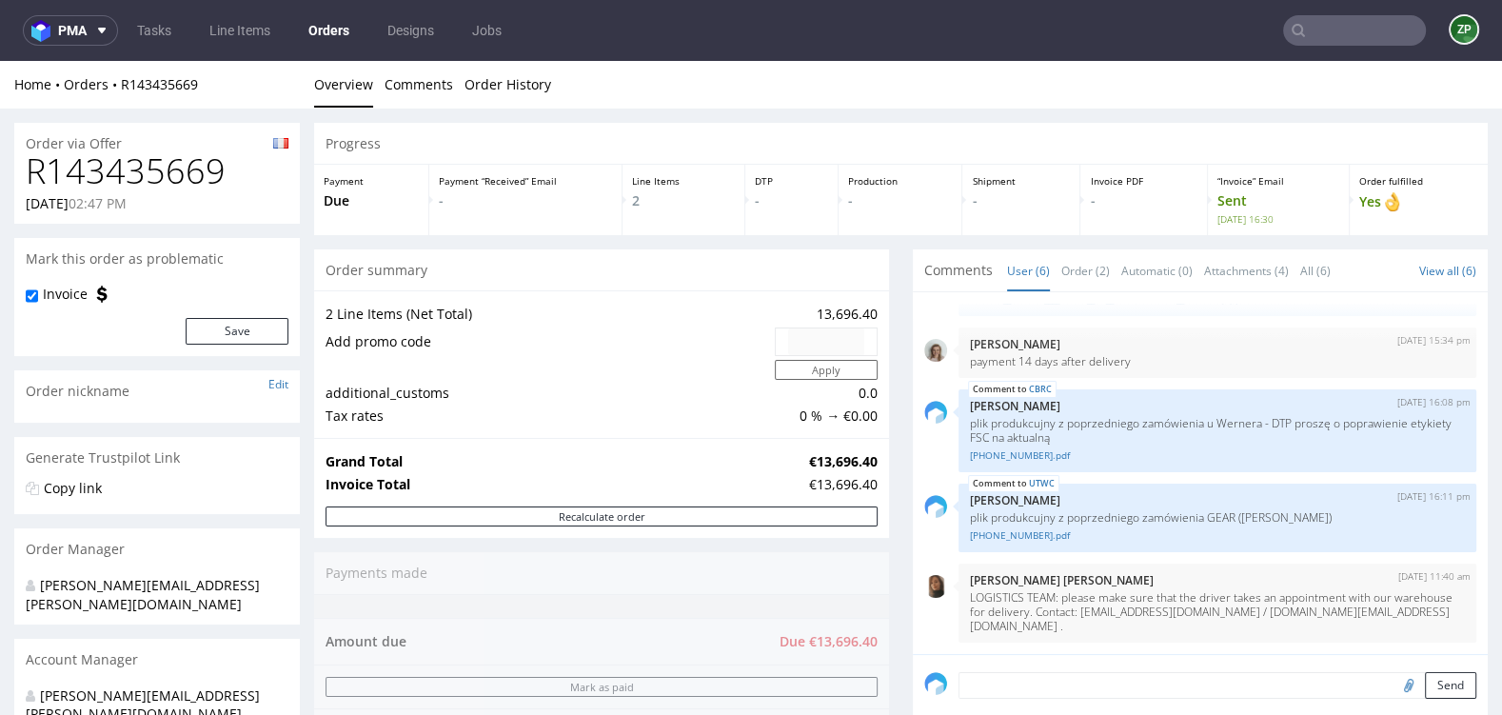
scroll to position [241, 0]
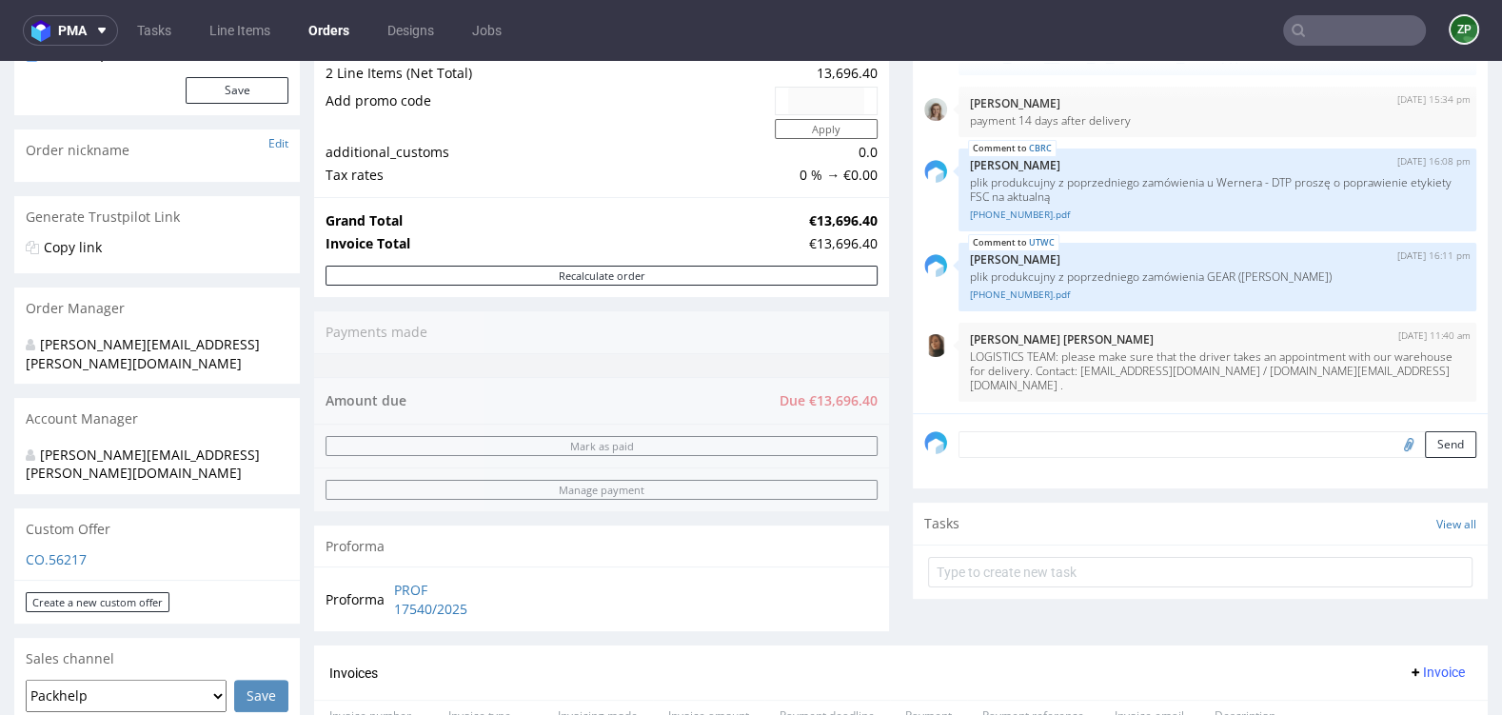
type input "izipizi"
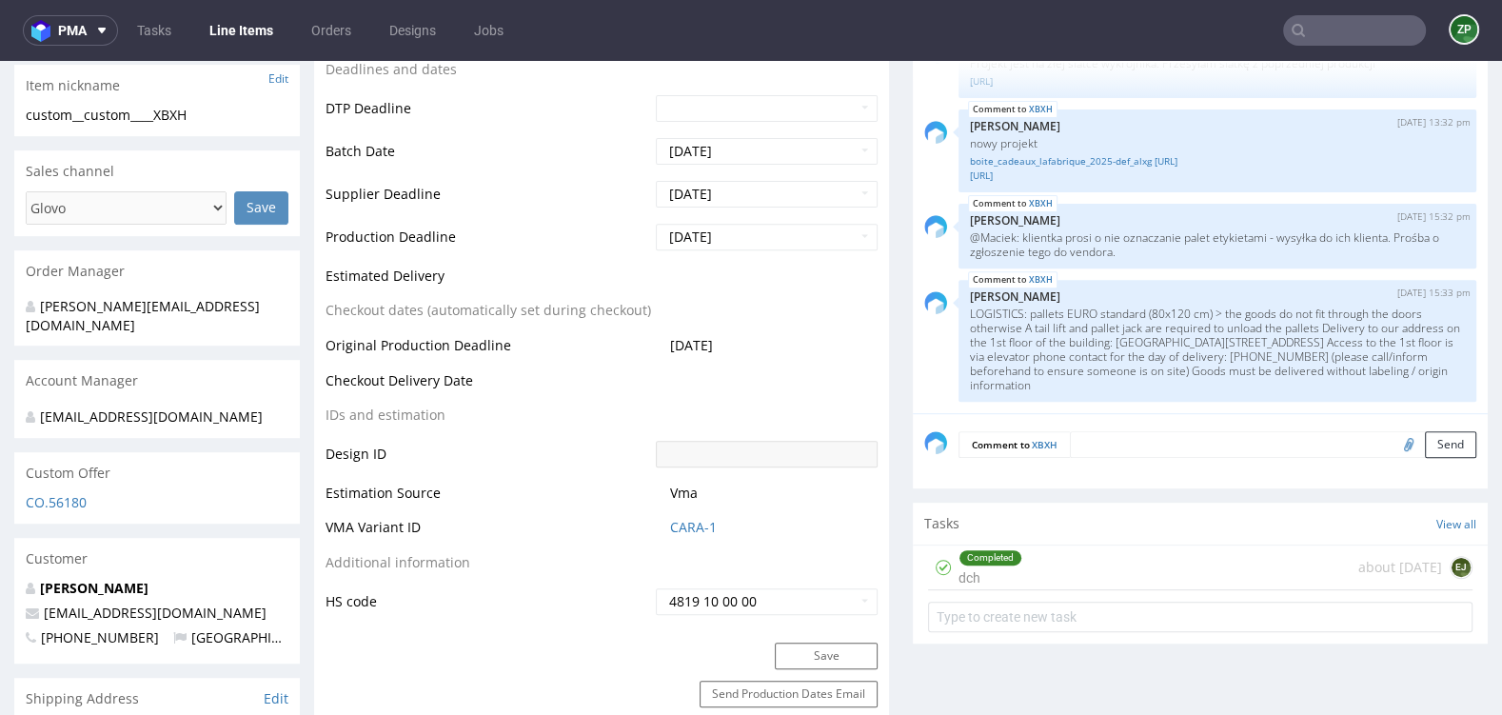
scroll to position [693, 0]
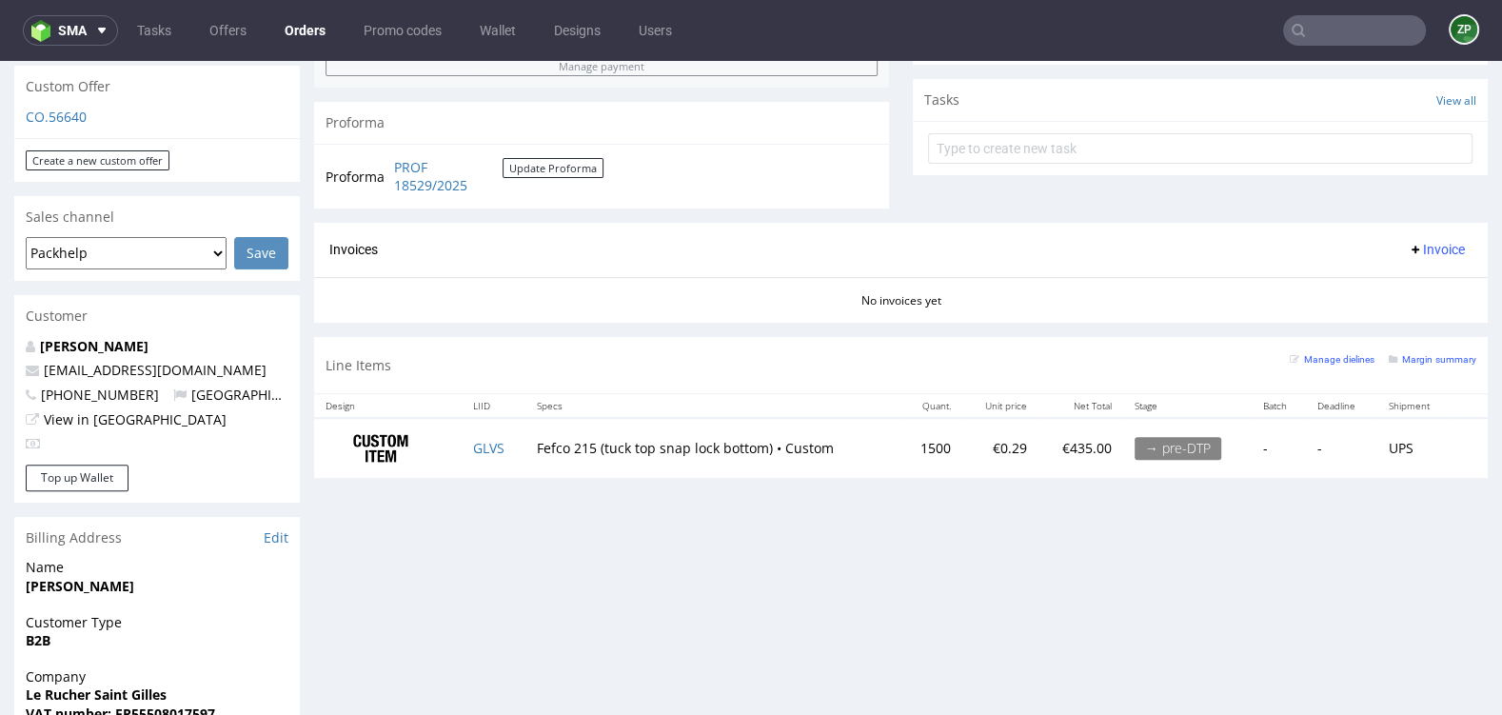
scroll to position [668, 0]
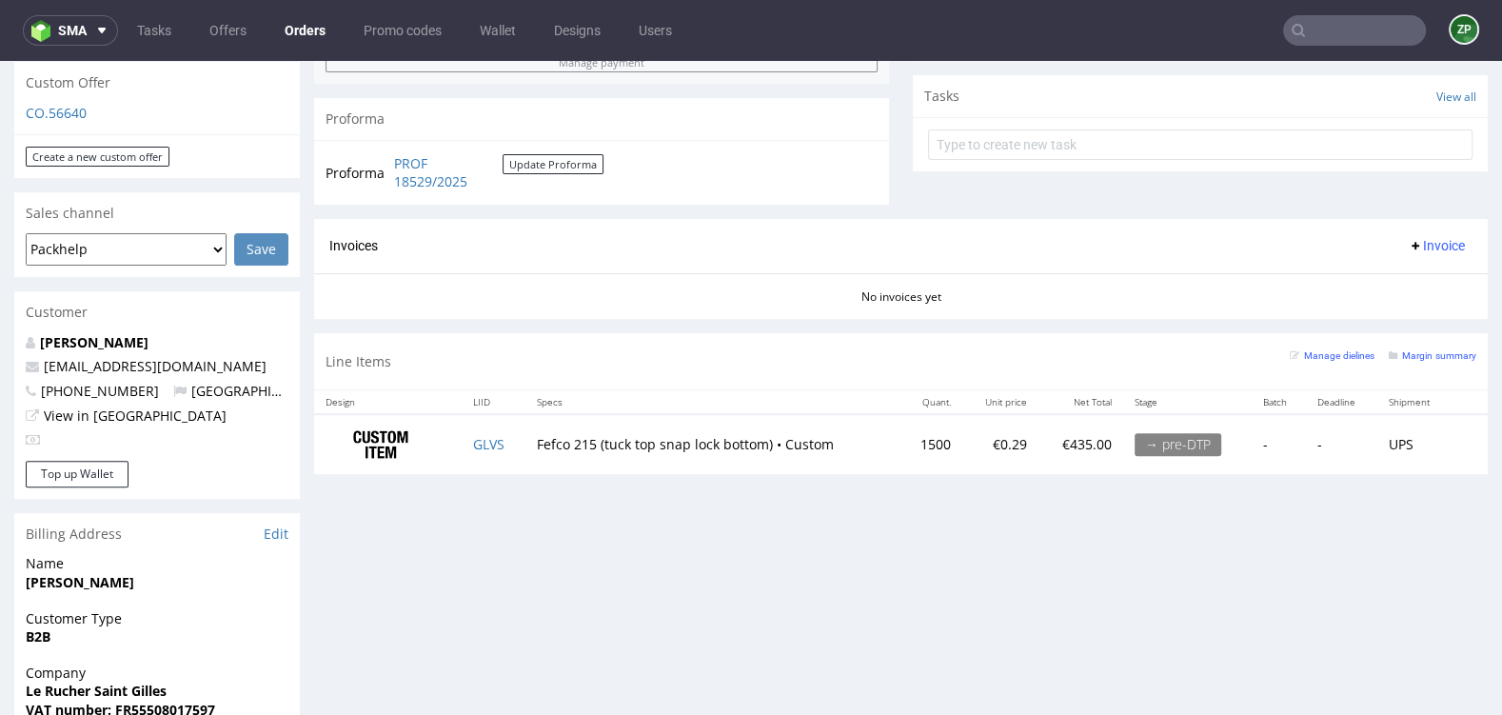
click at [1308, 33] on input "text" at bounding box center [1354, 30] width 143 height 30
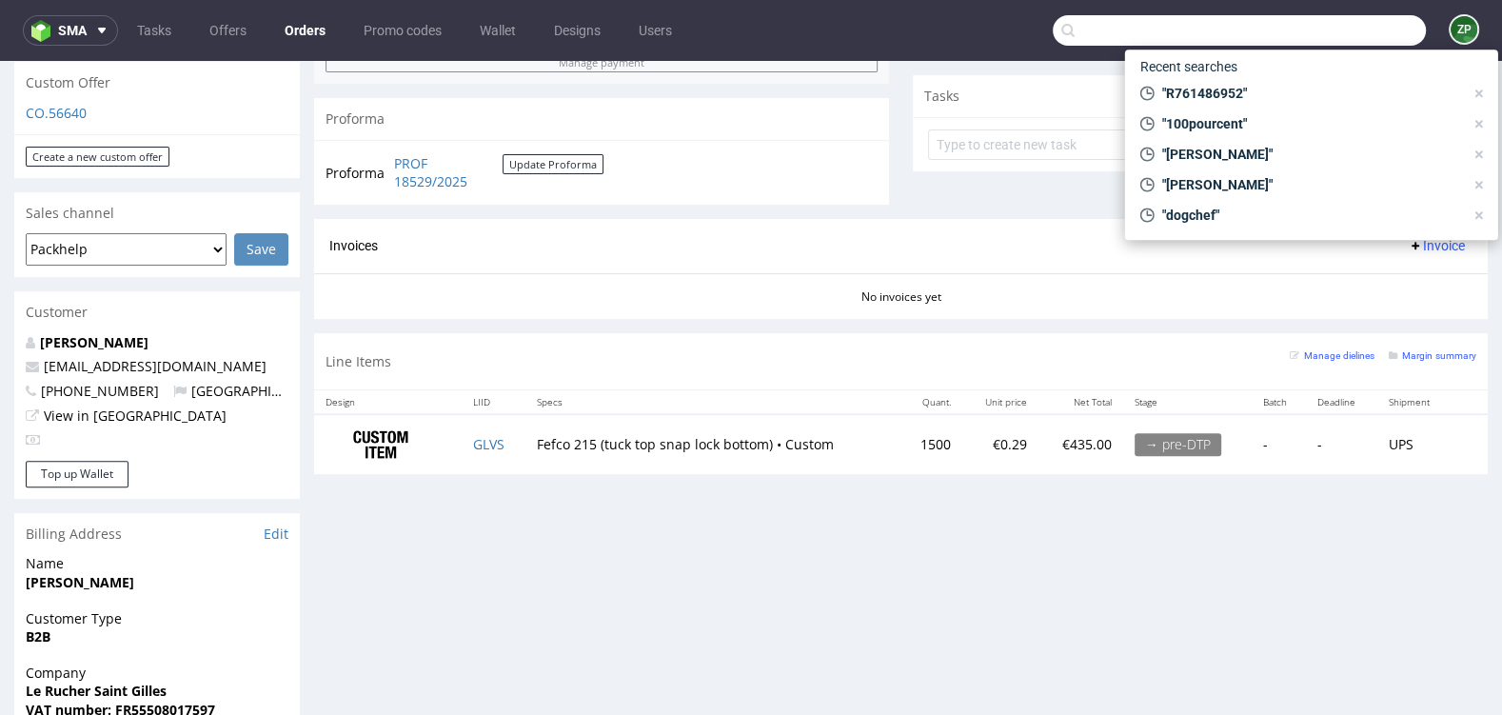
paste input "R025709907"
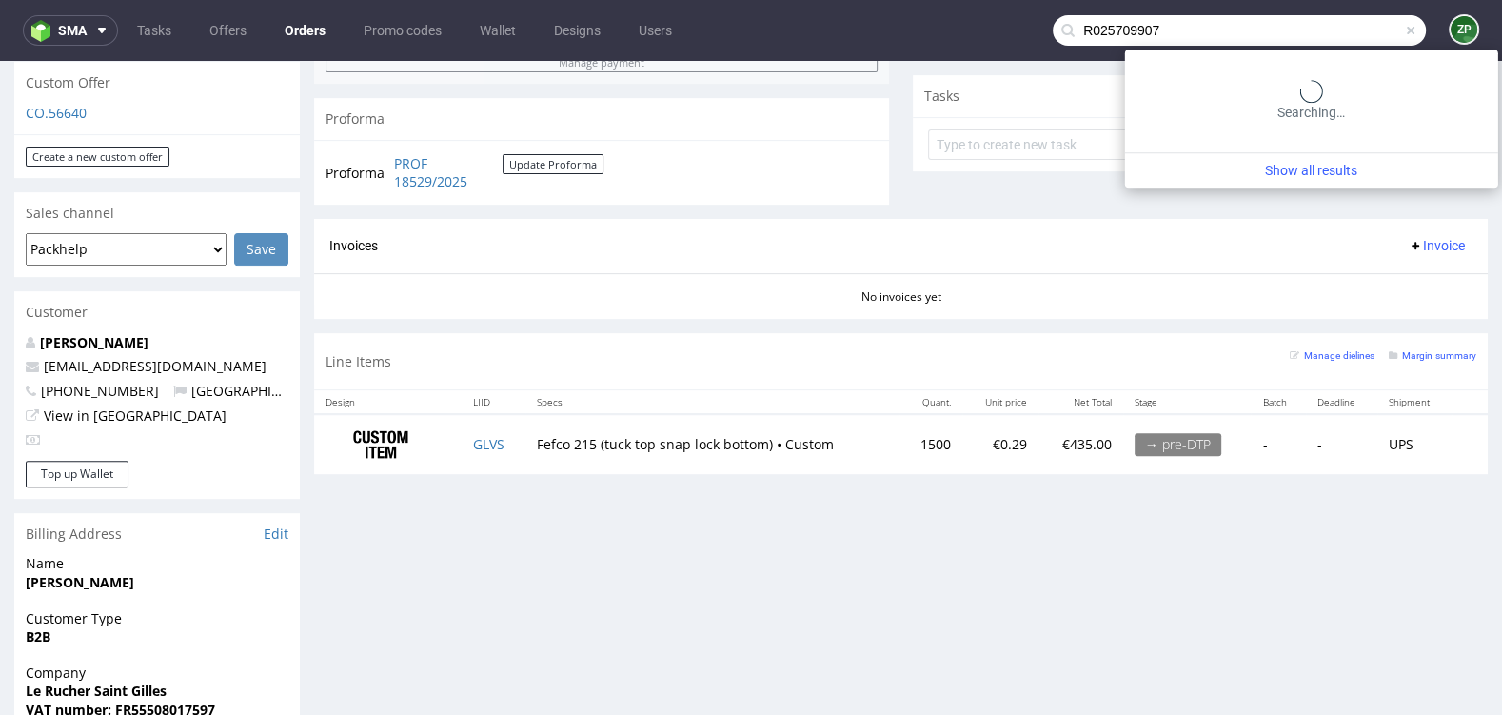
type input "R025709907"
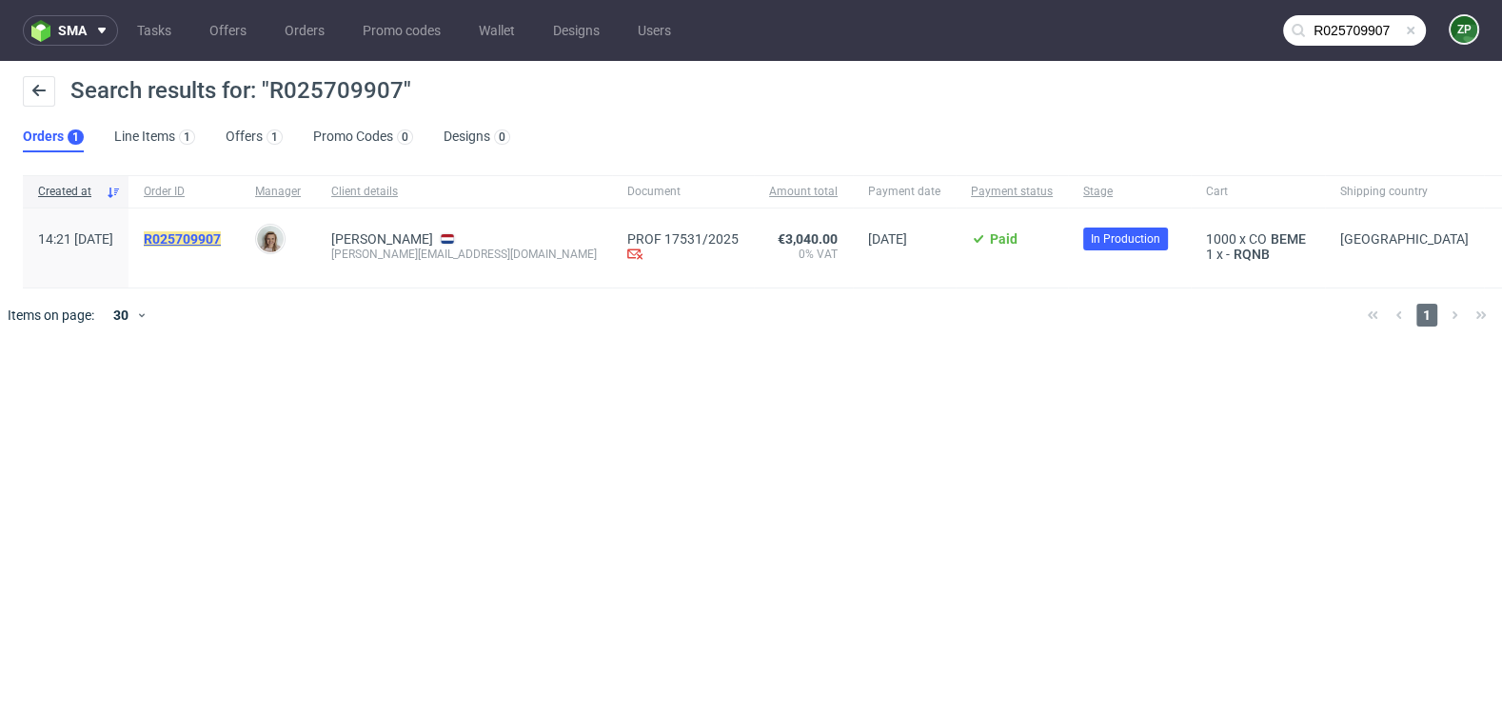
click at [221, 233] on mark "R025709907" at bounding box center [182, 238] width 77 height 15
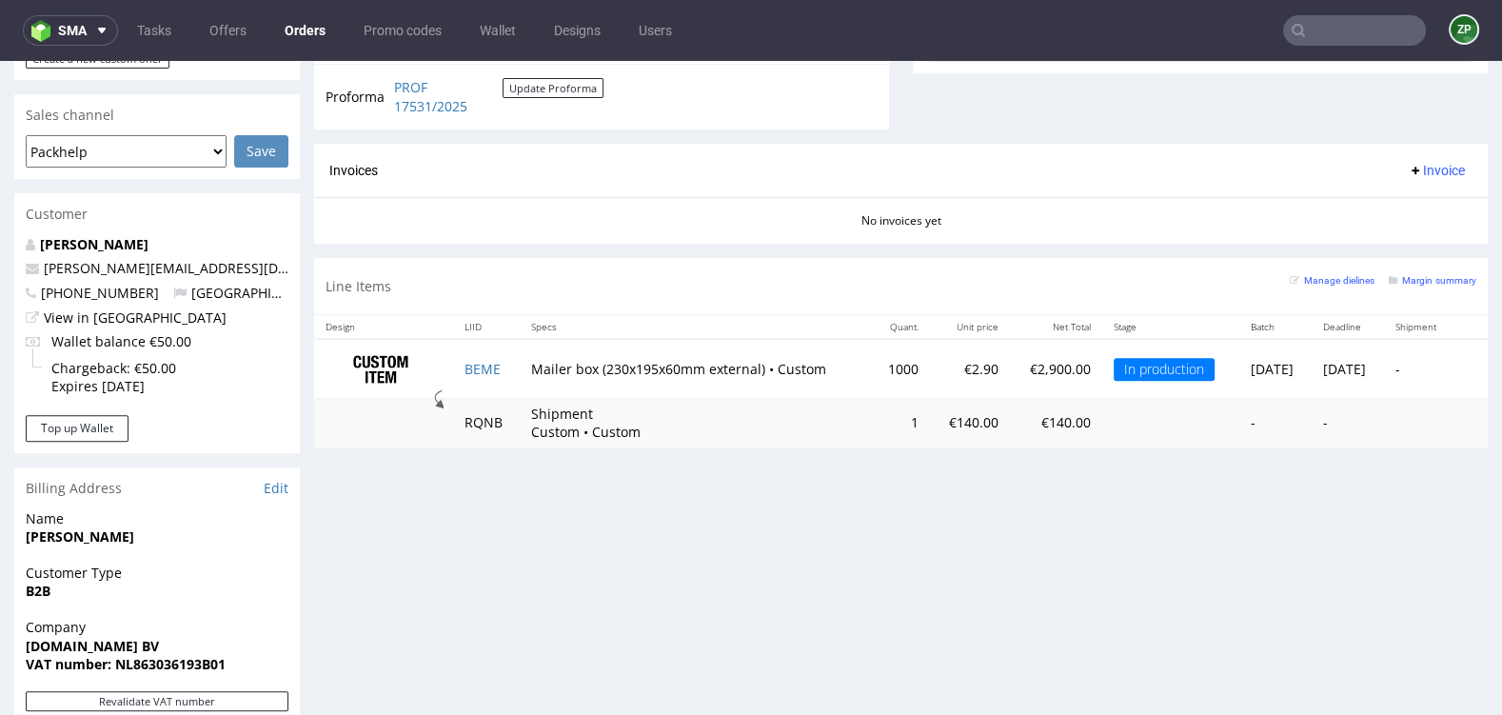
scroll to position [767, 0]
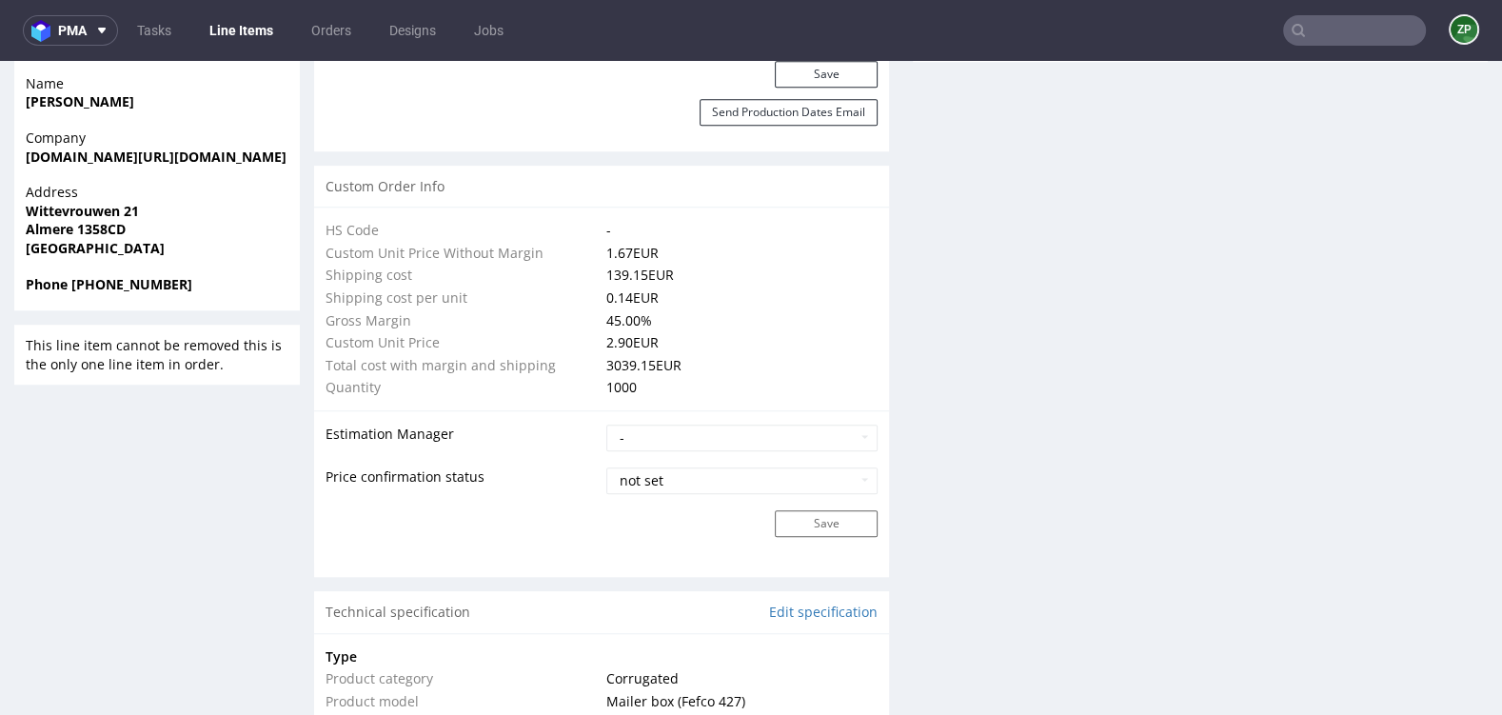
scroll to position [1079, 0]
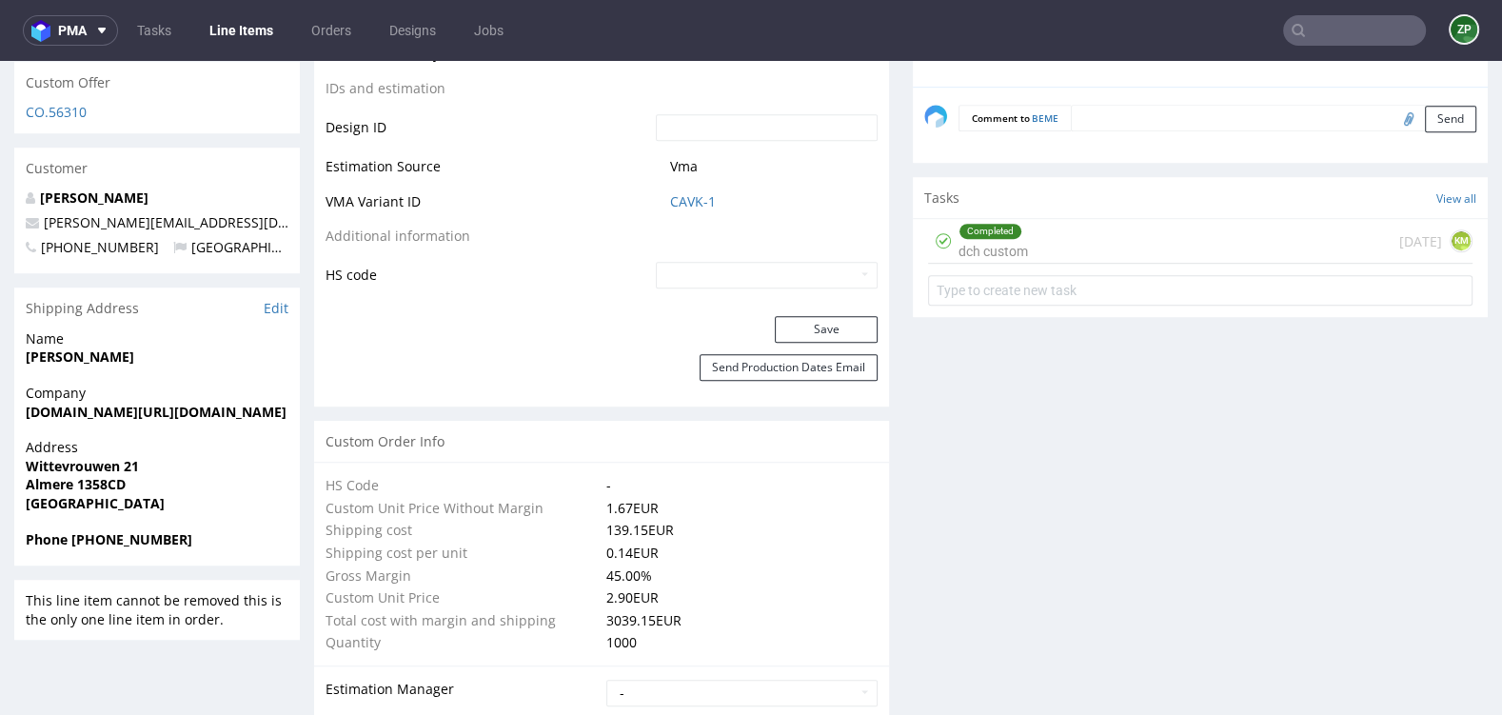
drag, startPoint x: 25, startPoint y: 352, endPoint x: 202, endPoint y: 550, distance: 265.6
click at [202, 550] on section "Shipping Address Edit Name Alena Khmialnitskaya Company efulfilment.eu/cream.ly…" at bounding box center [157, 426] width 286 height 278
copy section "Alena Khmialnitskaya Company efulfilment.eu/cream.ly Address Wittevrouwen 21 Al…"
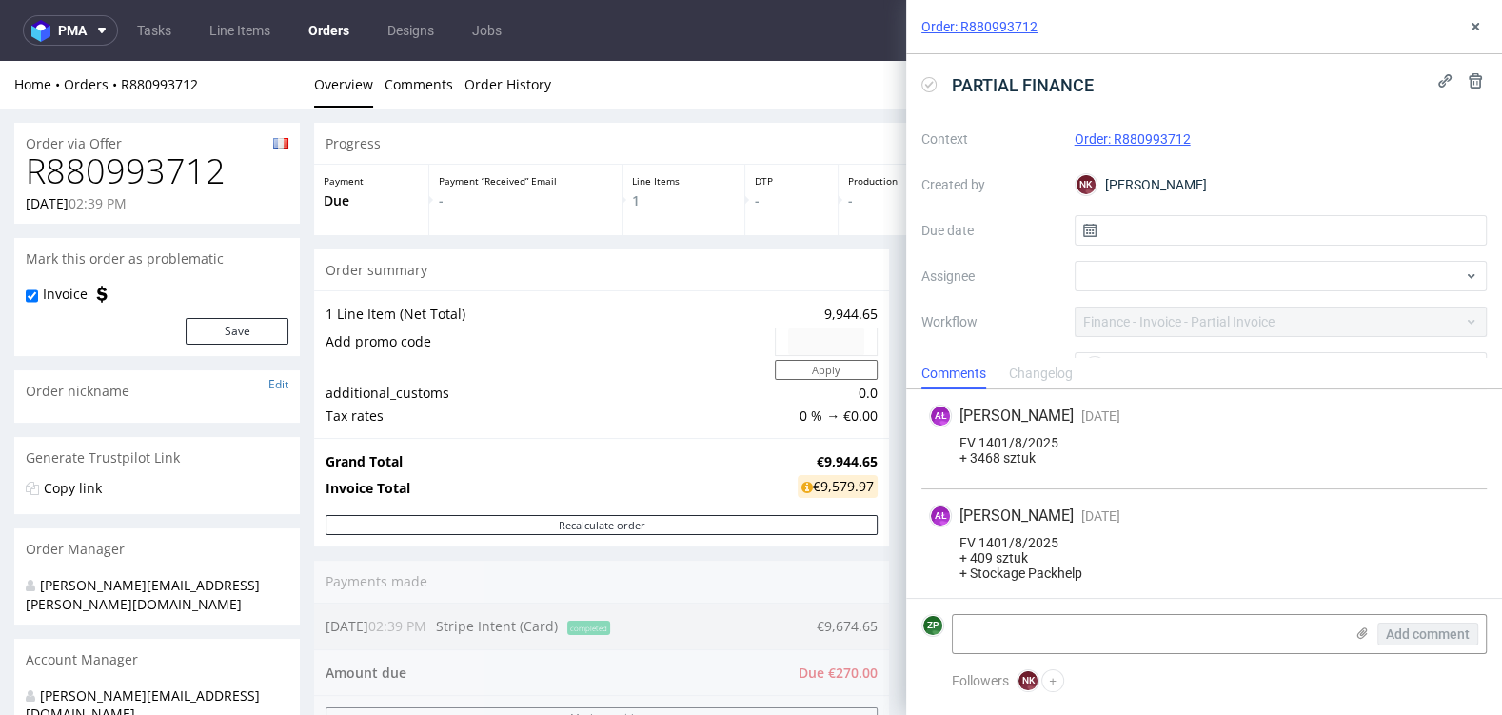
scroll to position [1277, 0]
click at [1484, 20] on button at bounding box center [1475, 26] width 23 height 23
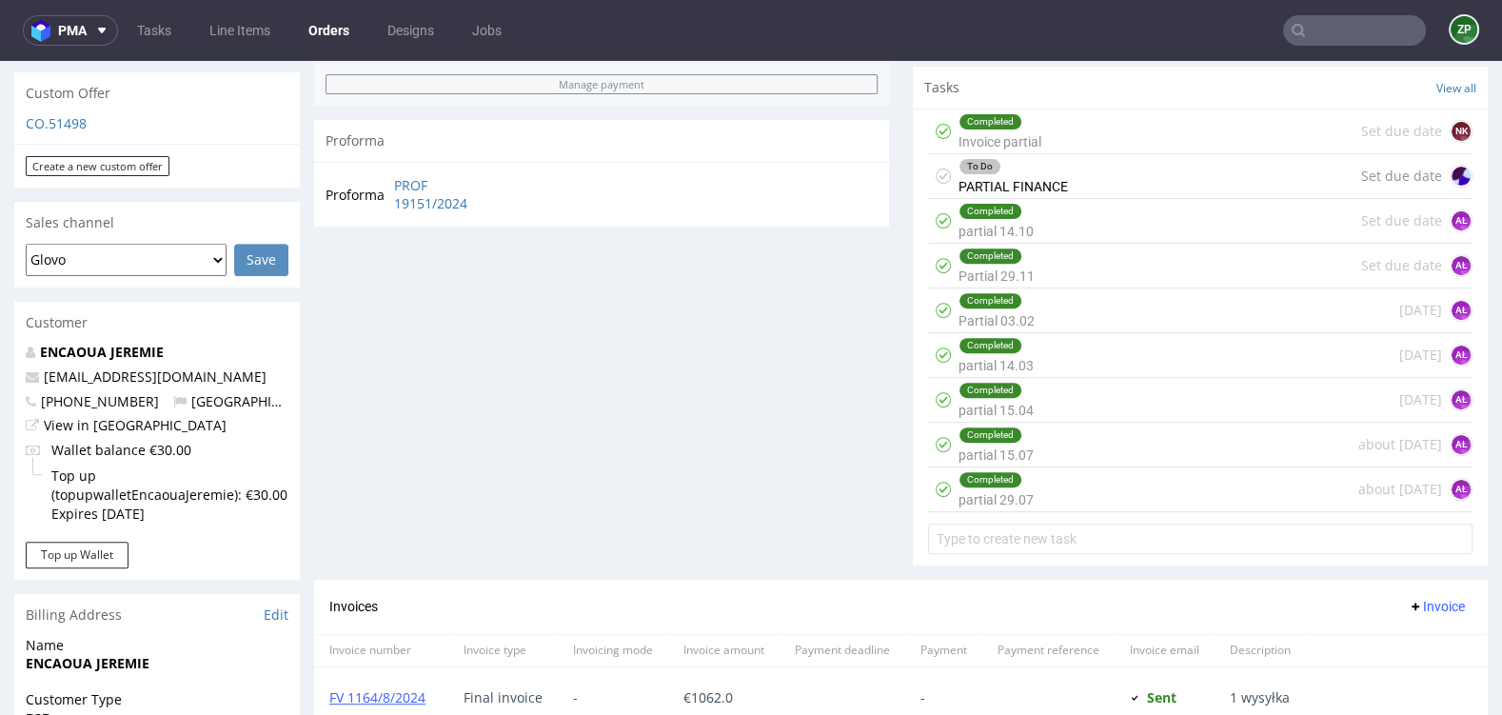
scroll to position [679, 0]
